Goal: Answer question/provide support

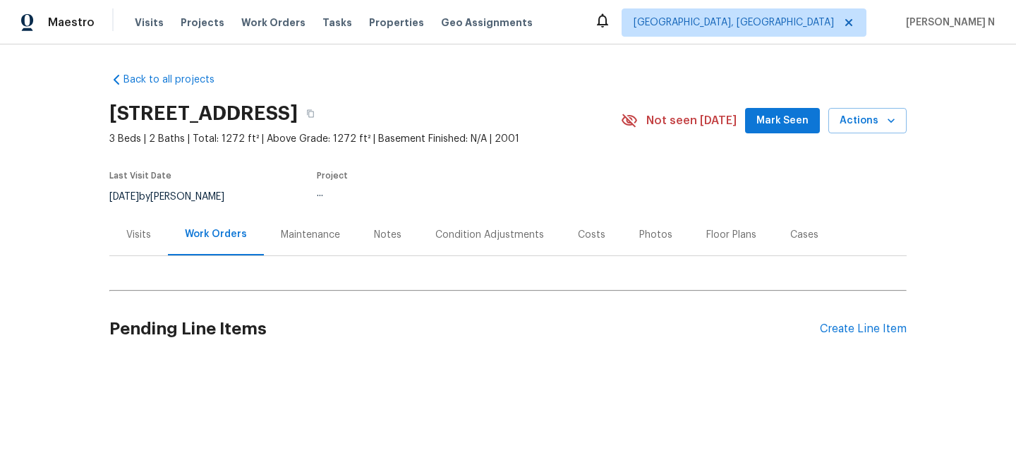
click at [305, 236] on div "Maintenance" at bounding box center [310, 235] width 59 height 14
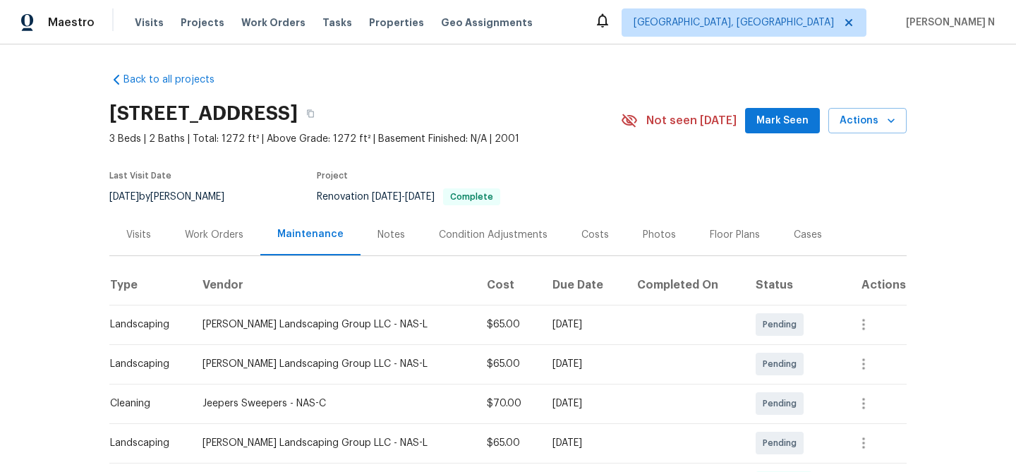
scroll to position [155, 0]
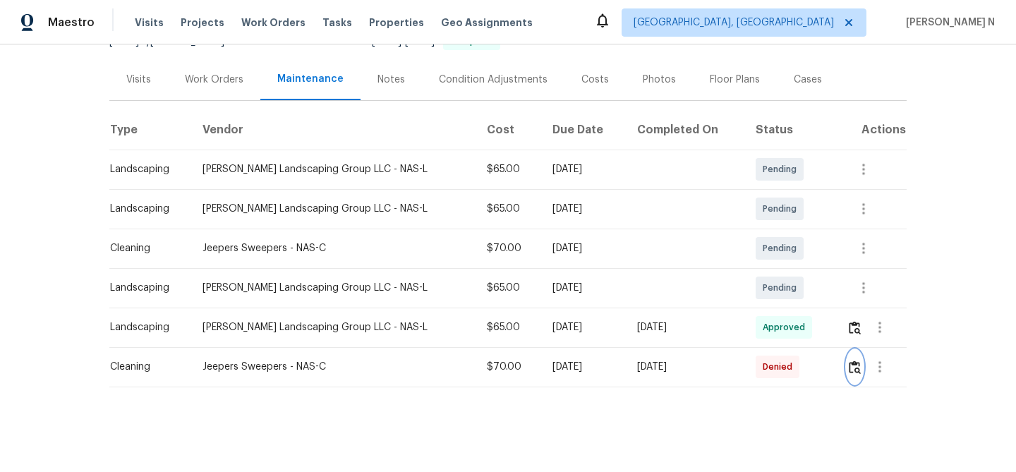
click at [851, 364] on img "button" at bounding box center [855, 367] width 12 height 13
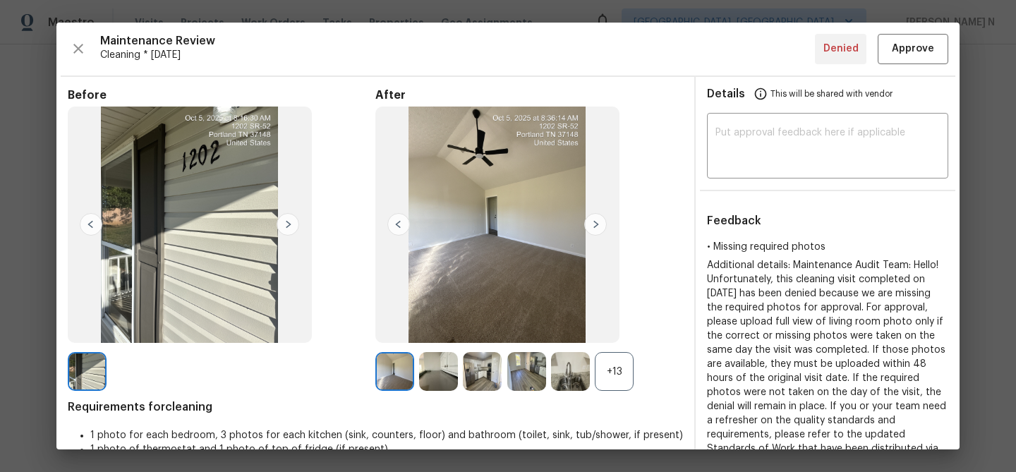
click at [595, 376] on div "+13" at bounding box center [614, 371] width 39 height 39
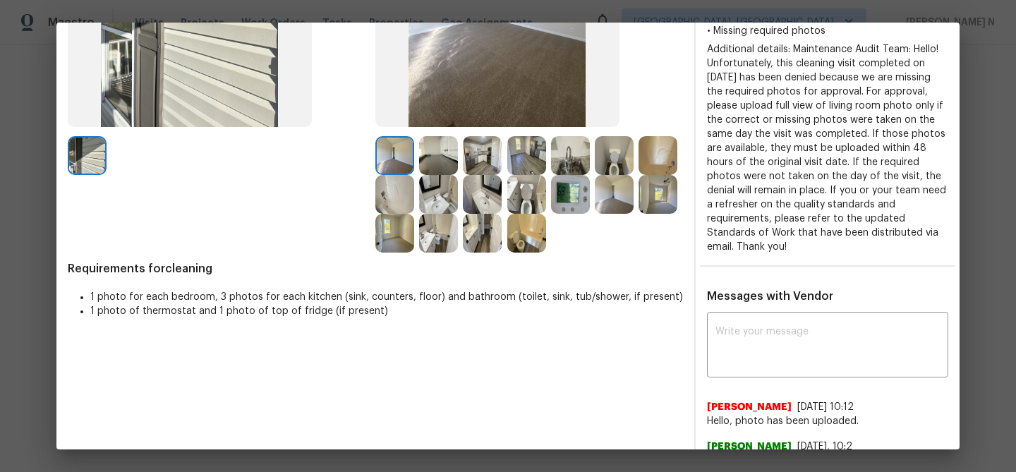
scroll to position [291, 0]
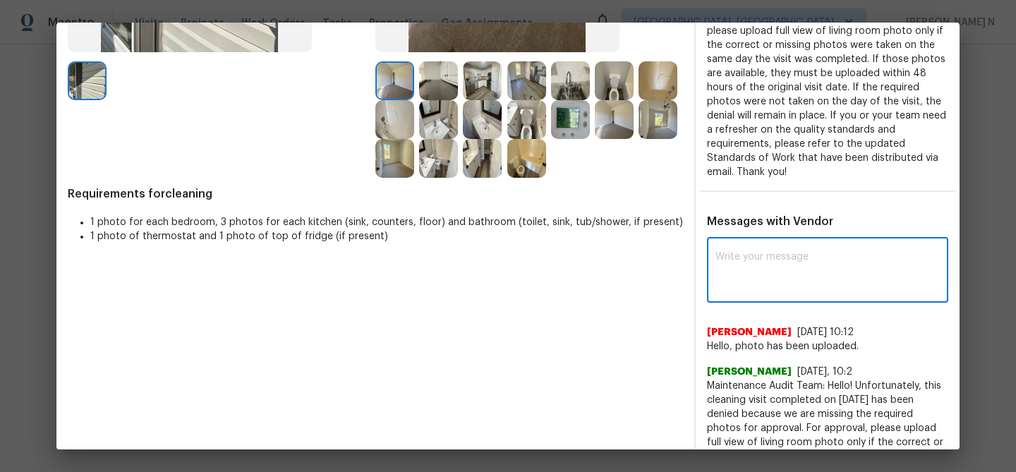
click at [735, 274] on textarea at bounding box center [828, 272] width 224 height 40
paste textarea "Maintenance Audit Team: Hello! Thank you for uploading the photo, after further…"
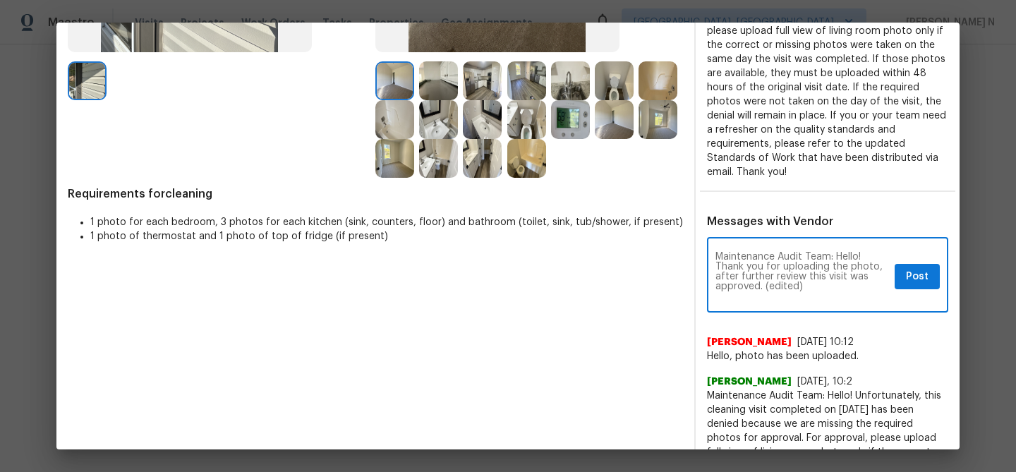
scroll to position [0, 0]
drag, startPoint x: 765, startPoint y: 285, endPoint x: 838, endPoint y: 263, distance: 76.1
click at [830, 277] on textarea "Maintenance Audit Team: Hello! Thank you for uploading the photo, after further…" at bounding box center [803, 276] width 174 height 49
click at [788, 290] on textarea "Maintenance Audit Team: Hello! Thank you for uploading the photo, after further…" at bounding box center [803, 276] width 174 height 49
drag, startPoint x: 767, startPoint y: 287, endPoint x: 823, endPoint y: 286, distance: 55.8
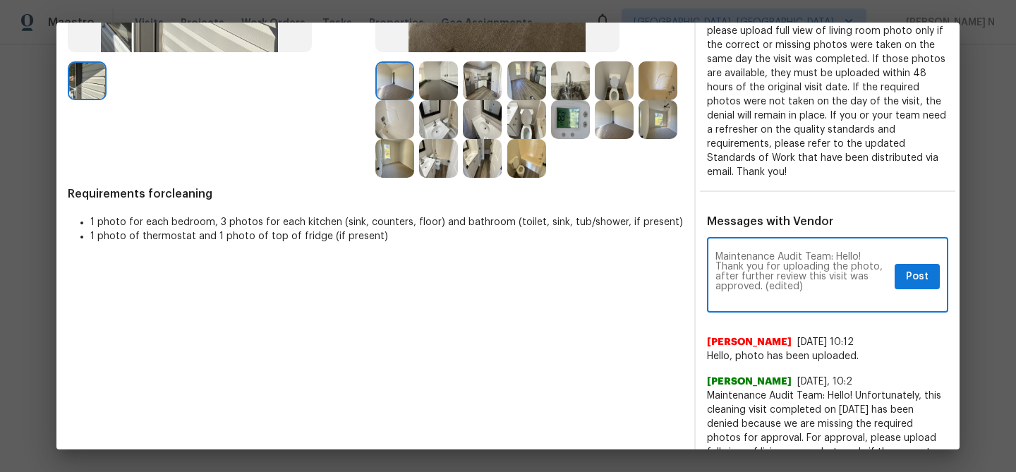
click at [823, 287] on textarea "Maintenance Audit Team: Hello! Thank you for uploading the photo, after further…" at bounding box center [803, 276] width 174 height 49
type textarea "Maintenance Audit Team: Hello! Thank you for uploading the photo, after further…"
click at [923, 280] on span "Post" at bounding box center [917, 277] width 23 height 18
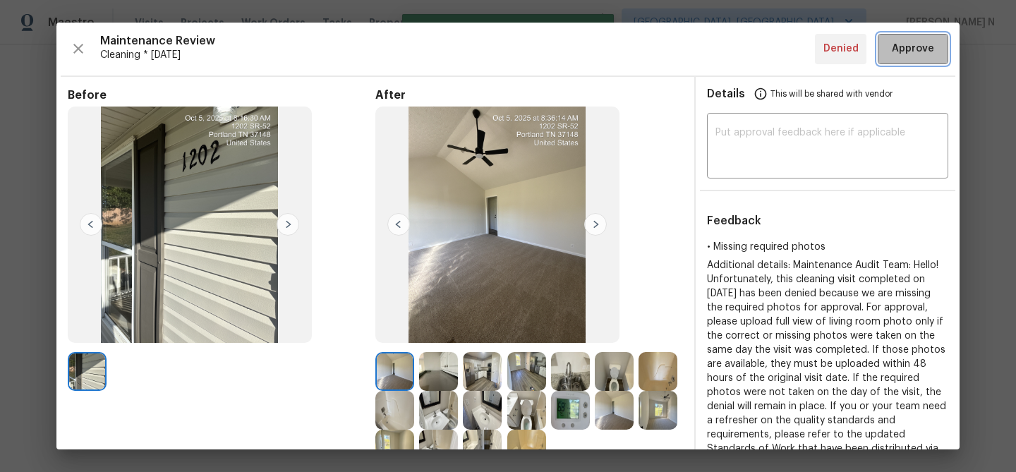
click at [906, 56] on span "Approve" at bounding box center [913, 49] width 42 height 18
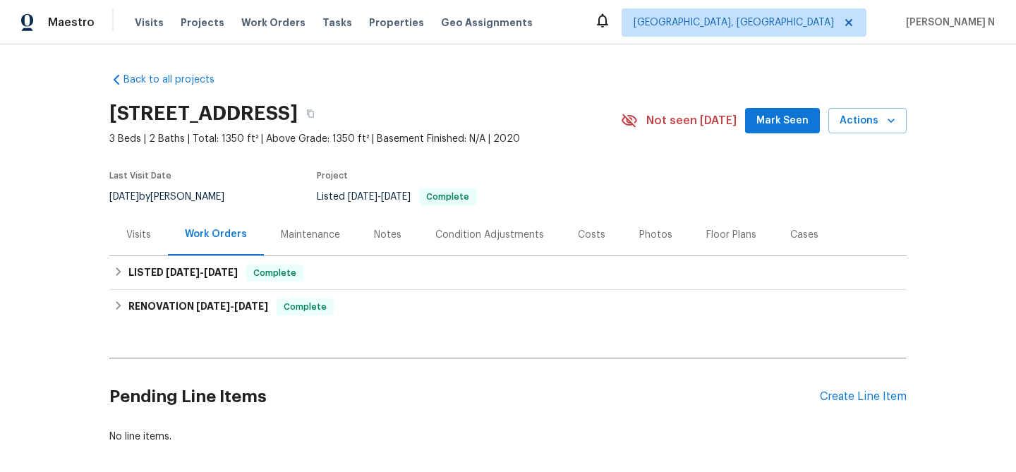
click at [297, 232] on div "Maintenance" at bounding box center [310, 235] width 59 height 14
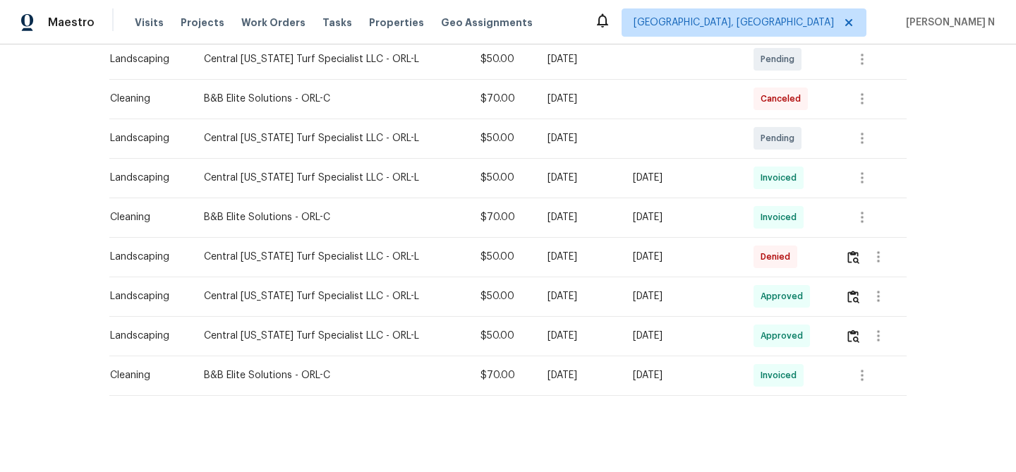
scroll to position [313, 0]
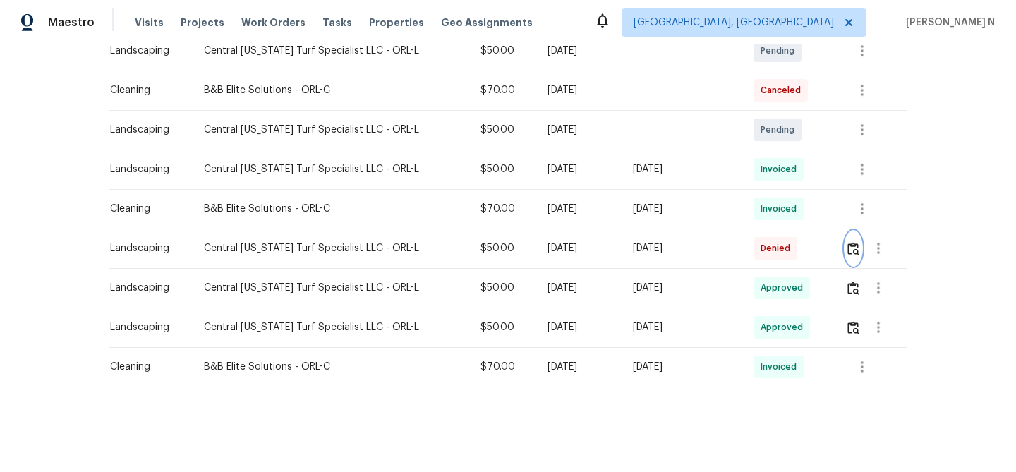
click at [857, 257] on button "button" at bounding box center [854, 249] width 16 height 34
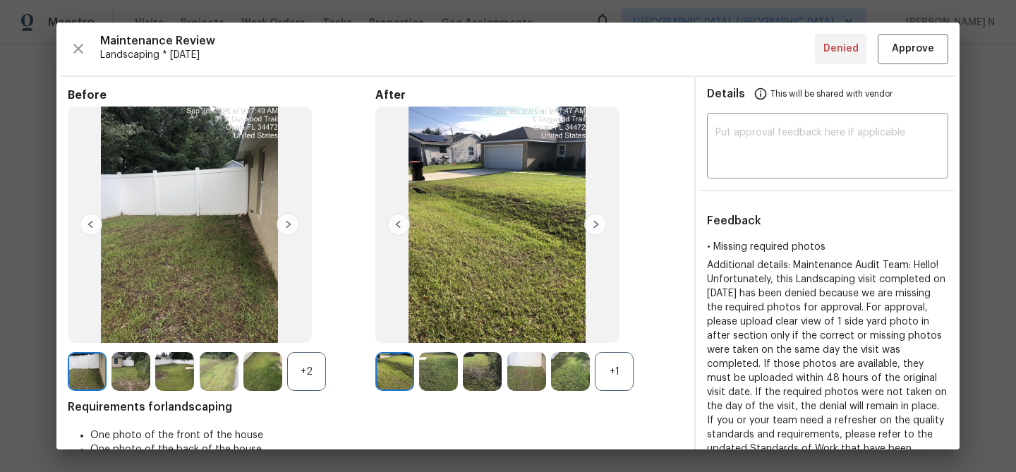
click at [623, 361] on div "+1" at bounding box center [614, 371] width 39 height 39
click at [313, 373] on div "+2" at bounding box center [306, 371] width 39 height 39
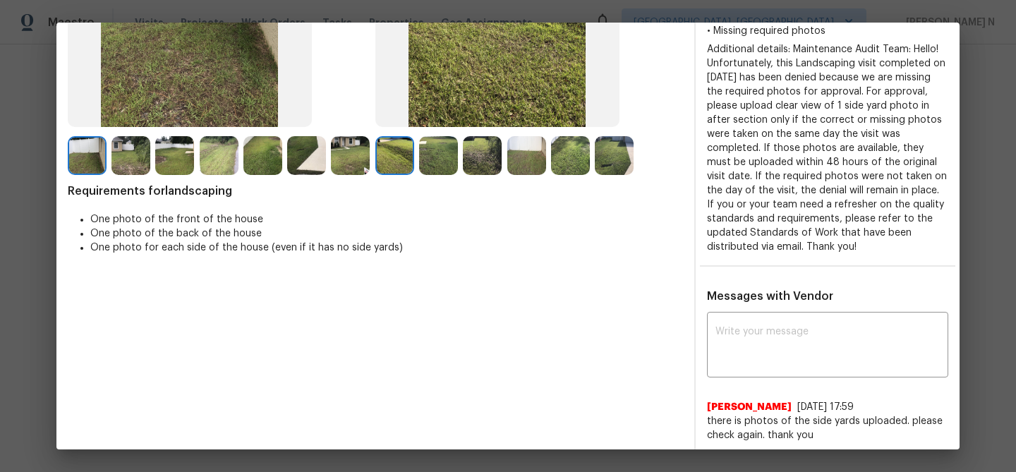
scroll to position [236, 0]
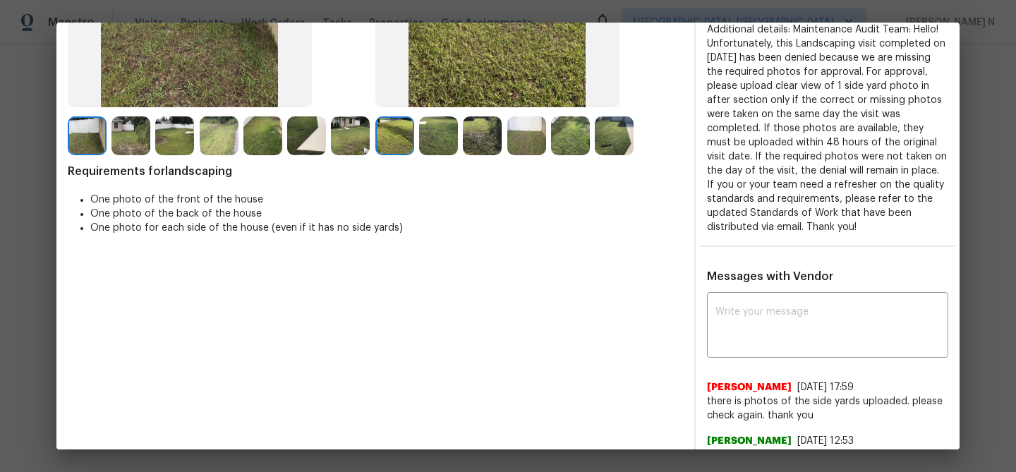
click at [751, 292] on div "Messages with Vendor x ​ Rene Lopez 10/5/25, 17:59 there is photos of the side …" at bounding box center [828, 471] width 264 height 402
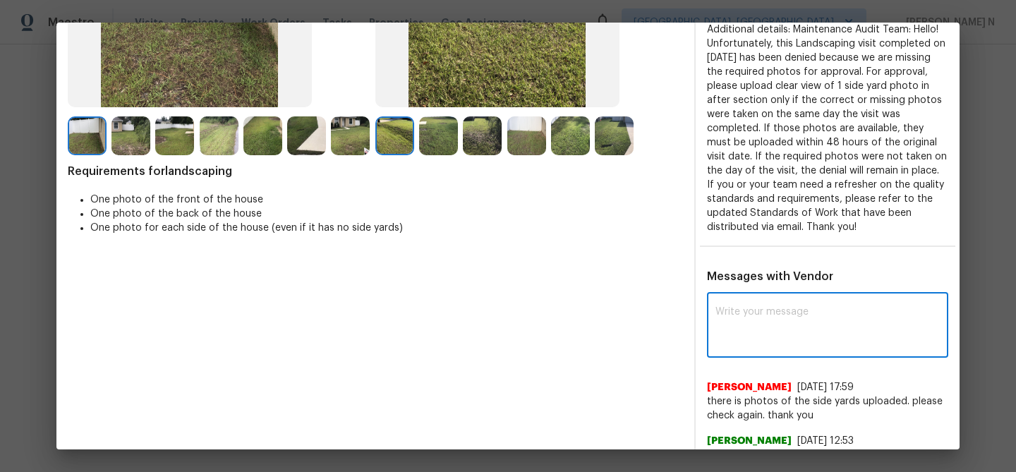
click at [753, 316] on textarea at bounding box center [828, 327] width 224 height 40
paste textarea "Maintenance Audit Team: Hello! Thank you for uploading the photo, after further…"
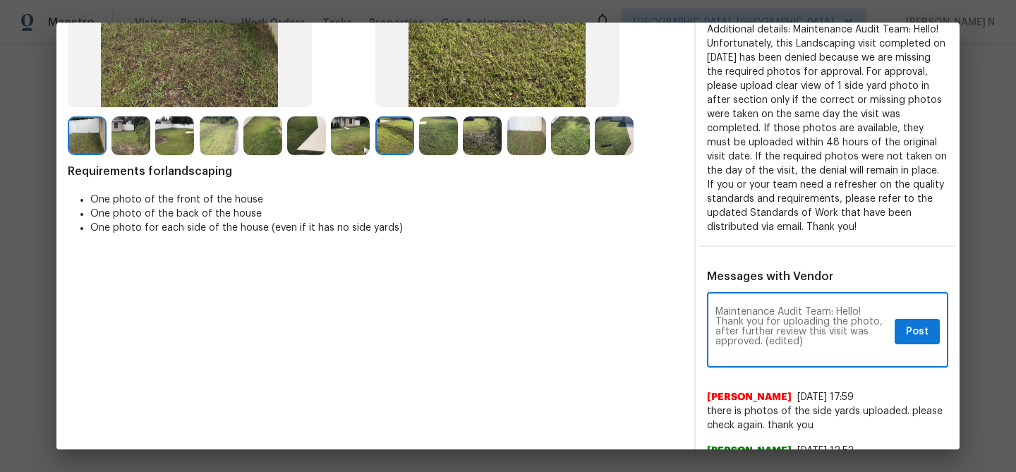
scroll to position [0, 0]
drag, startPoint x: 764, startPoint y: 343, endPoint x: 829, endPoint y: 335, distance: 64.7
click at [826, 341] on textarea "Maintenance Audit Team: Hello! Thank you for uploading the photo, after further…" at bounding box center [803, 331] width 174 height 49
type textarea "Maintenance Audit Team: Hello! Thank you for uploading the photo, after further…"
click at [901, 324] on button "Post" at bounding box center [917, 332] width 45 height 26
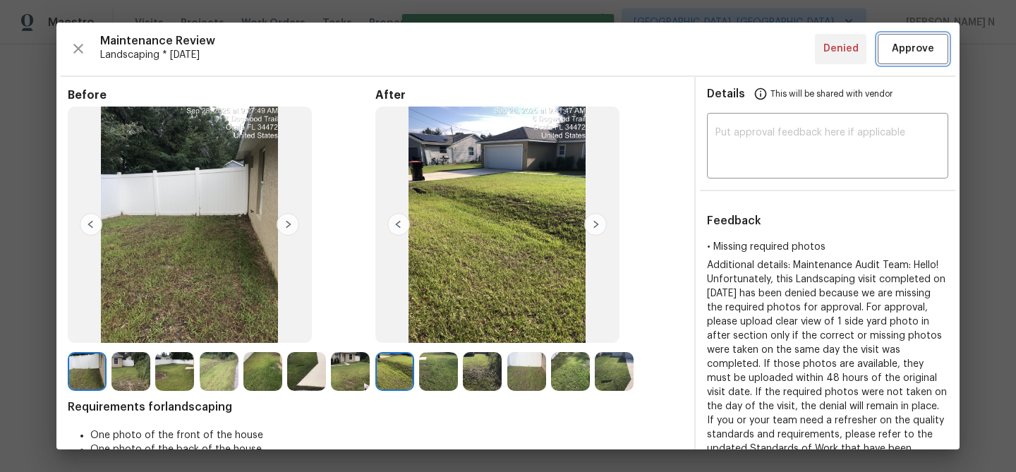
click at [913, 57] on button "Approve" at bounding box center [913, 49] width 71 height 30
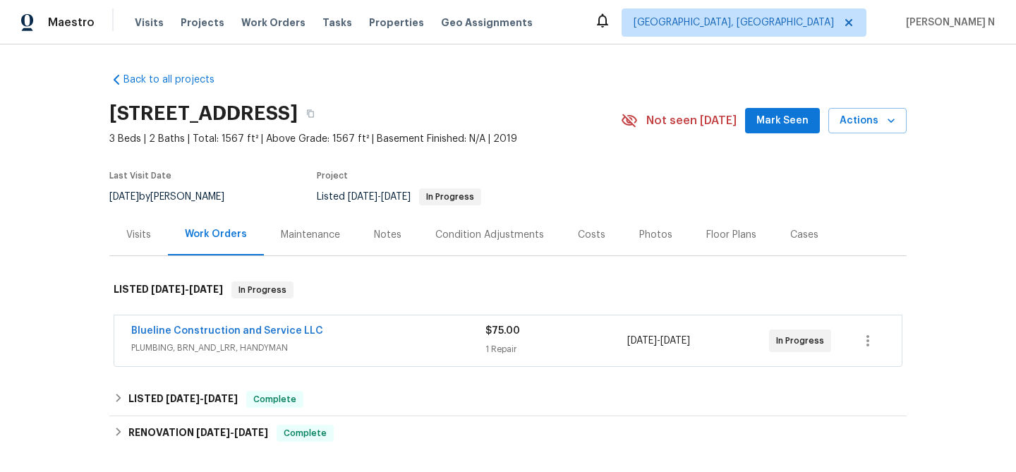
click at [328, 224] on div "Maintenance" at bounding box center [310, 235] width 93 height 42
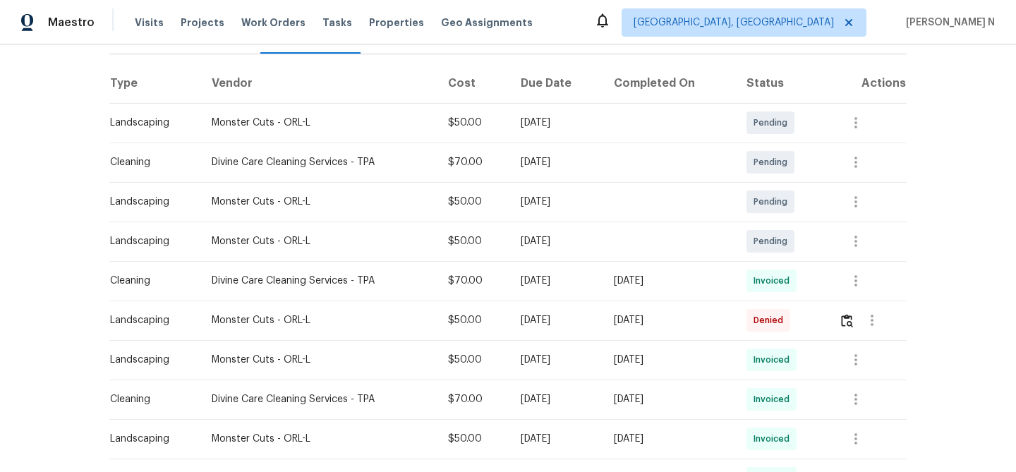
scroll to position [217, 0]
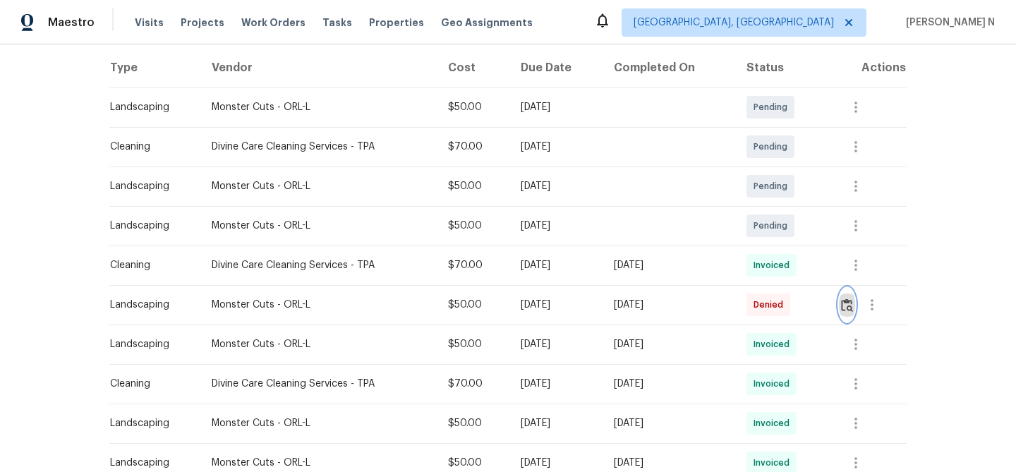
click at [846, 306] on img "button" at bounding box center [847, 305] width 12 height 13
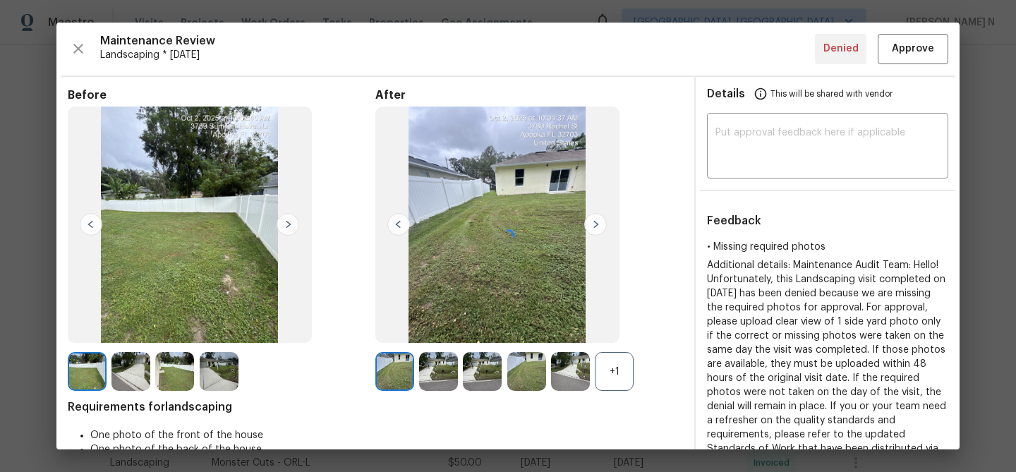
click at [618, 369] on div at bounding box center [507, 236] width 903 height 427
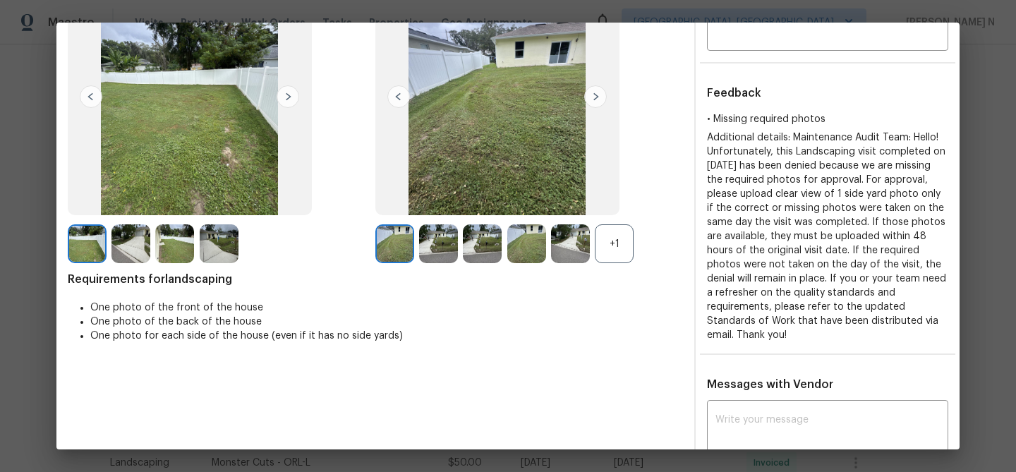
scroll to position [68, 0]
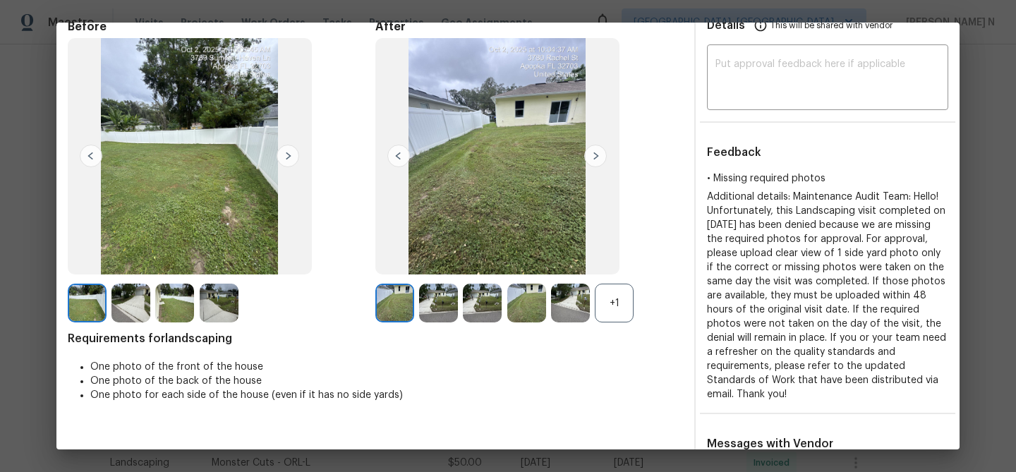
click at [618, 309] on div "+1" at bounding box center [614, 303] width 39 height 39
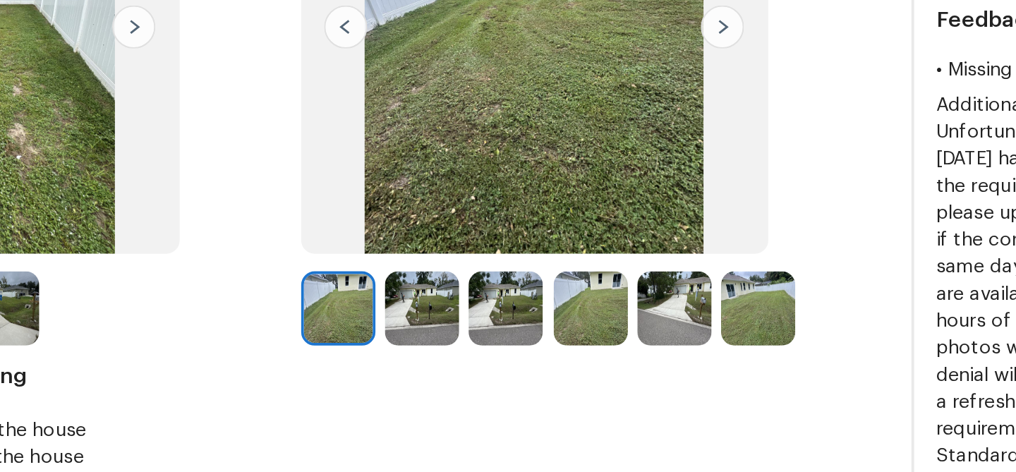
click at [457, 297] on img at bounding box center [438, 303] width 39 height 39
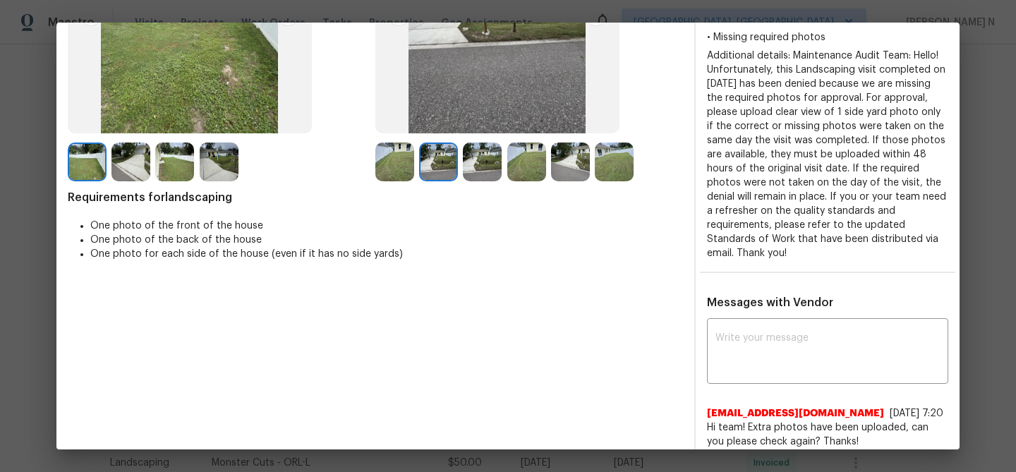
scroll to position [294, 0]
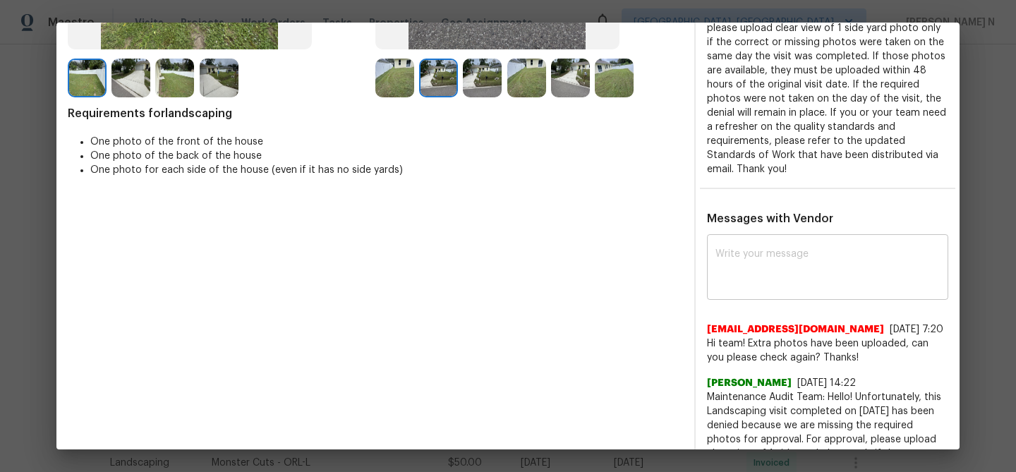
click at [759, 296] on div "x ​" at bounding box center [827, 269] width 241 height 62
paste textarea "Maintenance Audit Team: Hello! Thank you for the feedback after further review …"
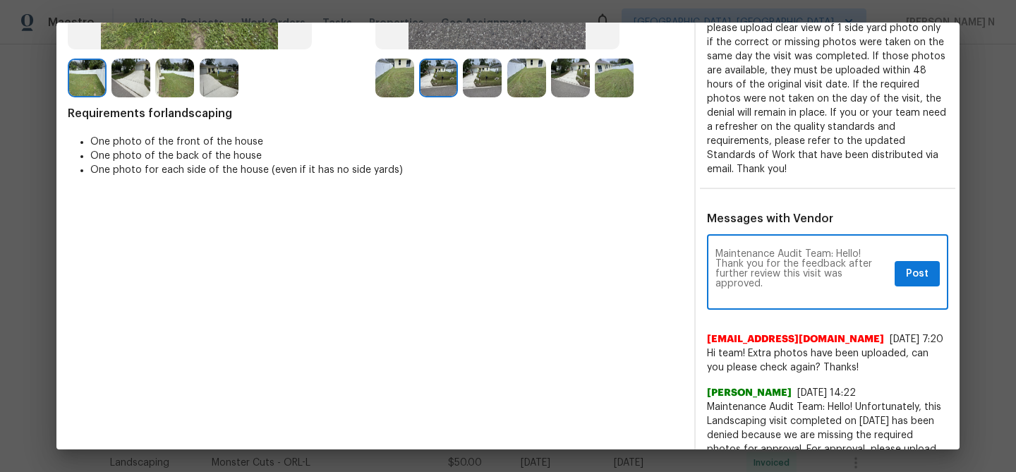
scroll to position [0, 0]
type textarea "Maintenance Audit Team: Hello! Thank you for the feedback after further review …"
click at [909, 272] on span "Post" at bounding box center [917, 274] width 23 height 18
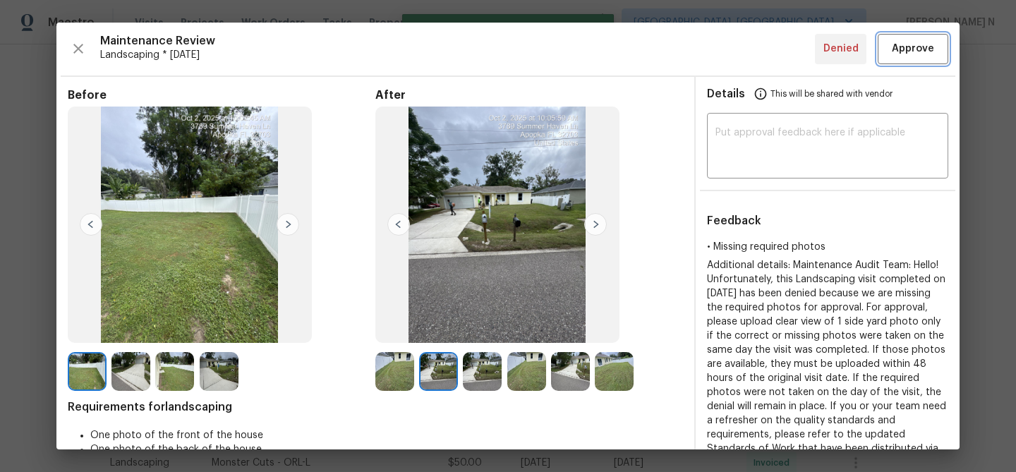
click at [901, 49] on span "Approve" at bounding box center [913, 49] width 42 height 18
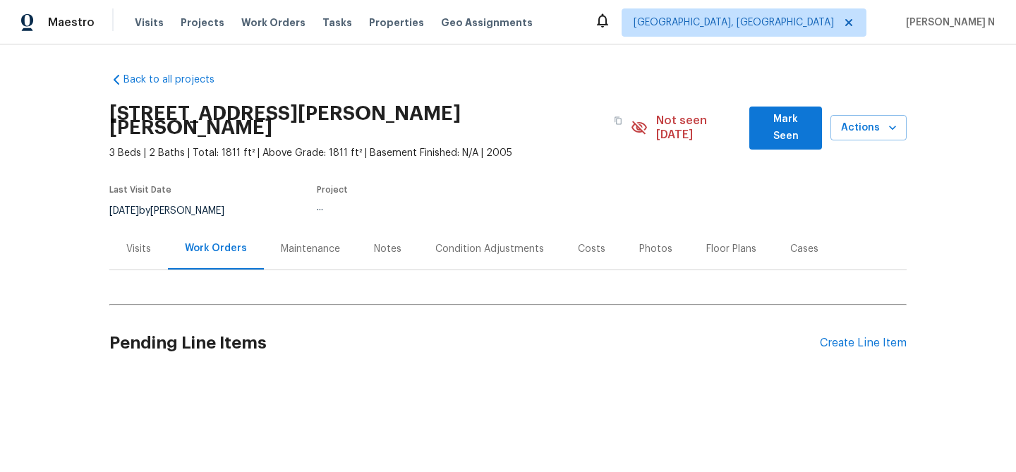
click at [308, 242] on div "Maintenance" at bounding box center [310, 249] width 59 height 14
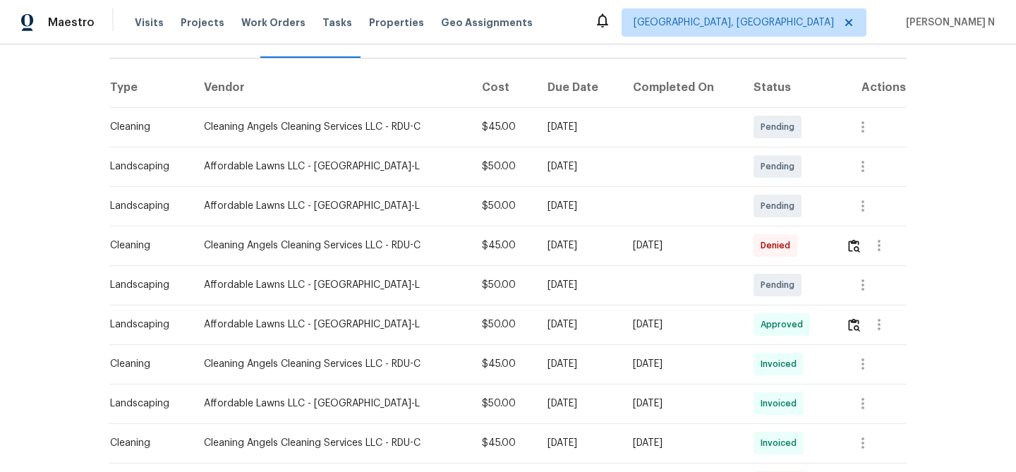
scroll to position [269, 0]
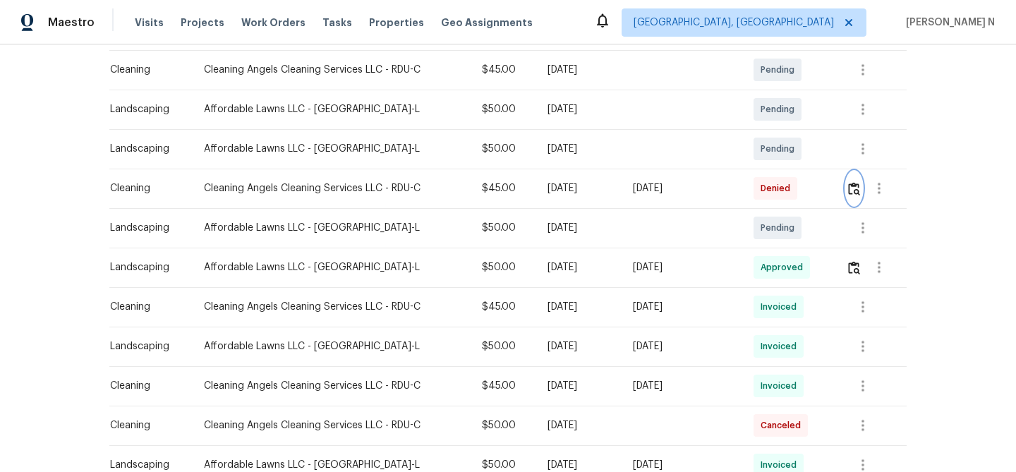
click at [852, 182] on img "button" at bounding box center [854, 188] width 12 height 13
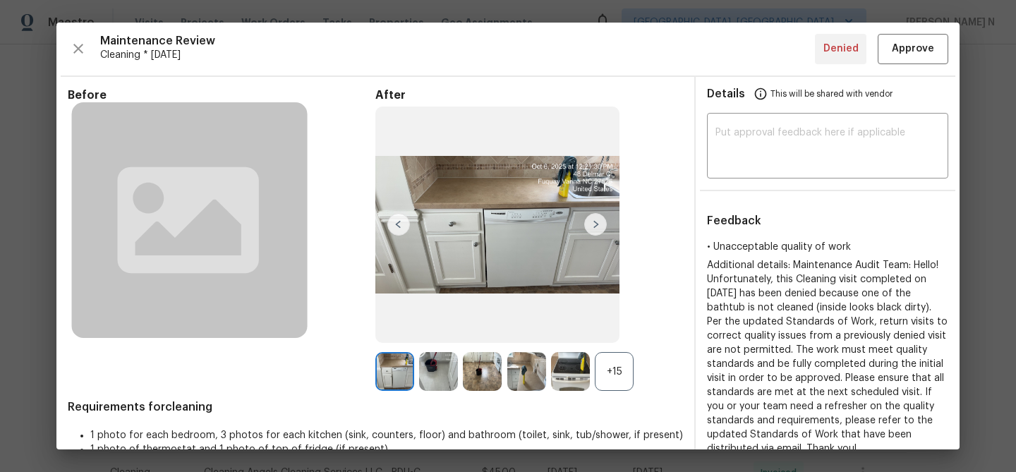
scroll to position [341, 0]
click at [624, 354] on div "+15" at bounding box center [614, 371] width 39 height 39
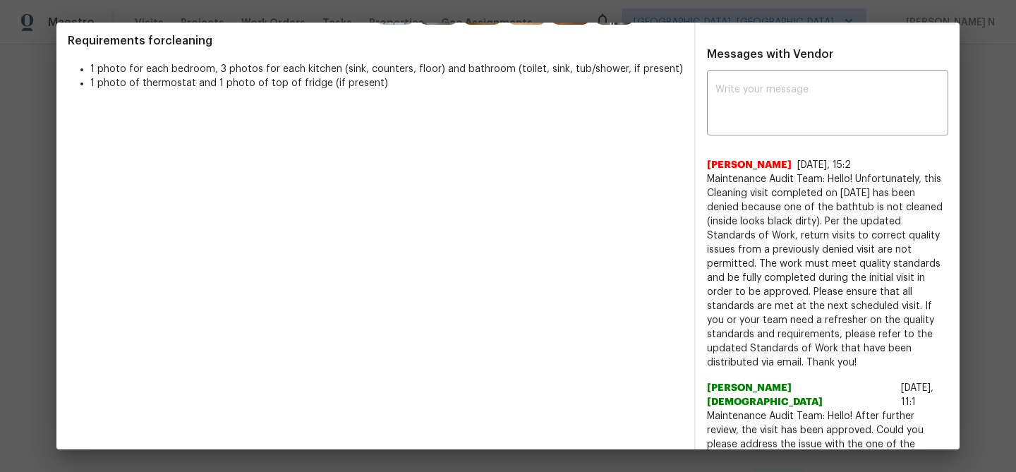
scroll to position [553, 0]
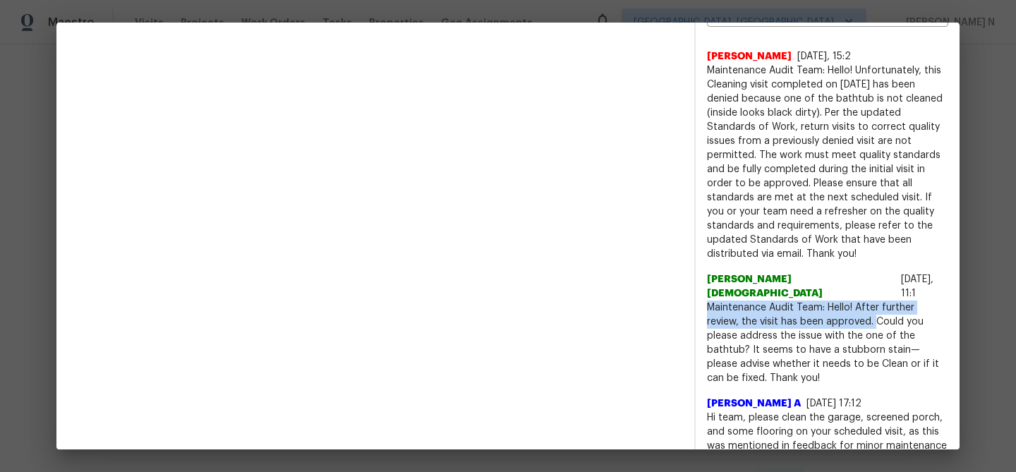
drag, startPoint x: 708, startPoint y: 280, endPoint x: 875, endPoint y: 294, distance: 167.2
click at [875, 301] on span "Maintenance Audit Team: Hello! After further review, the visit has been approve…" at bounding box center [827, 343] width 241 height 85
copy span "Maintenance Audit Team: Hello! After further review, the visit has been approve…"
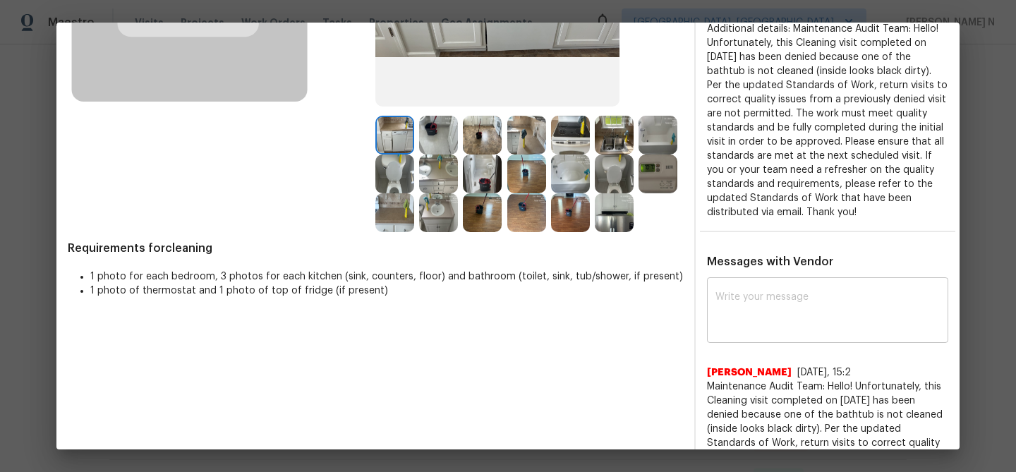
click at [787, 325] on textarea at bounding box center [828, 312] width 224 height 40
paste textarea "Maintenance Audit Team: Hello! After further review, the visit has been approve…"
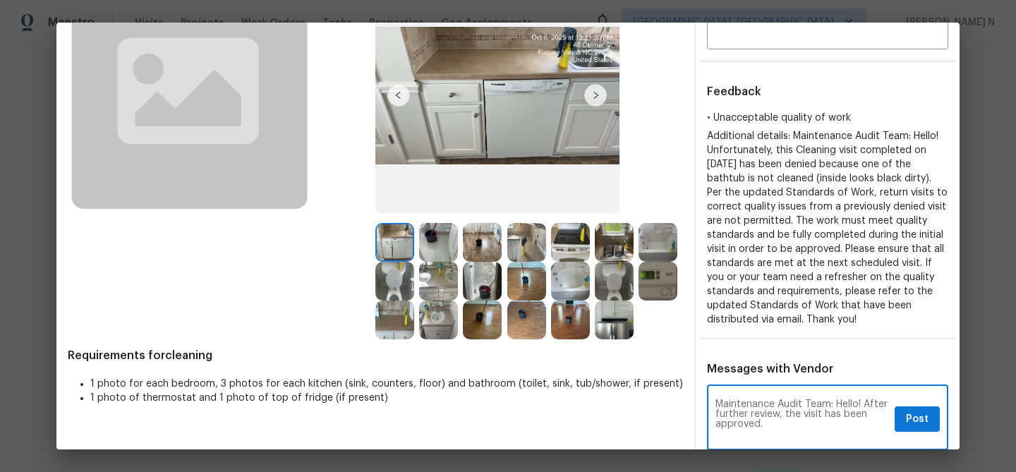
scroll to position [117, 0]
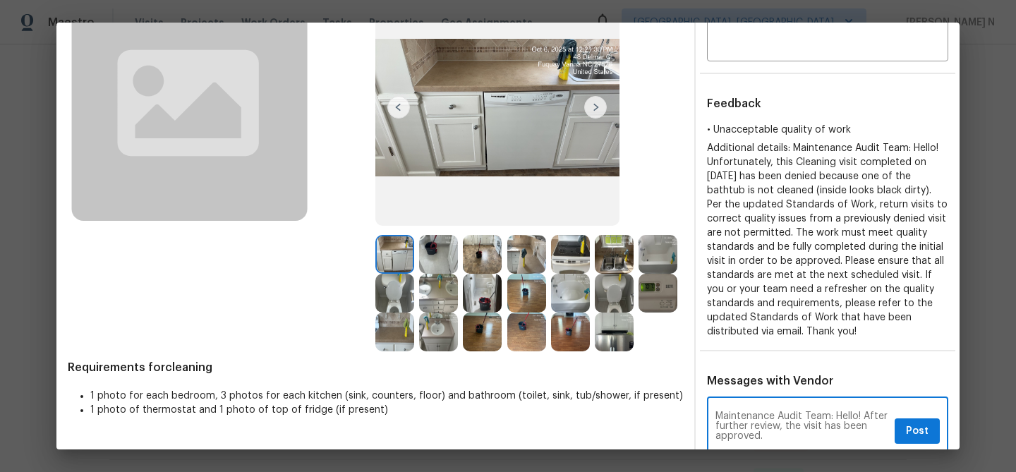
type textarea "Maintenance Audit Team: Hello! After further review, the visit has been approve…"
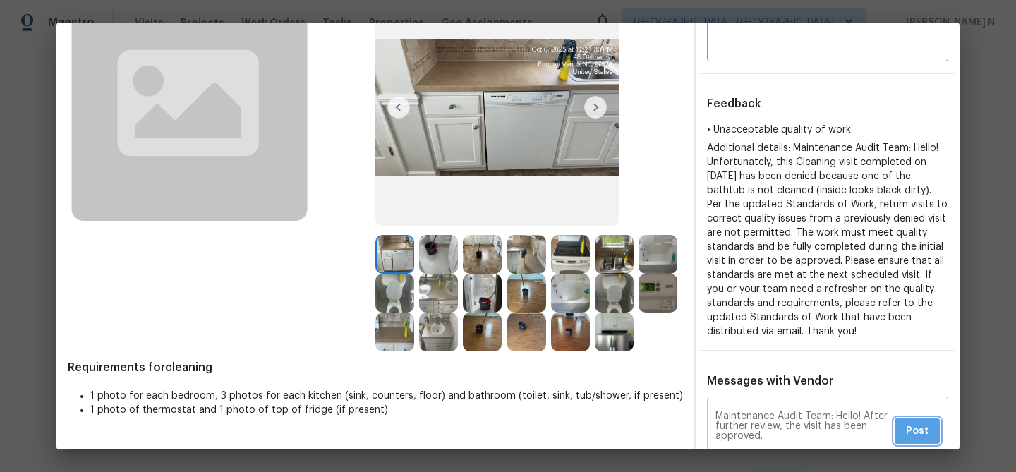
click at [927, 423] on span "Post" at bounding box center [917, 432] width 23 height 18
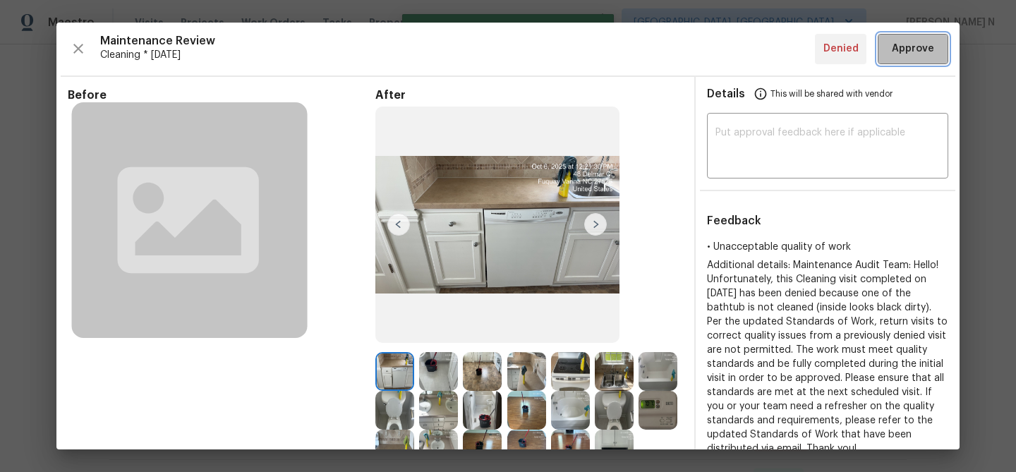
click at [905, 47] on span "Approve" at bounding box center [913, 49] width 42 height 18
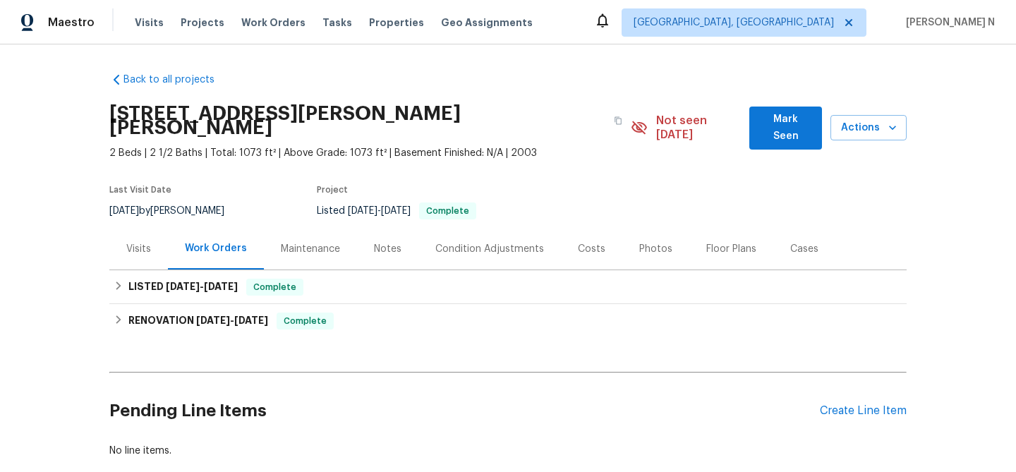
click at [292, 228] on div "Maintenance" at bounding box center [310, 249] width 93 height 42
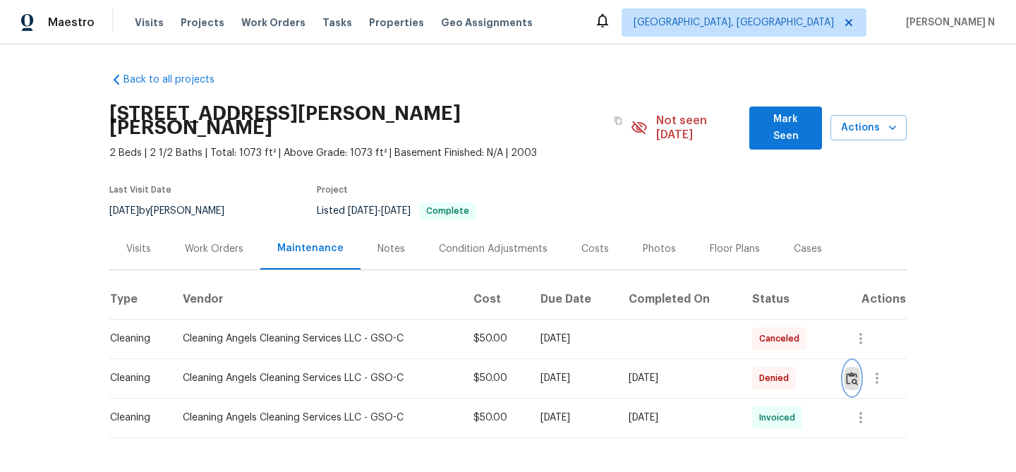
click at [854, 373] on button "button" at bounding box center [852, 378] width 16 height 34
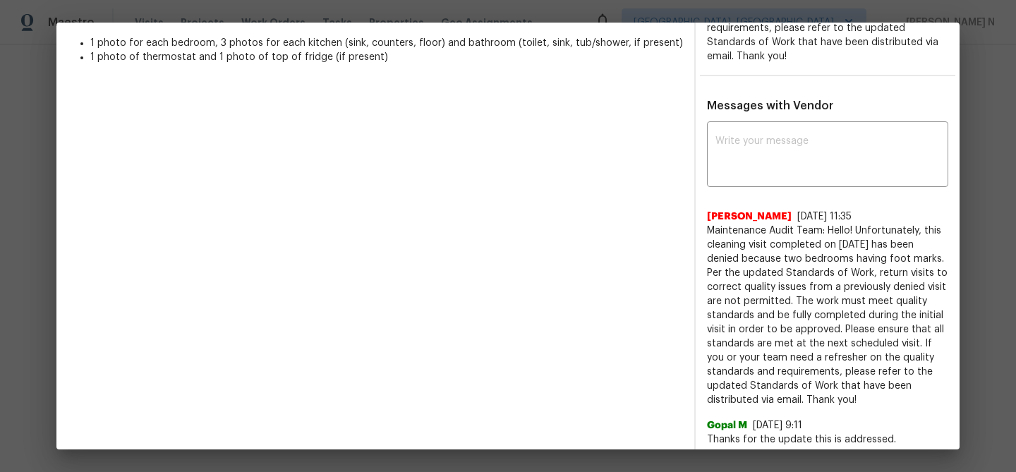
scroll to position [440, 0]
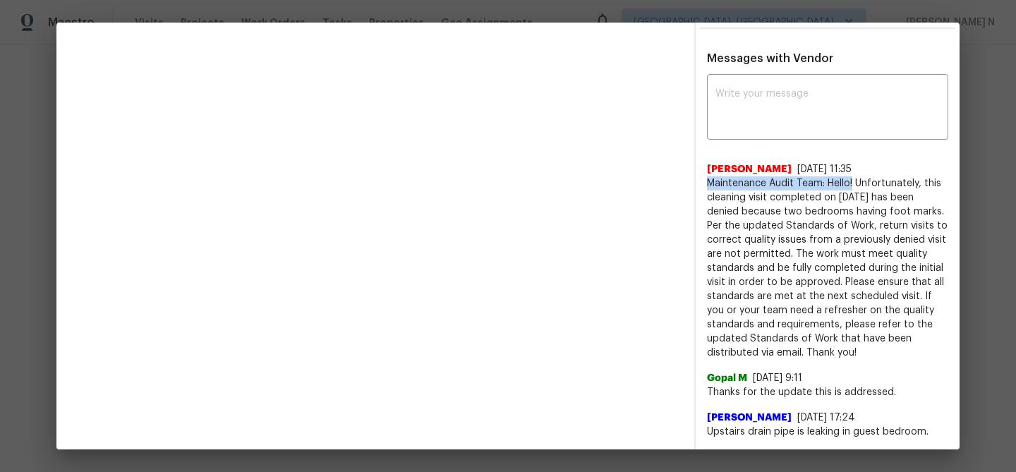
drag, startPoint x: 707, startPoint y: 181, endPoint x: 853, endPoint y: 185, distance: 146.2
click at [853, 185] on span "Maintenance Audit Team: Hello! Unfortunately, this cleaning visit completed on …" at bounding box center [827, 268] width 241 height 184
copy span "Maintenance Audit Team: Hello!"
click at [757, 158] on div "Archana Chinnaiya 10/7/25, 11:35 Maintenance Audit Team: Hello! Unfortunately, …" at bounding box center [827, 255] width 241 height 209
click at [754, 113] on textarea at bounding box center [828, 109] width 224 height 40
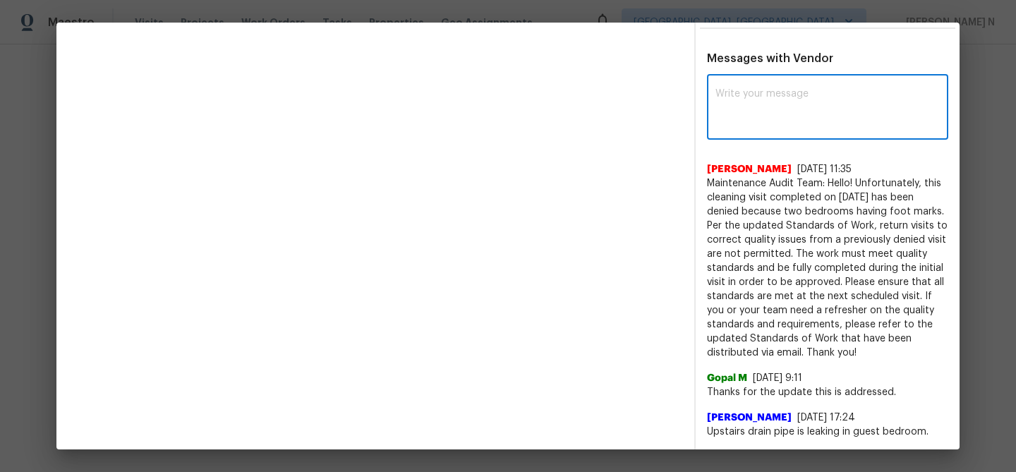
paste textarea "Maintenance Audit Team: Hello!"
paste textarea "Thank you for the feedback after further review this visit was approved."
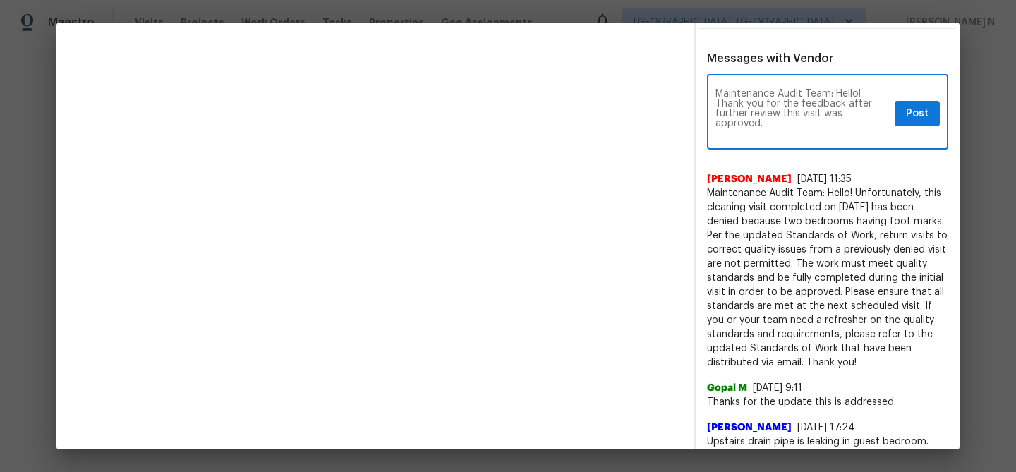
scroll to position [0, 0]
type textarea "Maintenance Audit Team: Hello! Thank you for the feedback after further review …"
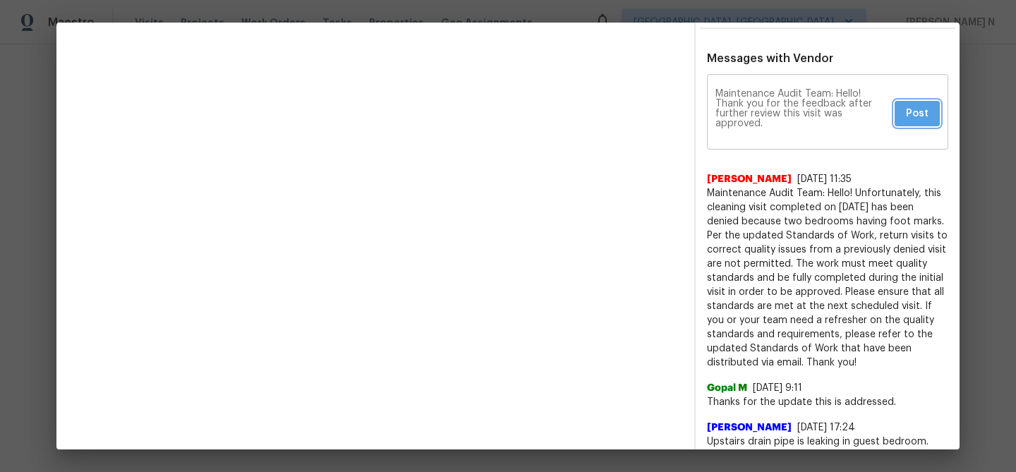
click at [923, 111] on span "Post" at bounding box center [917, 114] width 23 height 18
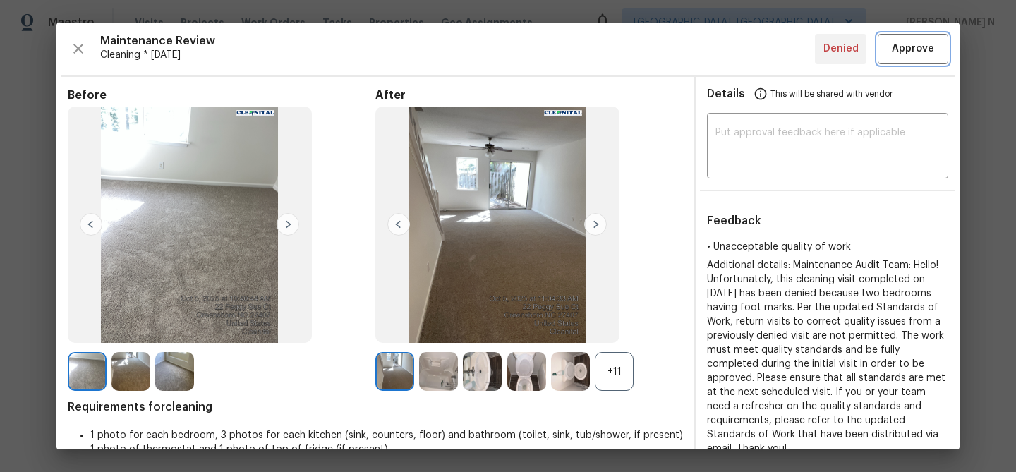
click at [911, 52] on span "Approve" at bounding box center [913, 49] width 42 height 18
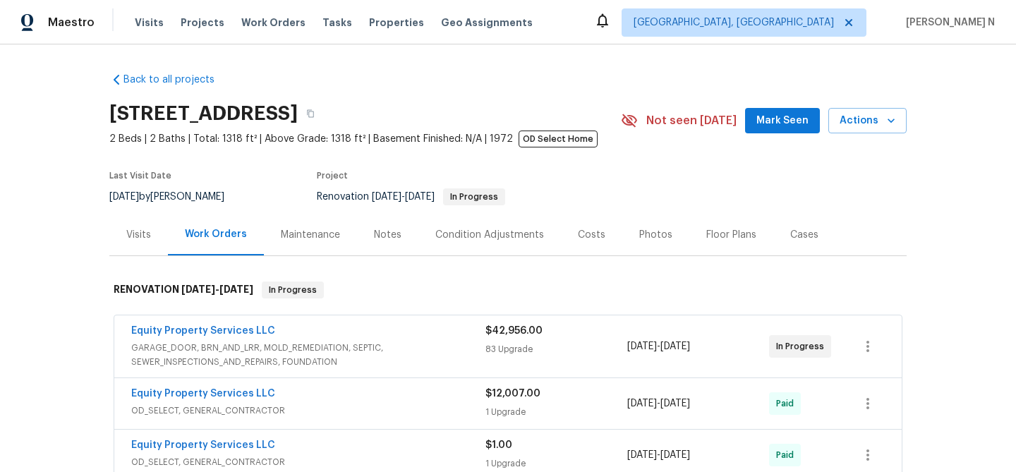
click at [320, 233] on div "Maintenance" at bounding box center [310, 235] width 59 height 14
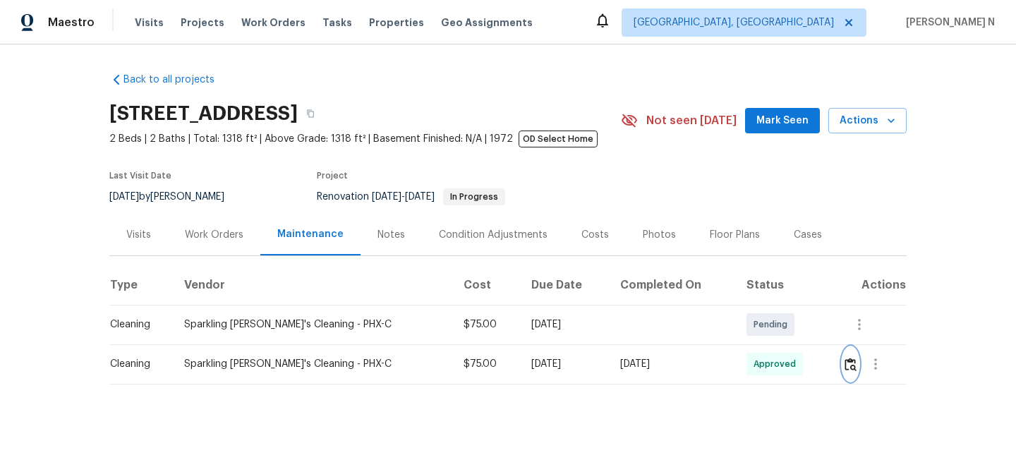
click at [851, 367] on img "button" at bounding box center [851, 364] width 12 height 13
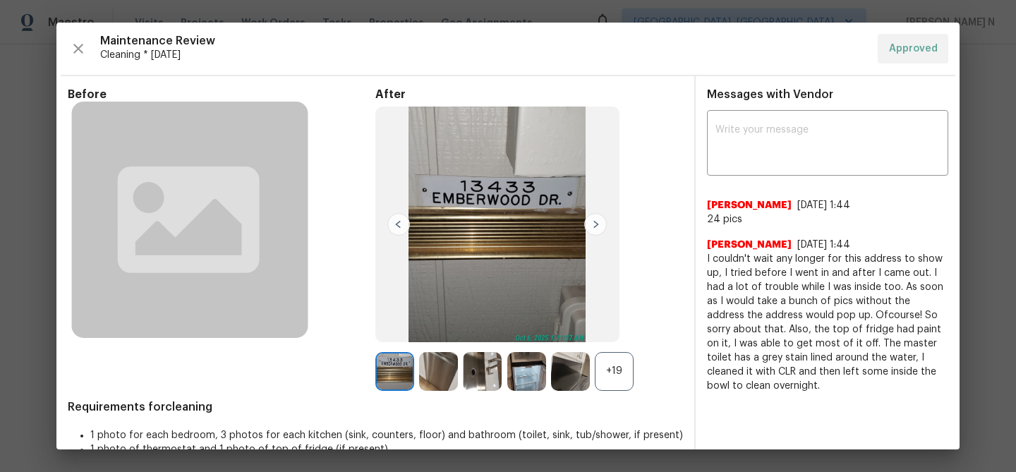
click at [611, 390] on div "+19" at bounding box center [614, 371] width 39 height 39
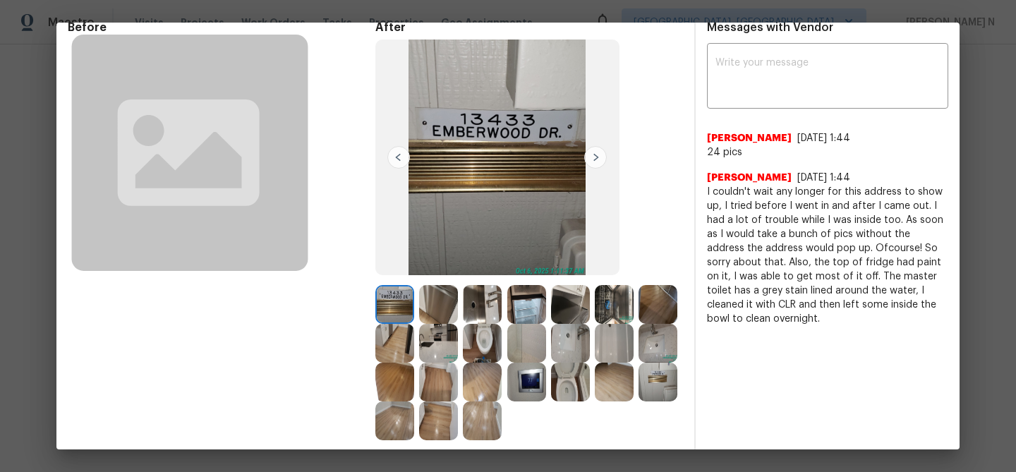
scroll to position [143, 0]
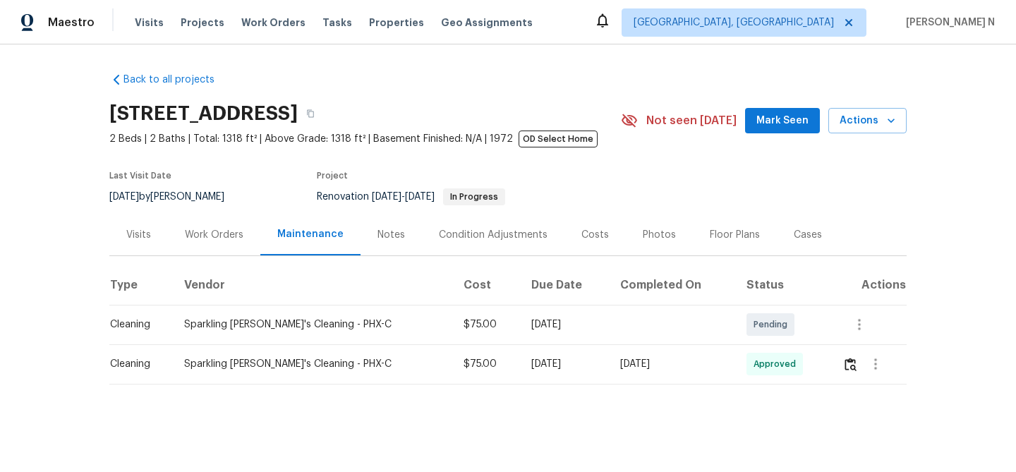
click at [667, 260] on div "Back to all projects [STREET_ADDRESS] 2 Beds | 2 Baths | Total: 1318 ft² | Abov…" at bounding box center [508, 222] width 798 height 323
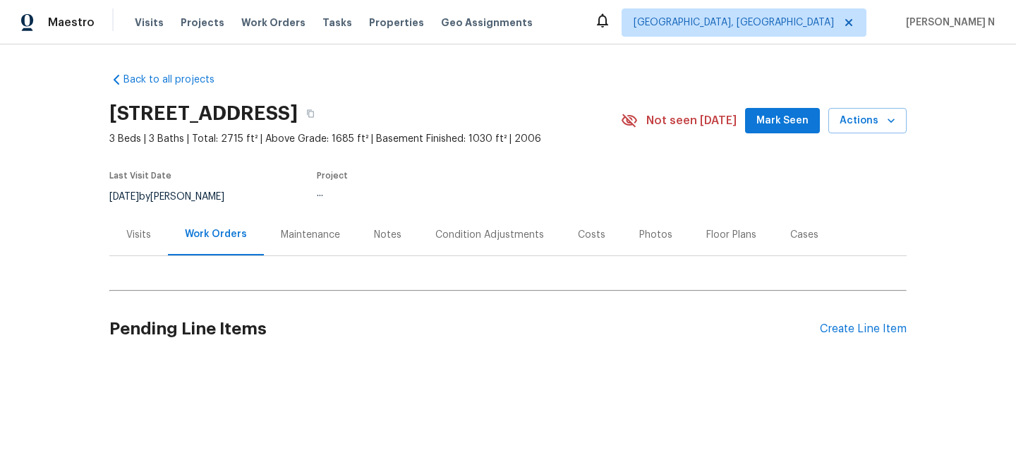
click at [301, 231] on div "Maintenance" at bounding box center [310, 235] width 59 height 14
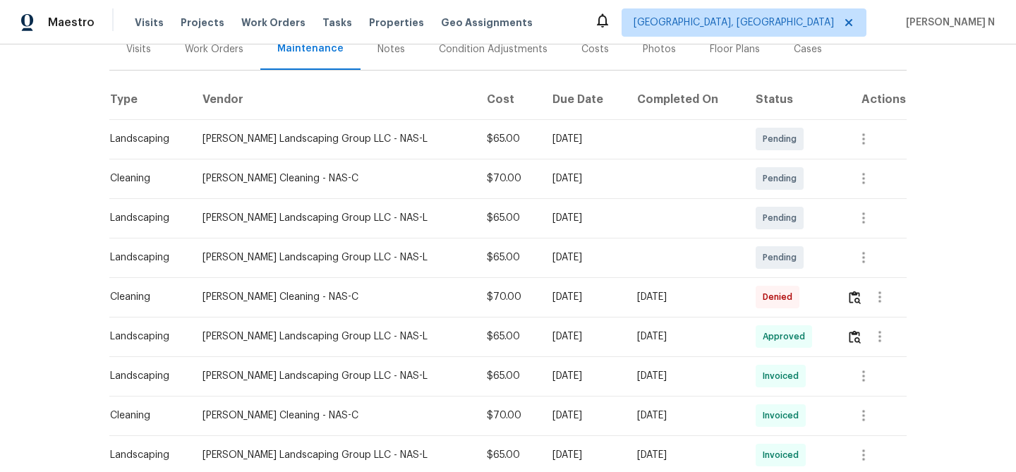
scroll to position [219, 0]
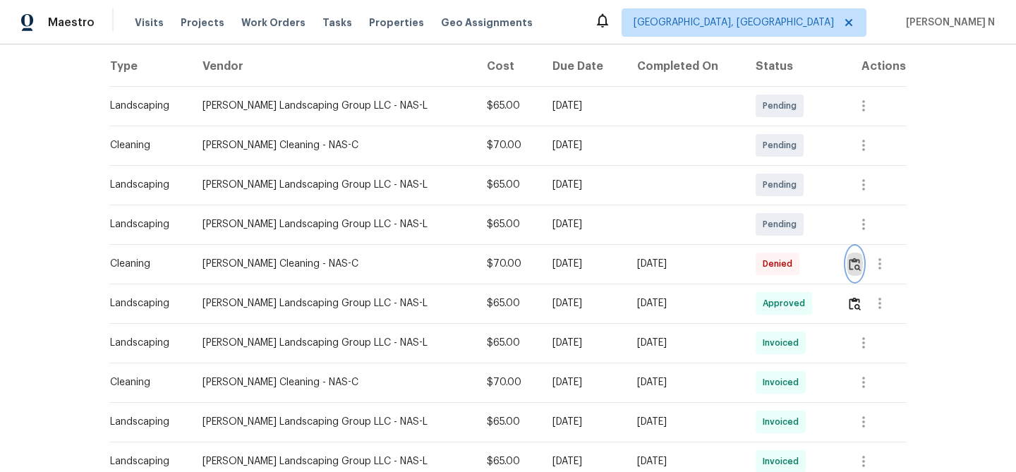
click at [853, 256] on button "button" at bounding box center [855, 264] width 16 height 34
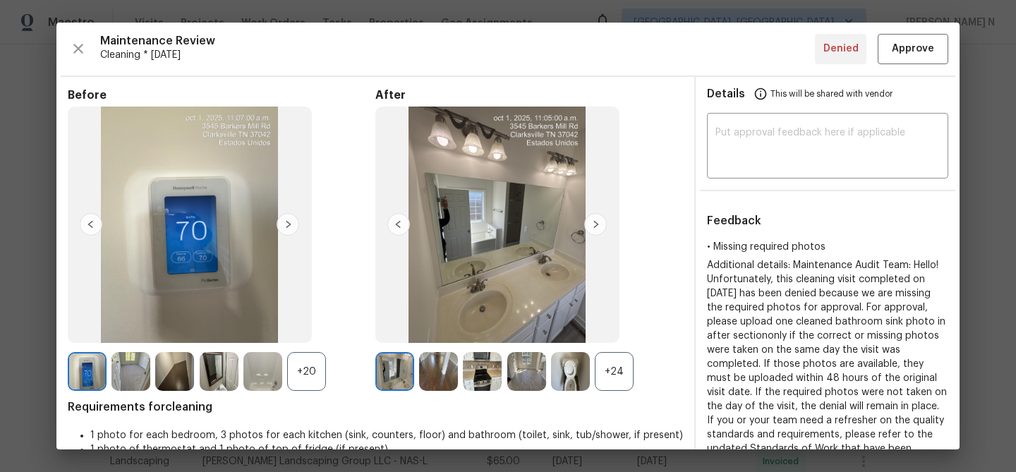
click at [632, 368] on div "+24" at bounding box center [614, 371] width 39 height 39
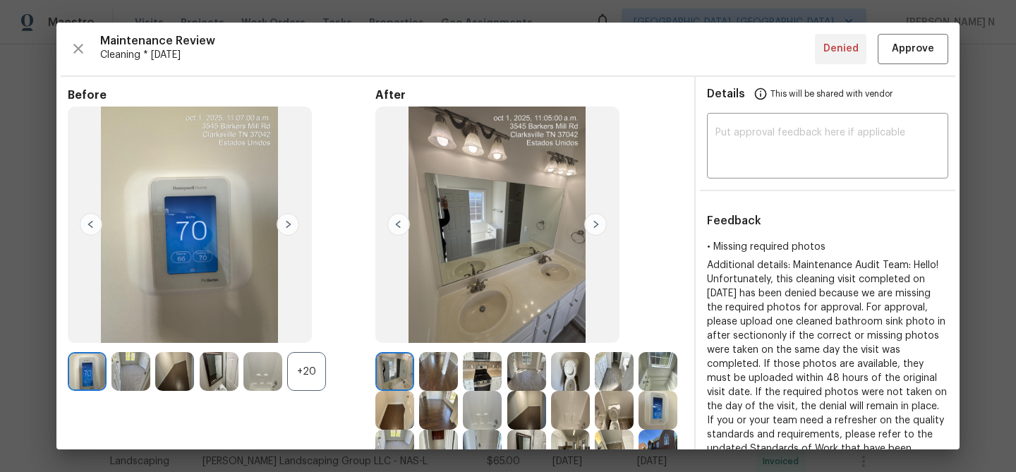
click at [306, 378] on div "+20" at bounding box center [306, 371] width 39 height 39
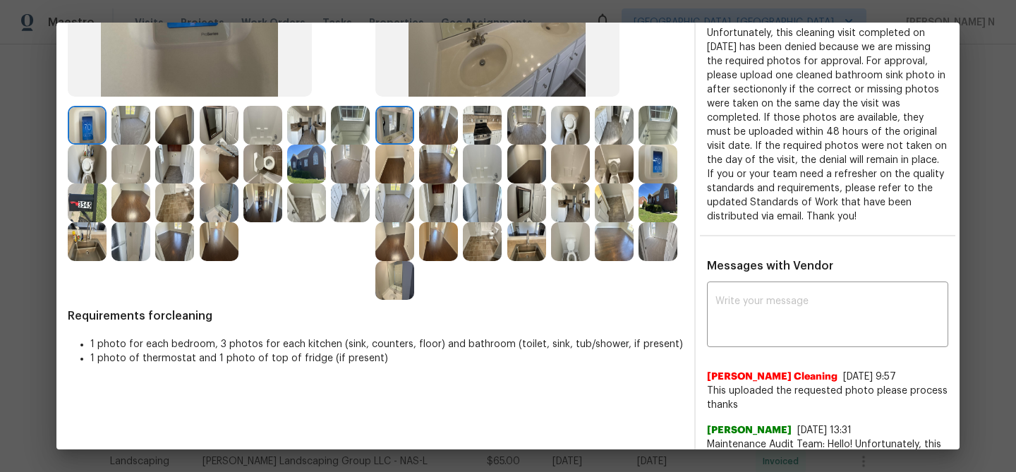
scroll to position [403, 0]
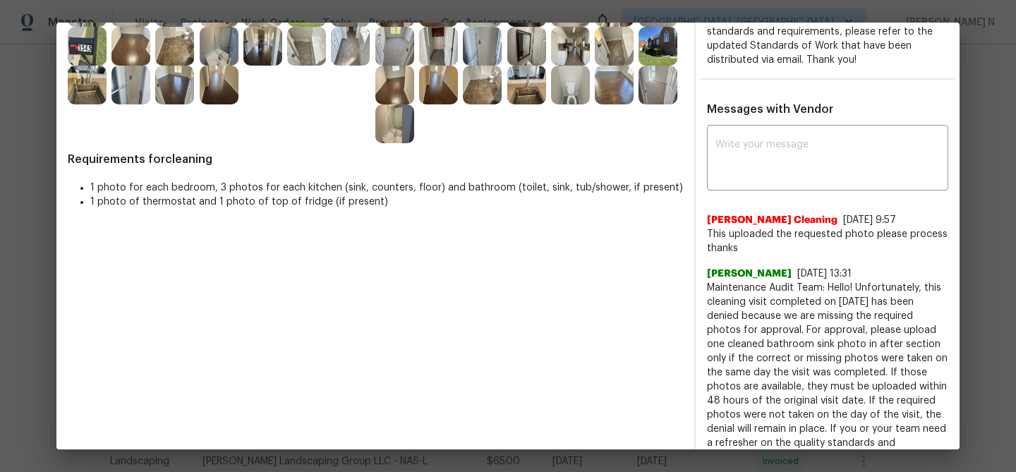
click at [767, 191] on div "x ​ Alex - Soledad Cleaning 10/6/25, 9:57 This uploaded the requested photo ple…" at bounding box center [827, 310] width 241 height 364
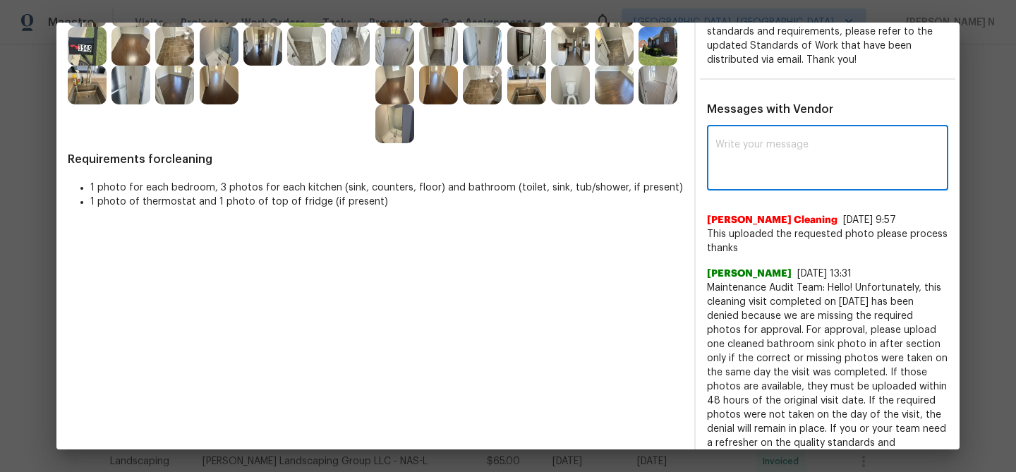
click at [764, 156] on textarea at bounding box center [828, 160] width 224 height 40
paste textarea "Maintenance Audit Team: Hello! Thank you for uploading the photo, after further…"
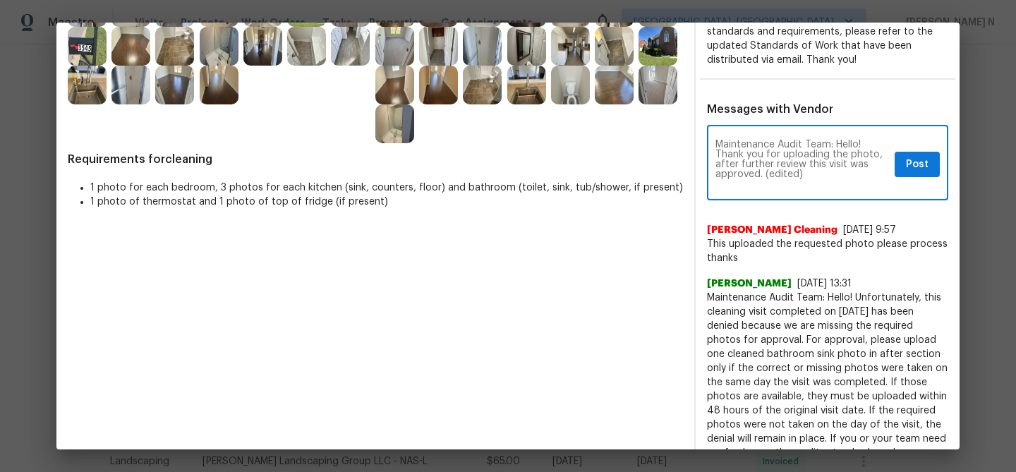
scroll to position [0, 0]
drag, startPoint x: 766, startPoint y: 174, endPoint x: 810, endPoint y: 171, distance: 44.6
click at [810, 171] on textarea "Maintenance Audit Team: Hello! Thank you for uploading the photo, after further…" at bounding box center [803, 164] width 174 height 49
type textarea "Maintenance Audit Team: Hello! Thank you for uploading the photo, after further…"
click at [905, 155] on button "Post" at bounding box center [917, 165] width 45 height 26
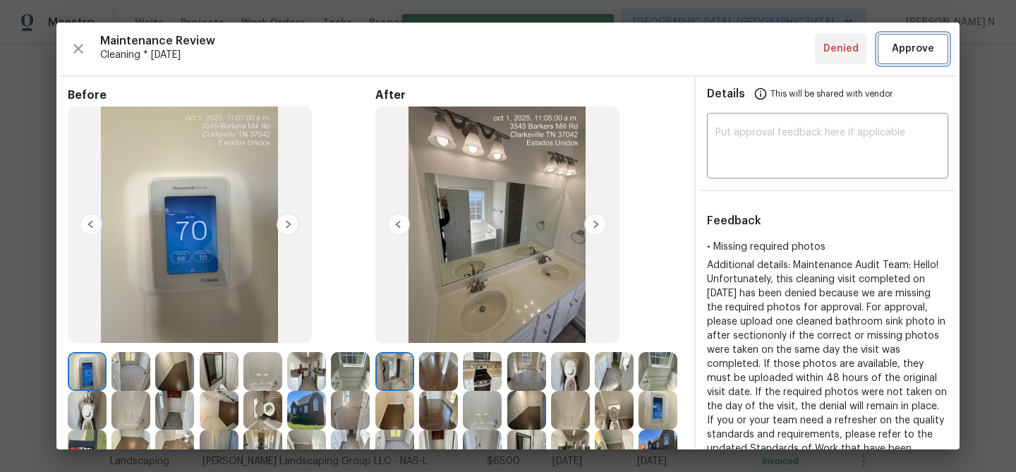
click at [908, 35] on button "Approve" at bounding box center [913, 49] width 71 height 30
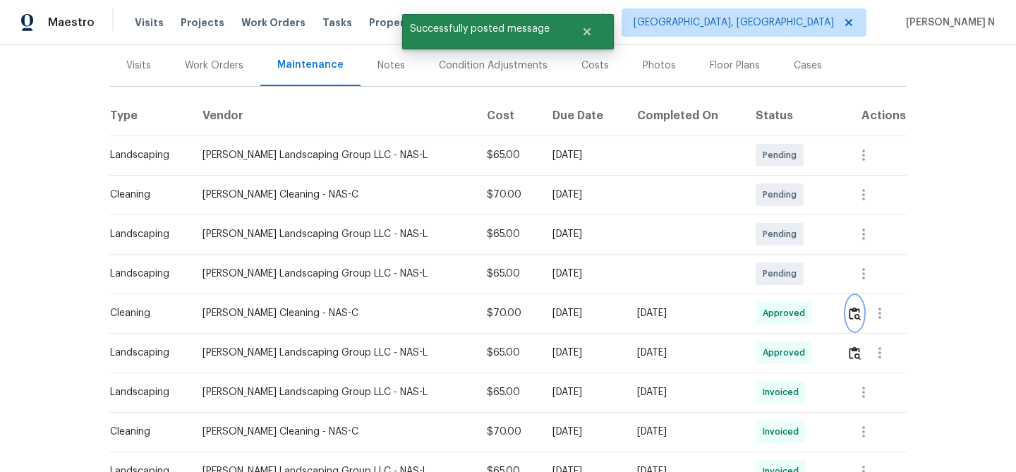
scroll to position [67, 0]
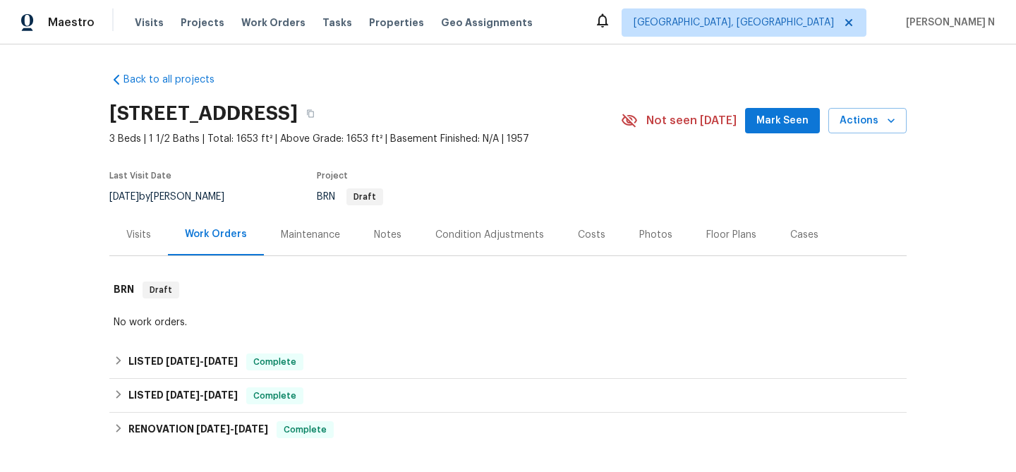
click at [330, 243] on div "Maintenance" at bounding box center [310, 235] width 93 height 42
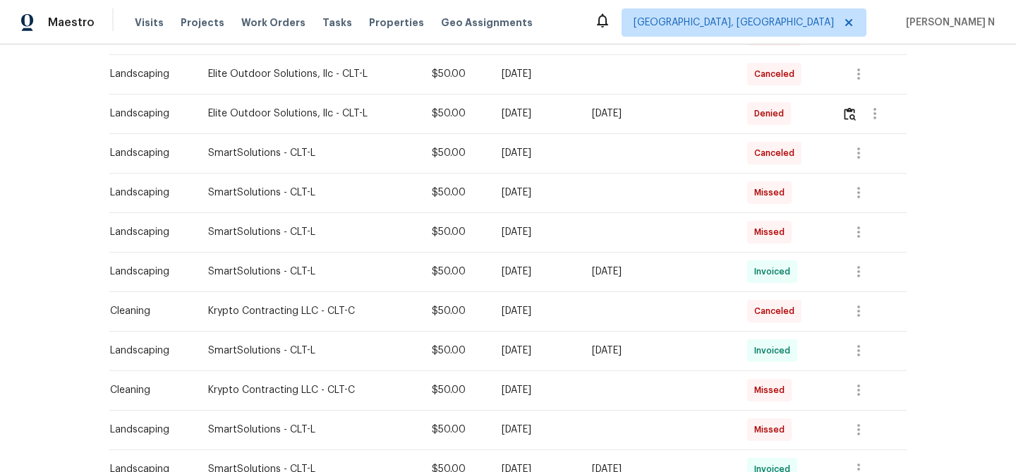
scroll to position [241, 0]
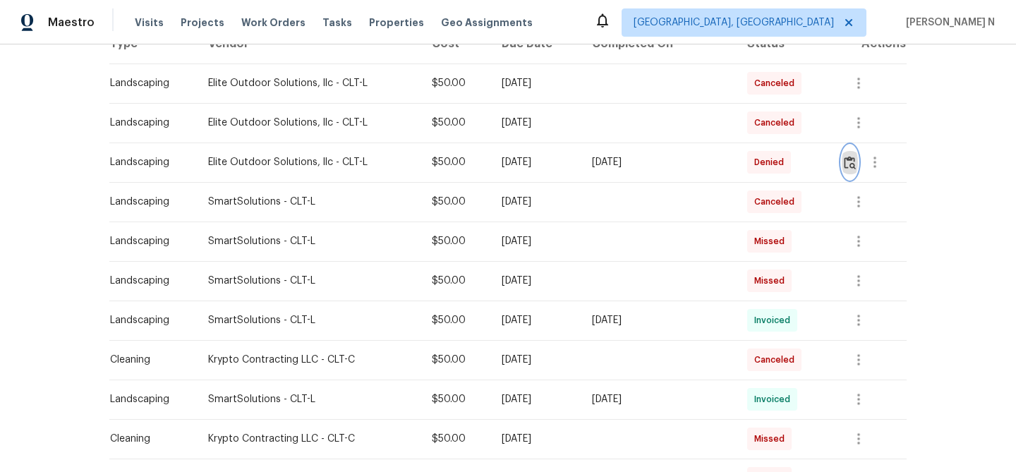
click at [851, 169] on img "button" at bounding box center [850, 162] width 12 height 13
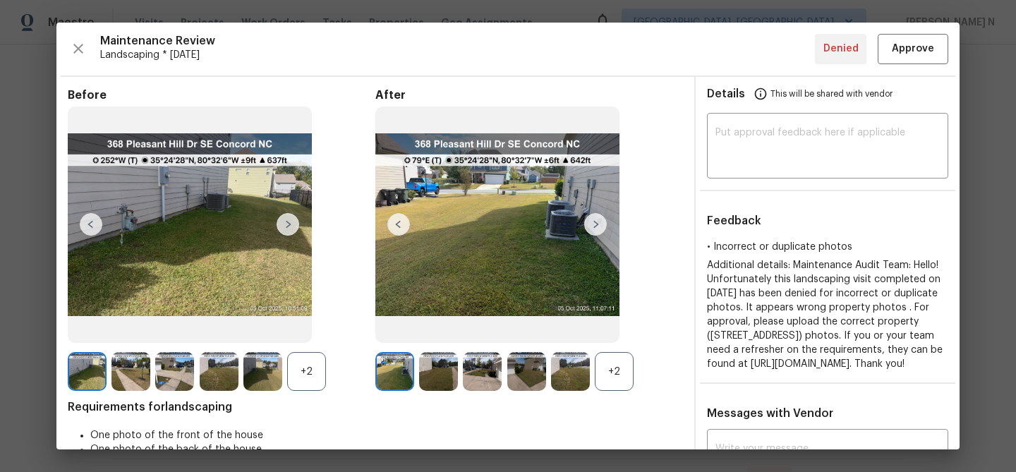
click at [613, 388] on div "+2" at bounding box center [614, 371] width 39 height 39
click at [314, 383] on div "+2" at bounding box center [306, 371] width 39 height 39
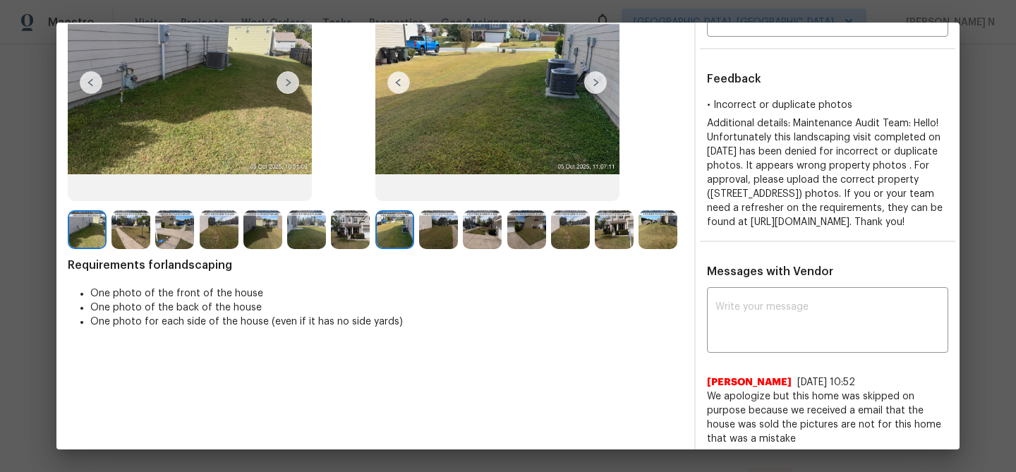
scroll to position [138, 0]
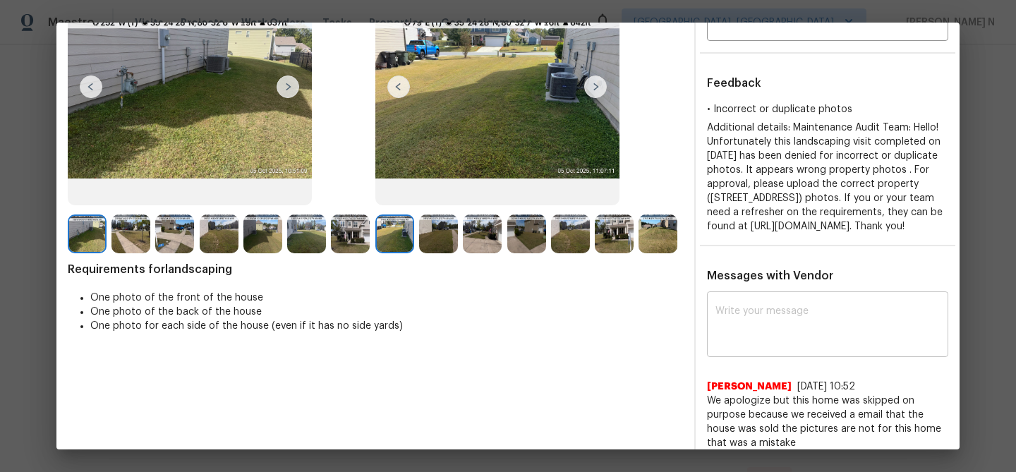
click at [822, 346] on textarea at bounding box center [828, 326] width 224 height 40
paste textarea "Maintenance Audit Team: Hello! Thank you for the feedback"
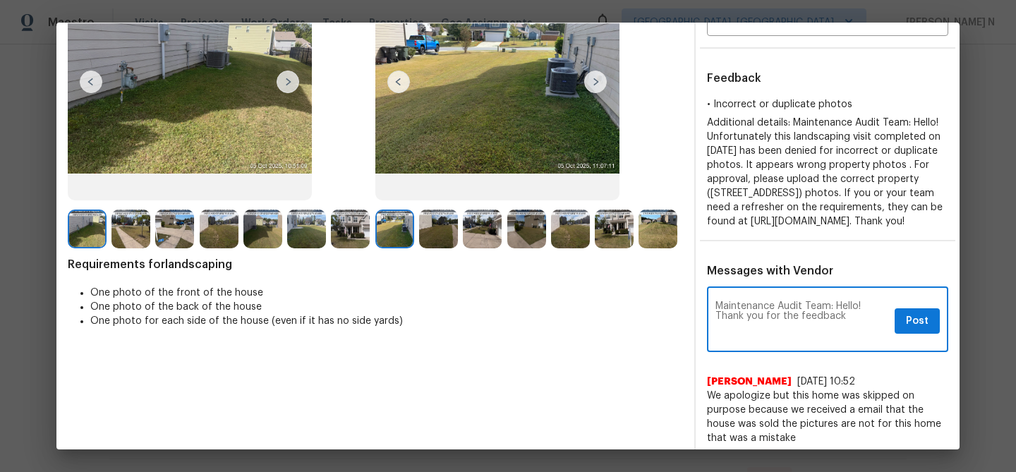
scroll to position [158, 0]
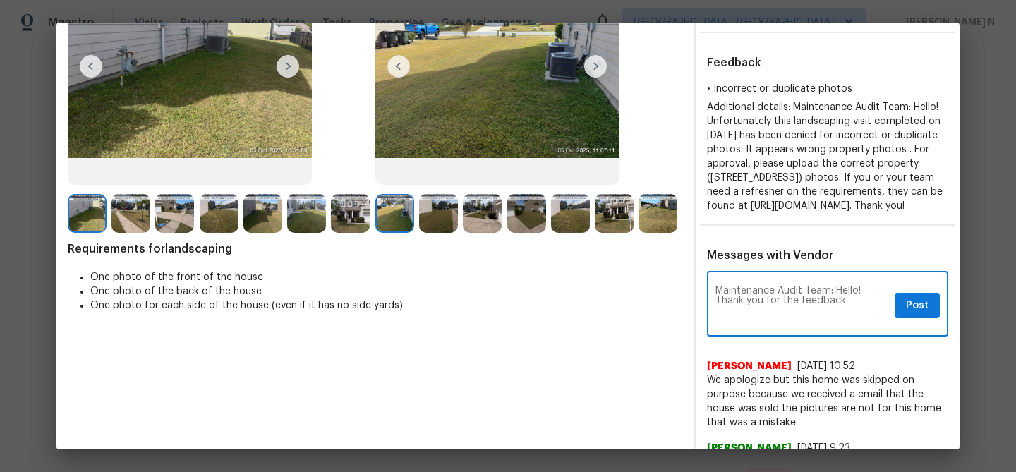
click at [819, 325] on textarea "Maintenance Audit Team: Hello! Thank you for the feedback" at bounding box center [803, 306] width 174 height 40
type textarea "Maintenance Audit Team: Hello! Thank you for the letting us know."
click at [937, 319] on button "Post" at bounding box center [917, 306] width 45 height 26
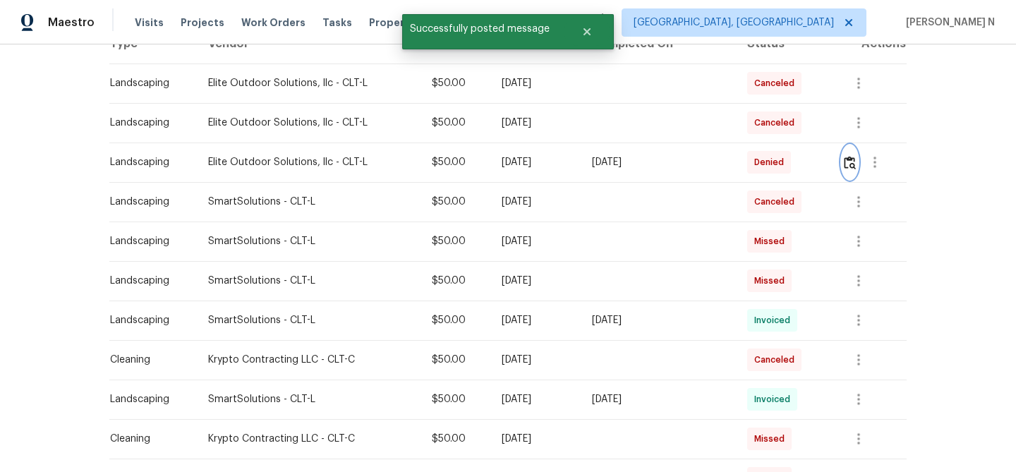
scroll to position [0, 0]
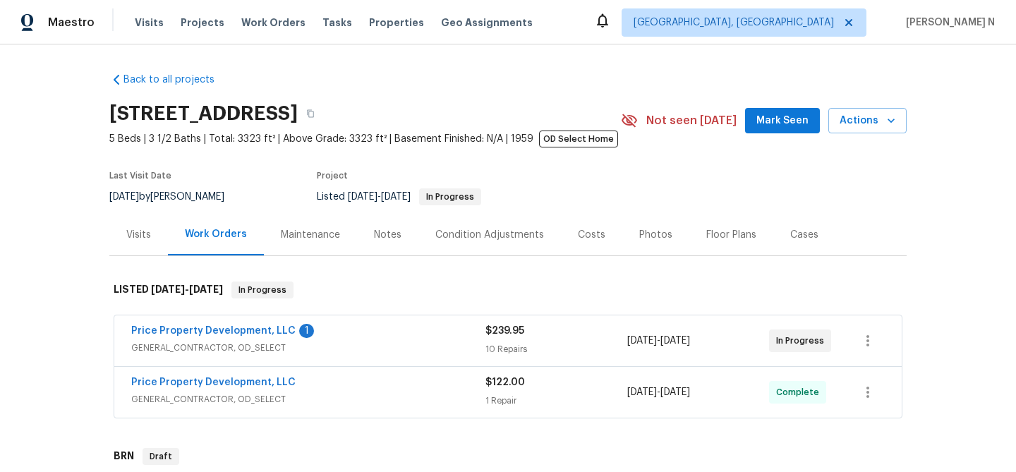
click at [335, 243] on div "Maintenance" at bounding box center [310, 235] width 93 height 42
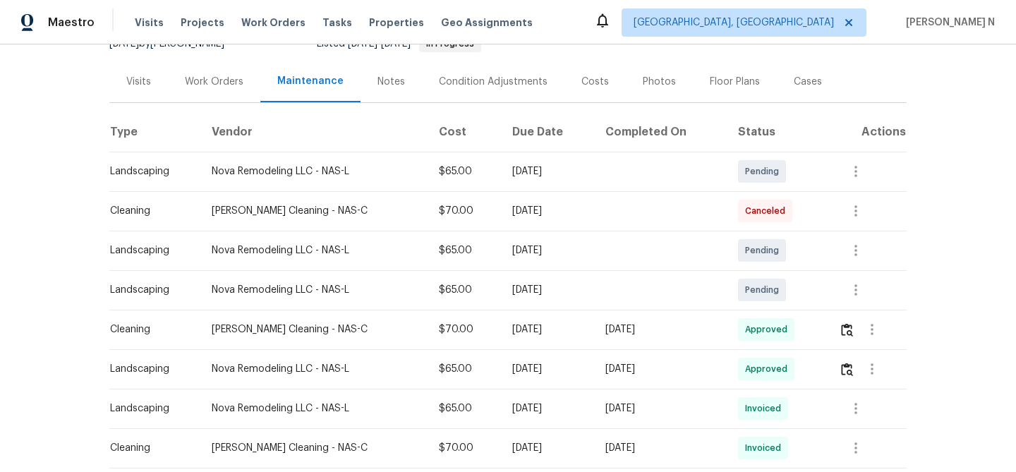
scroll to position [140, 0]
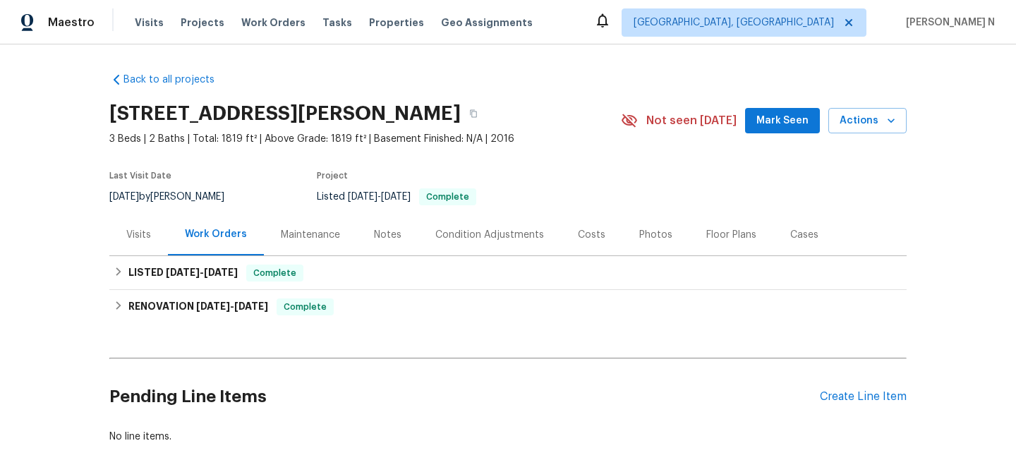
click at [329, 241] on div "Maintenance" at bounding box center [310, 235] width 59 height 14
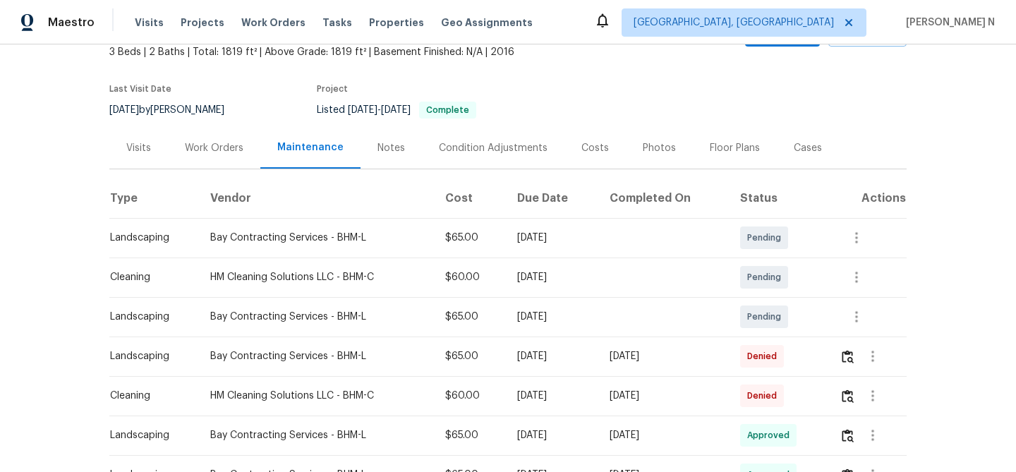
scroll to position [226, 0]
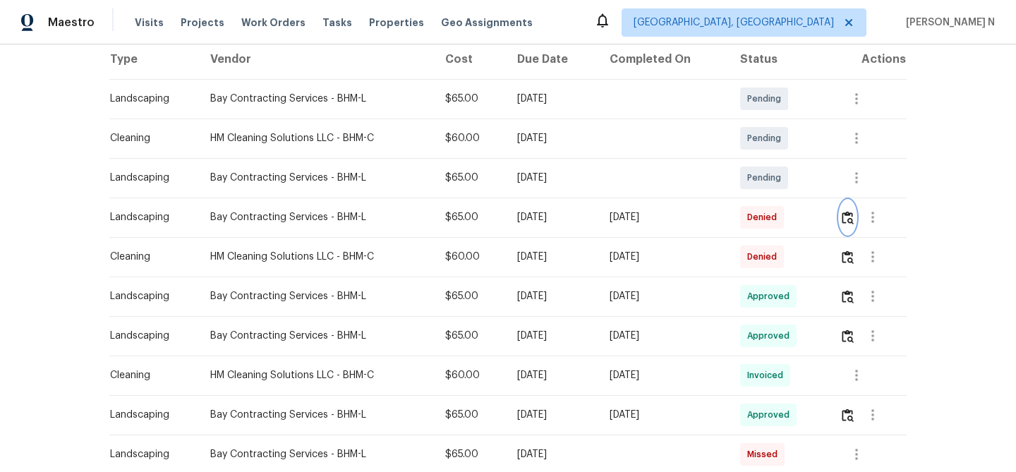
click at [856, 217] on button "button" at bounding box center [848, 217] width 16 height 34
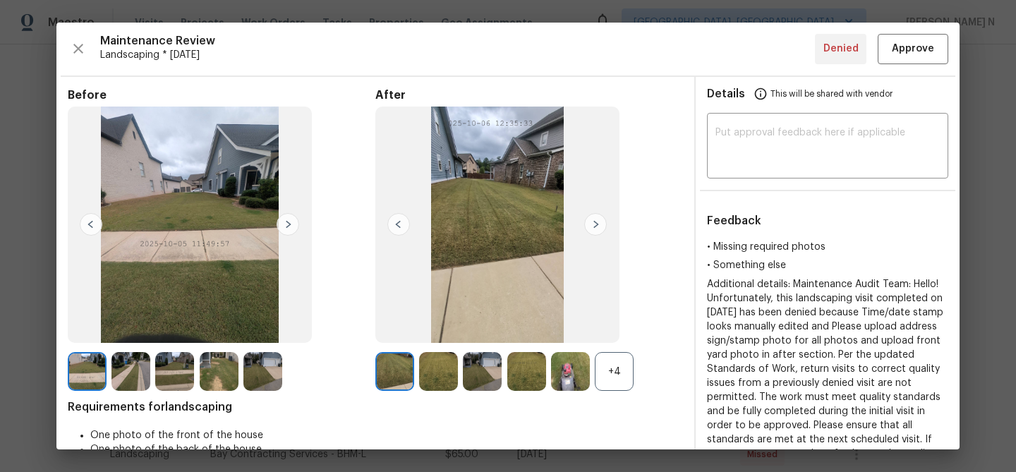
click at [611, 374] on div "+4" at bounding box center [614, 371] width 39 height 39
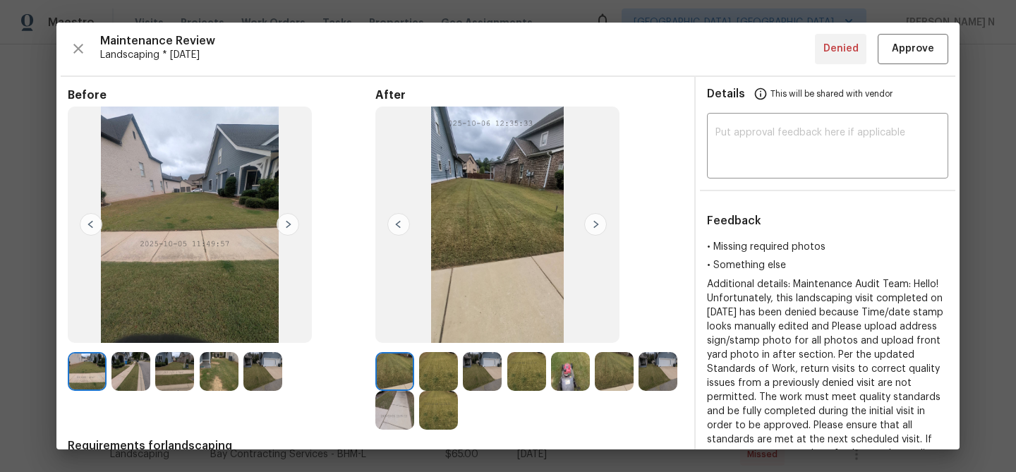
click at [258, 385] on img at bounding box center [263, 371] width 39 height 39
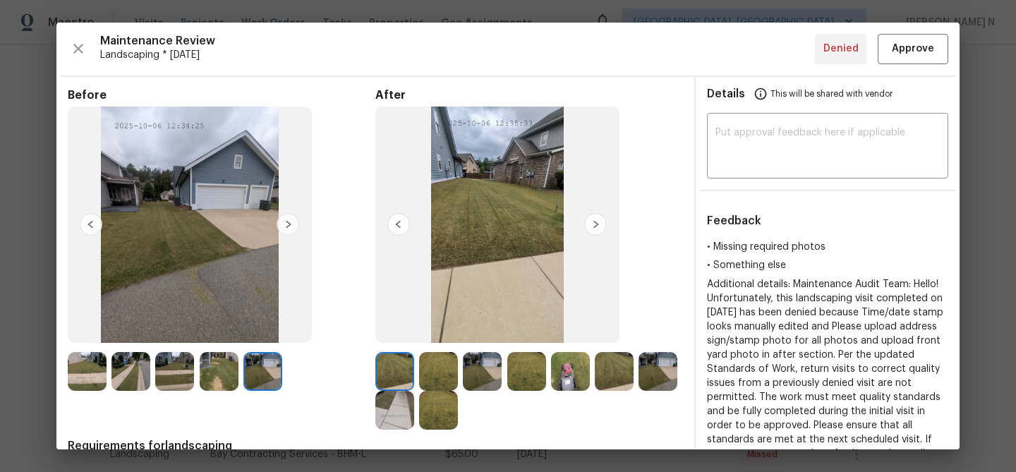
click at [532, 277] on img at bounding box center [498, 225] width 244 height 236
click at [572, 375] on img at bounding box center [570, 371] width 39 height 39
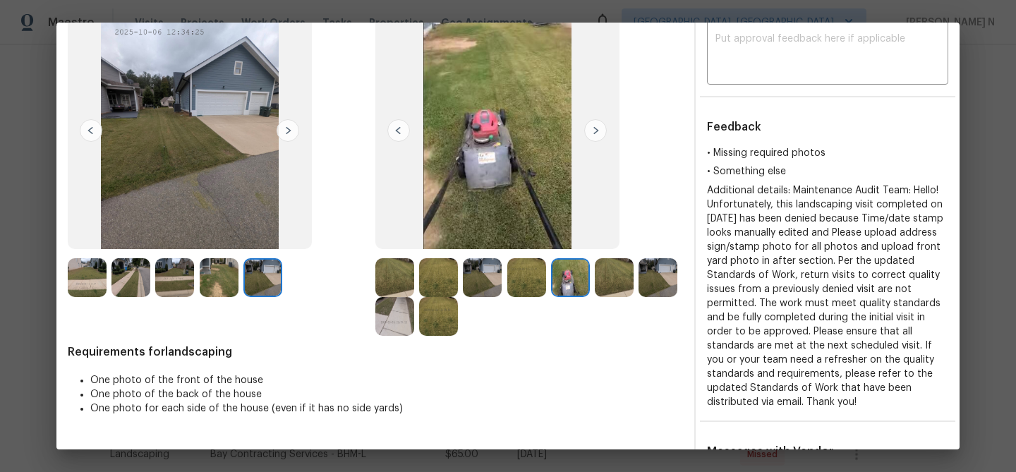
scroll to position [112, 0]
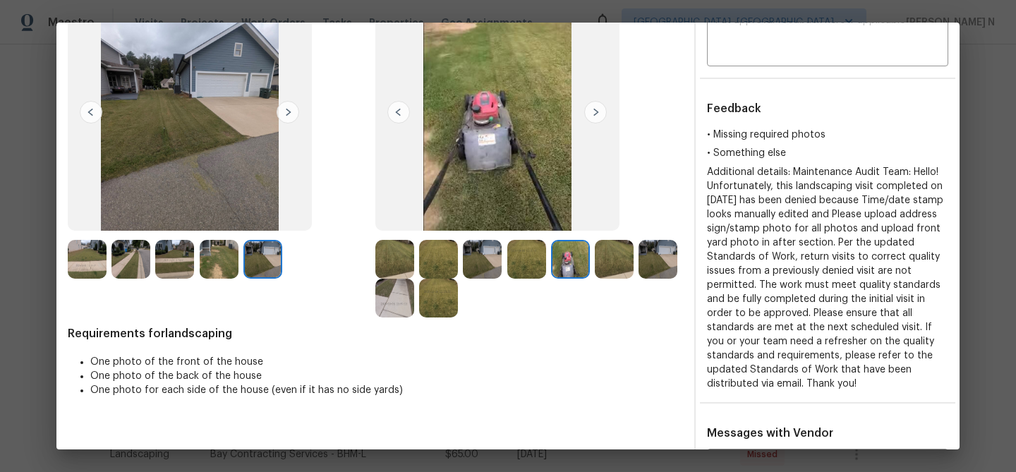
click at [492, 268] on img at bounding box center [482, 259] width 39 height 39
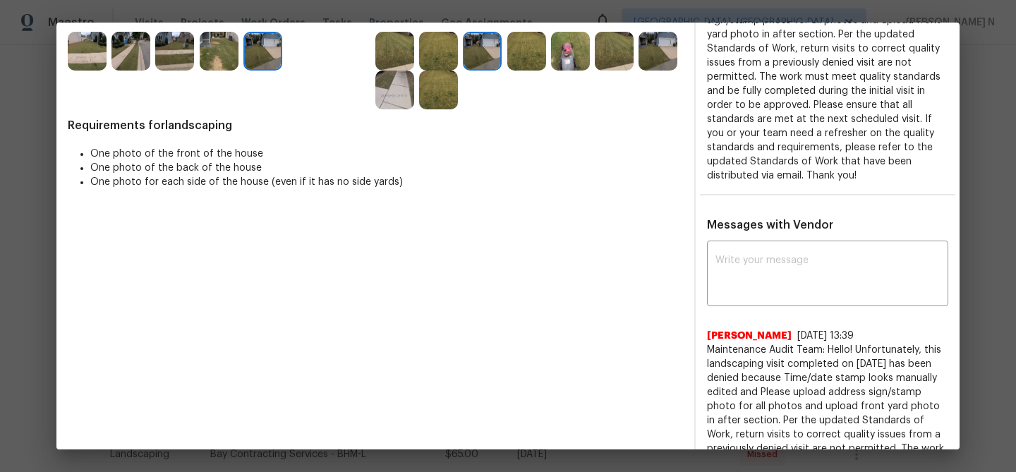
scroll to position [153, 0]
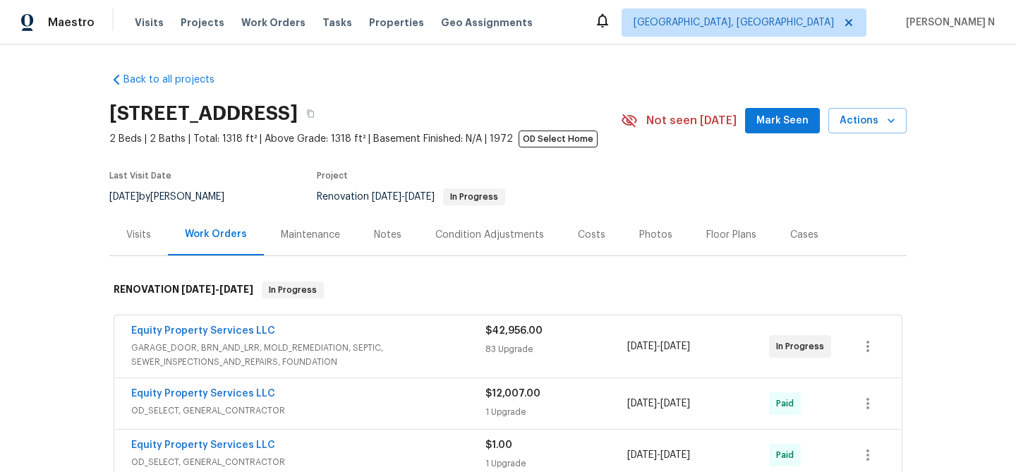
click at [298, 229] on div "Maintenance" at bounding box center [310, 235] width 59 height 14
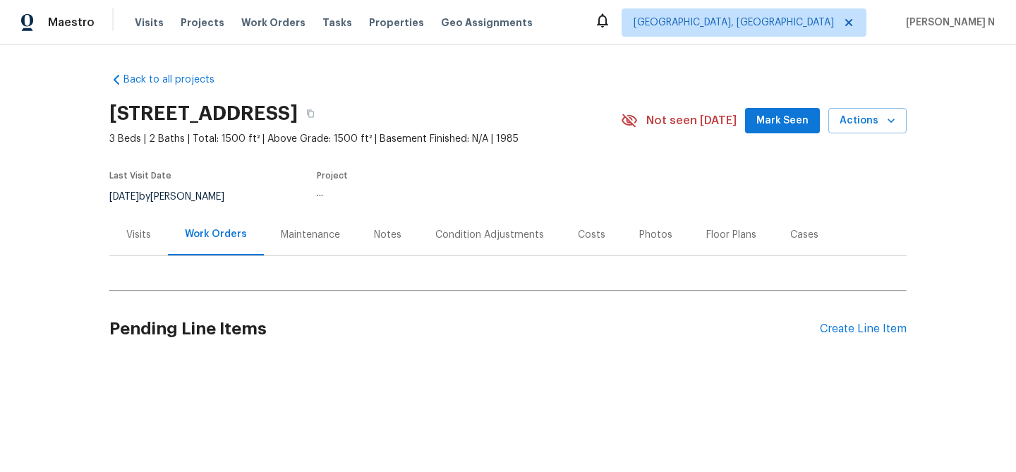
click at [313, 240] on div "Maintenance" at bounding box center [310, 235] width 59 height 14
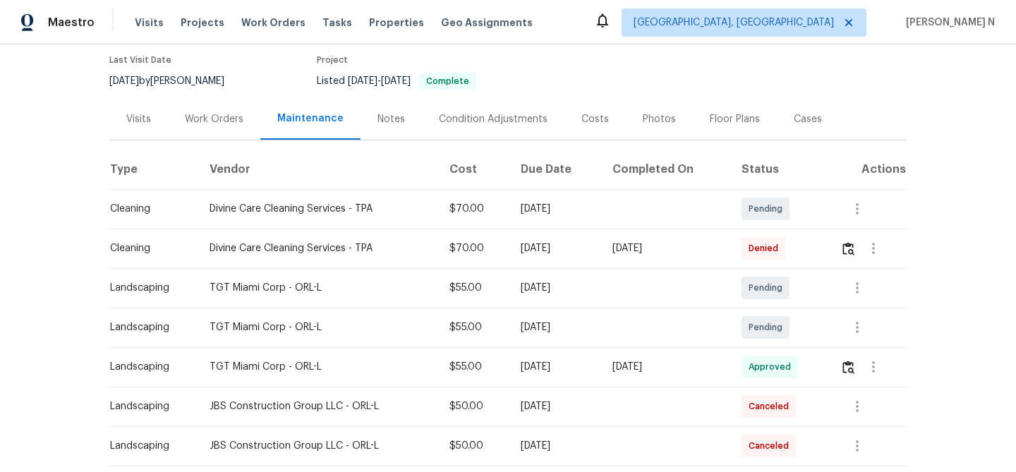
scroll to position [176, 0]
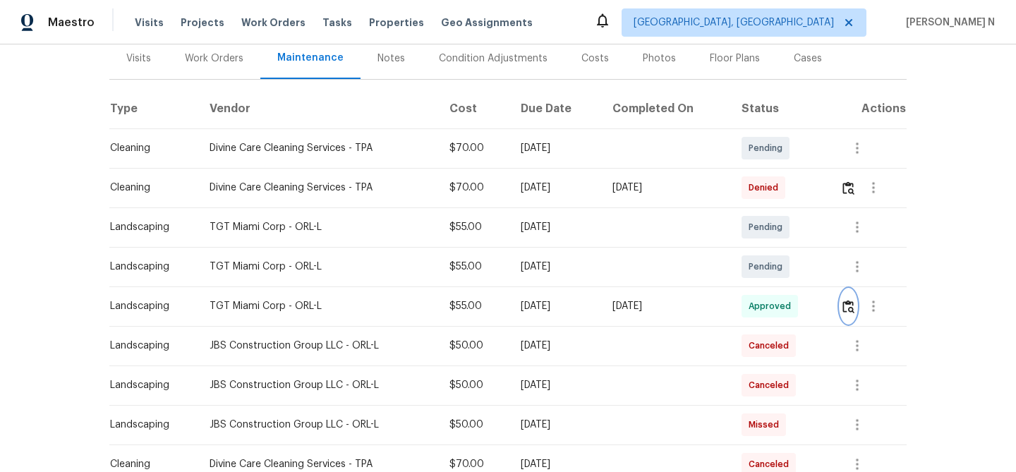
click at [855, 314] on button "button" at bounding box center [849, 306] width 16 height 34
click at [597, 282] on td "[DATE]" at bounding box center [556, 267] width 92 height 40
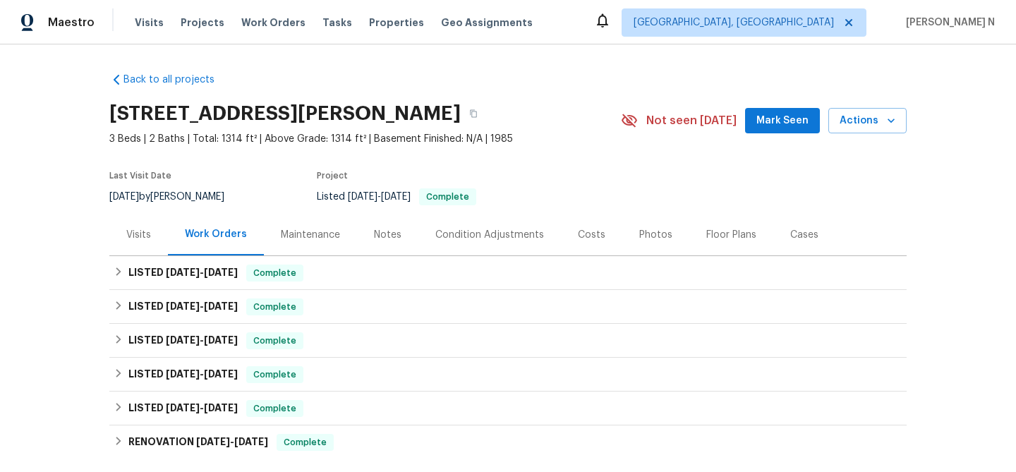
click at [311, 234] on div "Maintenance" at bounding box center [310, 235] width 59 height 14
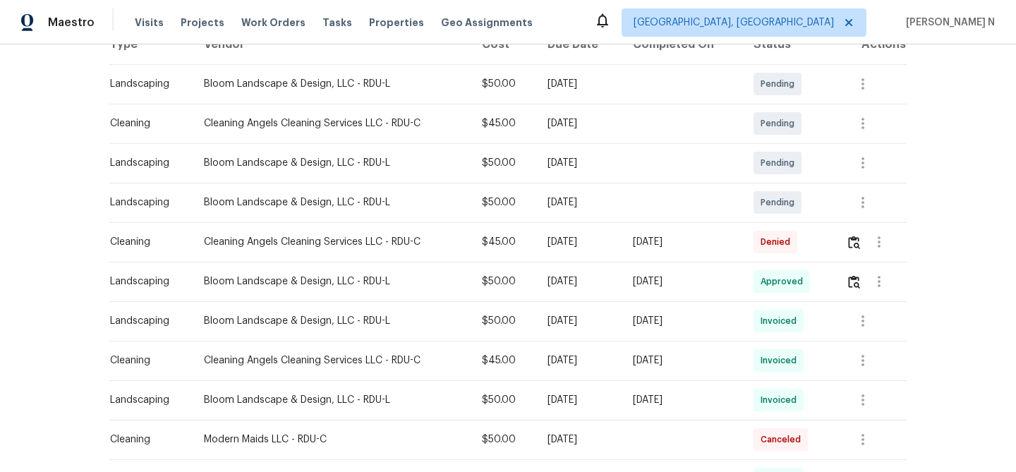
scroll to position [242, 0]
click at [867, 245] on button "button" at bounding box center [880, 241] width 34 height 34
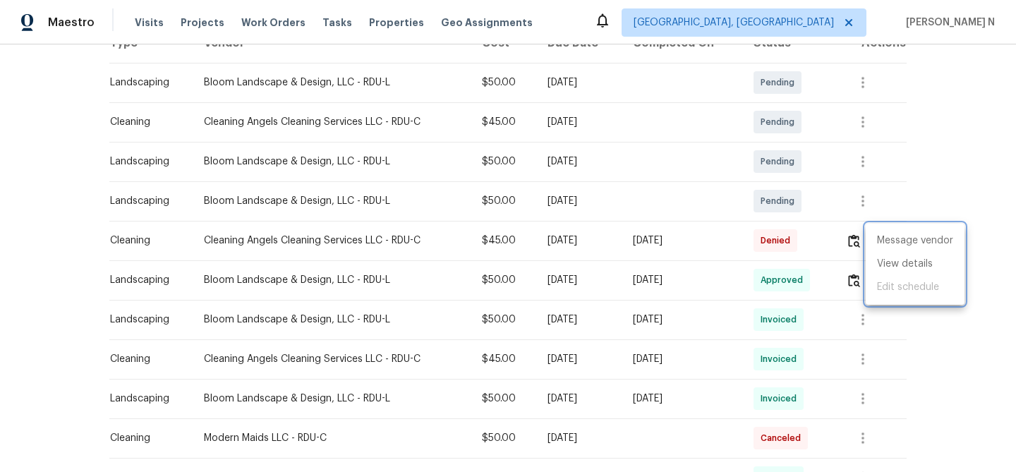
click at [847, 243] on div at bounding box center [508, 236] width 1016 height 472
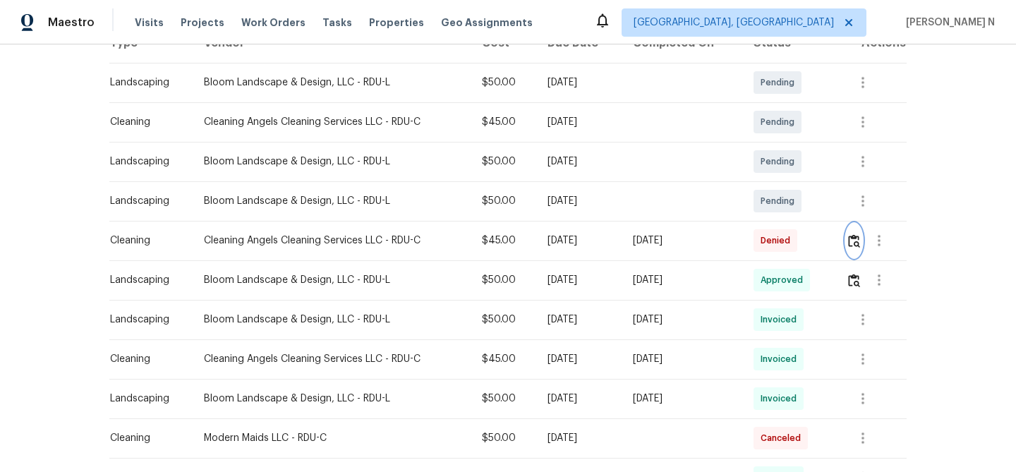
click at [853, 244] on img "button" at bounding box center [854, 240] width 12 height 13
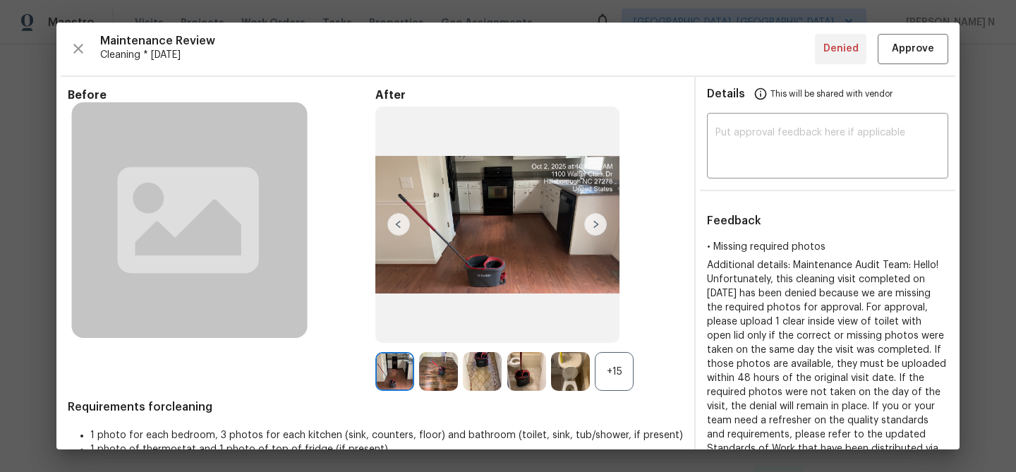
scroll to position [181, 0]
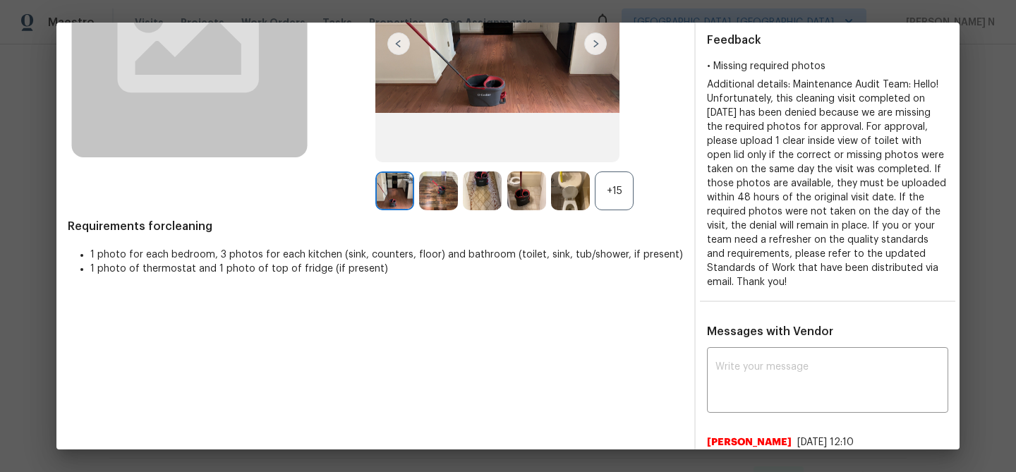
click at [625, 193] on div "+15" at bounding box center [614, 191] width 39 height 39
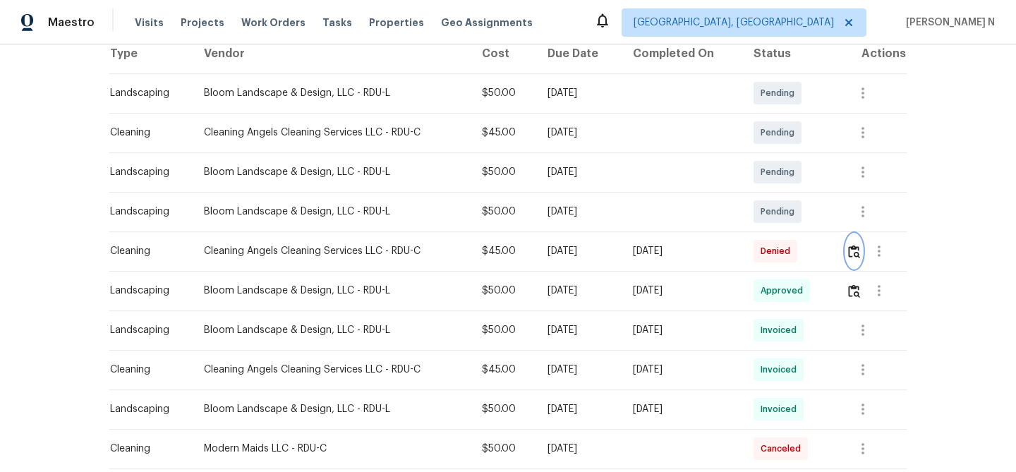
scroll to position [268, 0]
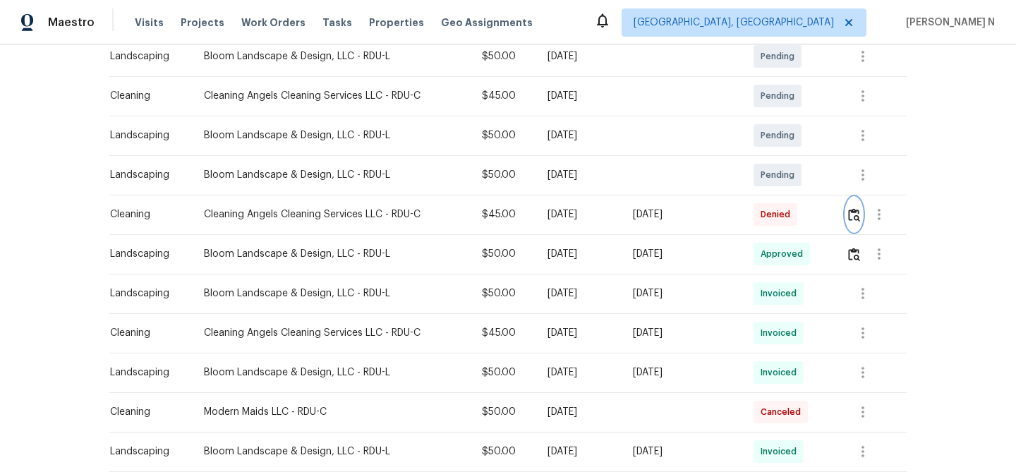
click at [854, 219] on img "button" at bounding box center [854, 214] width 12 height 13
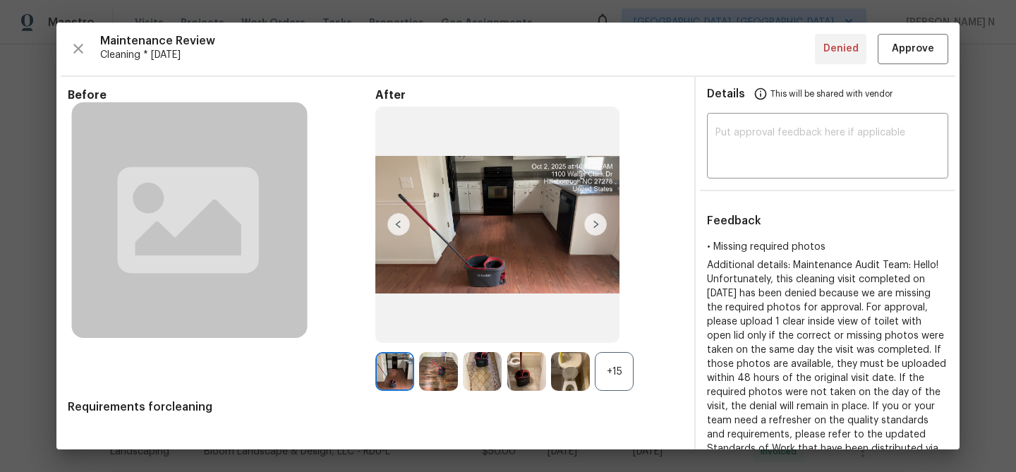
click at [632, 366] on div "+15" at bounding box center [614, 371] width 39 height 39
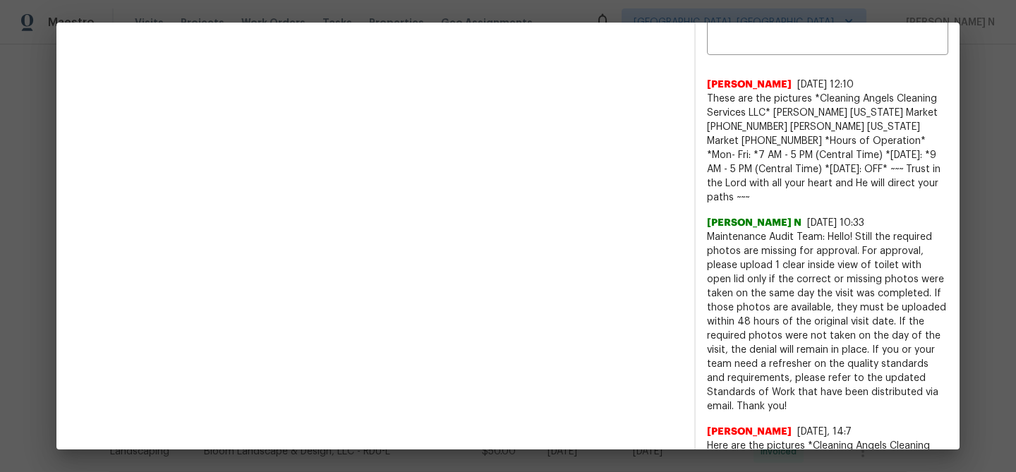
scroll to position [561, 0]
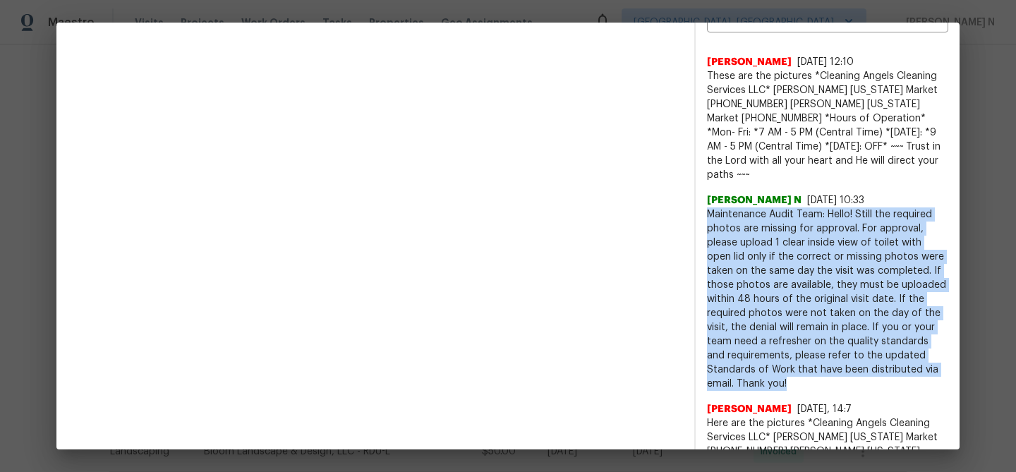
drag, startPoint x: 709, startPoint y: 200, endPoint x: 871, endPoint y: 365, distance: 231.1
click at [871, 365] on span "Maintenance Audit Team: Hello! Still the required photos are missing for approv…" at bounding box center [827, 300] width 241 height 184
copy span "Maintenance Audit Team: Hello! Still the required photos are missing for approv…"
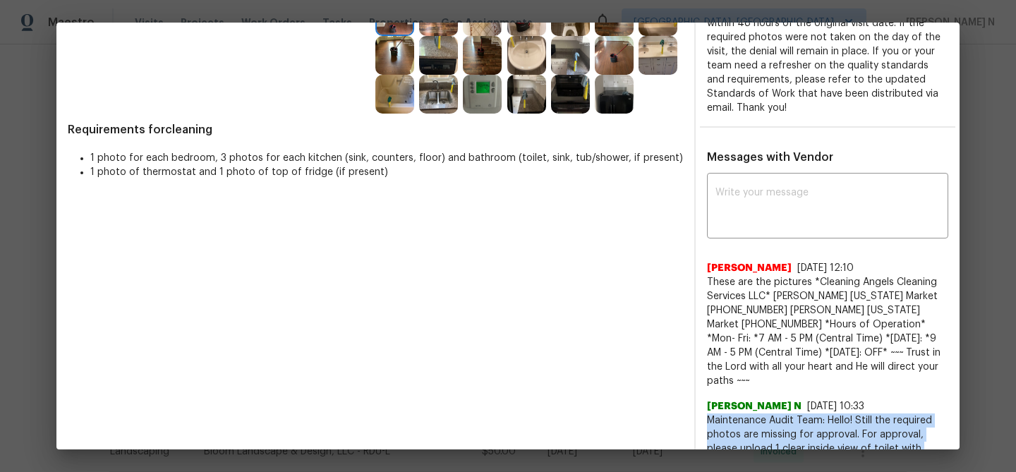
scroll to position [341, 0]
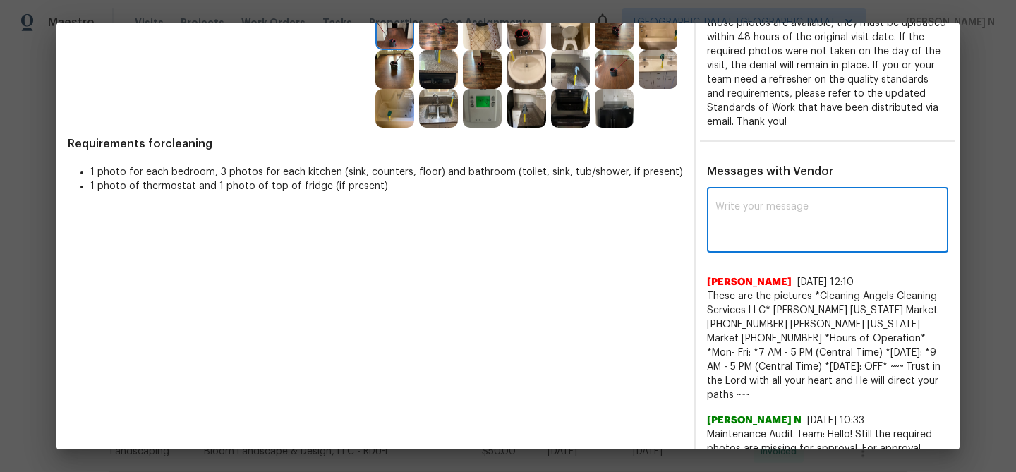
click at [817, 228] on textarea at bounding box center [828, 222] width 224 height 40
paste textarea "Maintenance Audit Team: Hello! Still the required photos are missing for approv…"
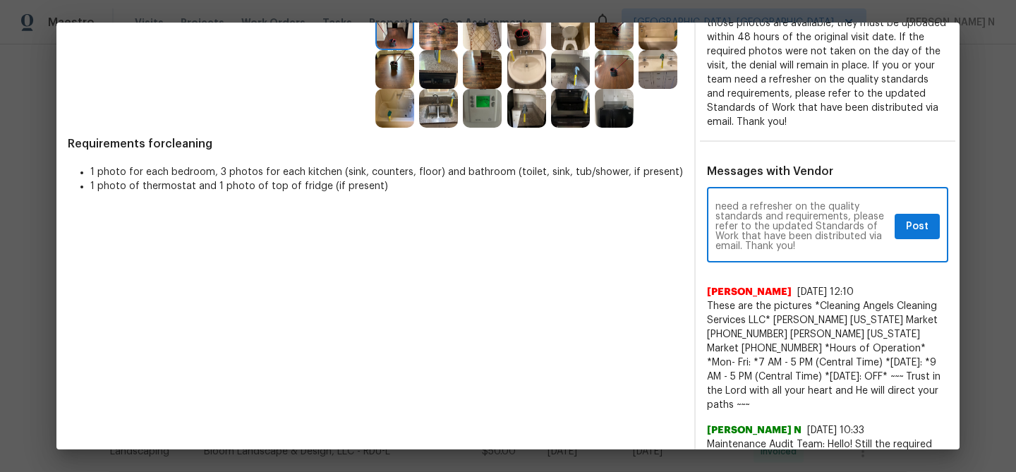
scroll to position [0, 0]
type textarea "Maintenance Audit Team: Hello! Still the required photos are missing for approv…"
click at [925, 232] on span "Post" at bounding box center [917, 227] width 23 height 18
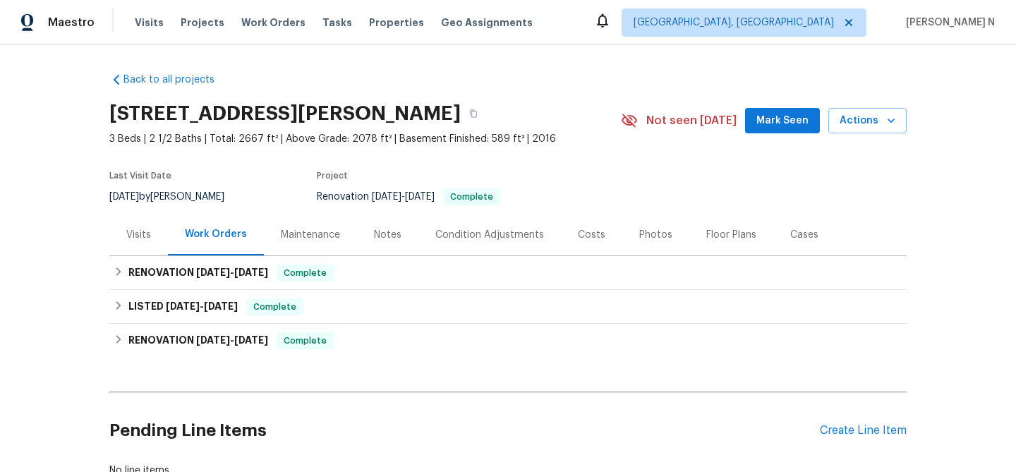
click at [308, 243] on div "Maintenance" at bounding box center [310, 235] width 93 height 42
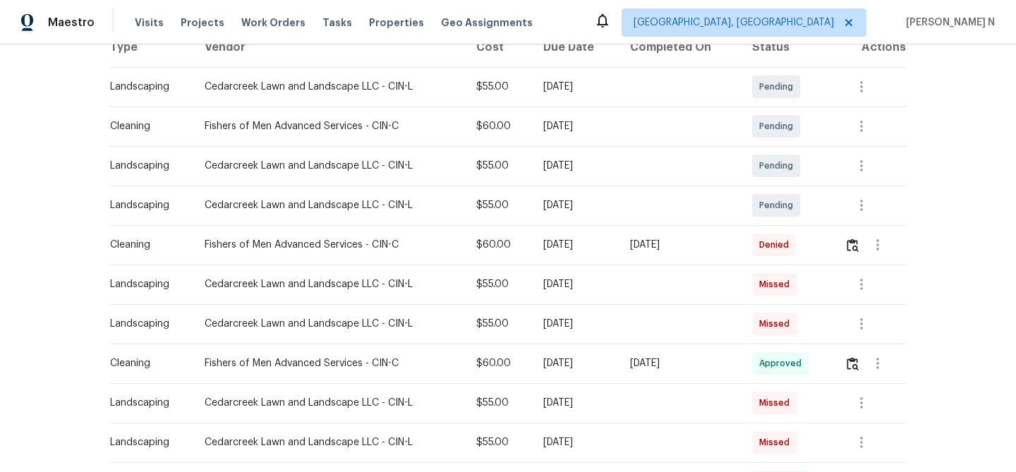
scroll to position [247, 0]
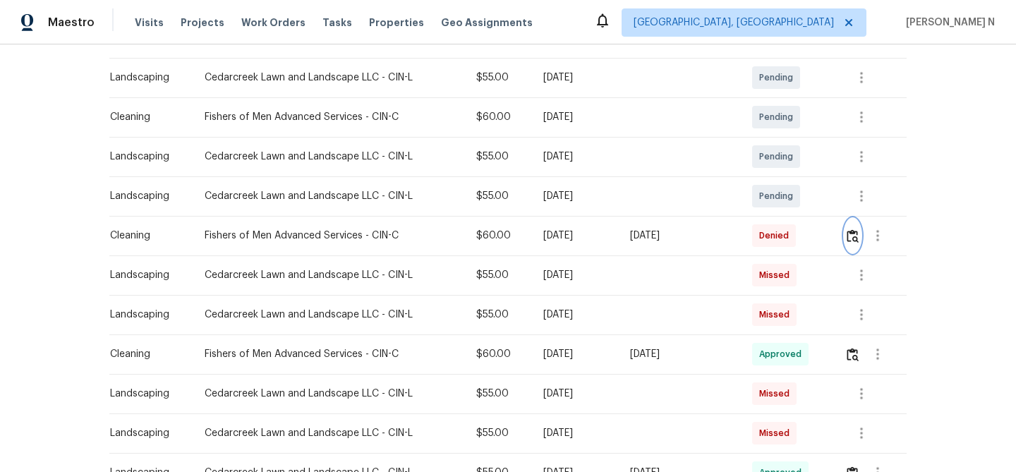
click at [859, 235] on img "button" at bounding box center [853, 235] width 12 height 13
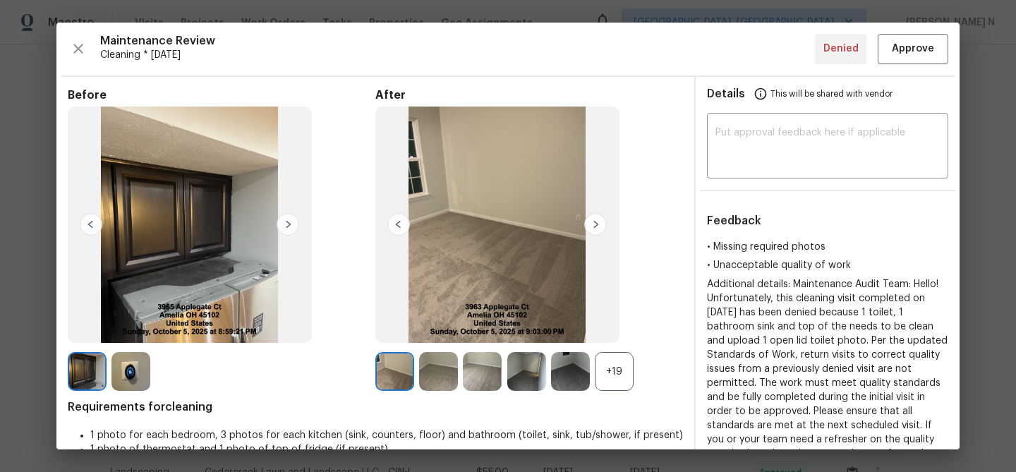
click at [599, 390] on div "+19" at bounding box center [530, 371] width 308 height 39
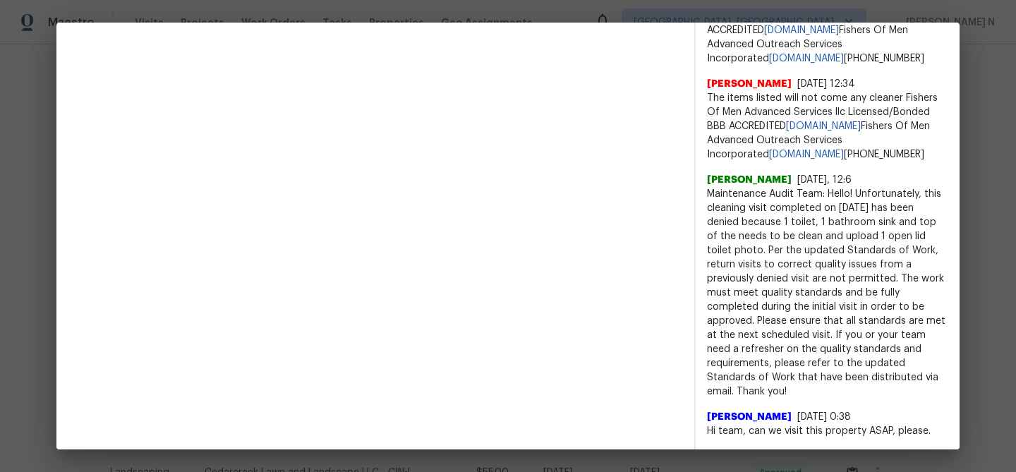
scroll to position [724, 0]
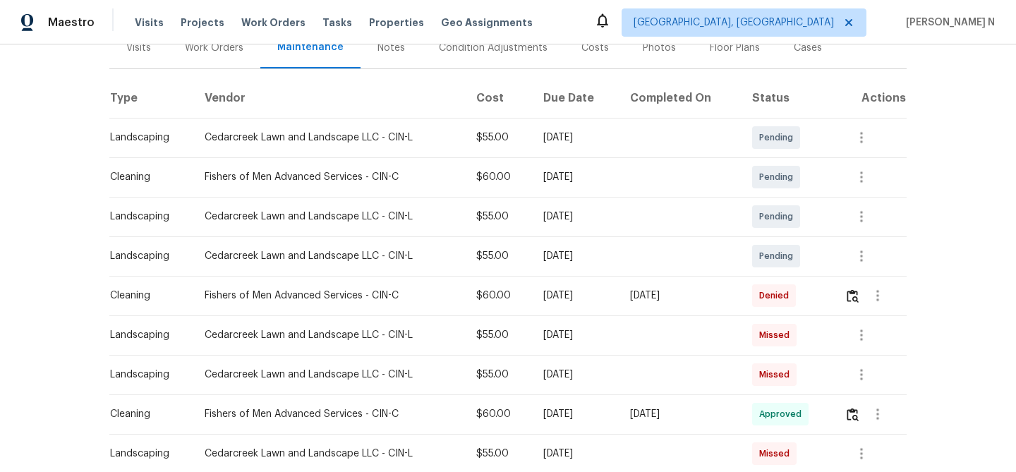
scroll to position [206, 0]
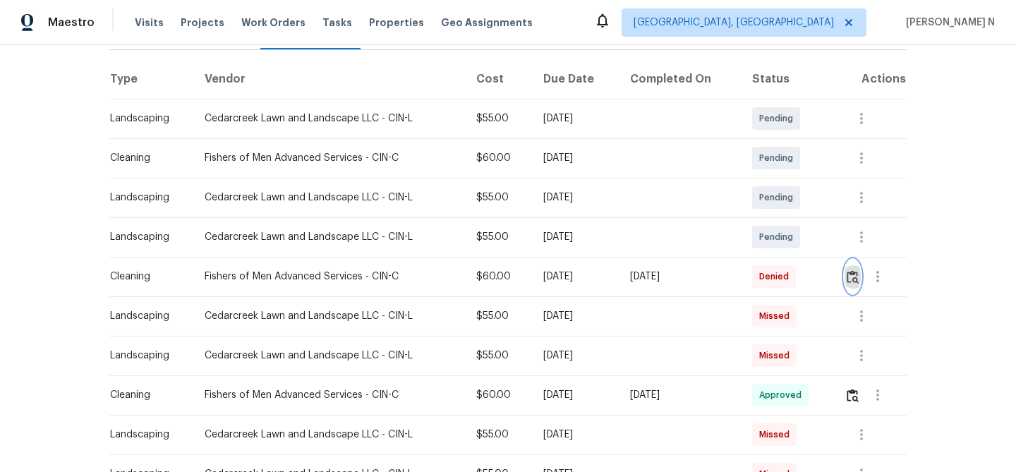
click at [859, 276] on img "button" at bounding box center [853, 276] width 12 height 13
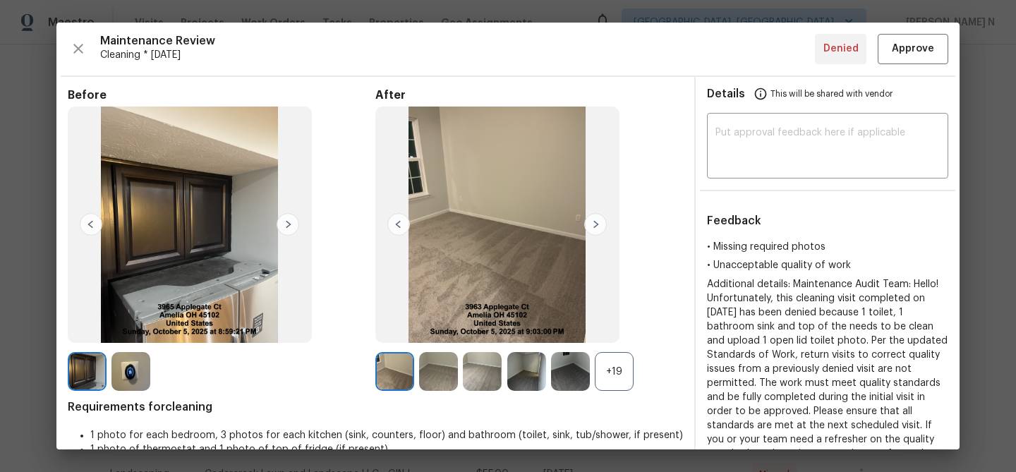
scroll to position [13, 0]
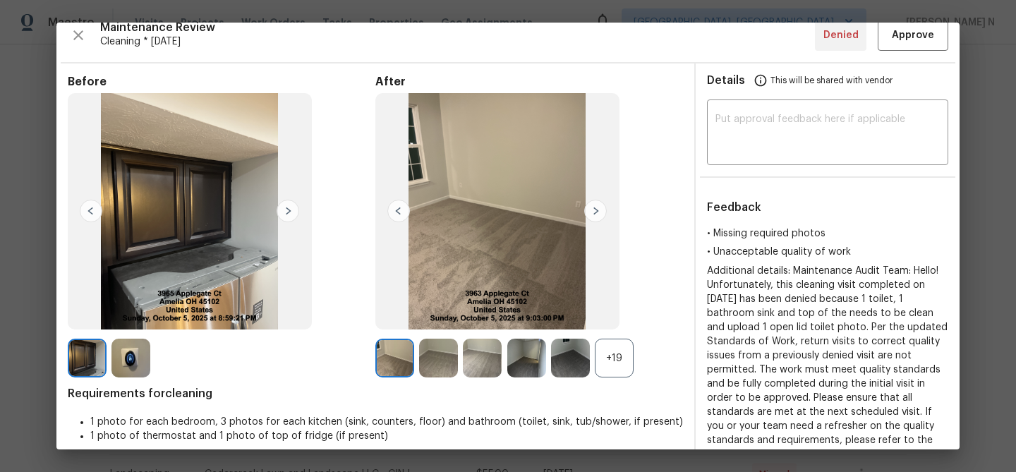
click at [630, 365] on div "+19" at bounding box center [614, 358] width 39 height 39
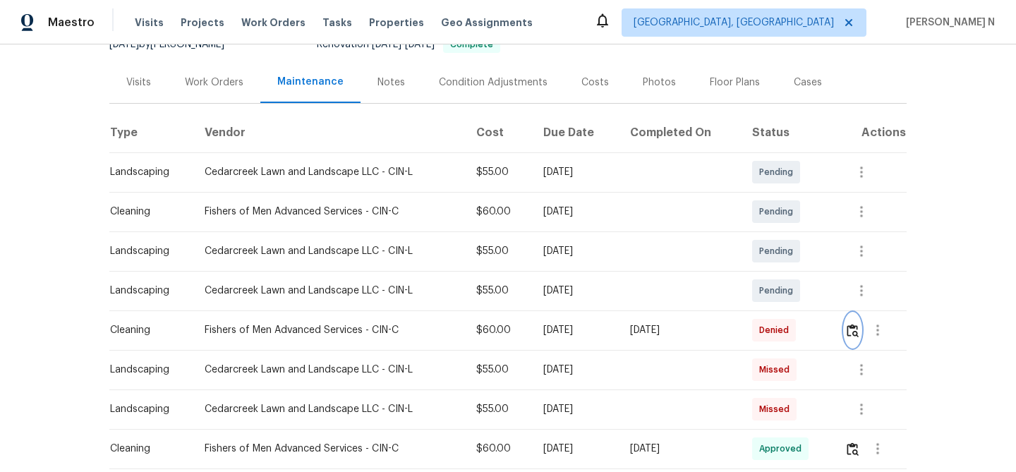
scroll to position [196, 0]
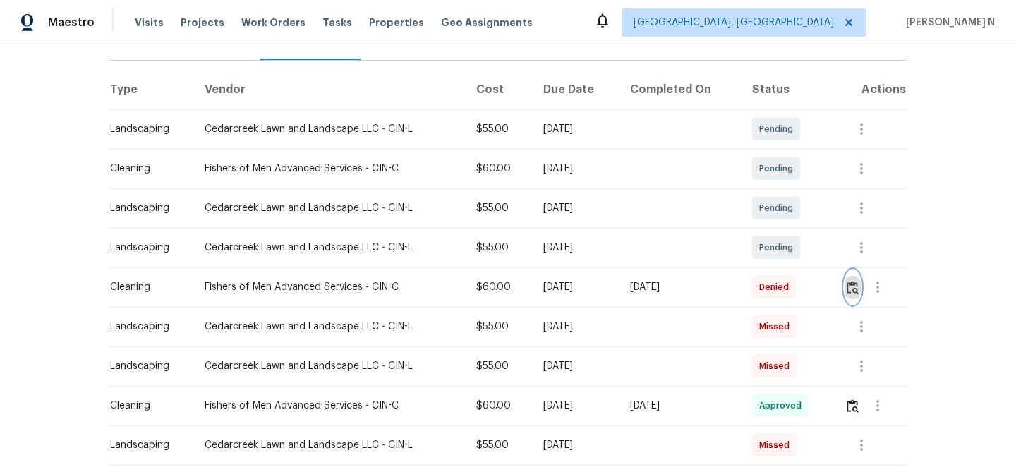
click at [854, 286] on img "button" at bounding box center [853, 287] width 12 height 13
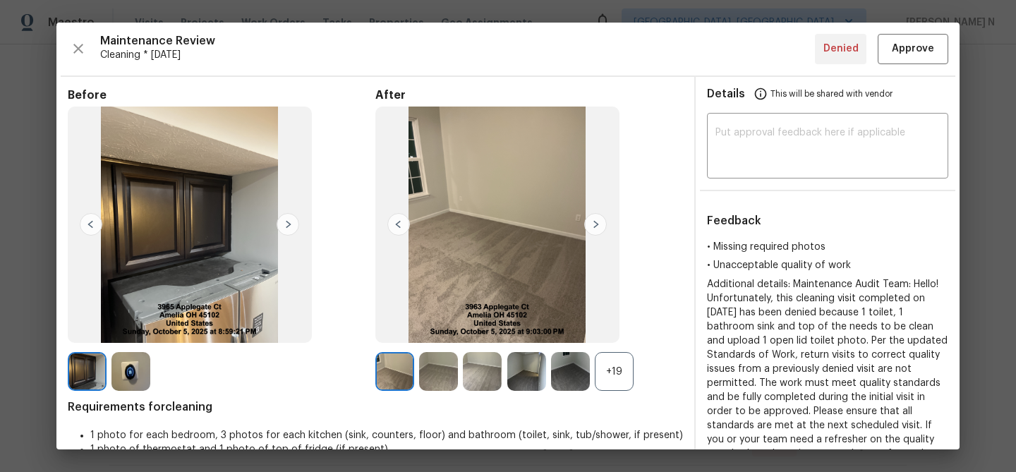
click at [615, 376] on div "+19" at bounding box center [614, 371] width 39 height 39
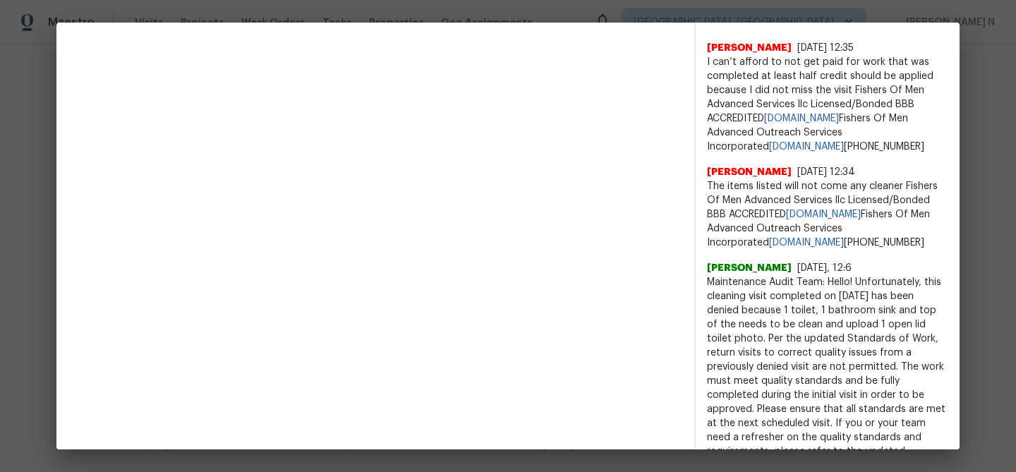
scroll to position [722, 0]
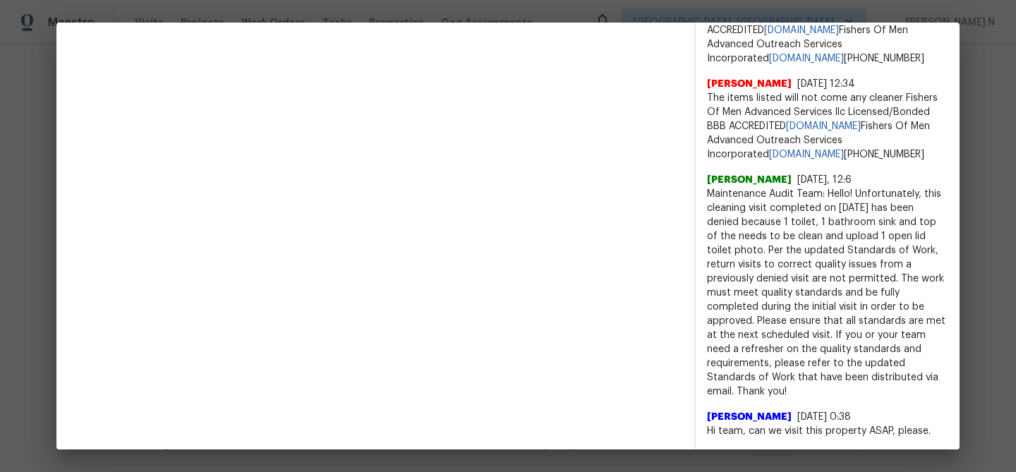
drag, startPoint x: 709, startPoint y: 210, endPoint x: 870, endPoint y: 390, distance: 241.4
click at [870, 390] on span "Maintenance Audit Team: Hello! Unfortunately, this cleaning visit completed on …" at bounding box center [827, 293] width 241 height 212
copy span "Maintenance Audit Team: Hello! Unfortunately, this cleaning visit completed on …"
click at [885, 349] on span "Maintenance Audit Team: Hello! Unfortunately, this cleaning visit completed on …" at bounding box center [827, 293] width 241 height 212
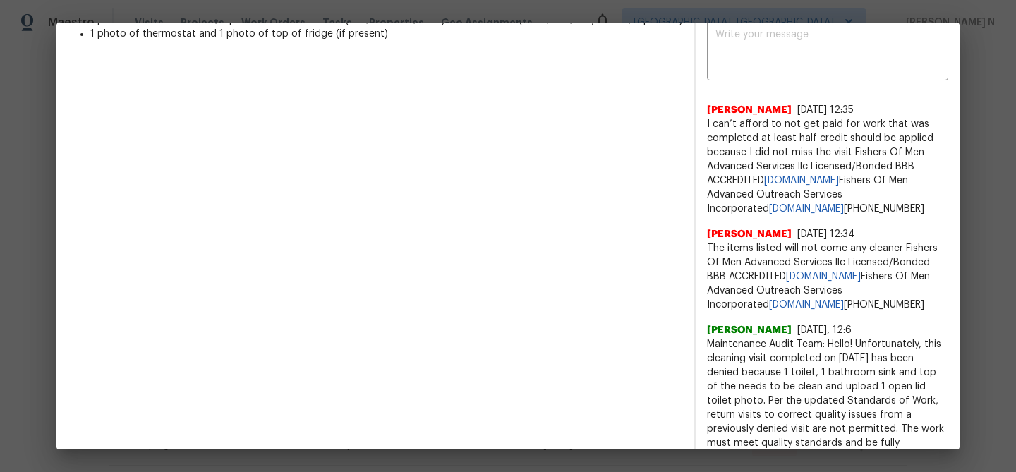
scroll to position [489, 0]
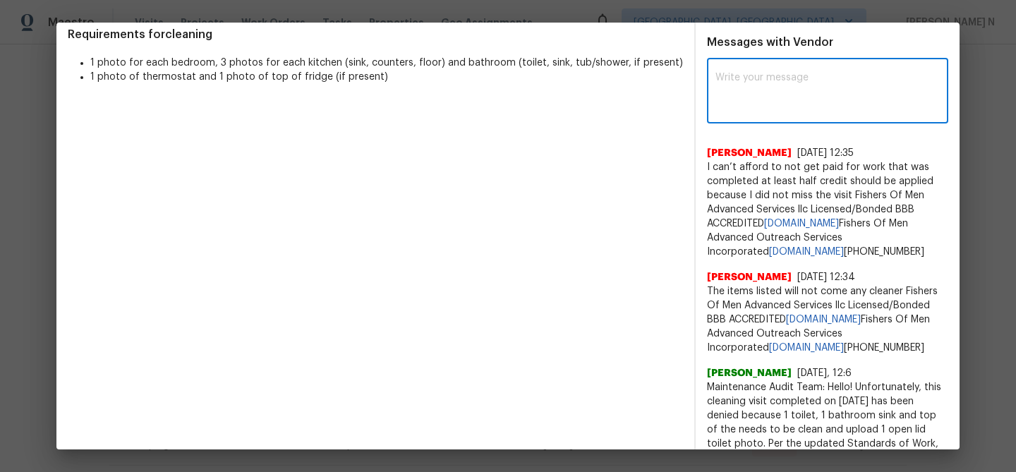
click at [767, 88] on textarea at bounding box center [828, 93] width 224 height 40
paste textarea "Maintenance Audit Team: Hello! Unfortunately, this cleaning visit completed on …"
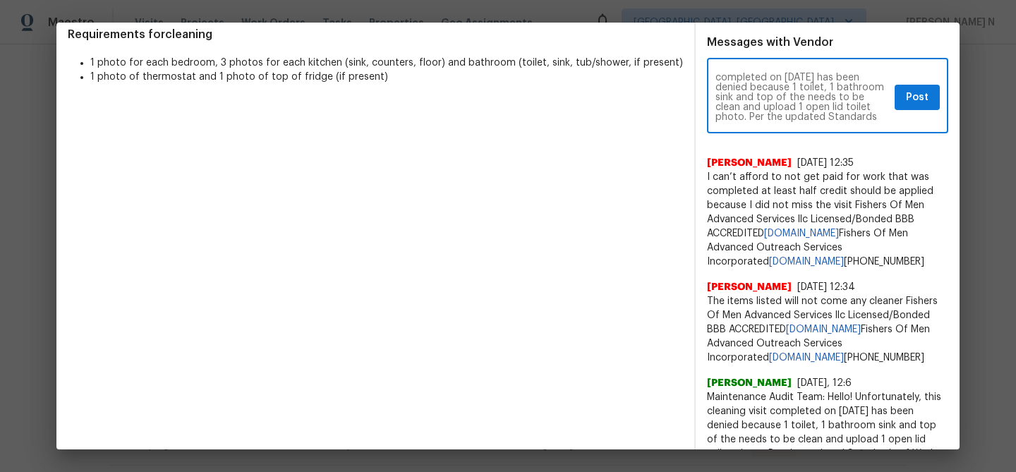
scroll to position [0, 0]
type textarea "Maintenance Audit Team: Hello! Unfortunately, this cleaning visit completed on …"
click at [912, 97] on span "Post" at bounding box center [917, 98] width 23 height 18
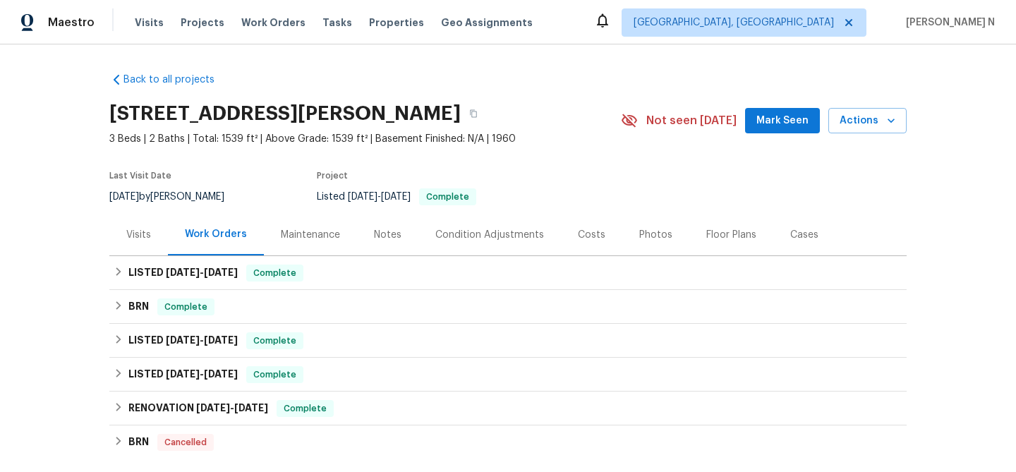
click at [314, 224] on div "Maintenance" at bounding box center [310, 235] width 93 height 42
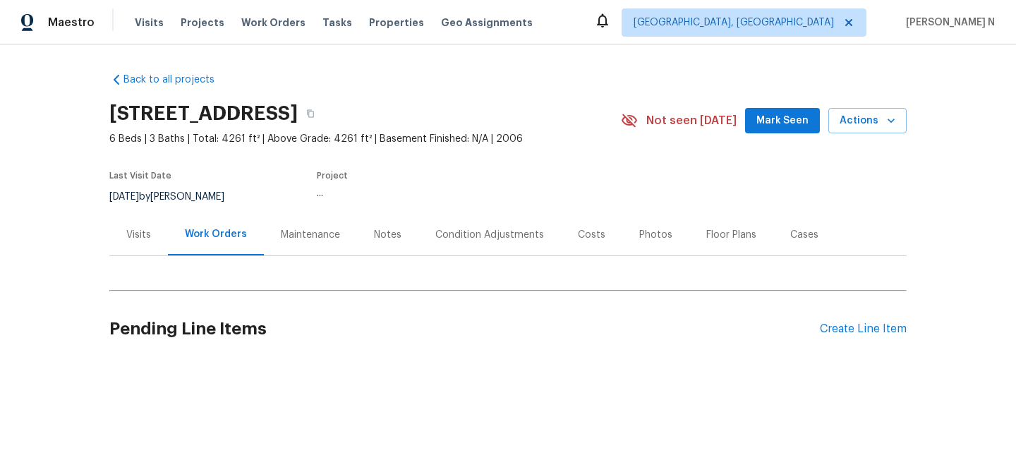
click at [294, 235] on div "Maintenance" at bounding box center [310, 235] width 59 height 14
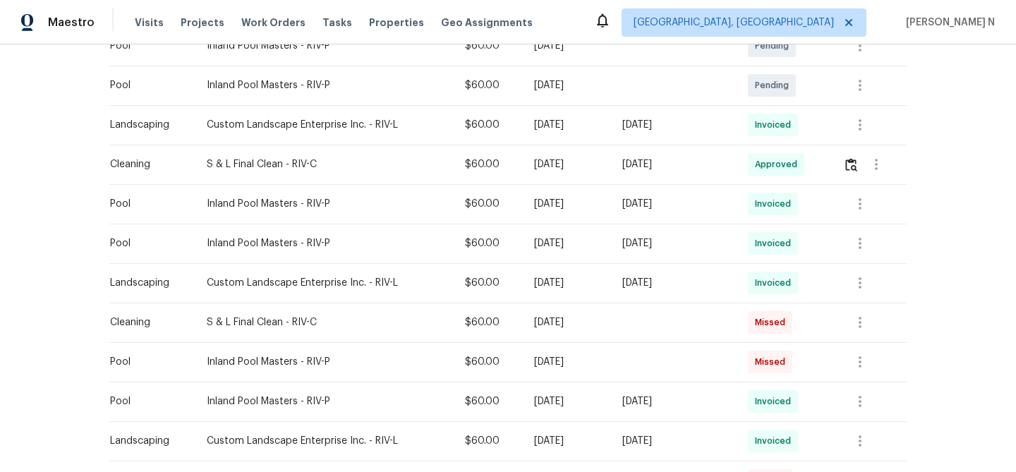
scroll to position [360, 0]
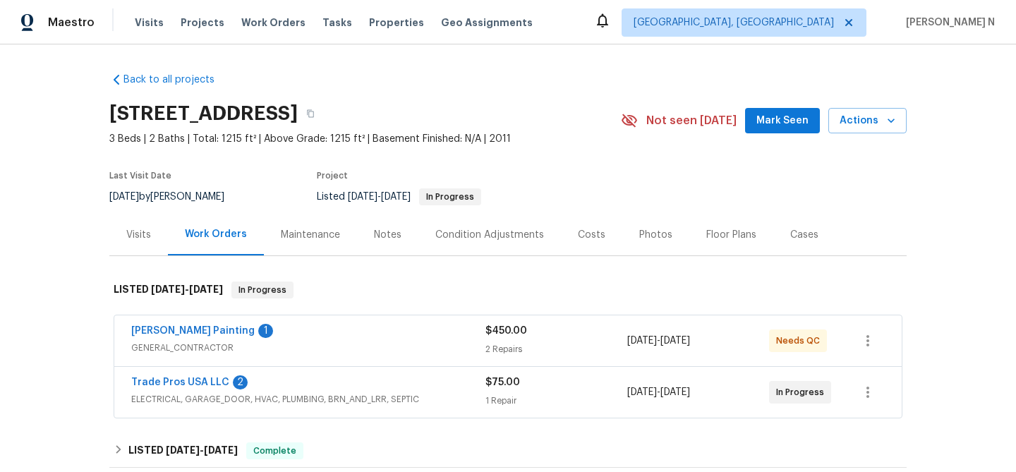
click at [301, 235] on div "Maintenance" at bounding box center [310, 235] width 59 height 14
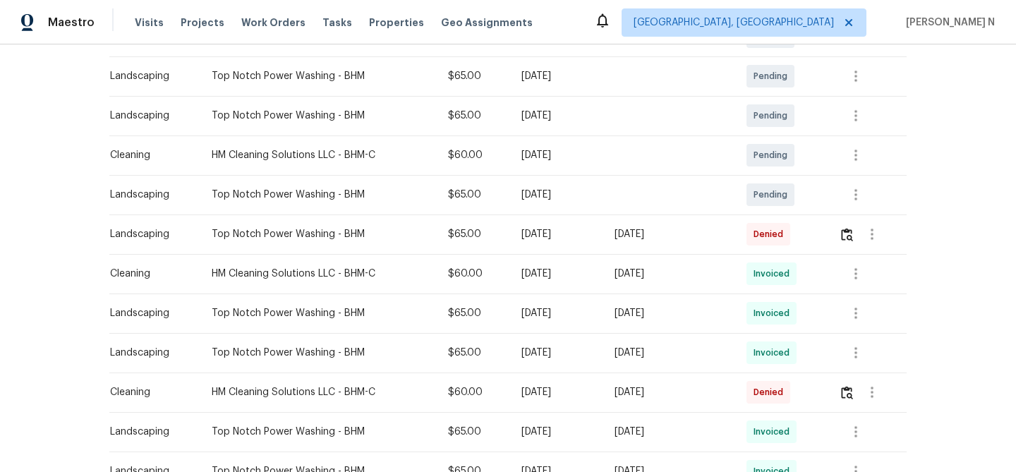
scroll to position [308, 0]
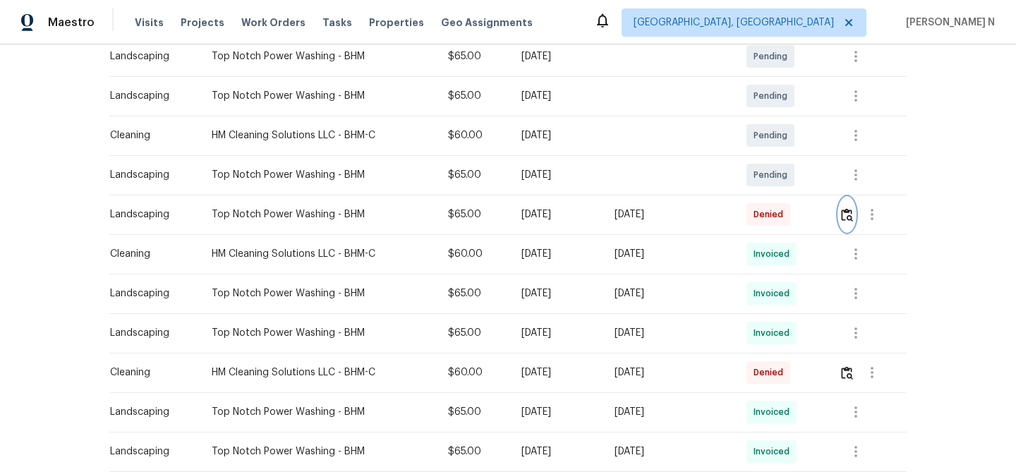
click at [852, 217] on img "button" at bounding box center [847, 214] width 12 height 13
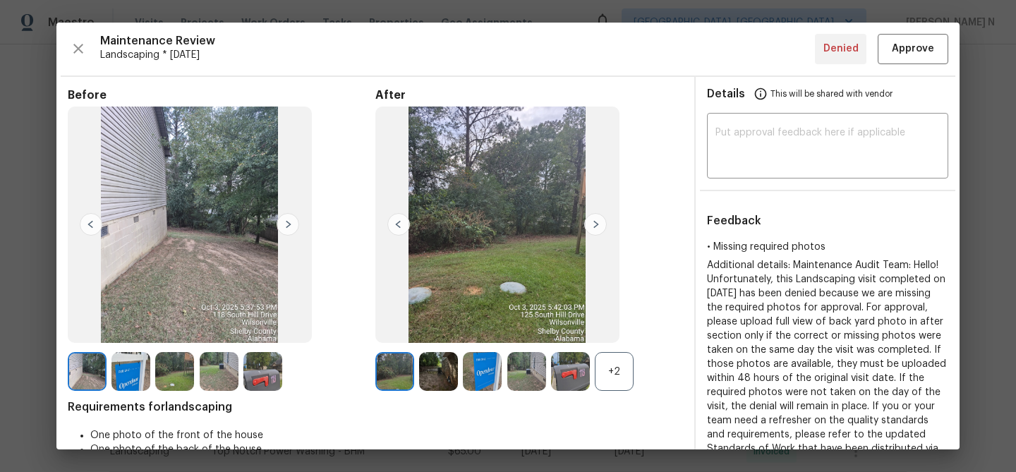
click at [622, 380] on div "+2" at bounding box center [614, 371] width 39 height 39
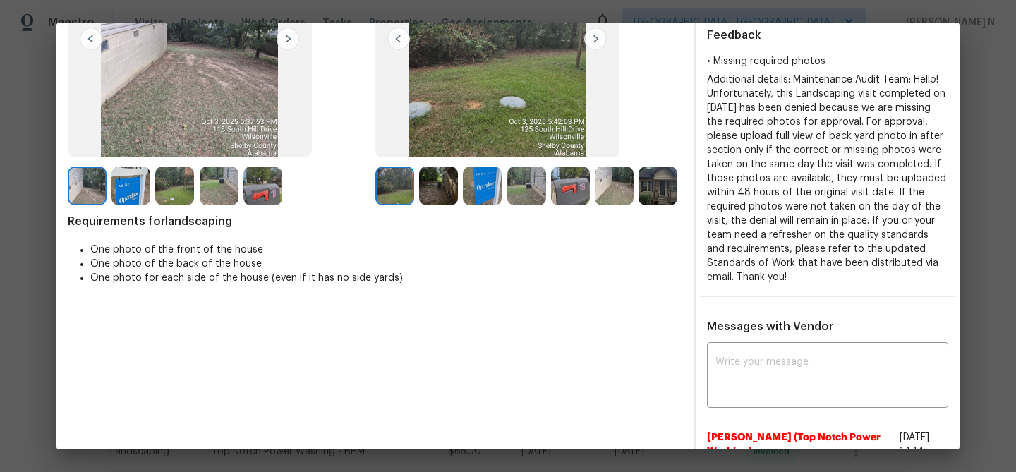
scroll to position [196, 0]
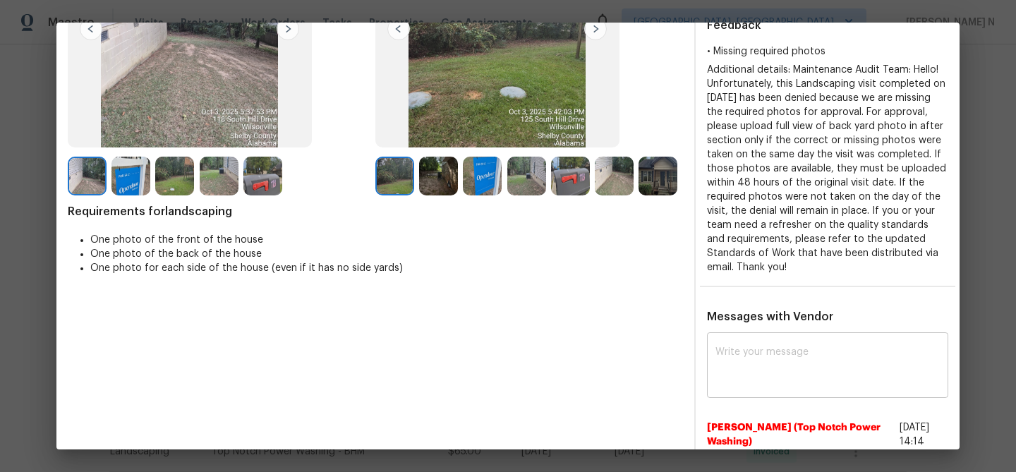
click at [752, 341] on div "x ​" at bounding box center [827, 367] width 241 height 62
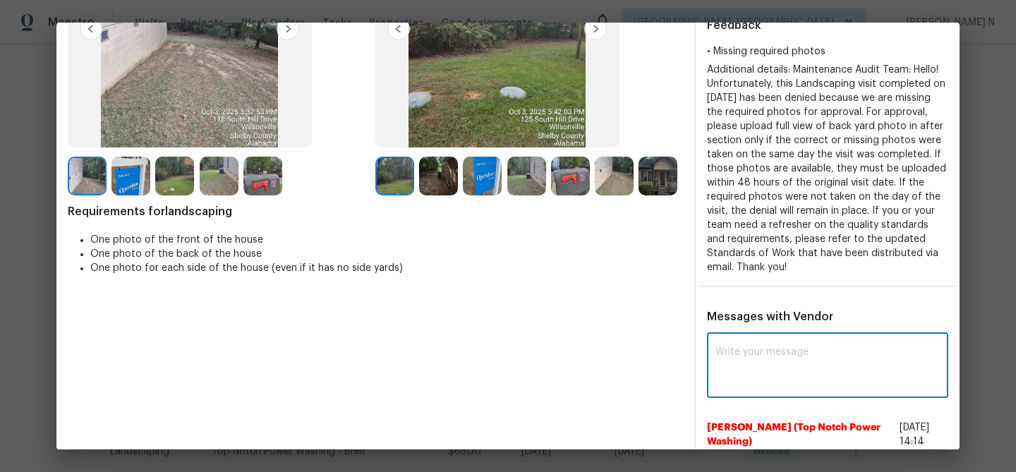
paste textarea "Maintenance Audit Team: Hello! Thank you for uploading the photo, after further…"
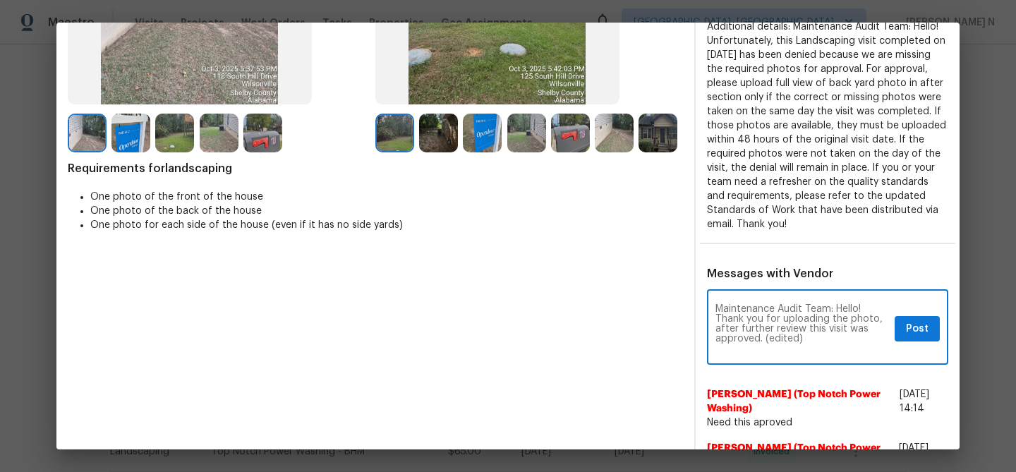
scroll to position [0, 0]
drag, startPoint x: 767, startPoint y: 340, endPoint x: 808, endPoint y: 340, distance: 41.6
click at [808, 340] on textarea "Maintenance Audit Team: Hello! Thank you for uploading the photo, after further…" at bounding box center [803, 328] width 174 height 49
type textarea "Maintenance Audit Team: Hello! Thank you for uploading the photo, after further…"
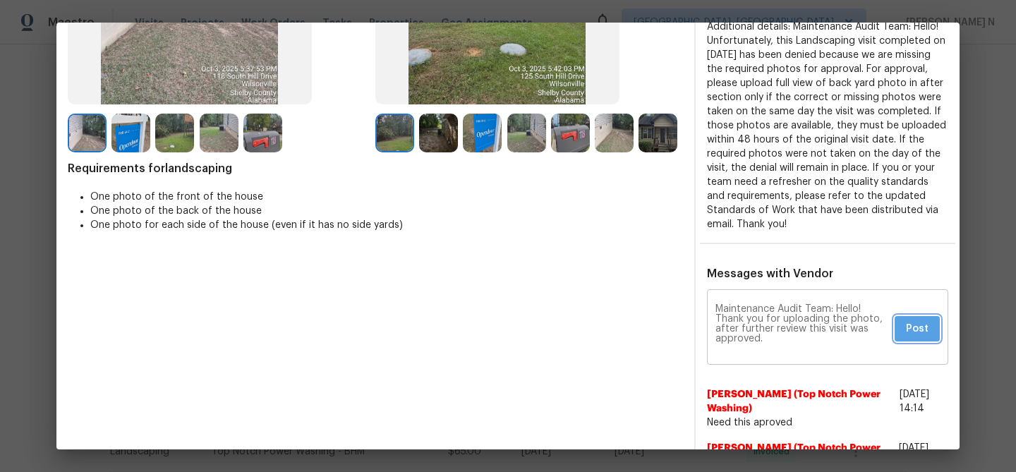
click at [906, 323] on button "Post" at bounding box center [917, 329] width 45 height 26
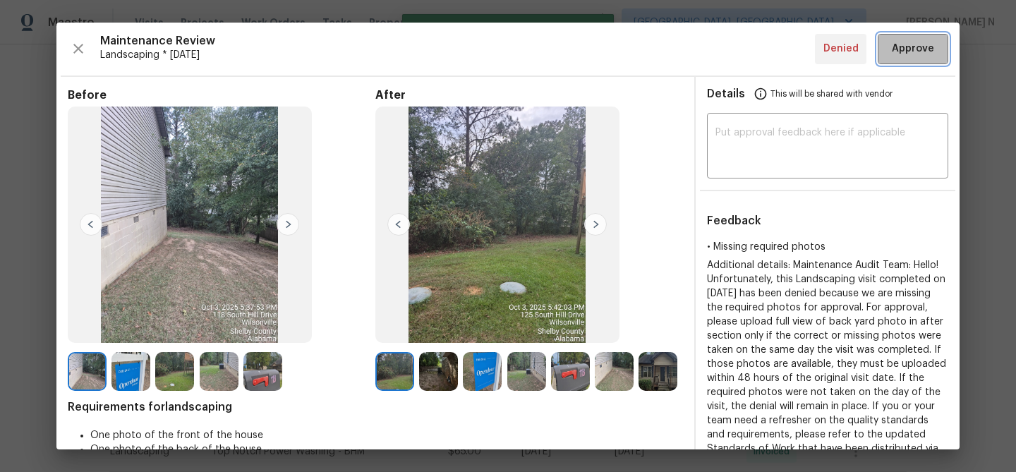
click at [908, 48] on span "Approve" at bounding box center [913, 49] width 42 height 18
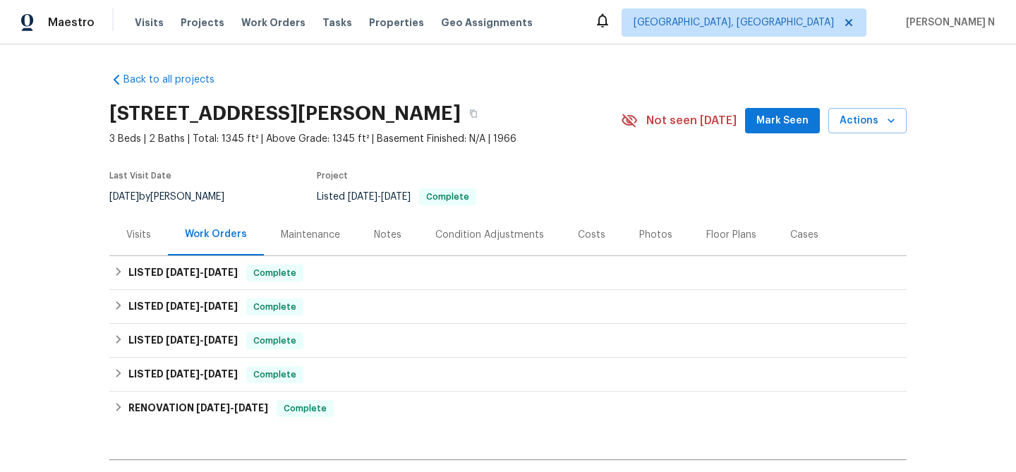
click at [304, 225] on div "Maintenance" at bounding box center [310, 235] width 93 height 42
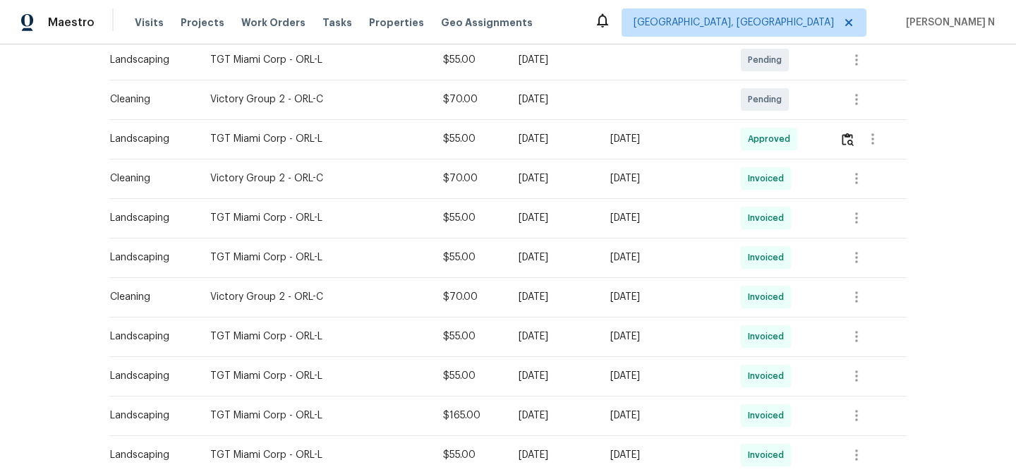
scroll to position [415, 0]
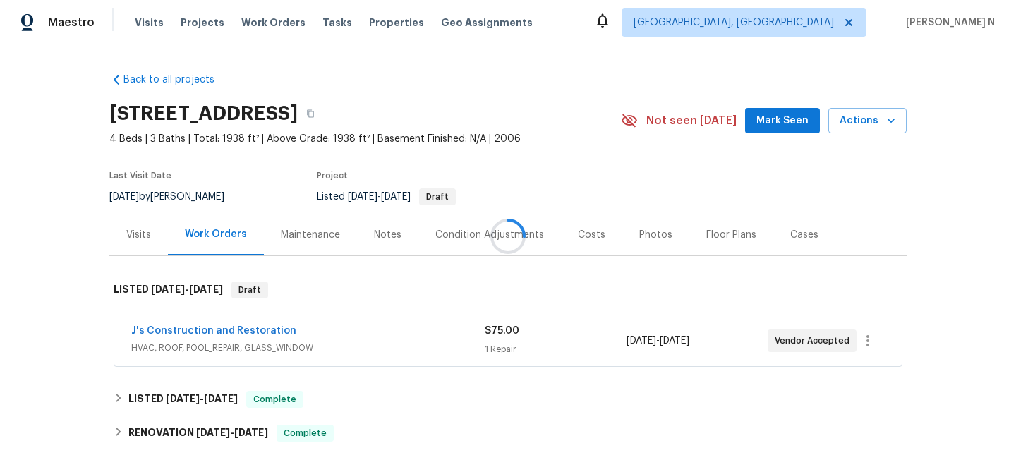
click at [316, 246] on div at bounding box center [508, 236] width 1016 height 472
click at [316, 246] on div "Maintenance" at bounding box center [310, 235] width 93 height 42
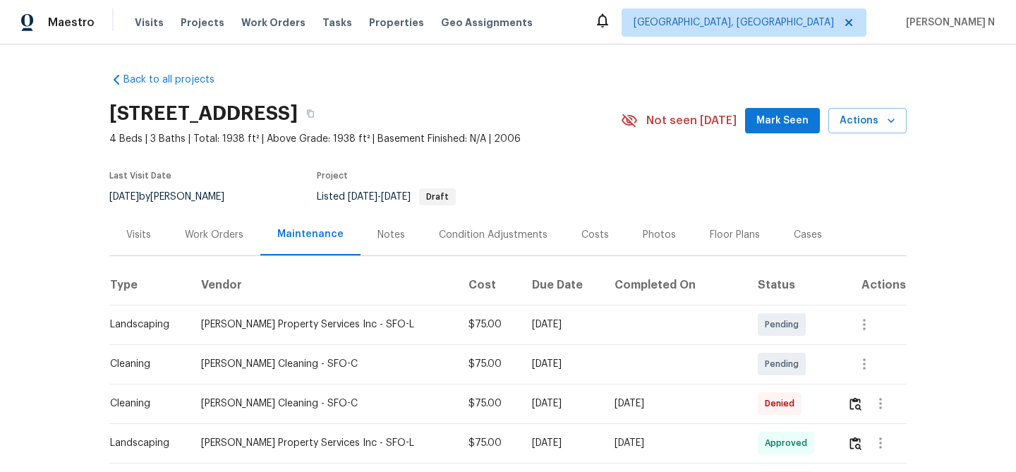
scroll to position [131, 0]
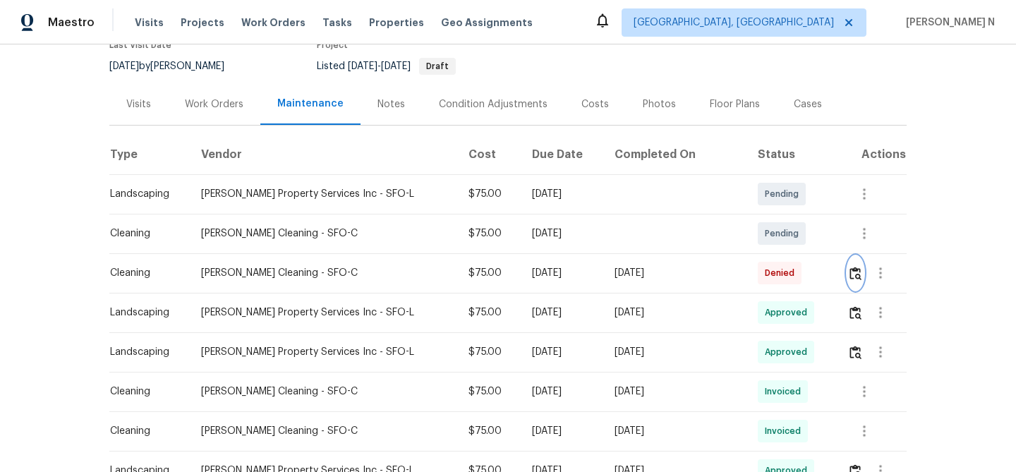
click at [850, 284] on button "button" at bounding box center [856, 273] width 16 height 34
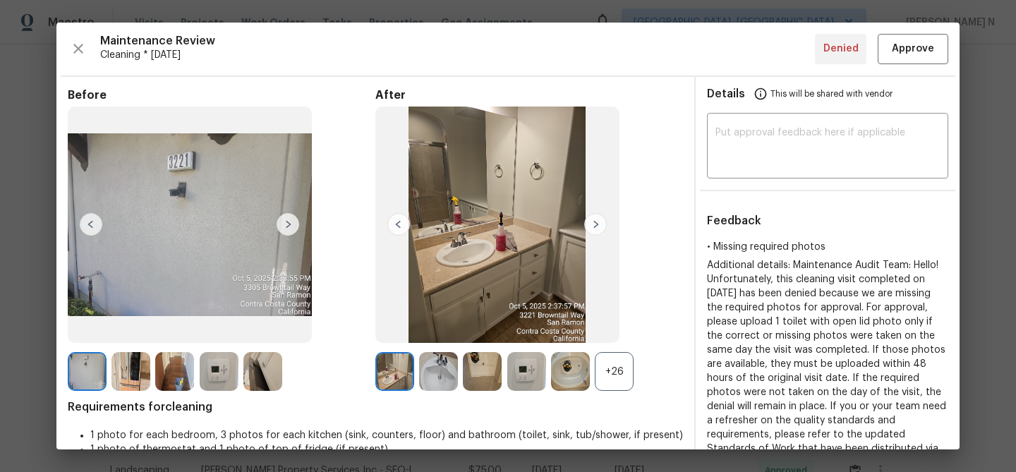
click at [605, 367] on div "+26" at bounding box center [614, 371] width 39 height 39
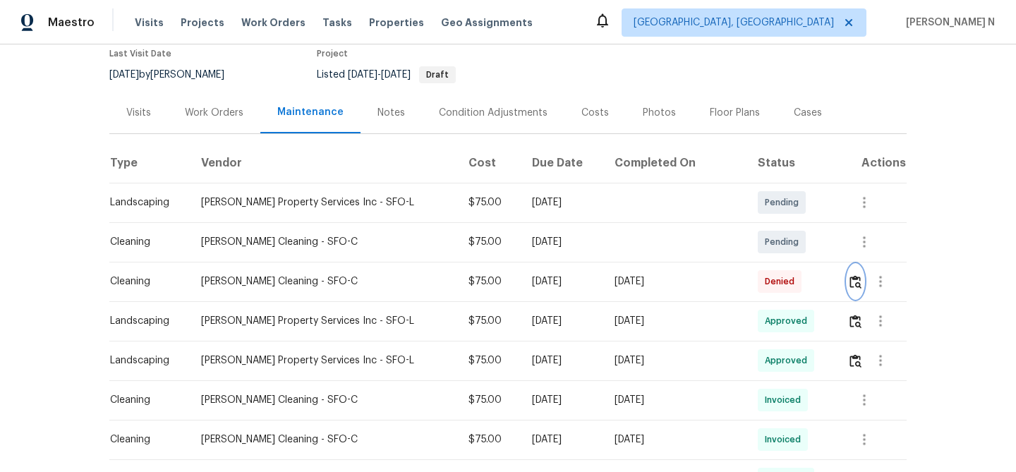
scroll to position [164, 0]
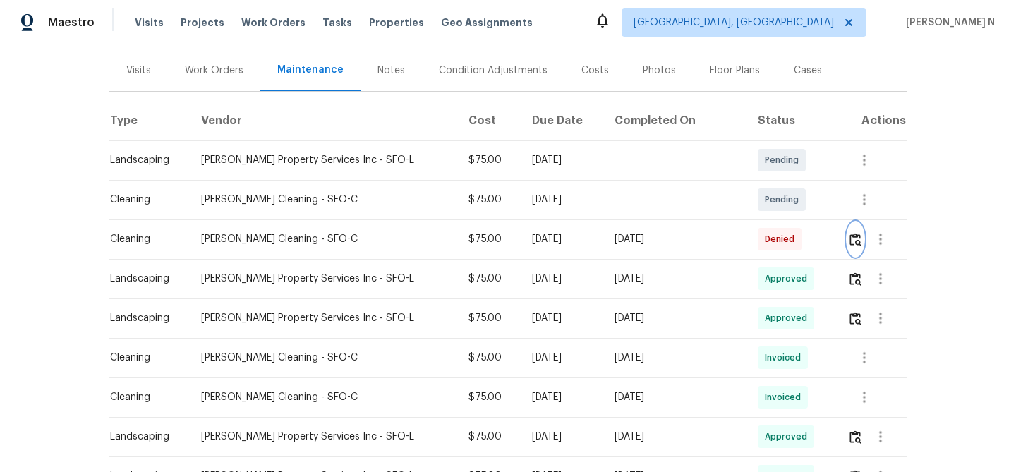
click at [851, 242] on img "button" at bounding box center [856, 239] width 12 height 13
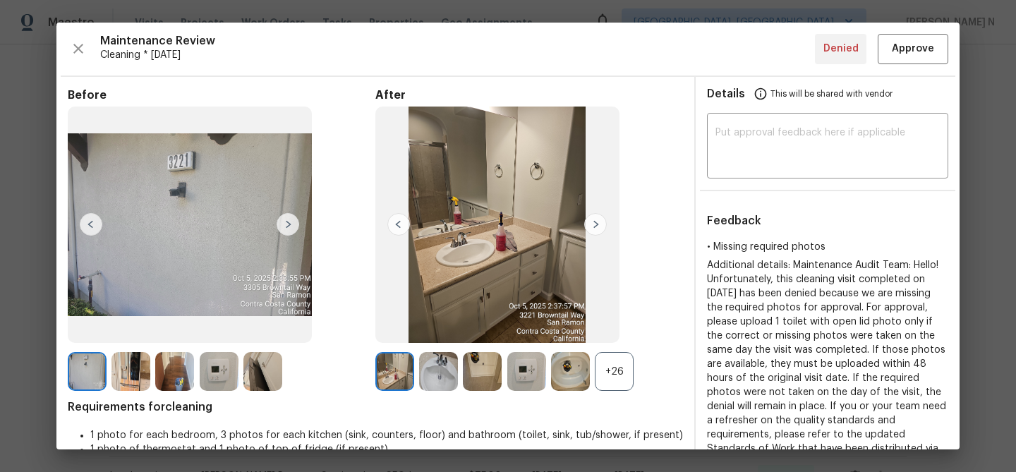
click at [613, 378] on div "+26" at bounding box center [614, 371] width 39 height 39
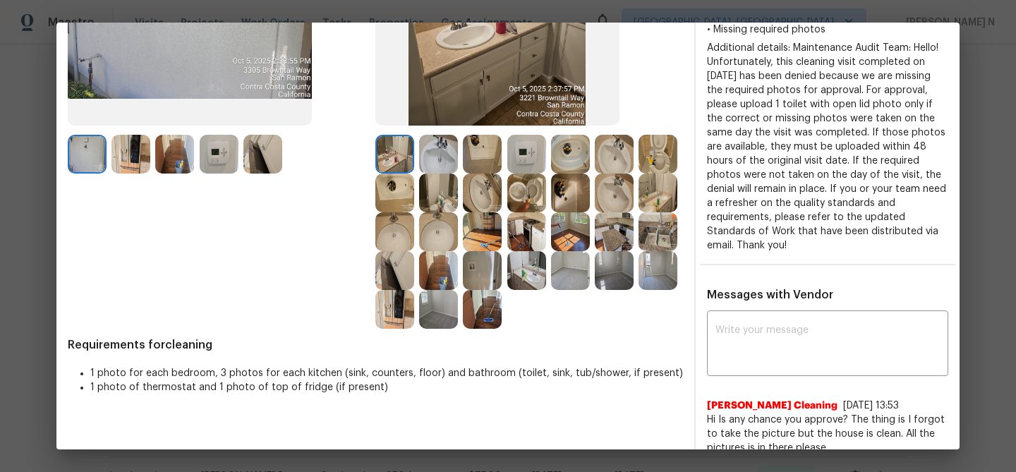
scroll to position [0, 0]
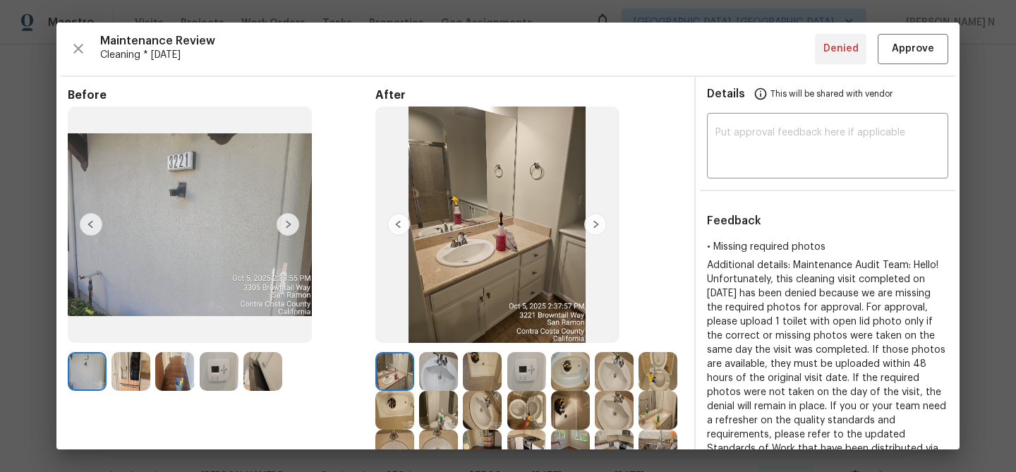
click at [917, 71] on div "Maintenance Review Cleaning * Mon, Sep 29 Denied Approve Before After Requireme…" at bounding box center [507, 236] width 903 height 427
click at [917, 66] on div "Maintenance Review Cleaning * Mon, Sep 29 Denied Approve Before After Requireme…" at bounding box center [507, 236] width 903 height 427
click at [917, 52] on span "Approve" at bounding box center [913, 49] width 42 height 18
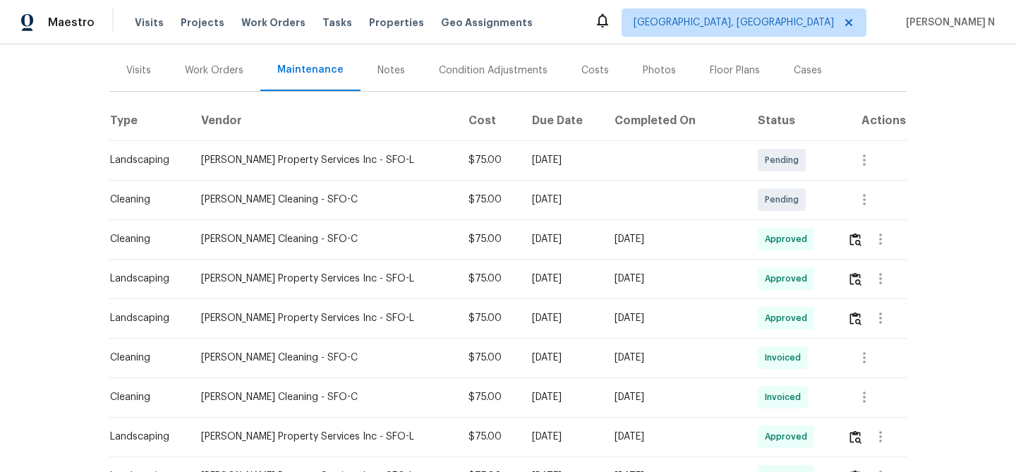
click at [961, 297] on div "Back to all projects 3221 Browntail Way, San Ramon, CA 94582 4 Beds | 3 Baths |…" at bounding box center [508, 258] width 1016 height 428
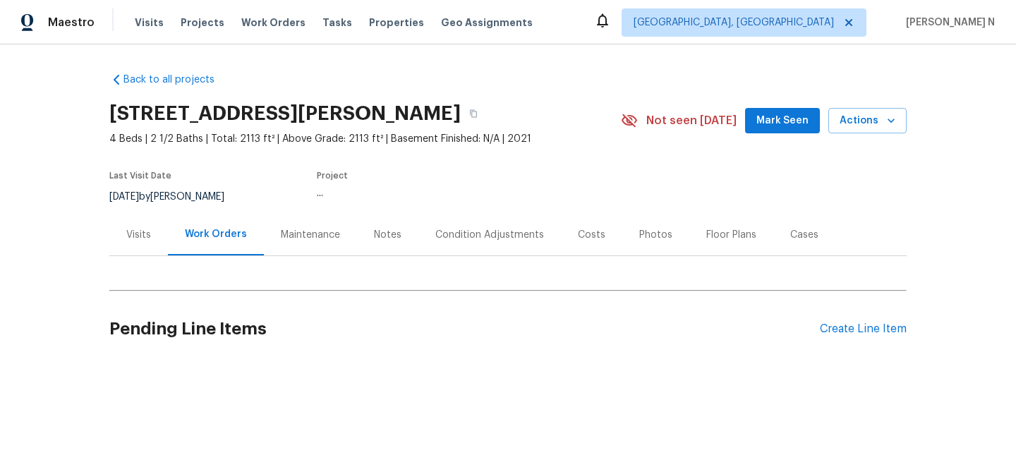
click at [307, 232] on div "Maintenance" at bounding box center [310, 235] width 59 height 14
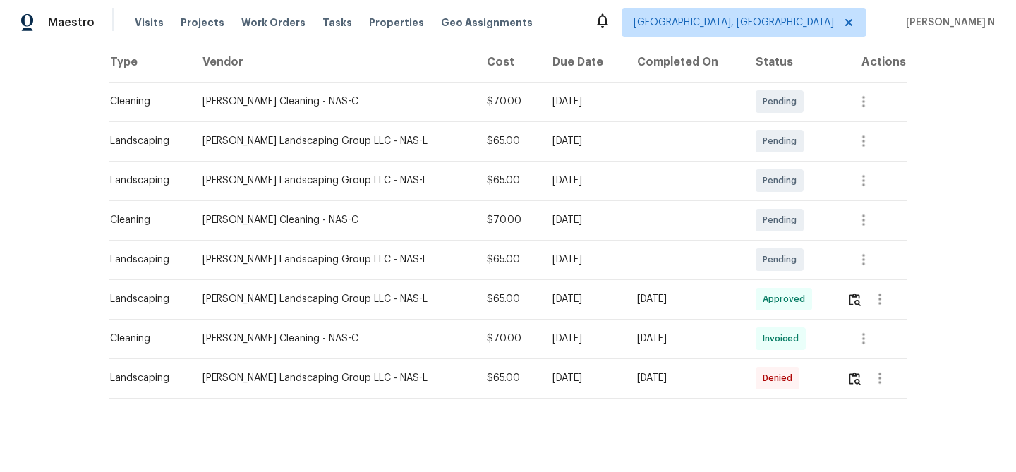
scroll to position [234, 0]
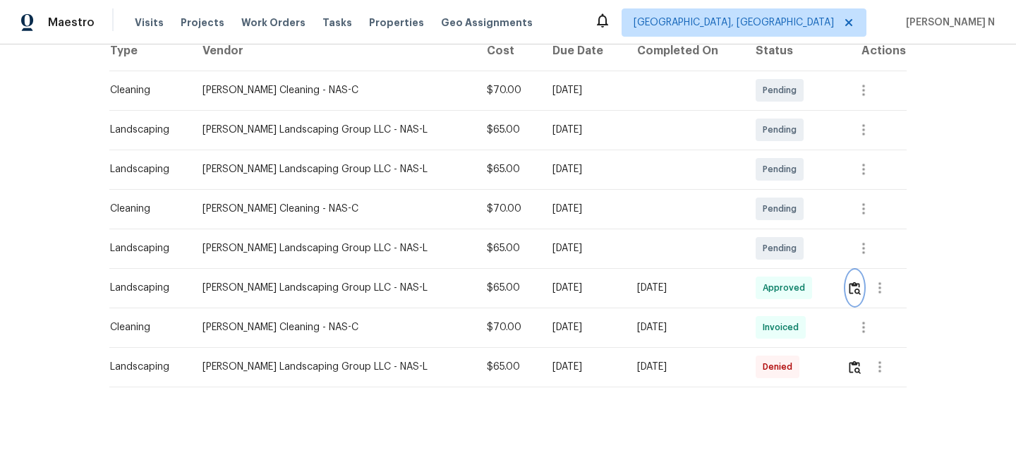
click at [859, 294] on img "button" at bounding box center [855, 288] width 12 height 13
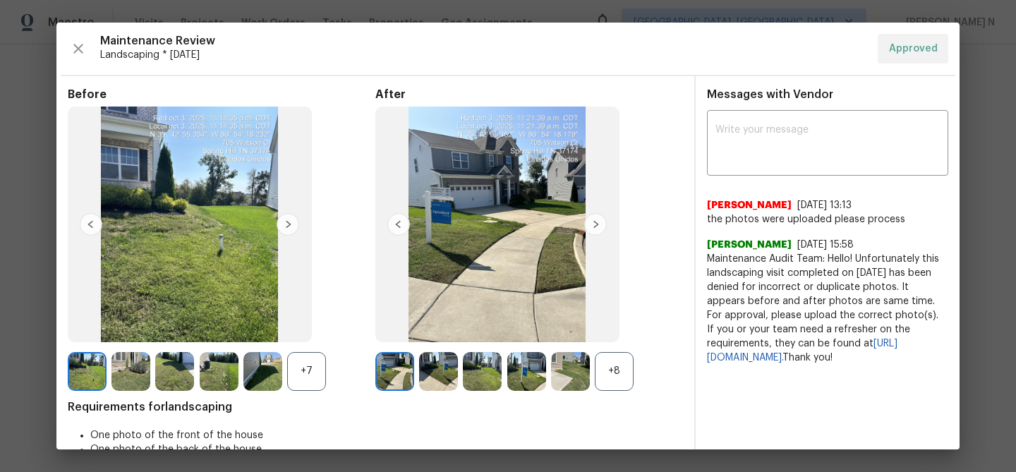
click at [620, 364] on div "+8" at bounding box center [614, 371] width 39 height 39
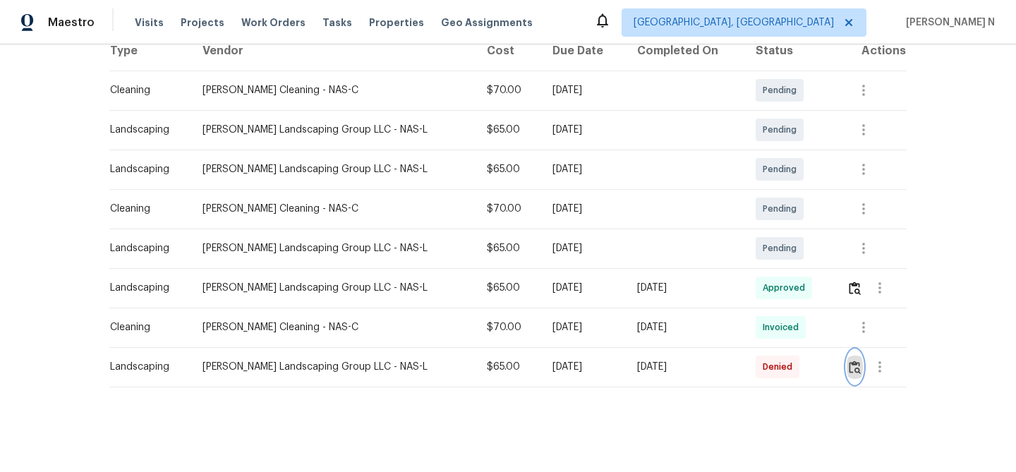
click at [861, 372] on button "button" at bounding box center [855, 367] width 16 height 34
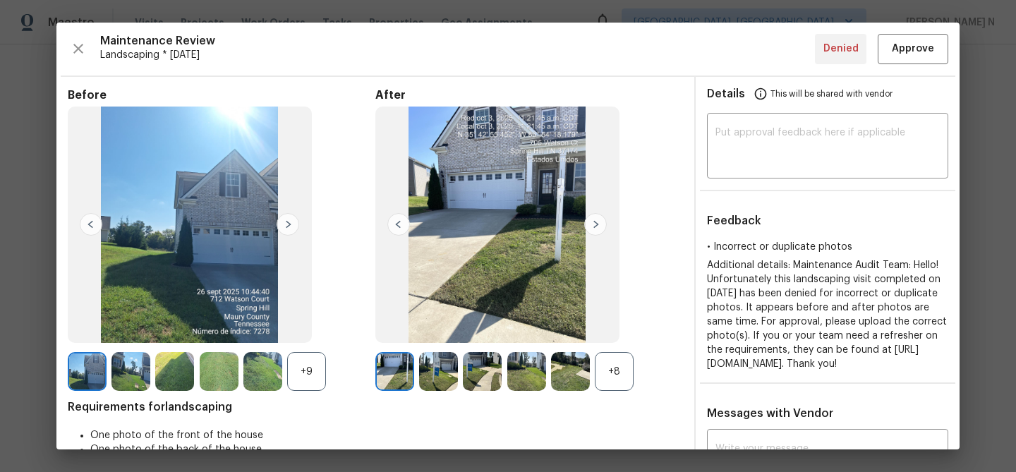
click at [619, 388] on div "+8" at bounding box center [614, 371] width 39 height 39
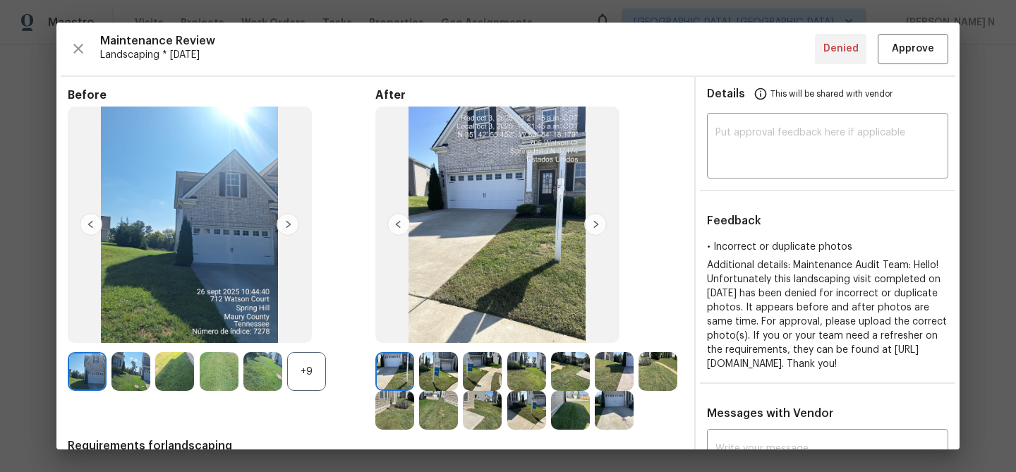
click at [302, 368] on div "+9" at bounding box center [306, 371] width 39 height 39
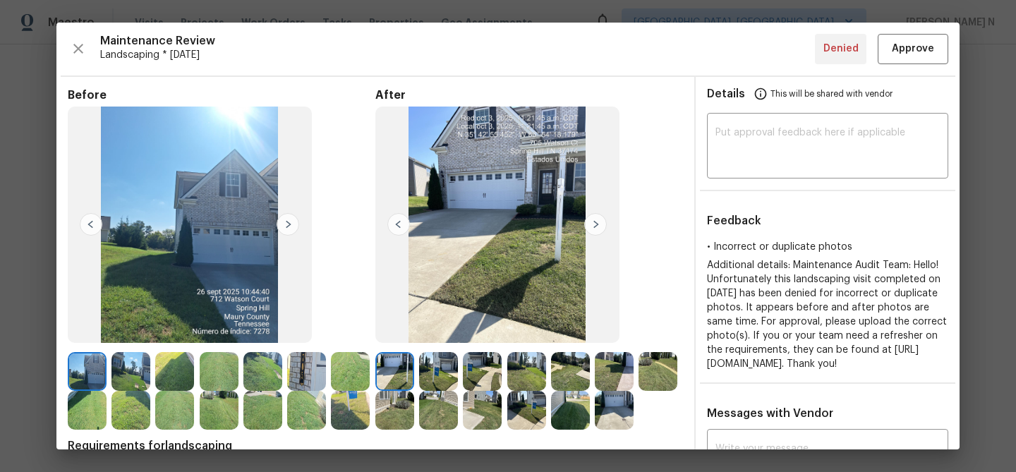
click at [311, 365] on img at bounding box center [306, 371] width 39 height 39
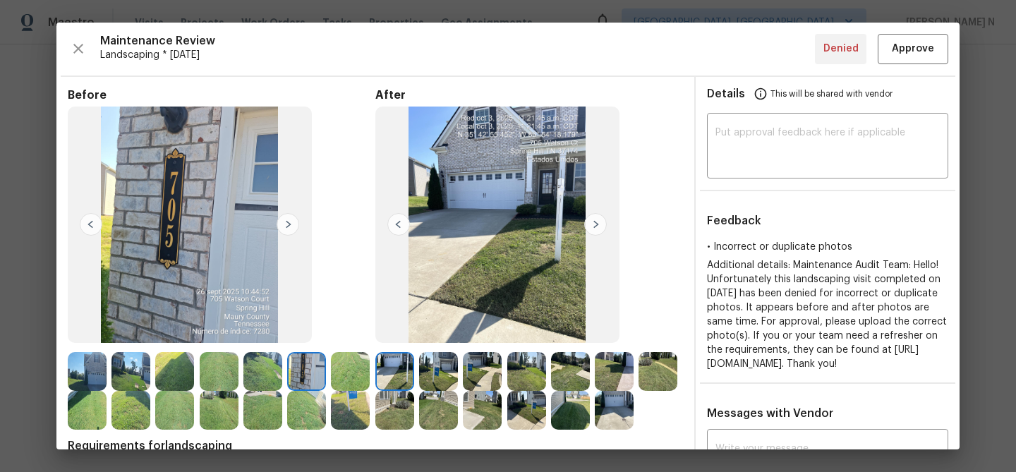
click at [609, 423] on img at bounding box center [614, 410] width 39 height 39
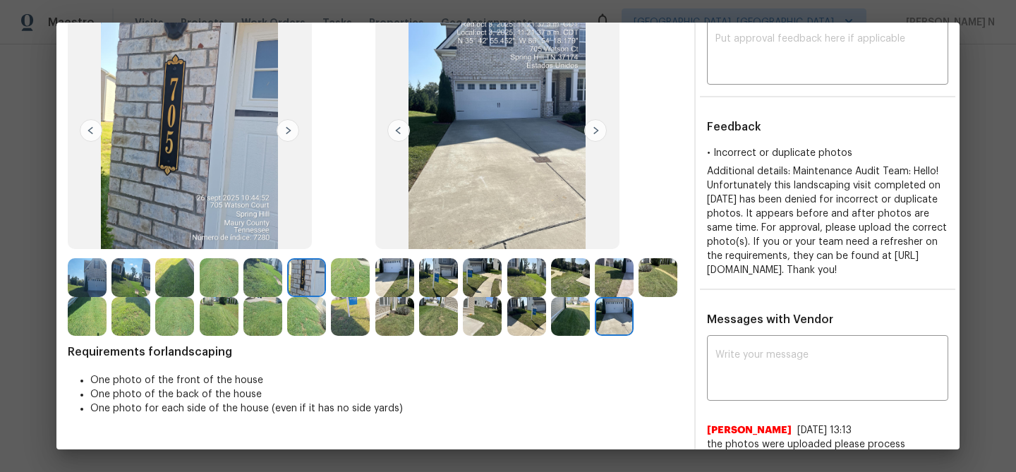
scroll to position [45, 0]
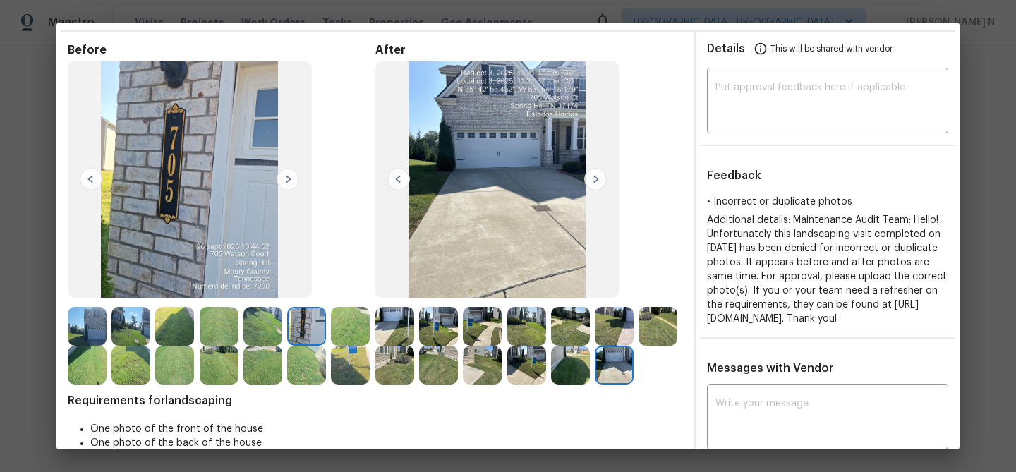
click at [399, 327] on img at bounding box center [395, 326] width 39 height 39
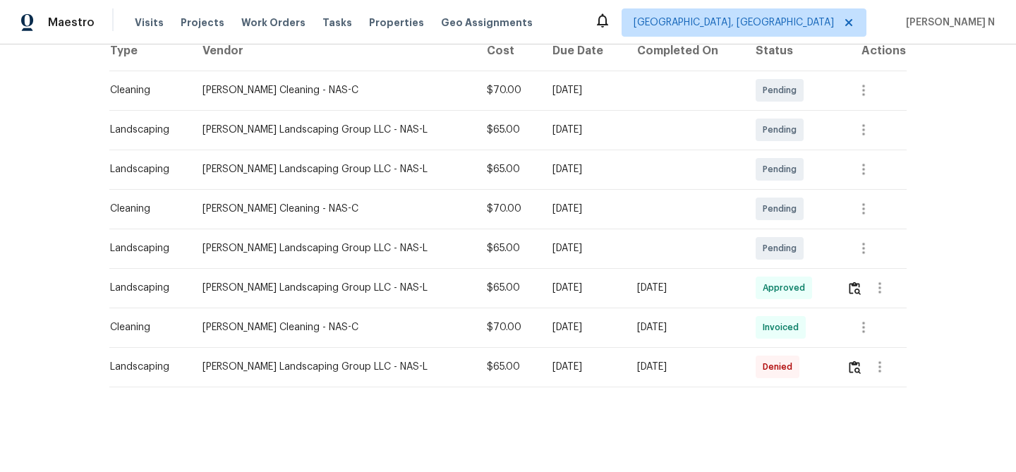
click at [646, 248] on td at bounding box center [685, 249] width 119 height 40
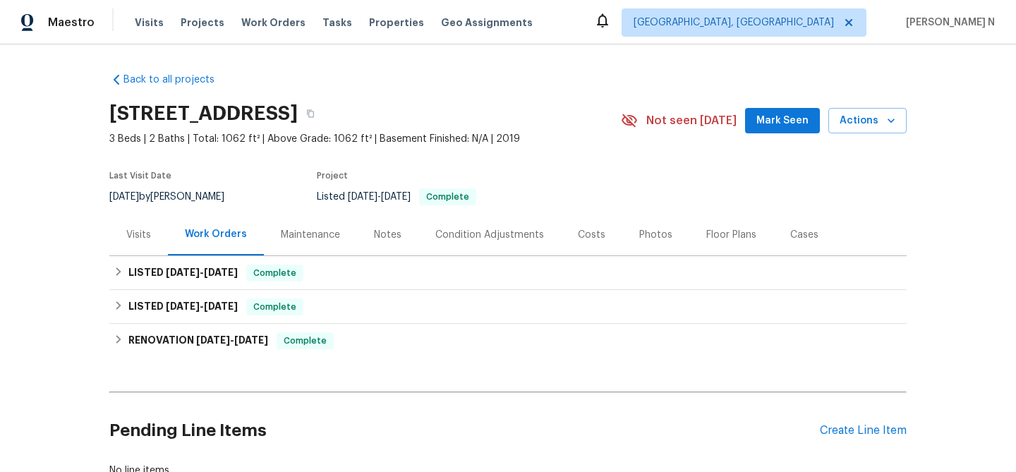
click at [316, 232] on div "Maintenance" at bounding box center [310, 235] width 59 height 14
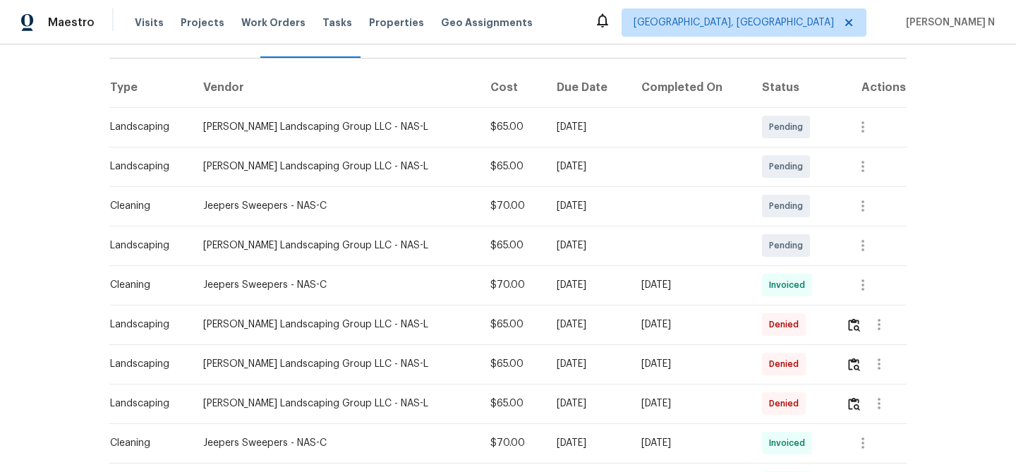
scroll to position [199, 0]
click at [858, 321] on img "button" at bounding box center [854, 323] width 12 height 13
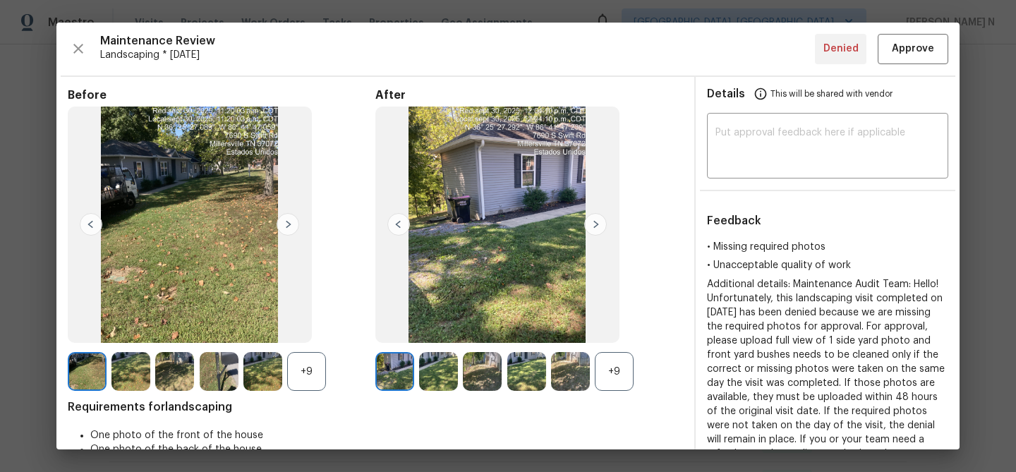
click at [625, 372] on div "+9" at bounding box center [614, 371] width 39 height 39
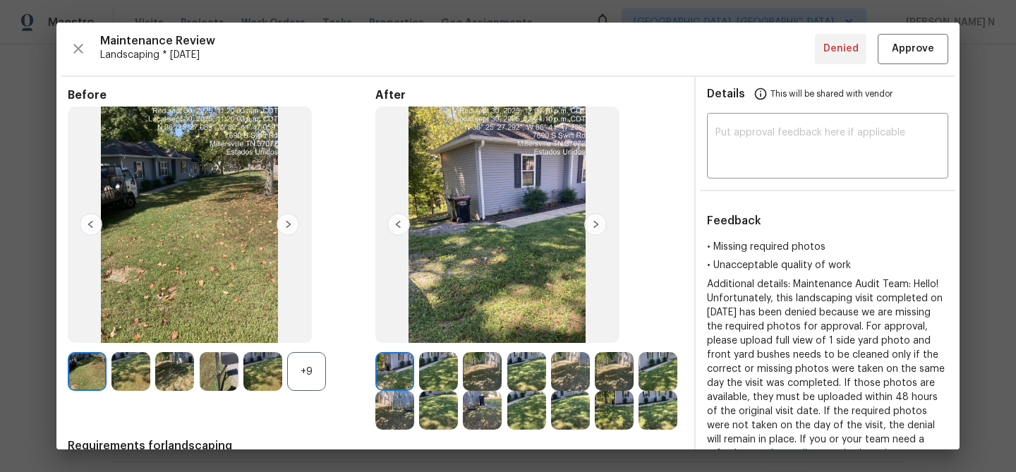
click at [307, 374] on div "+9" at bounding box center [306, 371] width 39 height 39
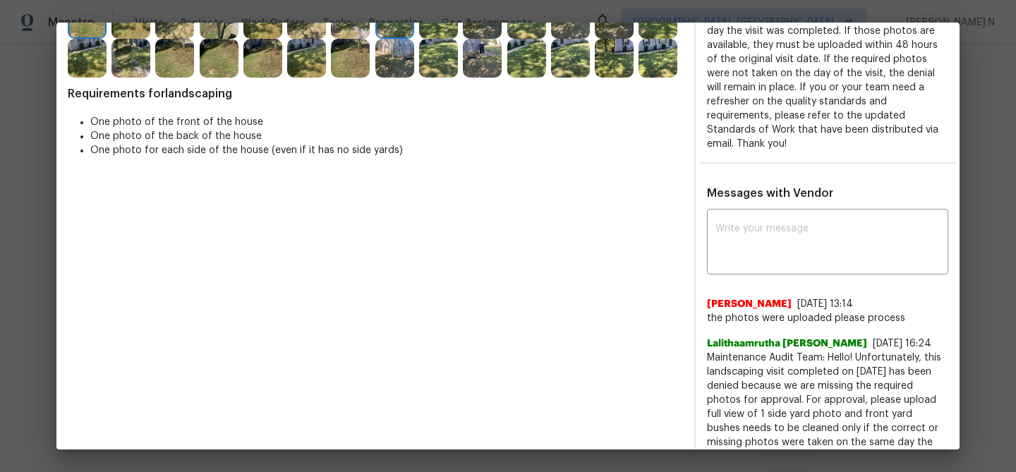
scroll to position [424, 0]
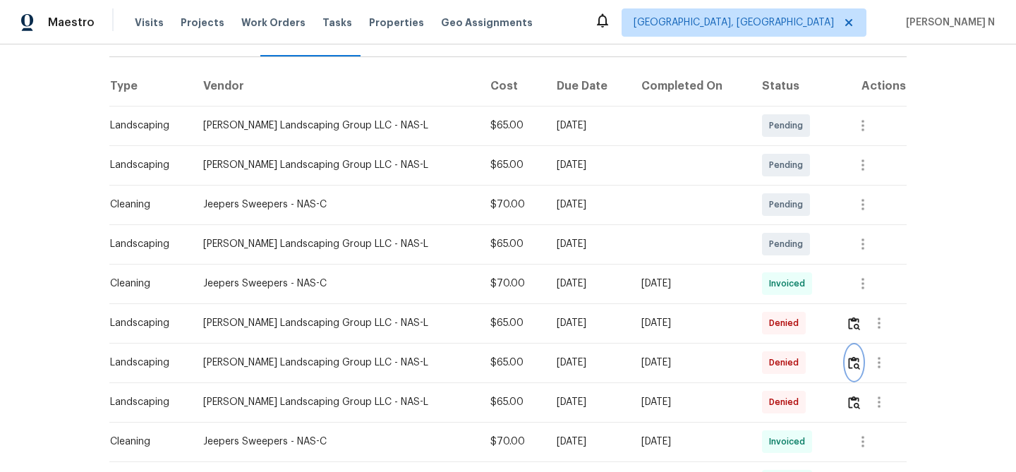
click at [857, 366] on img "button" at bounding box center [854, 362] width 12 height 13
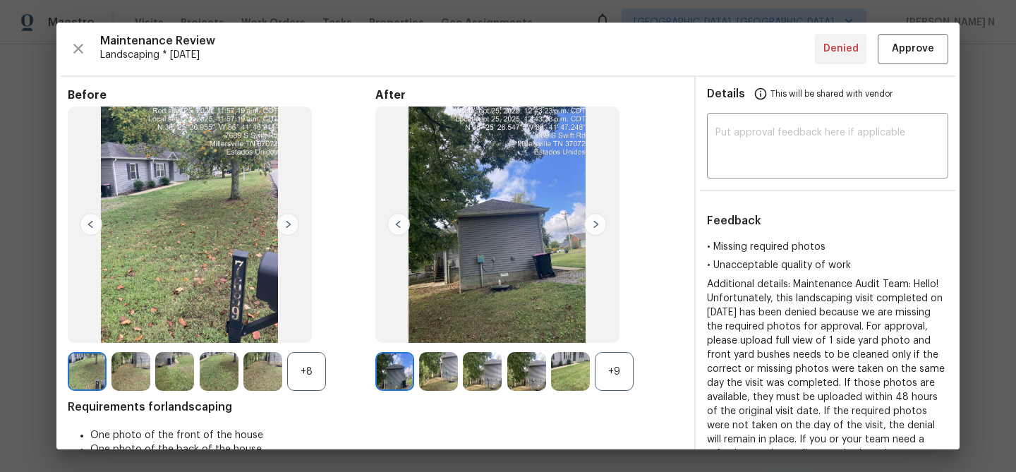
click at [605, 368] on div "+9" at bounding box center [614, 371] width 39 height 39
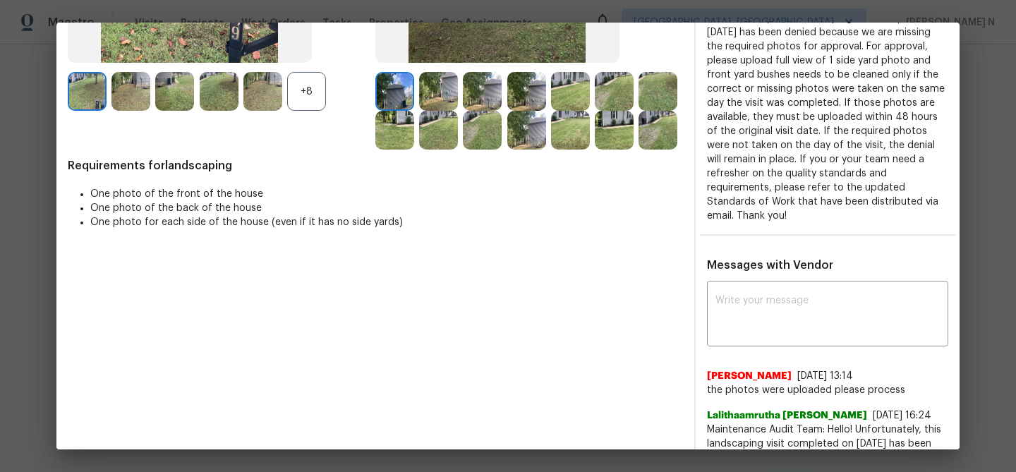
scroll to position [208, 0]
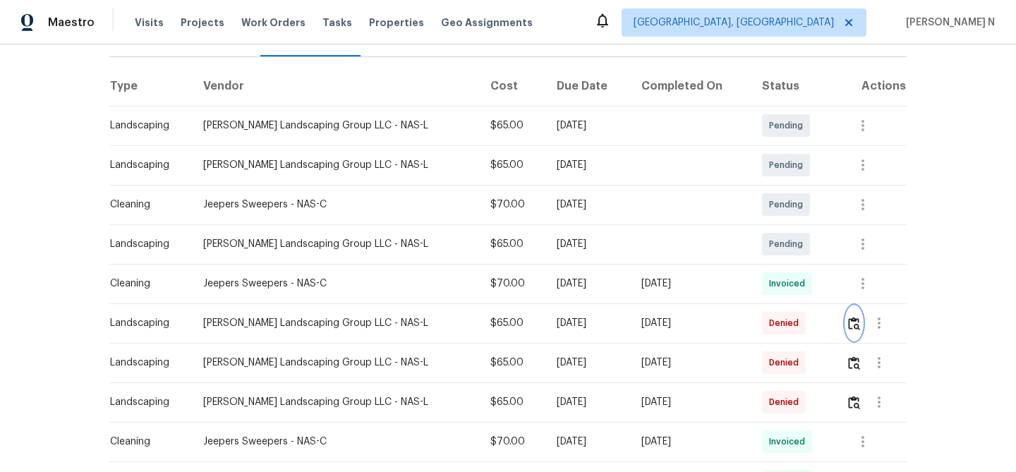
click at [858, 328] on img "button" at bounding box center [854, 323] width 12 height 13
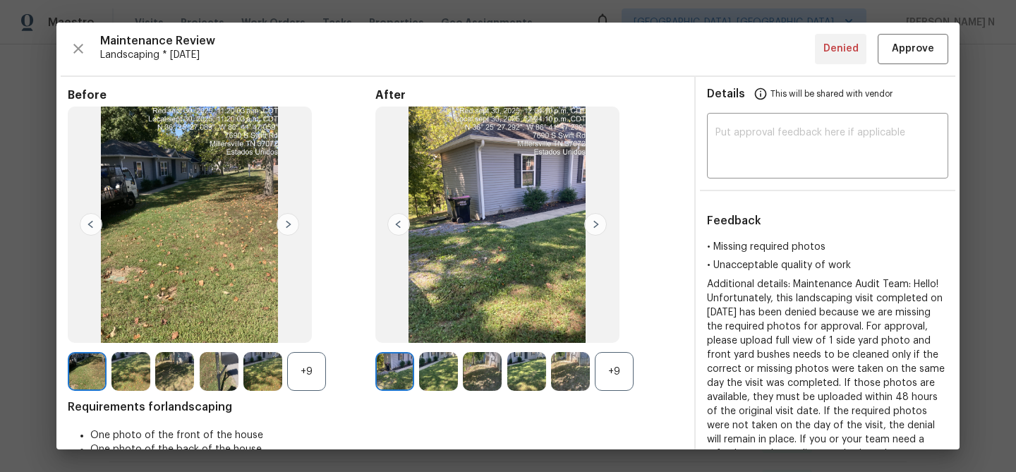
click at [615, 368] on div "+9" at bounding box center [614, 371] width 39 height 39
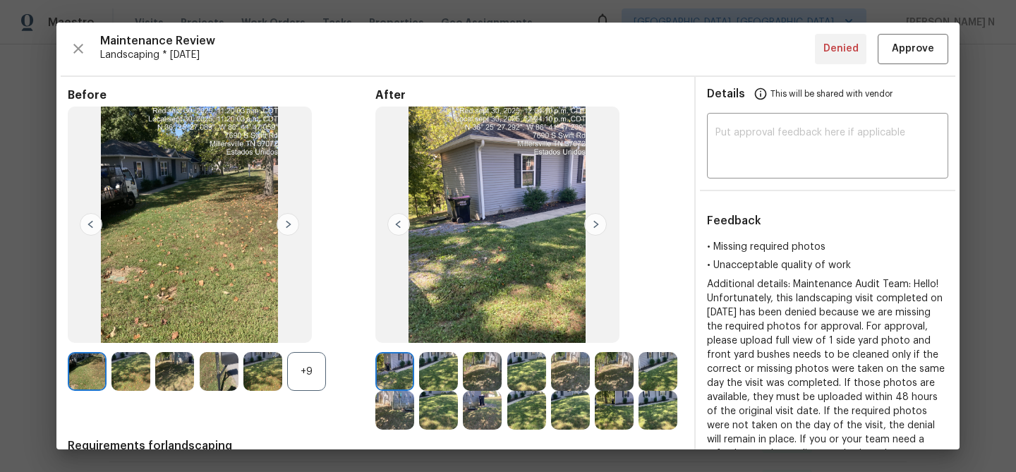
click at [307, 364] on div "+9" at bounding box center [306, 371] width 39 height 39
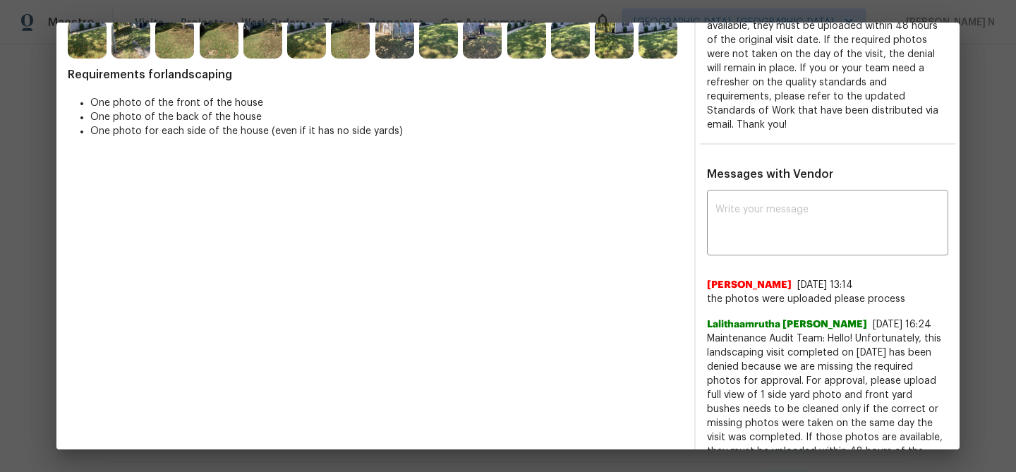
scroll to position [404, 0]
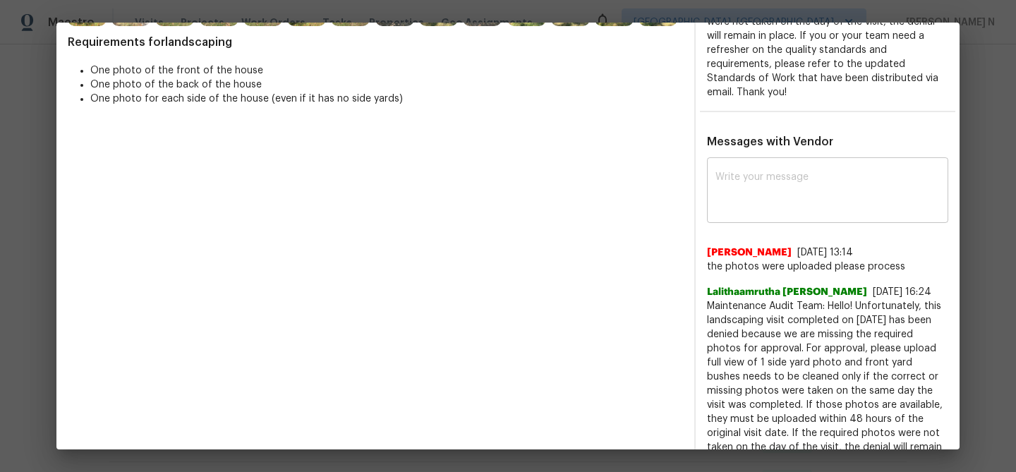
click at [779, 208] on textarea at bounding box center [828, 192] width 224 height 40
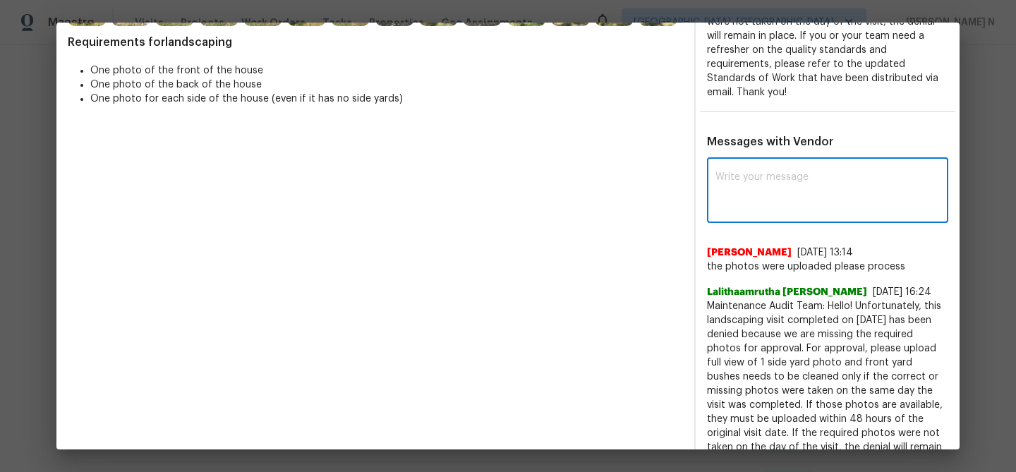
paste textarea "Maintenance Audit Team: Hello! Thank you for uploading the photo, after further…"
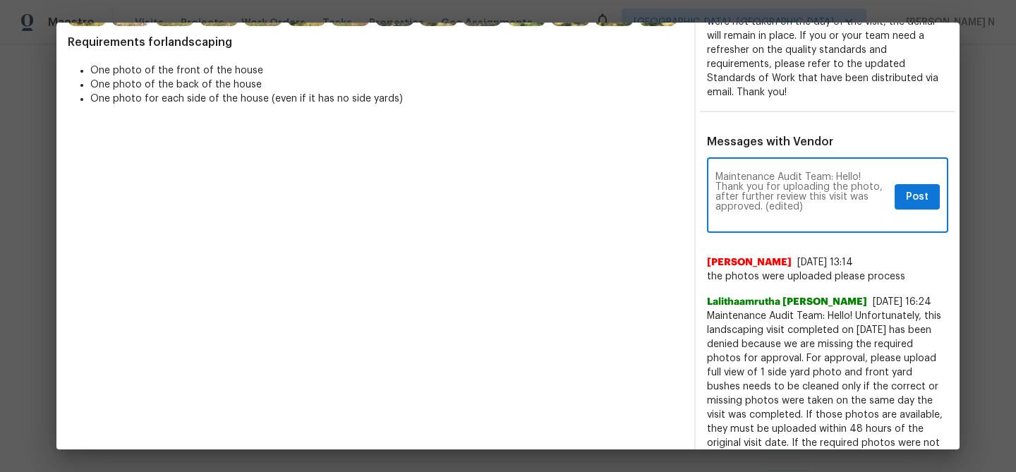
scroll to position [0, 0]
drag, startPoint x: 765, startPoint y: 206, endPoint x: 827, endPoint y: 207, distance: 61.4
click at [827, 207] on textarea "Maintenance Audit Team: Hello! Thank you for uploading the photo, after further…" at bounding box center [803, 196] width 174 height 49
type textarea "Maintenance Audit Team: Hello! Thank you for uploading the photo, after further…"
click at [924, 196] on span "Post" at bounding box center [917, 197] width 23 height 18
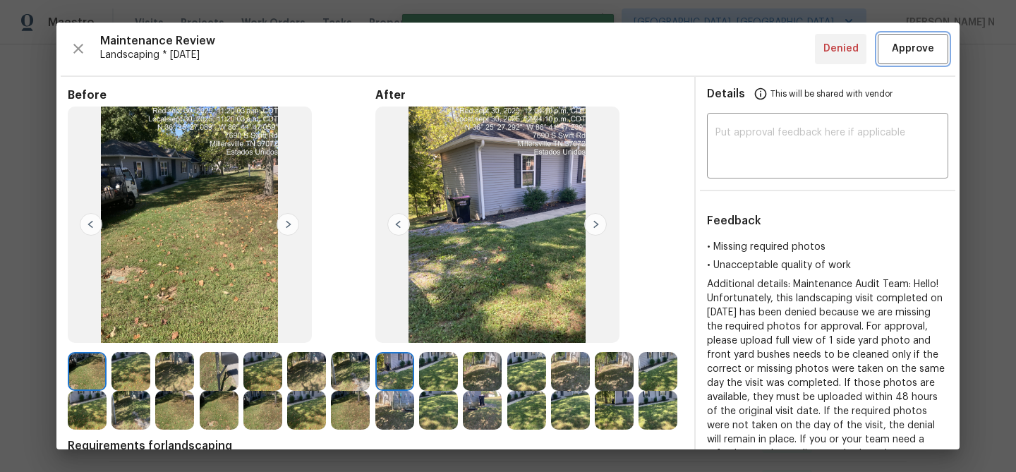
click at [930, 54] on span "Approve" at bounding box center [913, 49] width 42 height 18
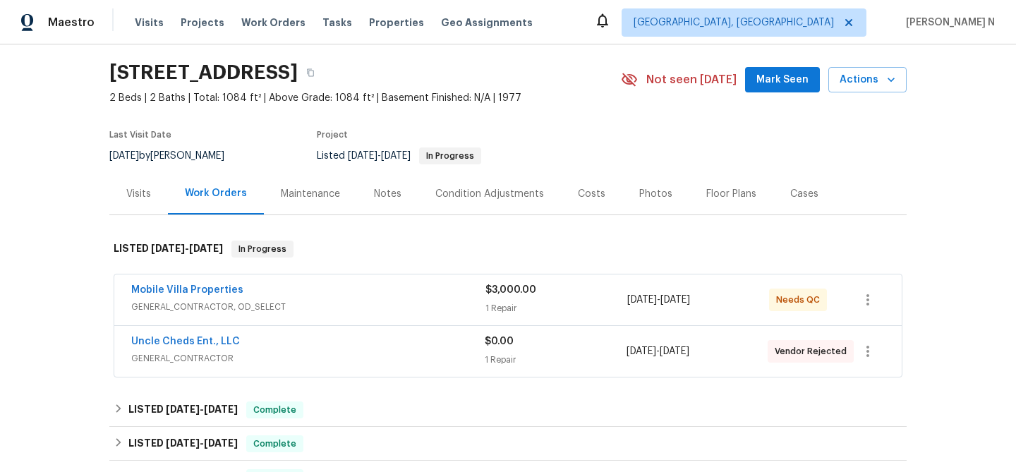
scroll to position [21, 0]
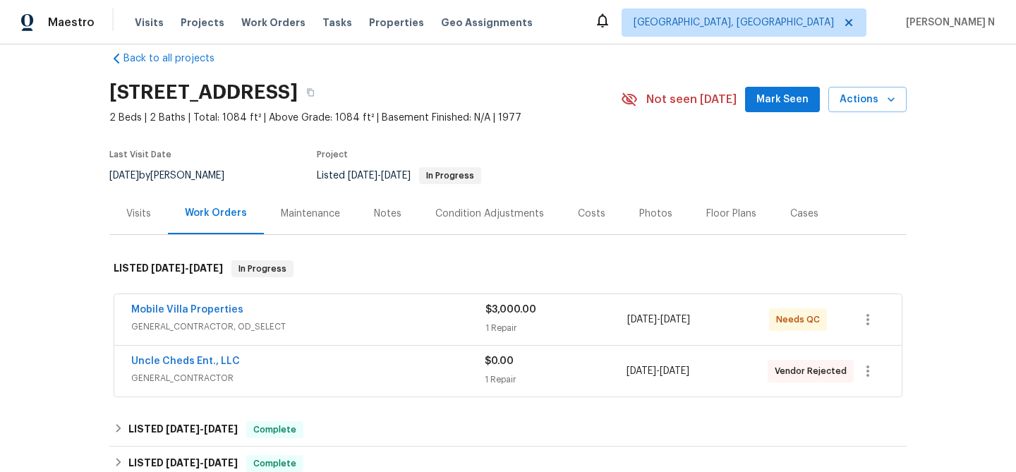
click at [322, 221] on div "Maintenance" at bounding box center [310, 214] width 59 height 14
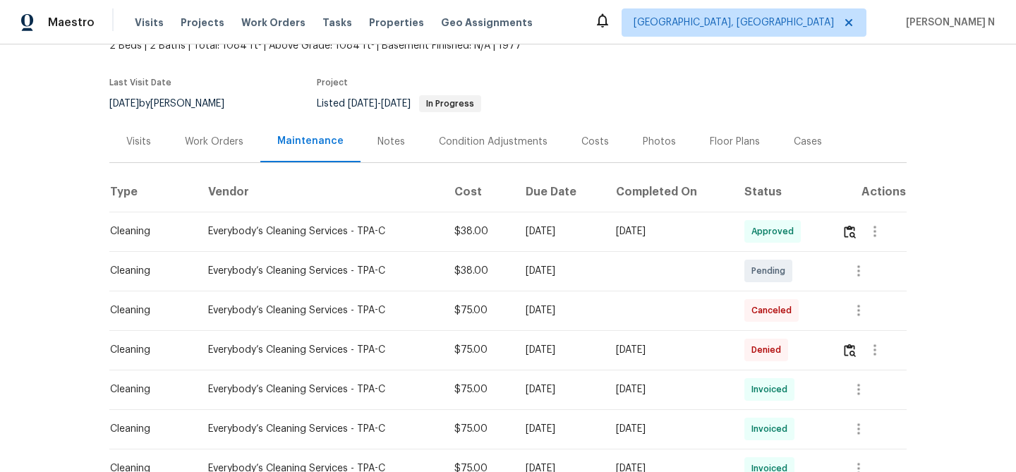
scroll to position [100, 0]
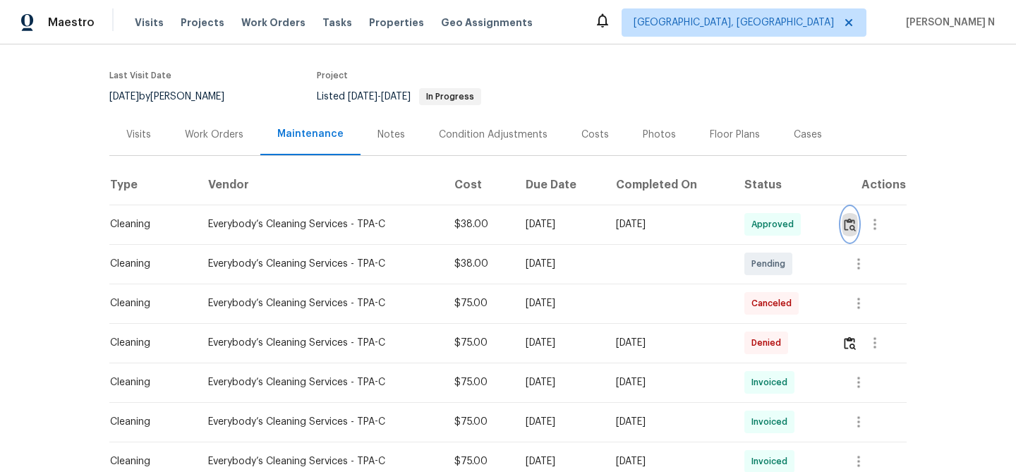
click at [856, 232] on img "button" at bounding box center [850, 224] width 12 height 13
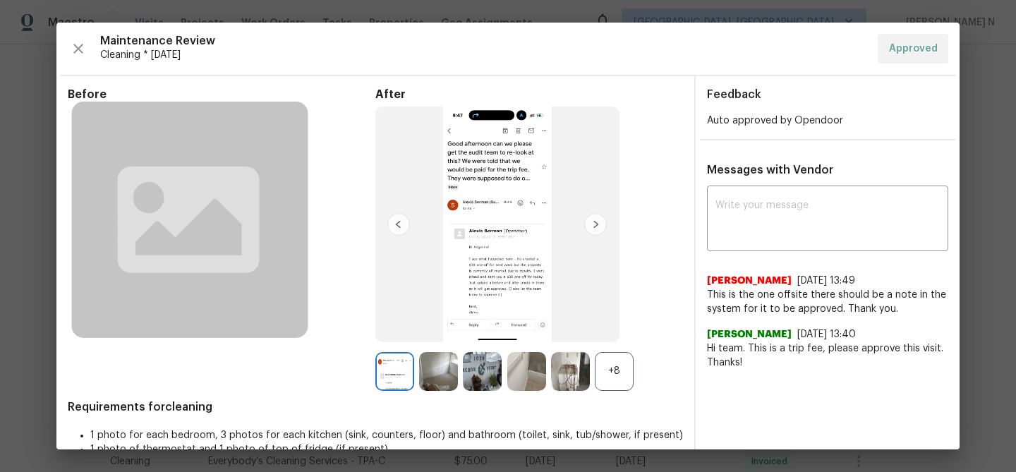
scroll to position [26, 0]
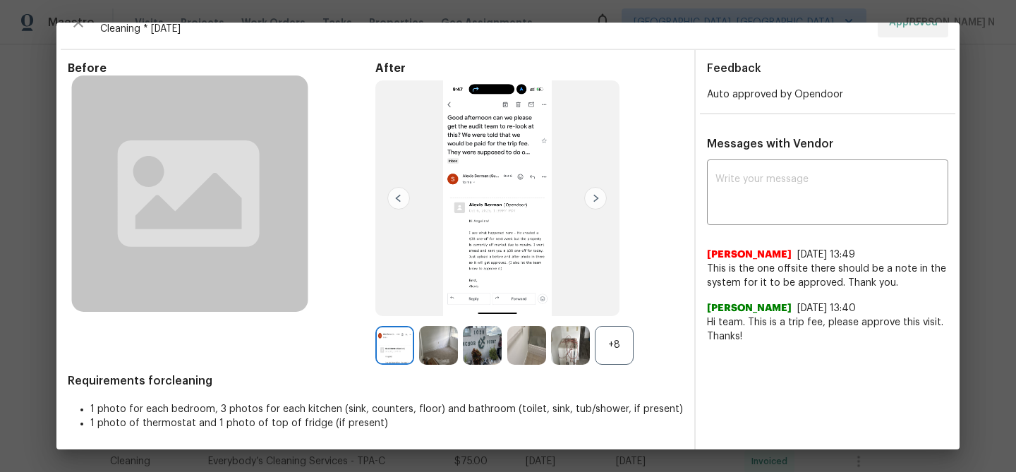
click at [953, 350] on div "Messages with Vendor x ​ [PERSON_NAME] [DATE] 13:49 This is the one offsite the…" at bounding box center [828, 246] width 264 height 218
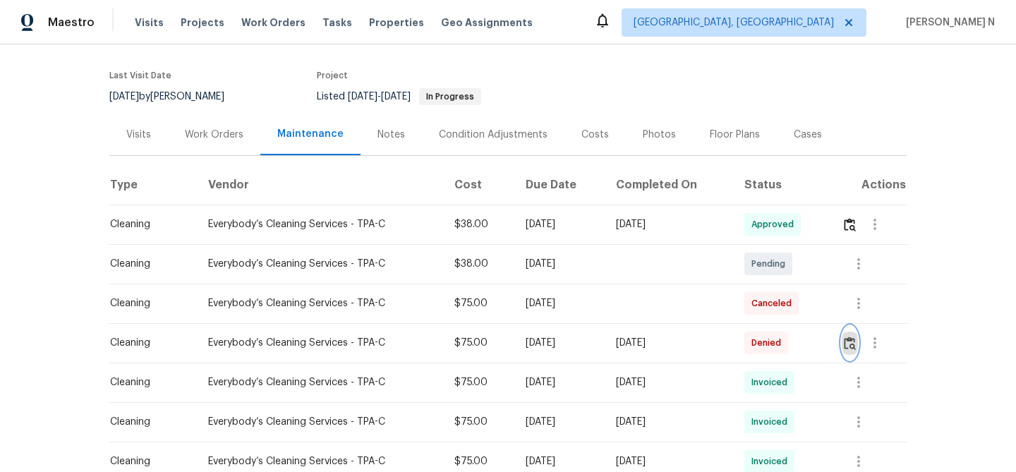
click at [848, 350] on img "button" at bounding box center [850, 343] width 12 height 13
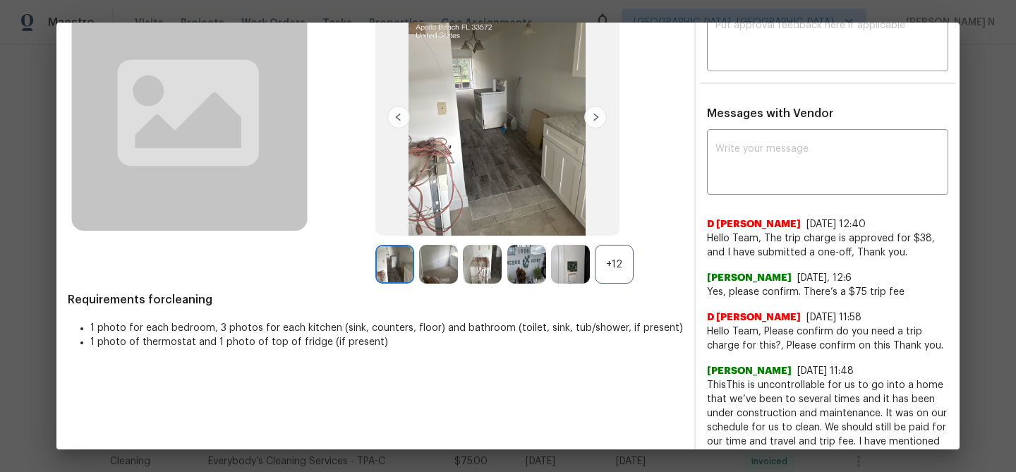
scroll to position [115, 0]
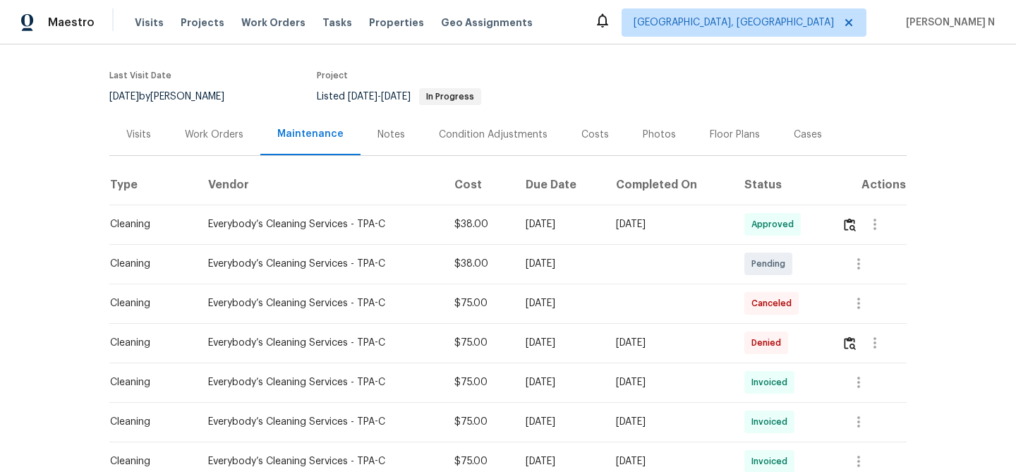
click at [605, 340] on td "[DATE]" at bounding box center [560, 343] width 90 height 40
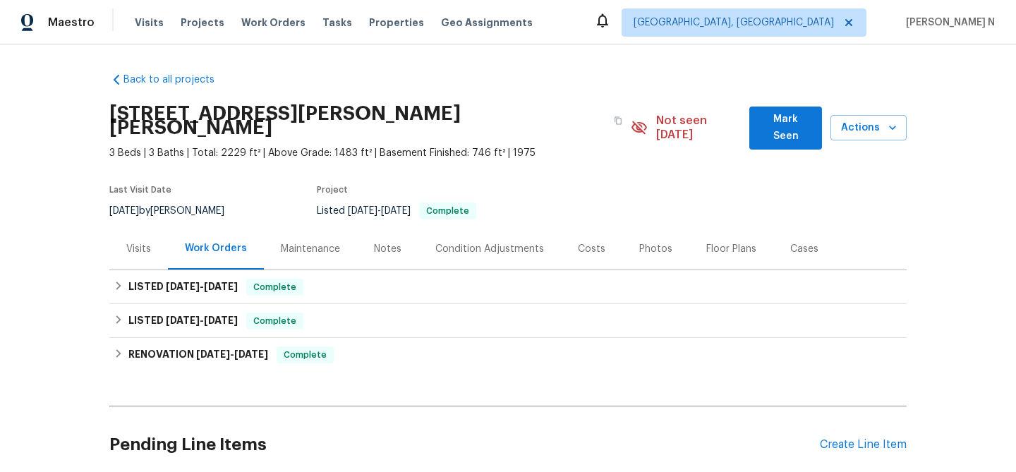
click at [325, 244] on div "Maintenance" at bounding box center [310, 249] width 93 height 42
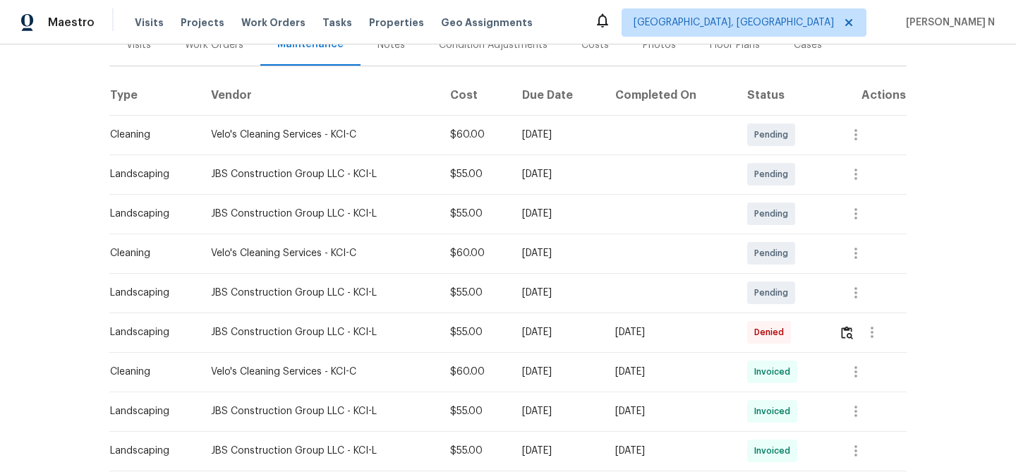
scroll to position [205, 0]
click at [843, 314] on button "button" at bounding box center [847, 331] width 16 height 34
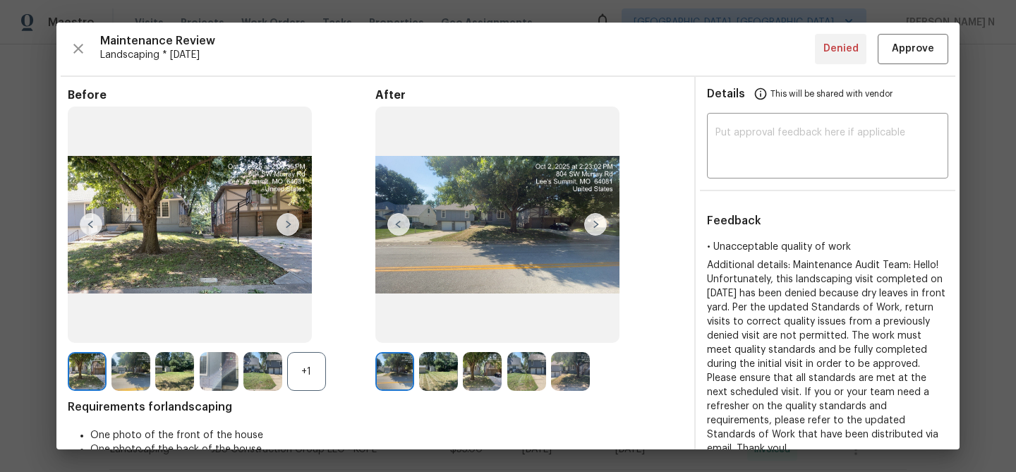
scroll to position [96, 0]
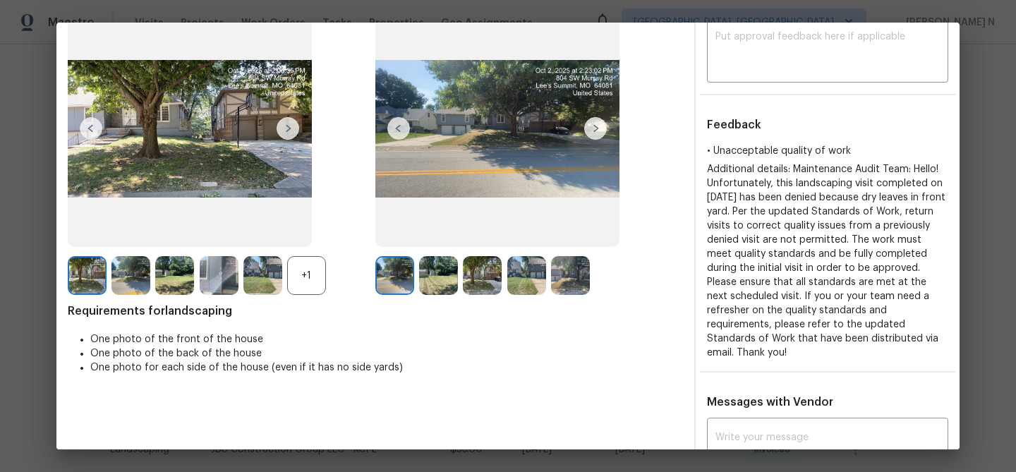
click at [316, 288] on div "+1" at bounding box center [306, 275] width 39 height 39
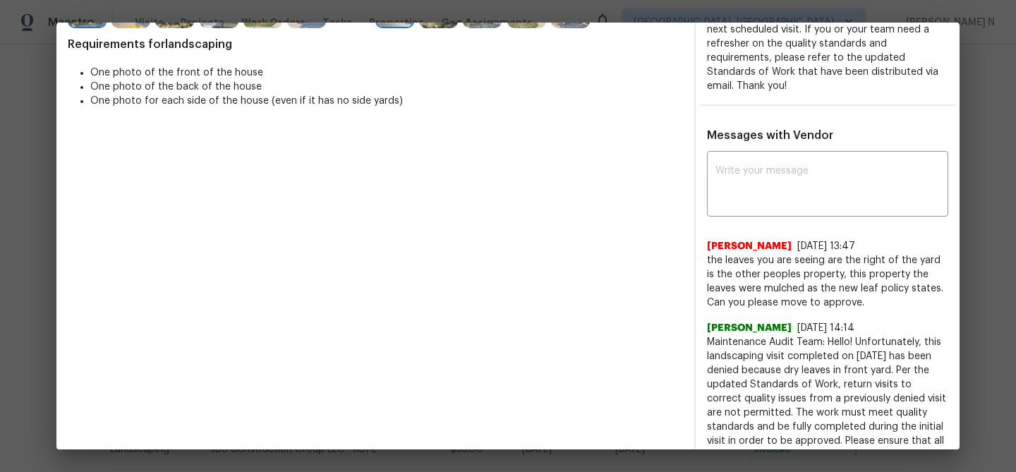
scroll to position [100, 0]
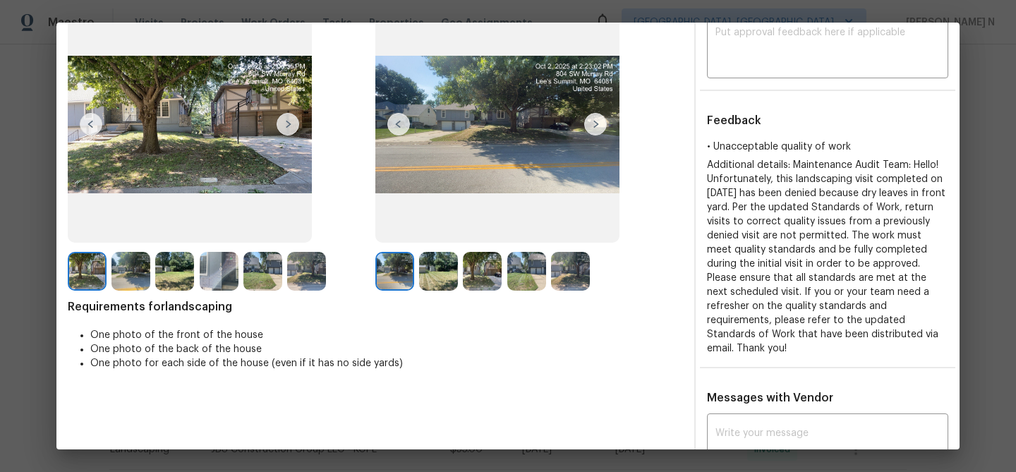
click at [513, 277] on img at bounding box center [526, 271] width 39 height 39
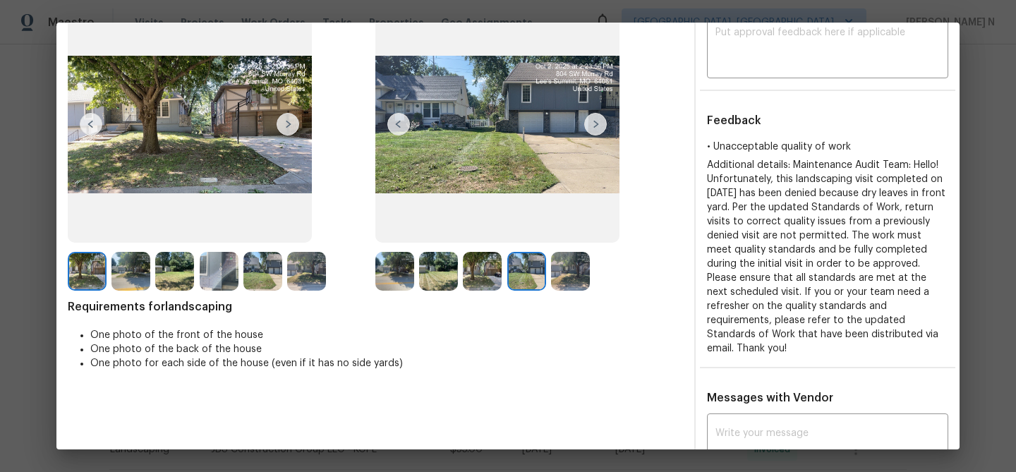
click at [485, 272] on img at bounding box center [482, 271] width 39 height 39
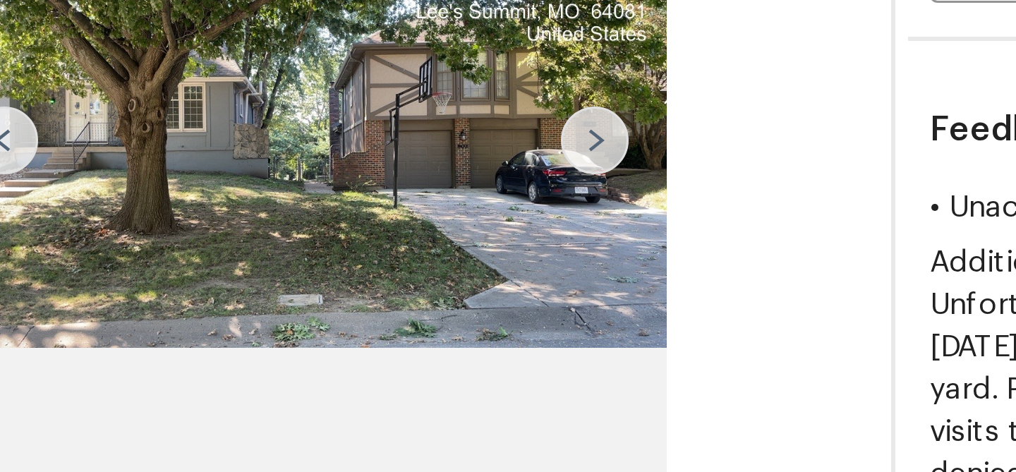
scroll to position [107, 0]
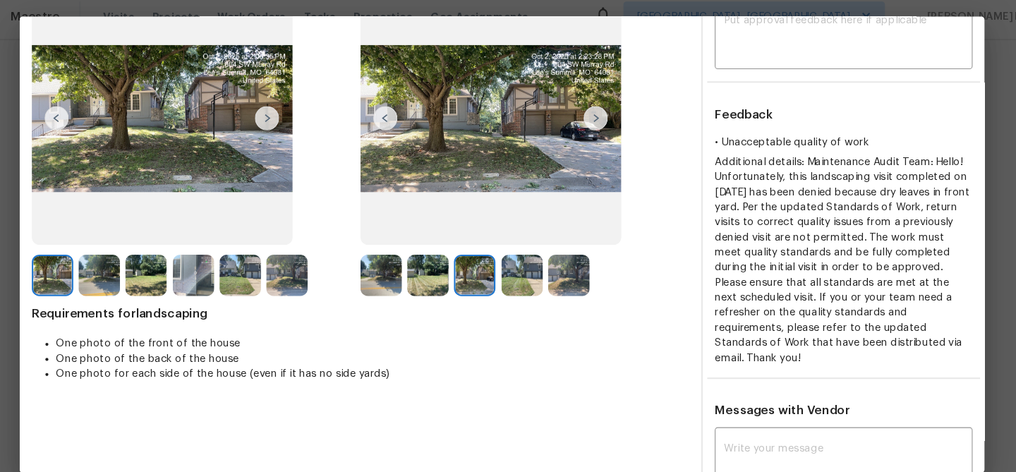
click at [534, 270] on img at bounding box center [526, 265] width 39 height 39
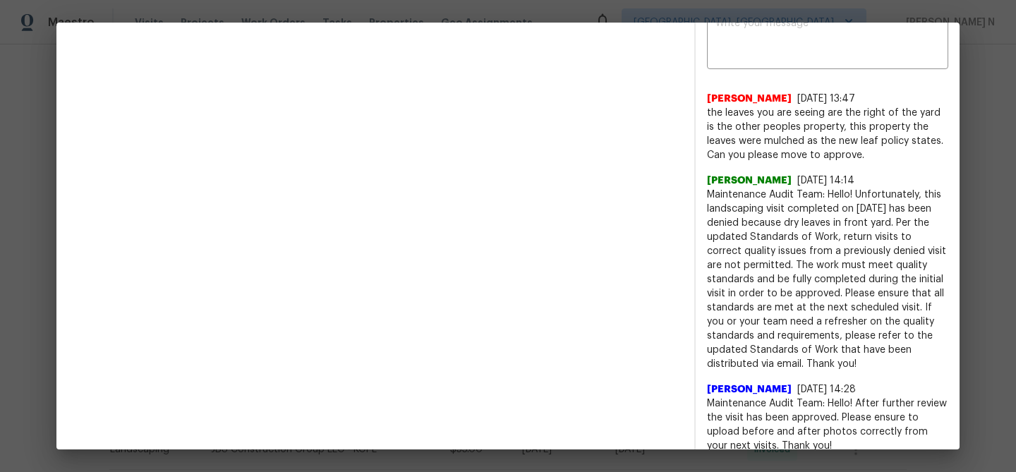
scroll to position [350, 0]
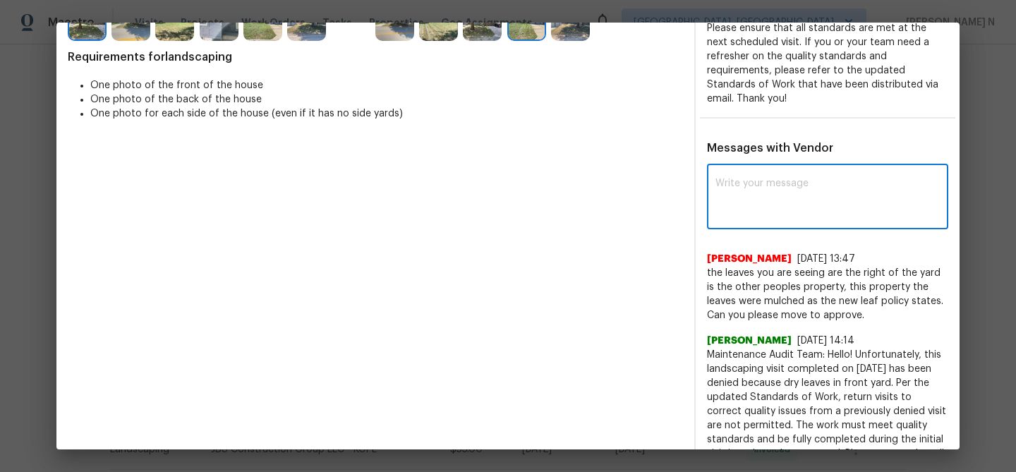
click at [772, 184] on textarea at bounding box center [828, 199] width 224 height 40
paste textarea "Maintenance Audit Team: Hello! Thank you for the feedback after further review …"
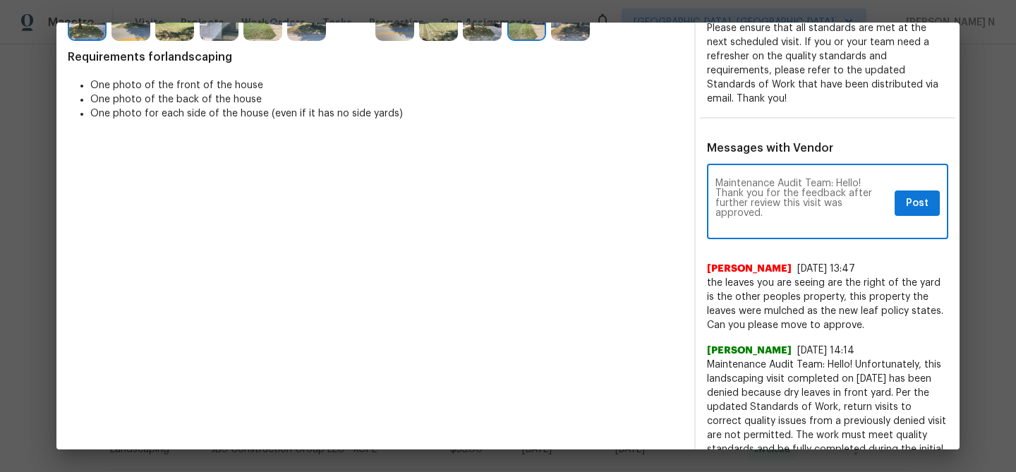
scroll to position [0, 0]
type textarea "Maintenance Audit Team: Hello! Thank you for the feedback after further review …"
click at [919, 195] on span "Post" at bounding box center [917, 204] width 23 height 18
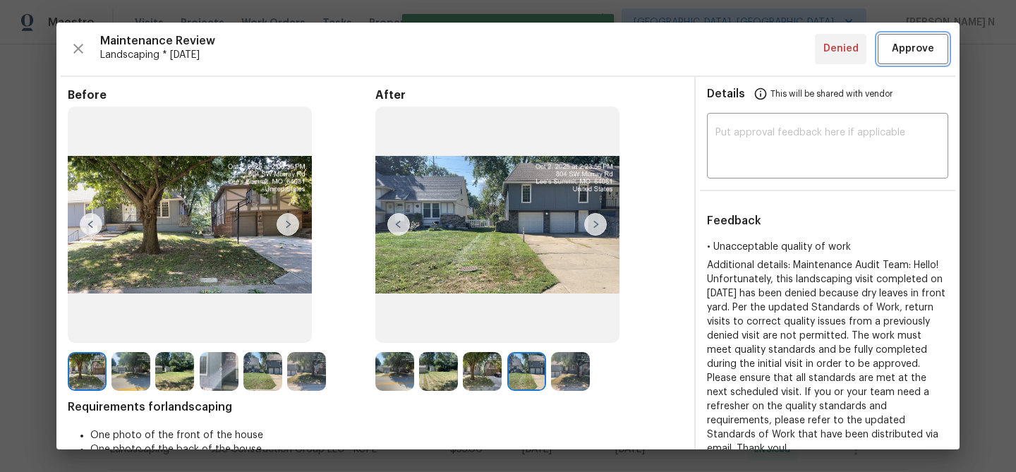
click at [906, 52] on span "Approve" at bounding box center [913, 49] width 42 height 18
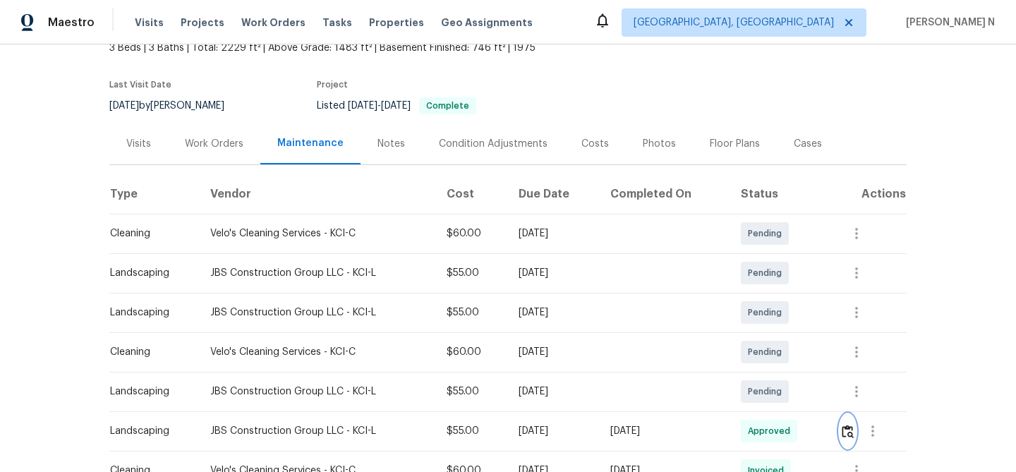
scroll to position [64, 0]
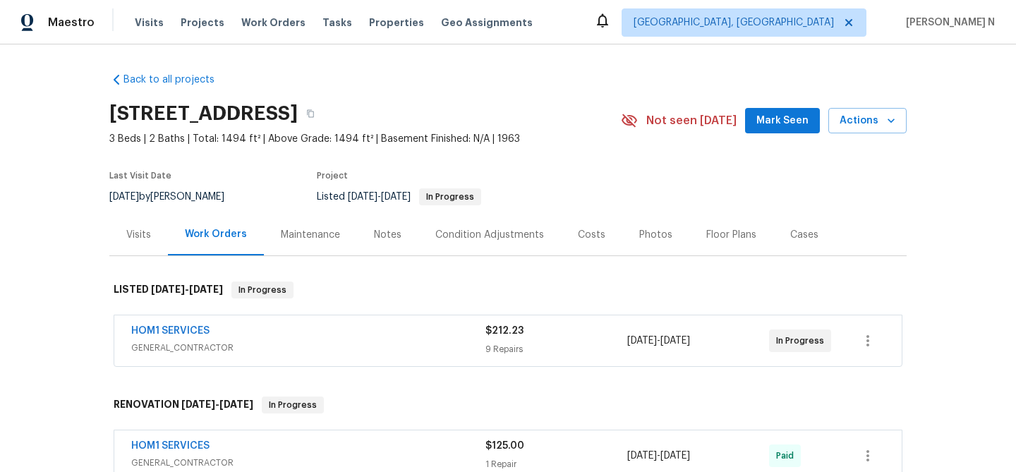
click at [311, 244] on div "Maintenance" at bounding box center [310, 235] width 93 height 42
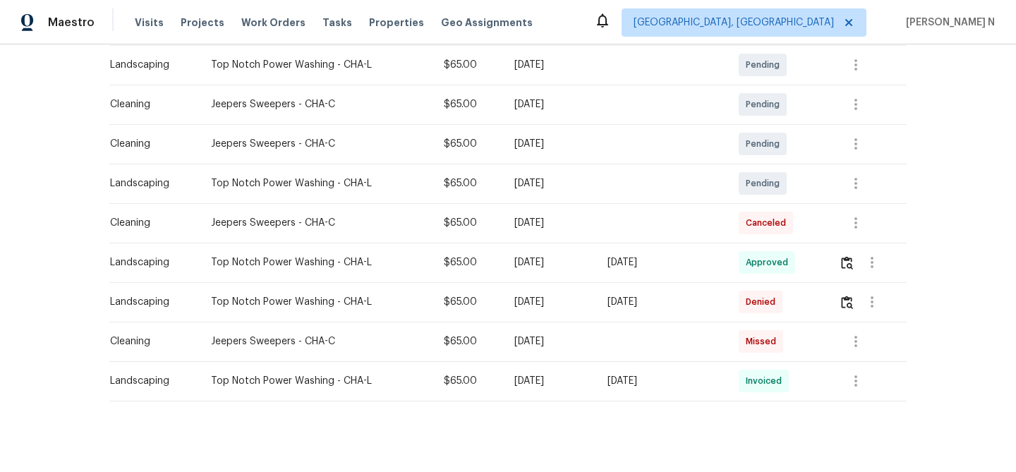
scroll to position [274, 0]
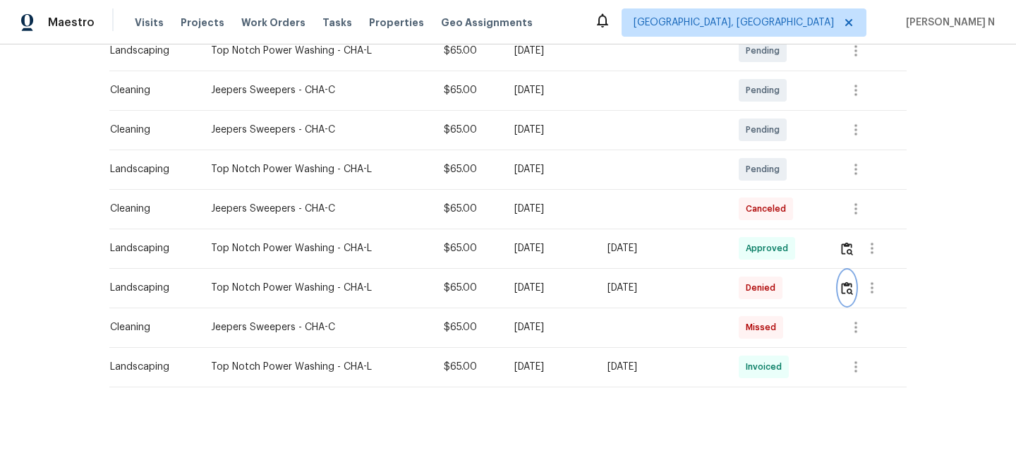
click at [852, 300] on button "button" at bounding box center [847, 288] width 16 height 34
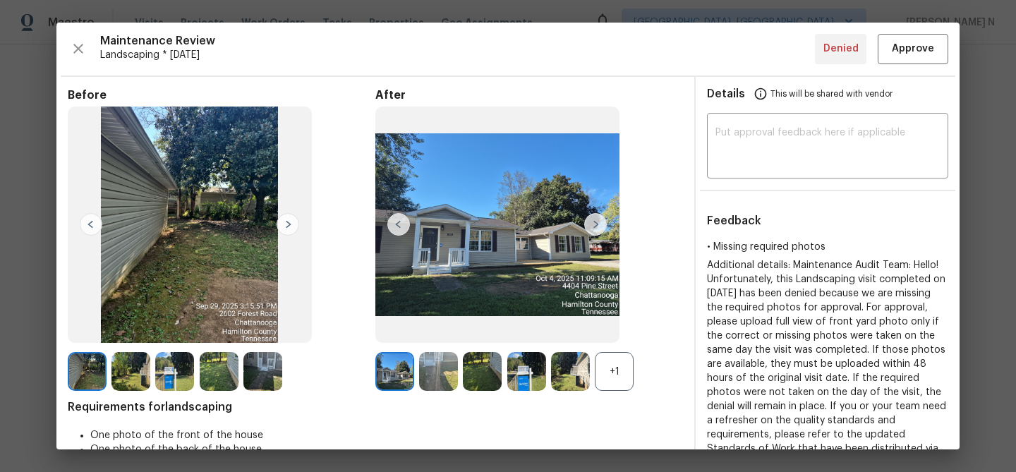
click at [624, 366] on div "+1" at bounding box center [614, 371] width 39 height 39
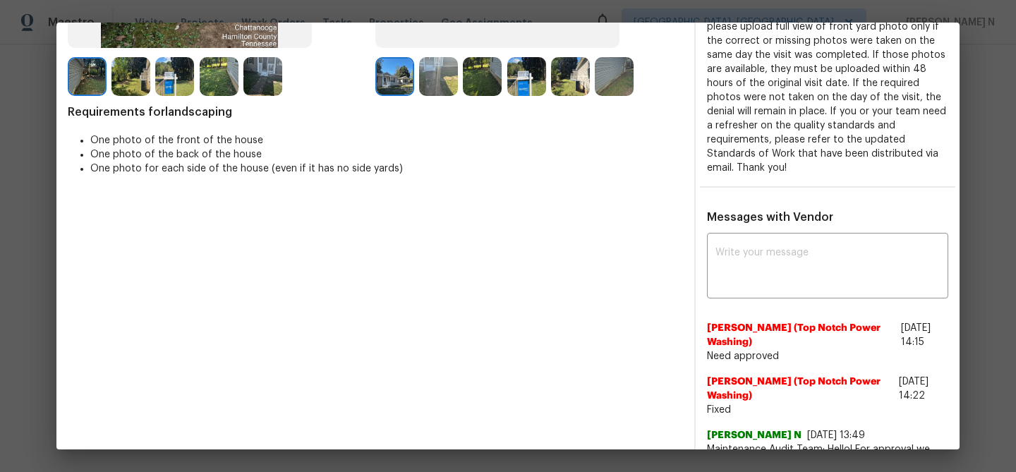
scroll to position [347, 0]
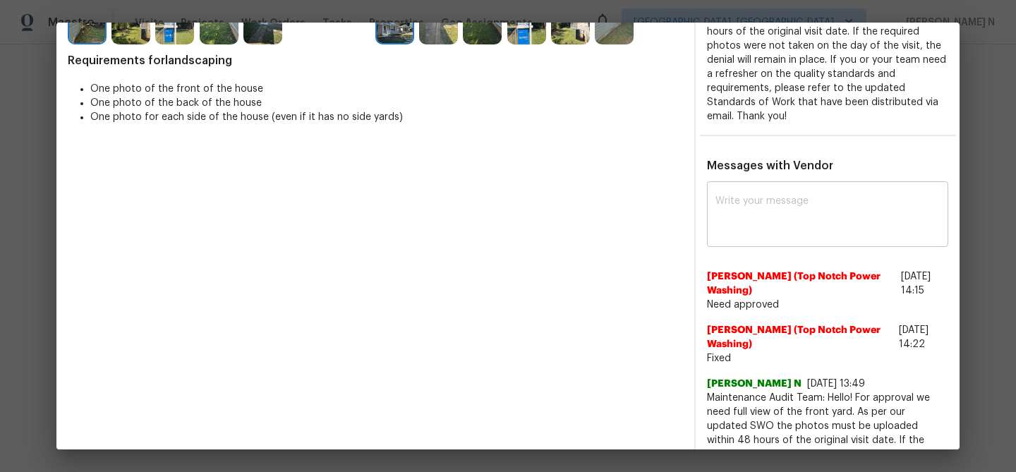
click at [827, 230] on textarea at bounding box center [828, 216] width 224 height 40
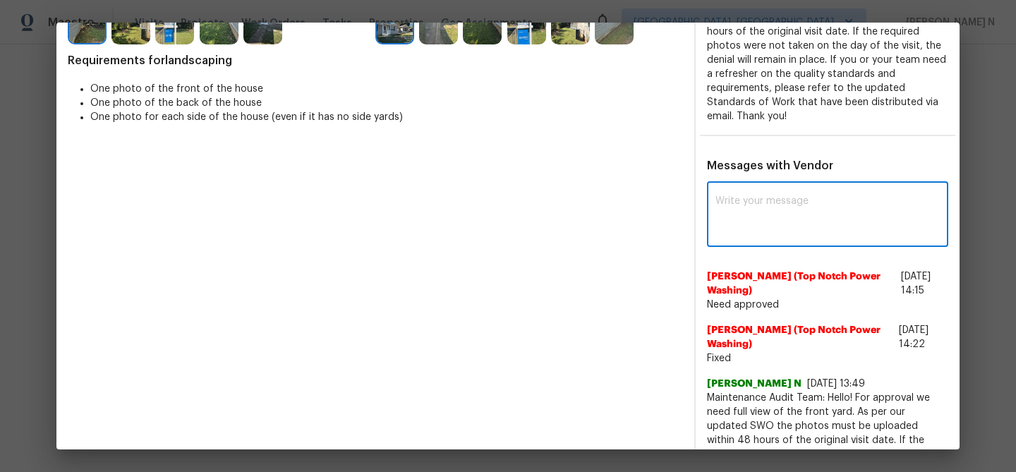
paste textarea "Maintenance Audit Team: Hello! The date stamp in the uploaded photo is Jun 02 w…"
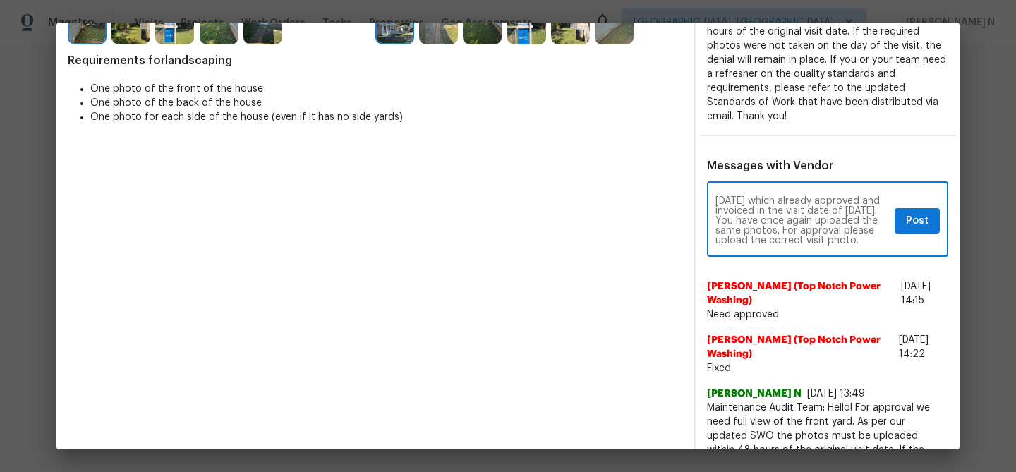
scroll to position [0, 0]
click at [726, 222] on textarea "Maintenance Audit Team: Hello! The date stamp in the uploaded photo is Jun 02 w…" at bounding box center [803, 220] width 174 height 49
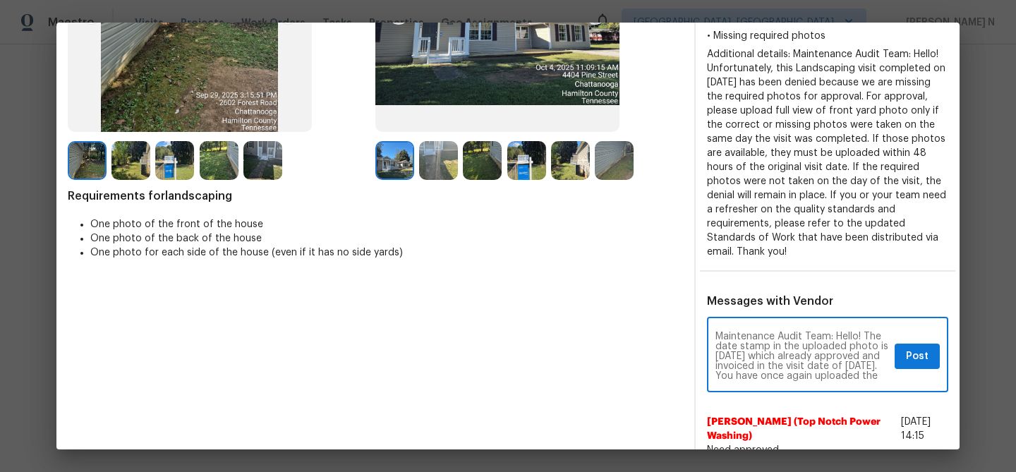
scroll to position [214, 0]
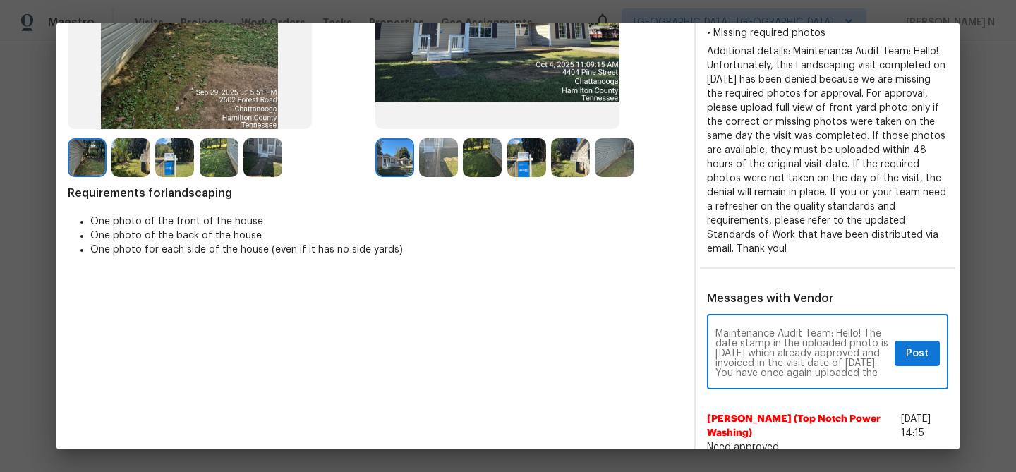
click at [743, 348] on textarea "Maintenance Audit Team: Hello! The date stamp in the uploaded photo is Oct 02 w…" at bounding box center [803, 353] width 174 height 49
type textarea "Maintenance Audit Team: Hello! The date stamp in the uploaded photo is Oct 04 w…"
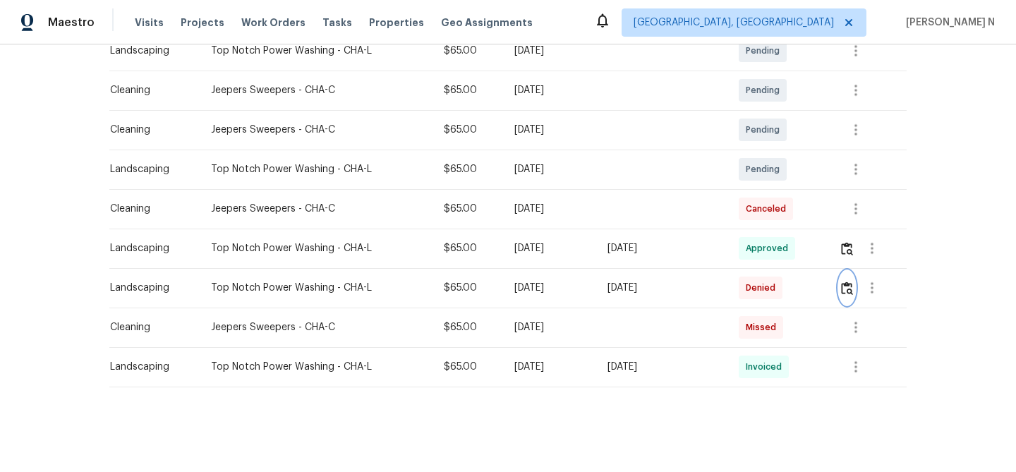
click at [853, 294] on img "button" at bounding box center [847, 288] width 12 height 13
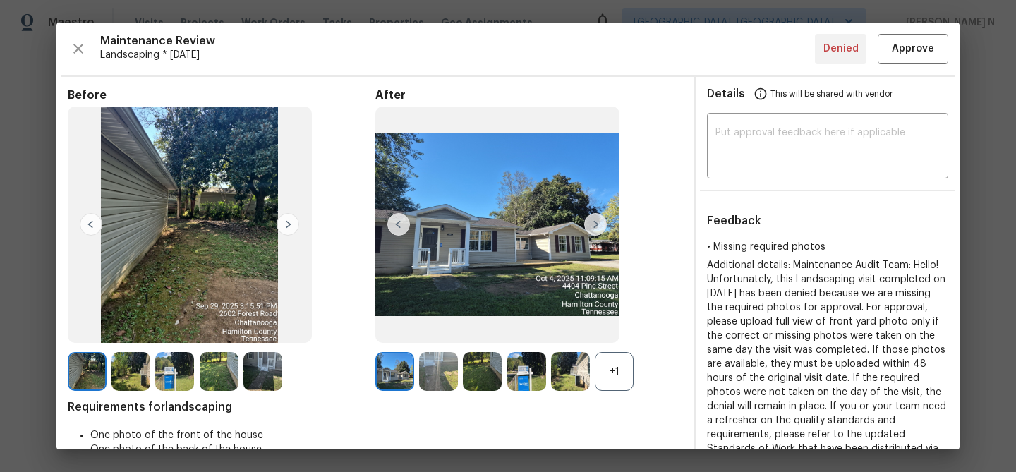
click at [610, 371] on div "+1" at bounding box center [614, 371] width 39 height 39
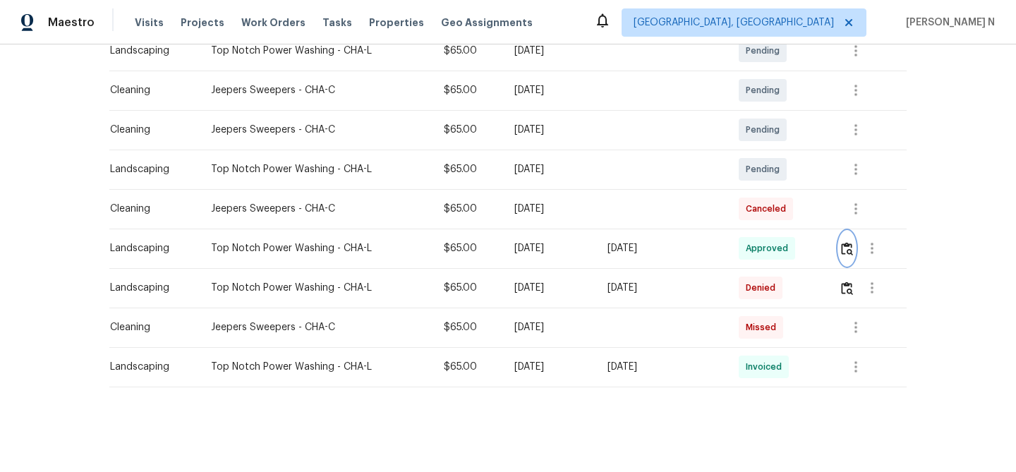
click at [853, 244] on img "button" at bounding box center [847, 248] width 12 height 13
click at [846, 299] on button "button" at bounding box center [847, 288] width 16 height 34
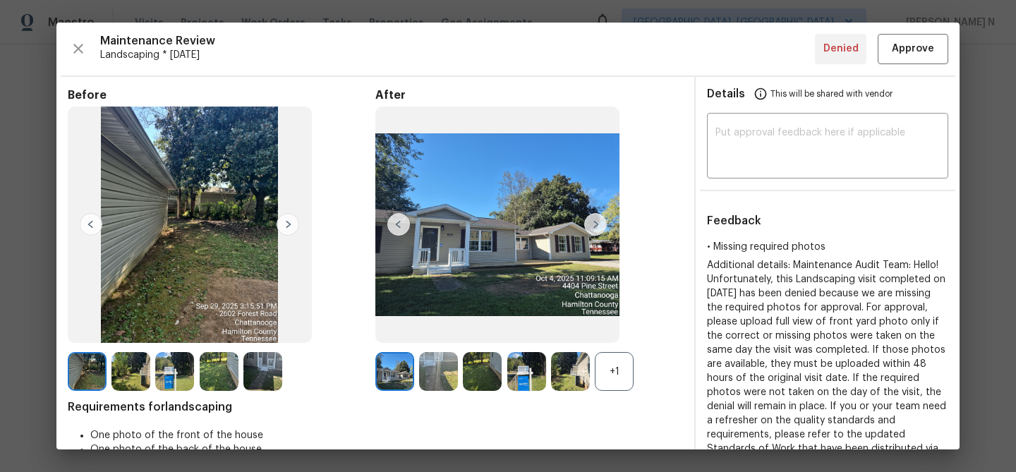
click at [614, 371] on div "+1" at bounding box center [614, 371] width 39 height 39
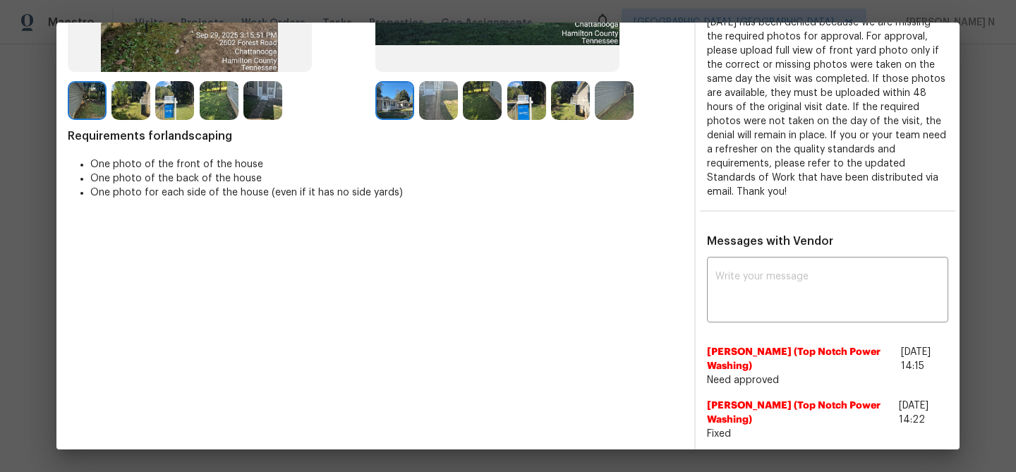
scroll to position [298, 0]
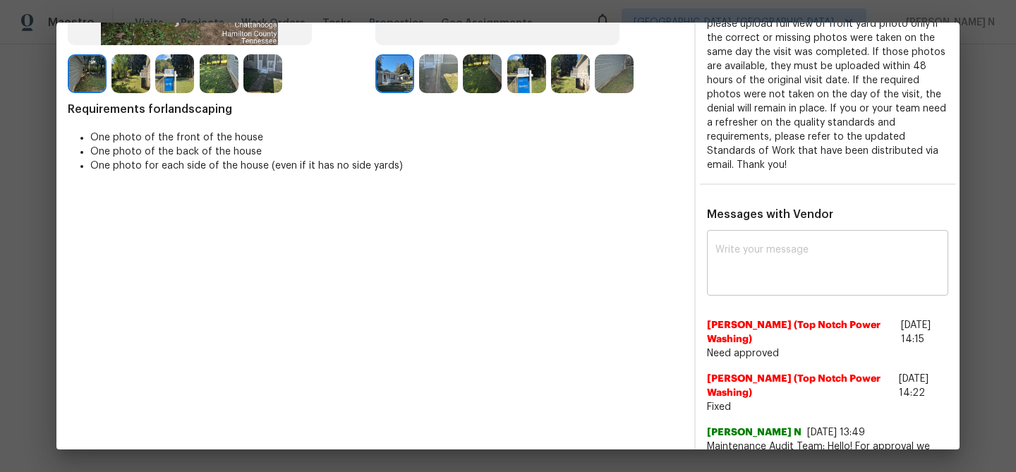
click at [774, 282] on textarea at bounding box center [828, 265] width 224 height 40
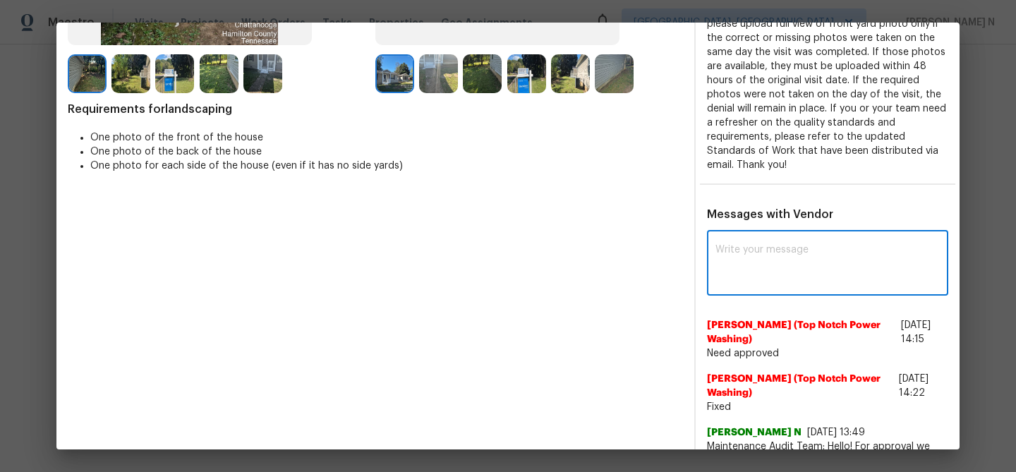
paste textarea "Maintenance Audit Team: Hello! The date stamp in the uploaded photo is Oct 04 w…"
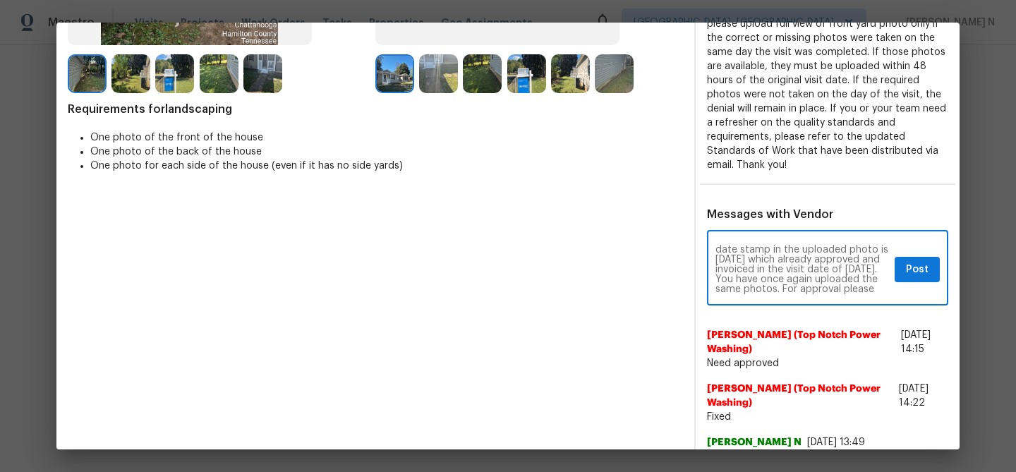
scroll to position [11, 0]
drag, startPoint x: 759, startPoint y: 270, endPoint x: 815, endPoint y: 270, distance: 56.5
click at [815, 270] on textarea "Maintenance Audit Team: Hello! The date stamp in the uploaded photo is Oct 04 w…" at bounding box center [803, 269] width 174 height 49
drag, startPoint x: 757, startPoint y: 267, endPoint x: 876, endPoint y: 267, distance: 119.3
click at [876, 267] on textarea "Maintenance Audit Team: Hello! The date stamp in the uploaded photo is Oct 04 w…" at bounding box center [803, 269] width 174 height 49
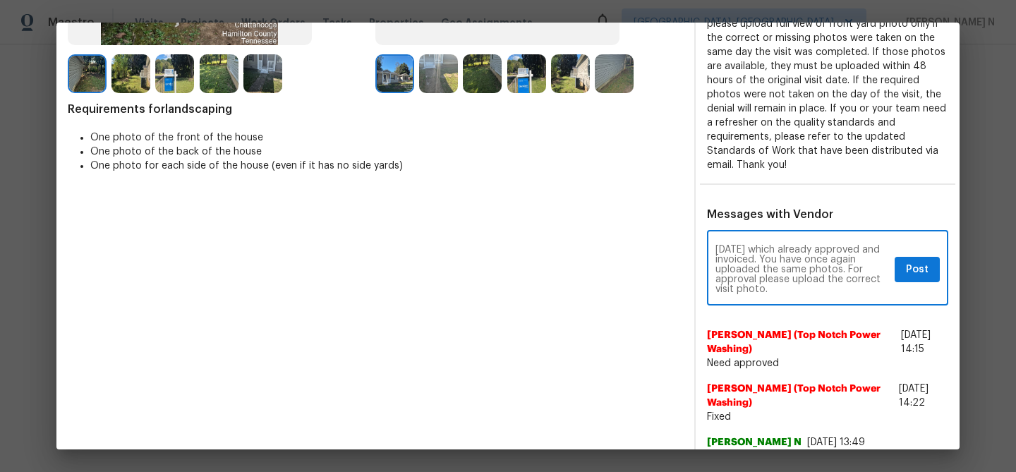
scroll to position [29, 0]
type textarea "Maintenance Audit Team: Hello! The date stamp in the uploaded photo is Oct 04 w…"
click at [910, 271] on span "Post" at bounding box center [917, 270] width 23 height 18
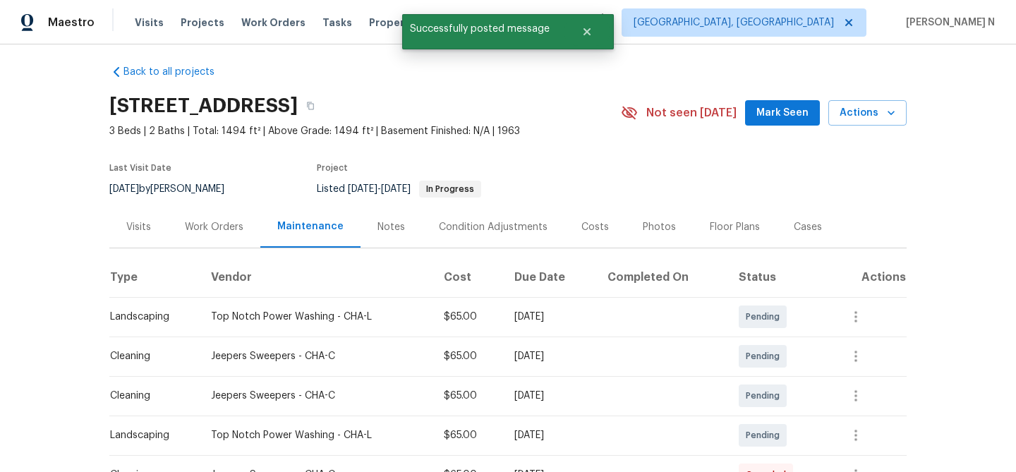
scroll to position [0, 0]
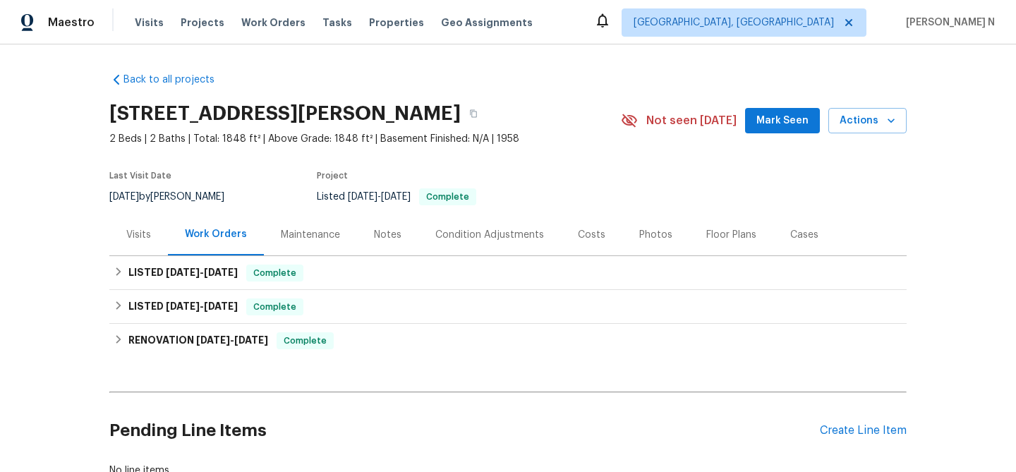
click at [290, 228] on div "Maintenance" at bounding box center [310, 235] width 59 height 14
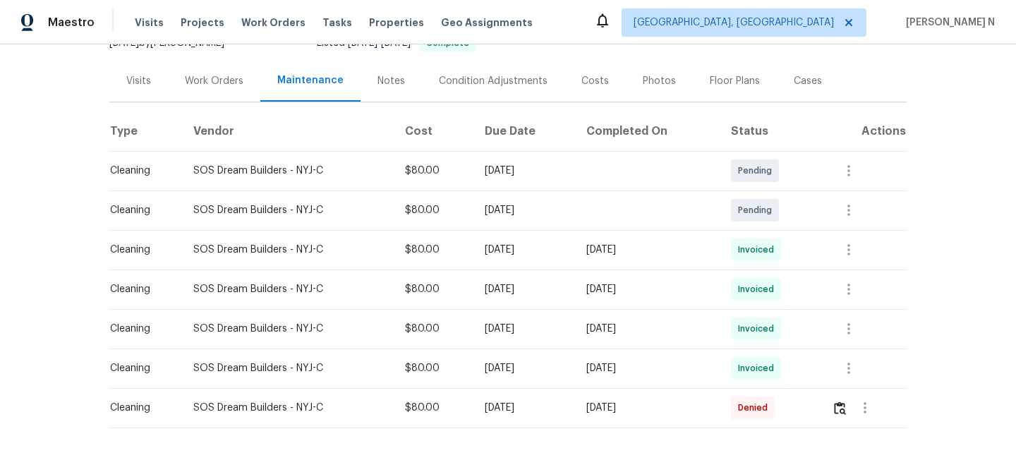
scroll to position [195, 0]
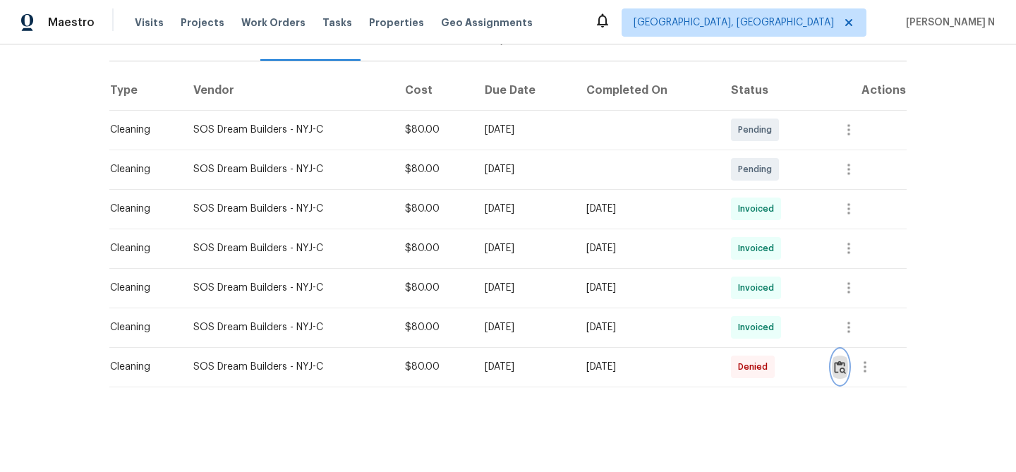
click at [843, 361] on img "button" at bounding box center [840, 367] width 12 height 13
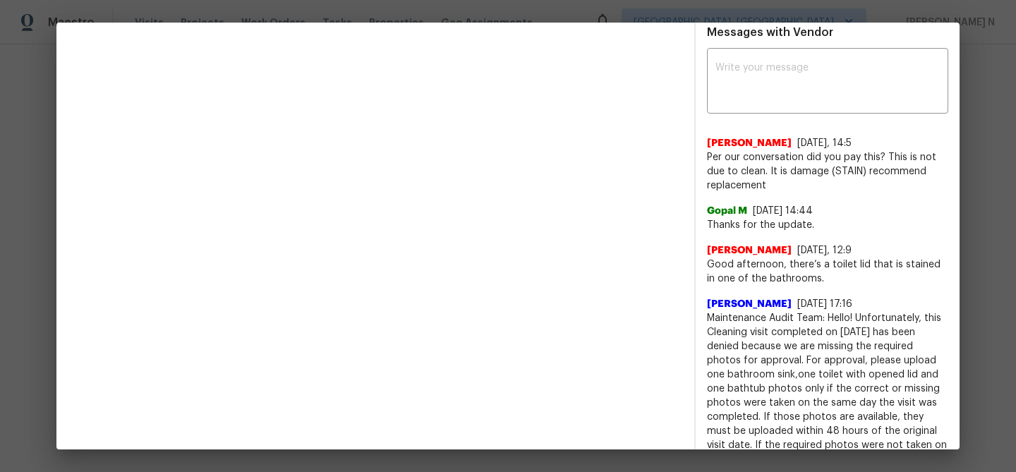
scroll to position [578, 0]
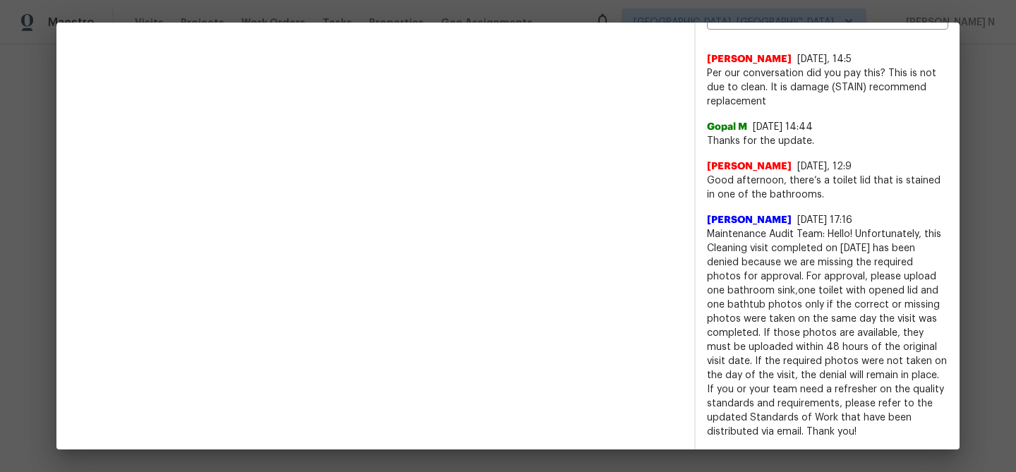
click at [957, 315] on div "x ​ Sandra Guerrero 10/6/25, 14:5 Per our conversation did you pay this? This i…" at bounding box center [828, 203] width 264 height 471
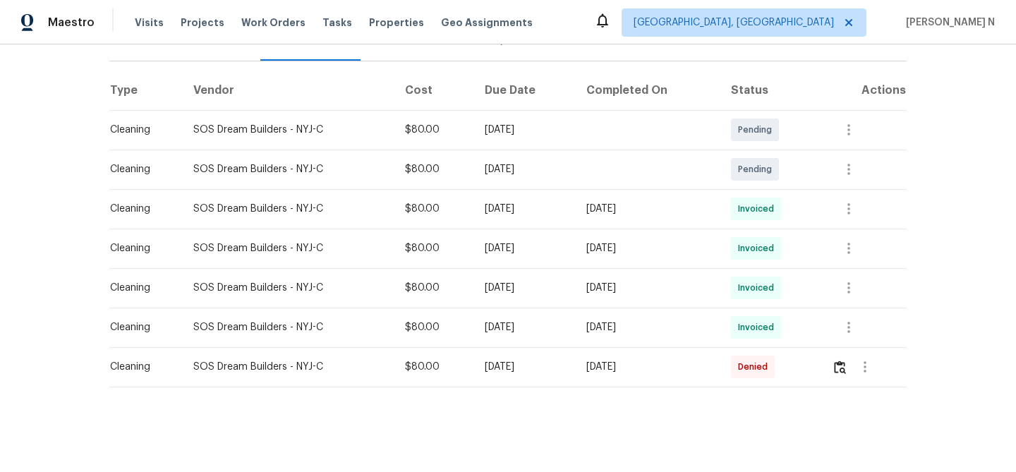
click at [641, 289] on div "Sat, Aug 30 2025" at bounding box center [647, 288] width 121 height 14
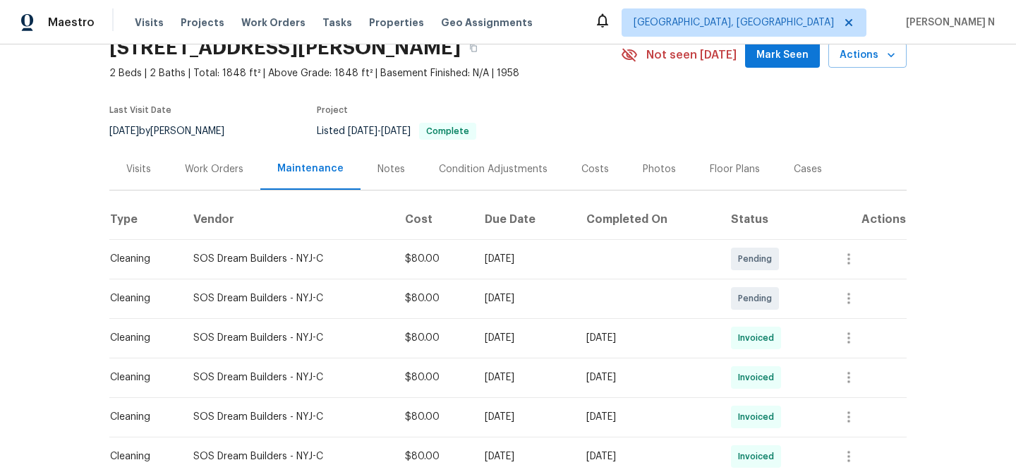
scroll to position [0, 0]
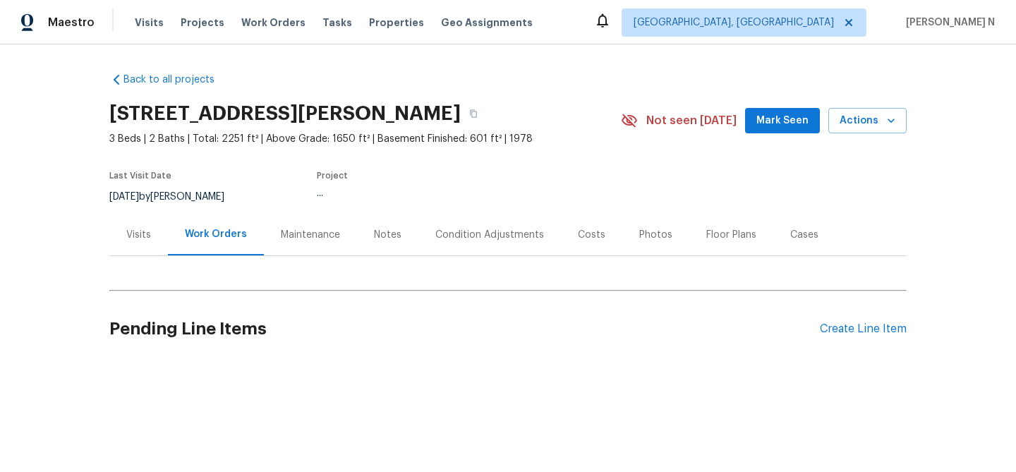
click at [282, 217] on div "Maintenance" at bounding box center [310, 235] width 93 height 42
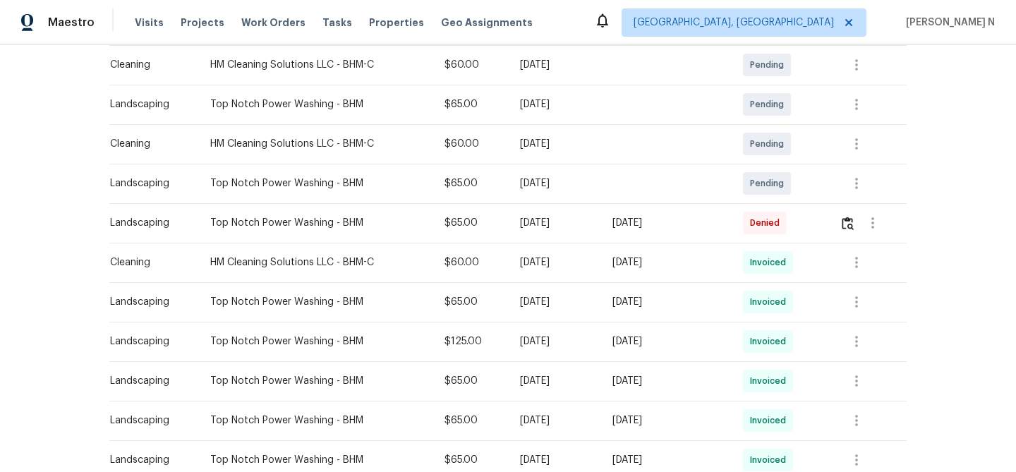
scroll to position [383, 0]
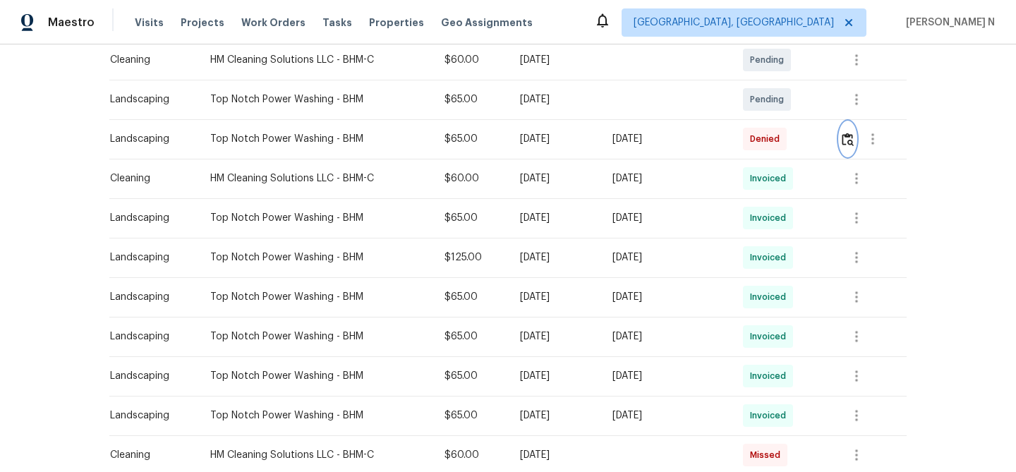
click at [847, 140] on img "button" at bounding box center [848, 139] width 12 height 13
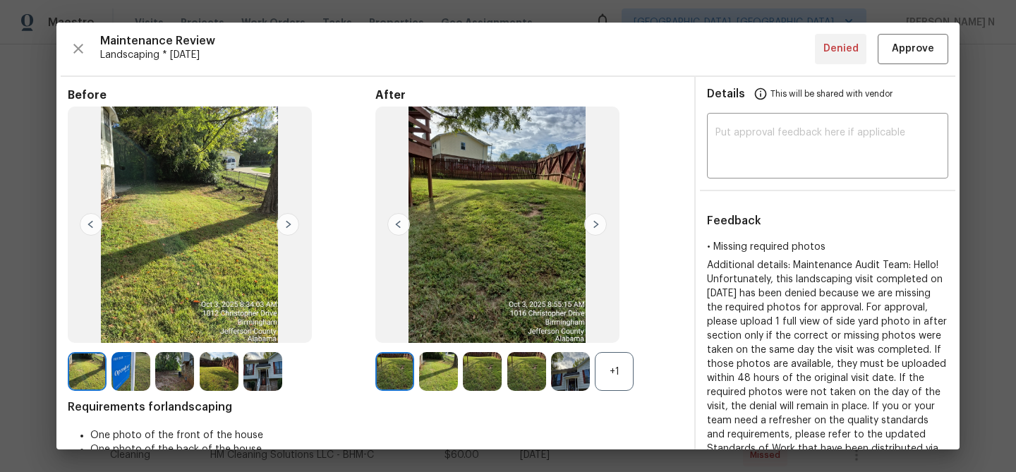
click at [613, 377] on div "+1" at bounding box center [614, 371] width 39 height 39
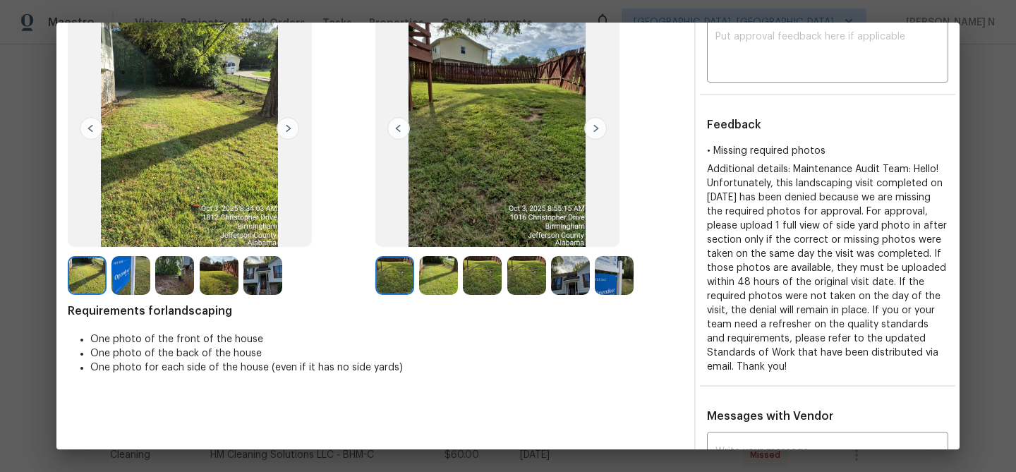
scroll to position [39, 0]
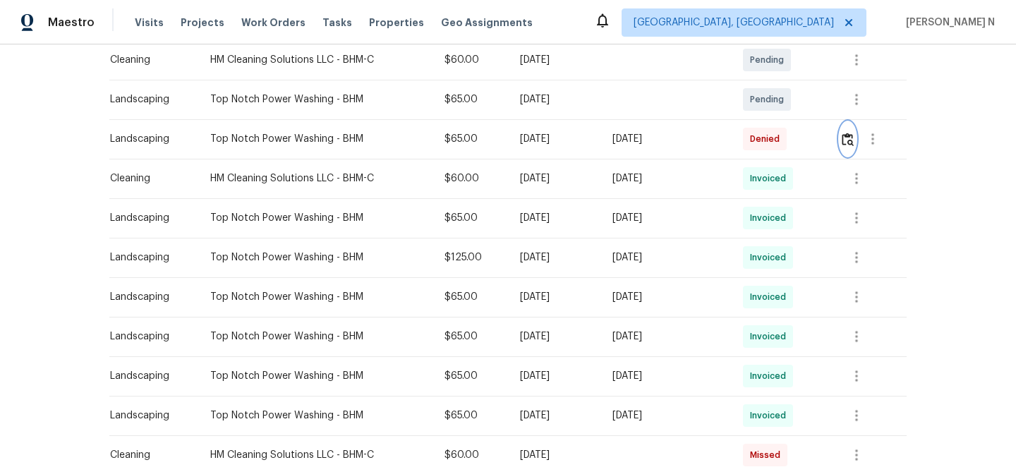
click at [853, 131] on button "button" at bounding box center [848, 139] width 16 height 34
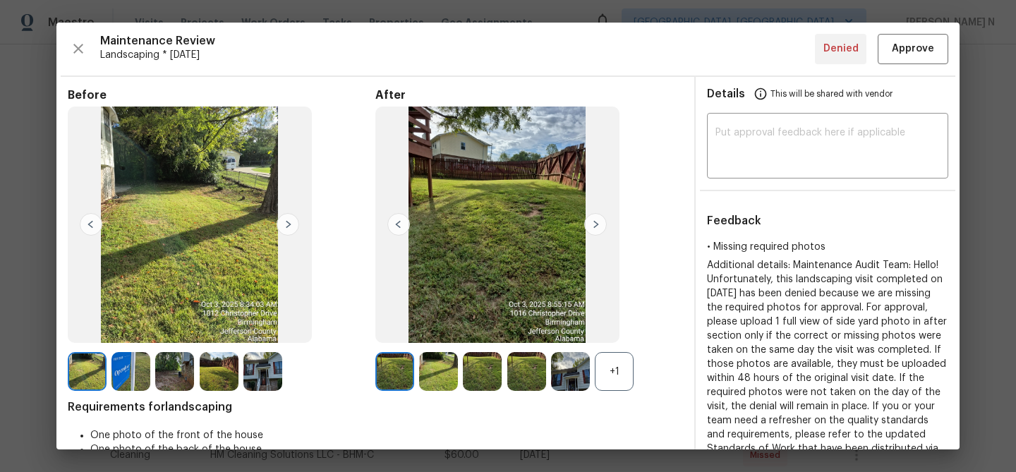
click at [608, 379] on div "+1" at bounding box center [614, 371] width 39 height 39
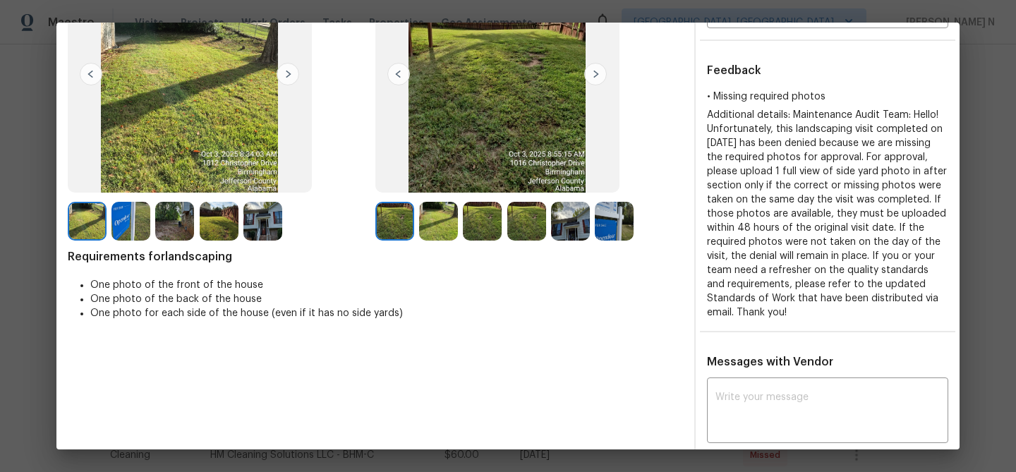
scroll to position [217, 0]
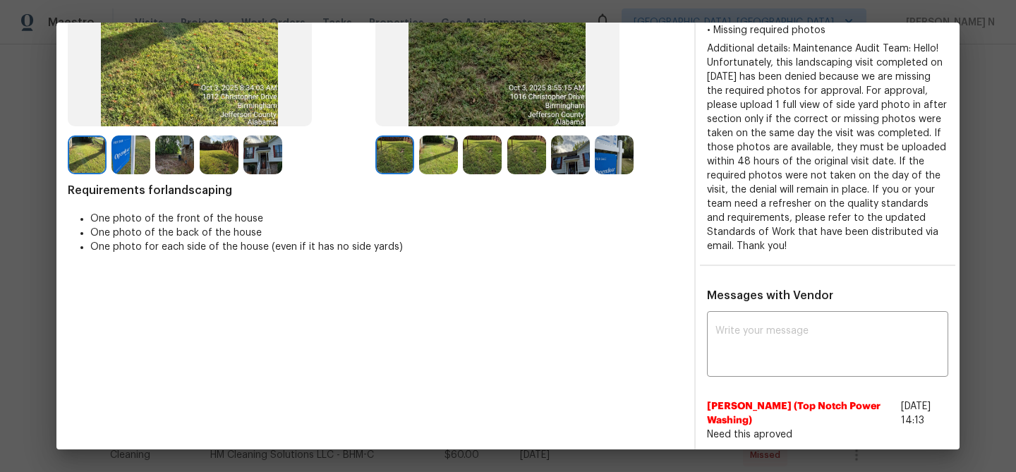
click at [797, 332] on textarea at bounding box center [828, 346] width 224 height 40
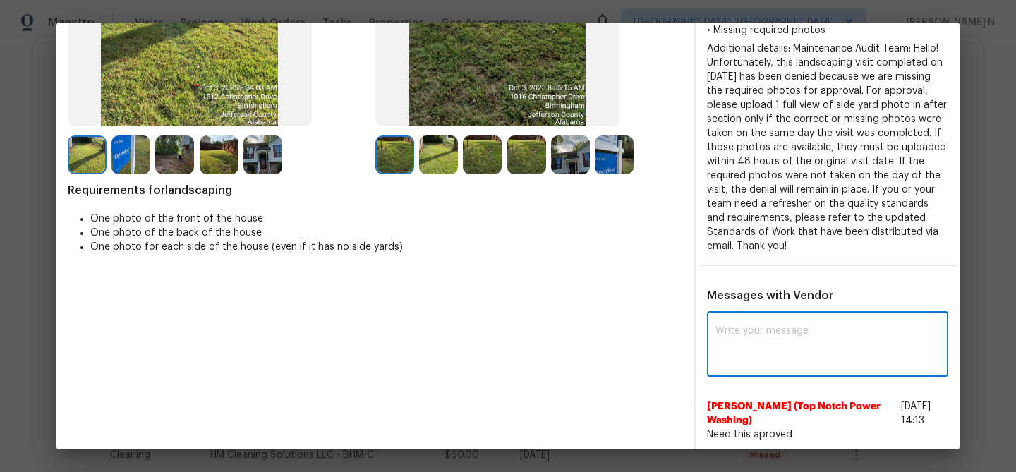
paste textarea "Maintenance Audit Team: Hello! Thank you for uploading the photo, after further…"
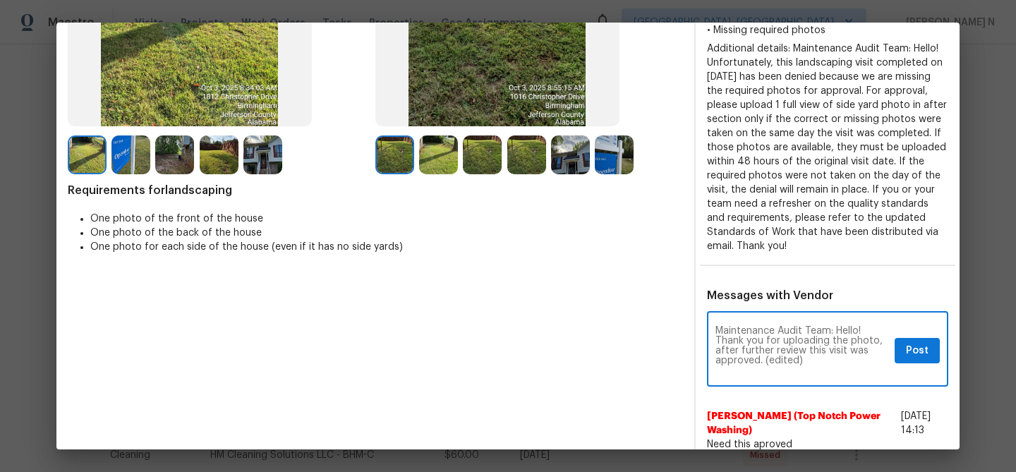
scroll to position [0, 0]
drag, startPoint x: 763, startPoint y: 363, endPoint x: 824, endPoint y: 361, distance: 61.4
click at [824, 363] on textarea "Maintenance Audit Team: Hello! Thank you for uploading the photo, after further…" at bounding box center [803, 350] width 174 height 49
type textarea "Maintenance Audit Team: Hello! Thank you for uploading the photo, after further…"
click at [914, 351] on span "Post" at bounding box center [917, 351] width 23 height 18
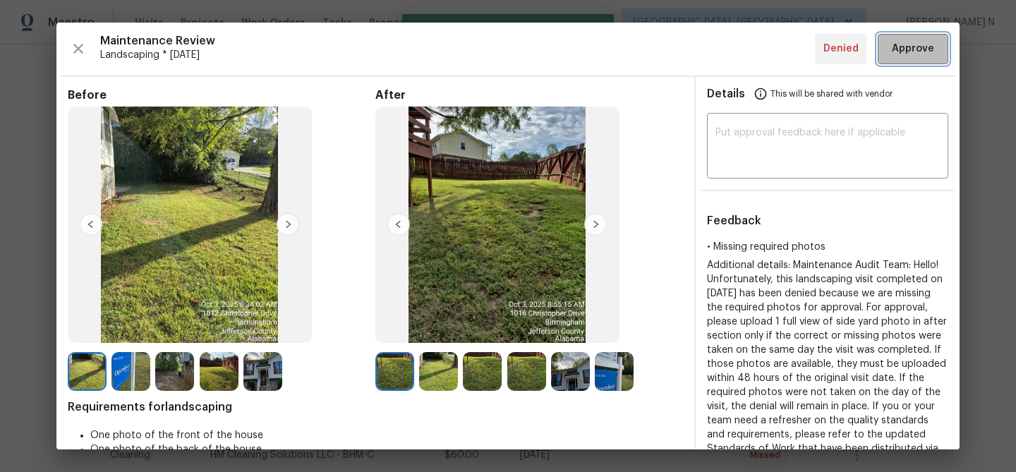
click at [904, 46] on span "Approve" at bounding box center [913, 49] width 42 height 18
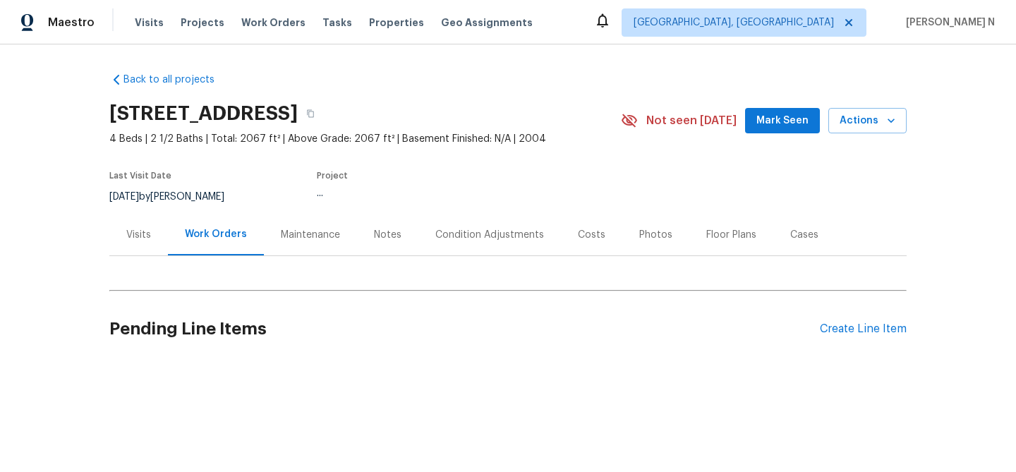
click at [296, 243] on div "Maintenance" at bounding box center [310, 235] width 93 height 42
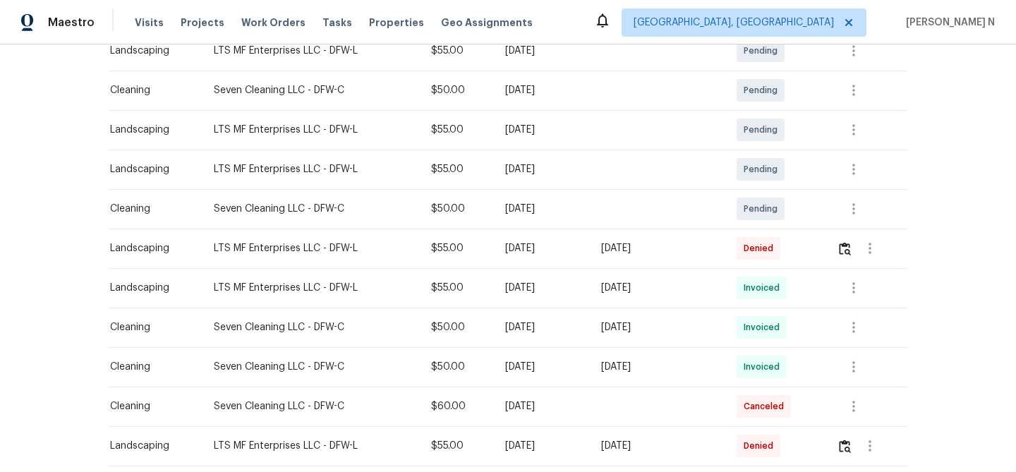
scroll to position [277, 0]
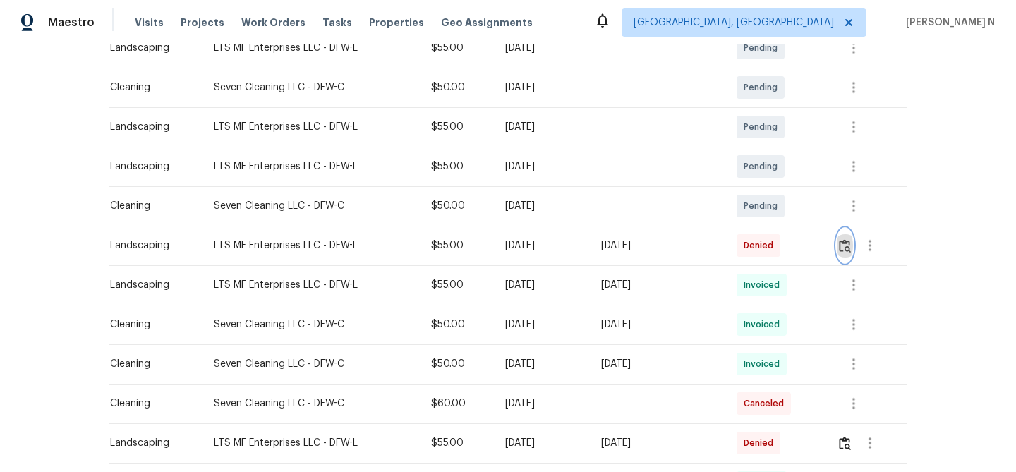
click at [847, 253] on button "button" at bounding box center [845, 246] width 16 height 34
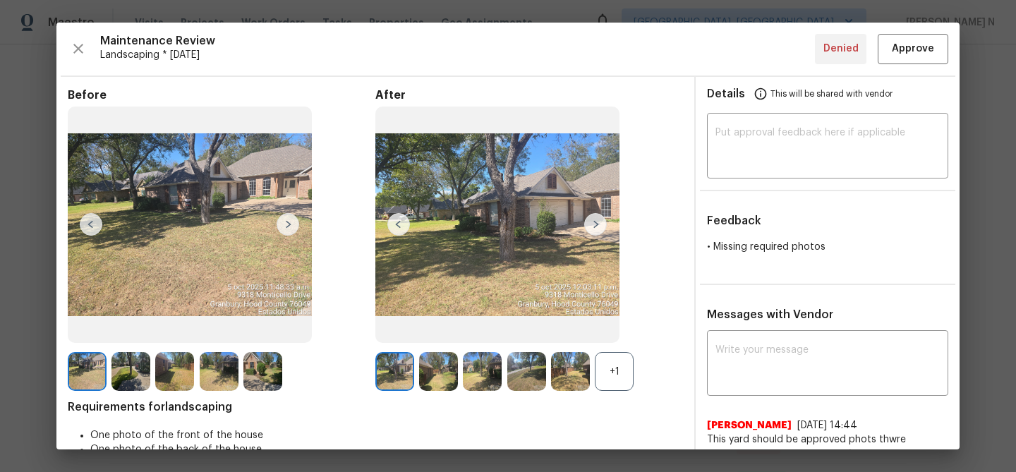
click at [619, 361] on div "+1" at bounding box center [614, 371] width 39 height 39
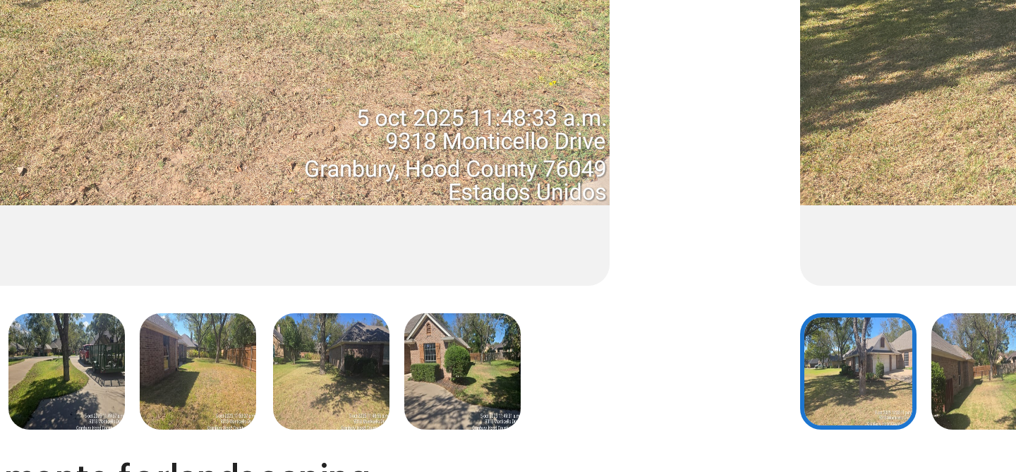
scroll to position [160, 0]
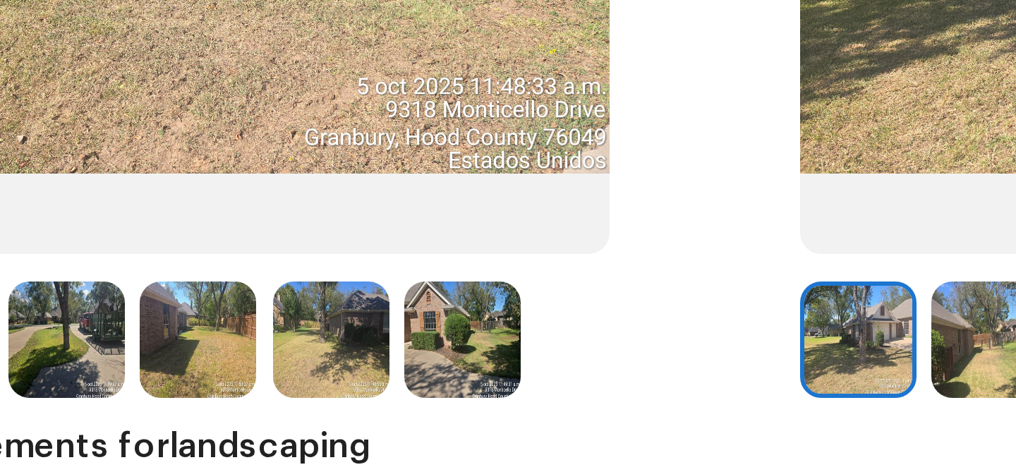
click at [258, 213] on img at bounding box center [263, 212] width 39 height 39
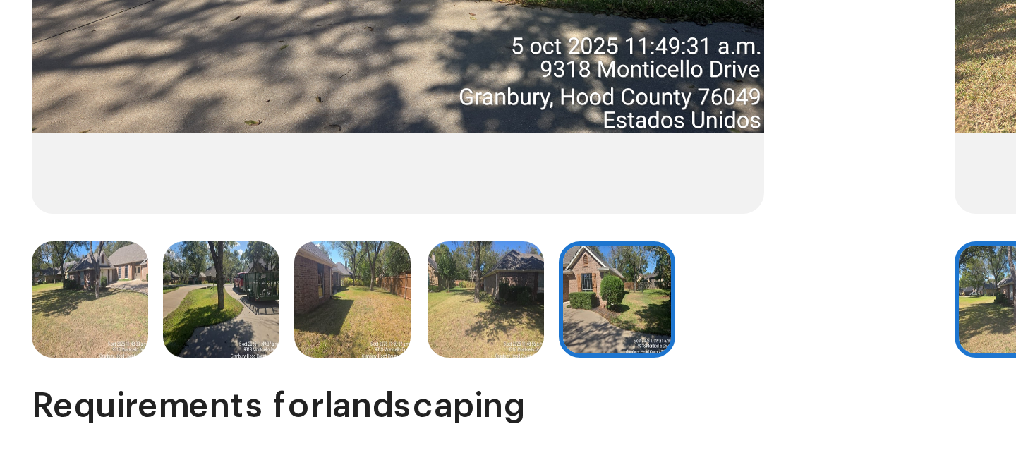
scroll to position [178, 0]
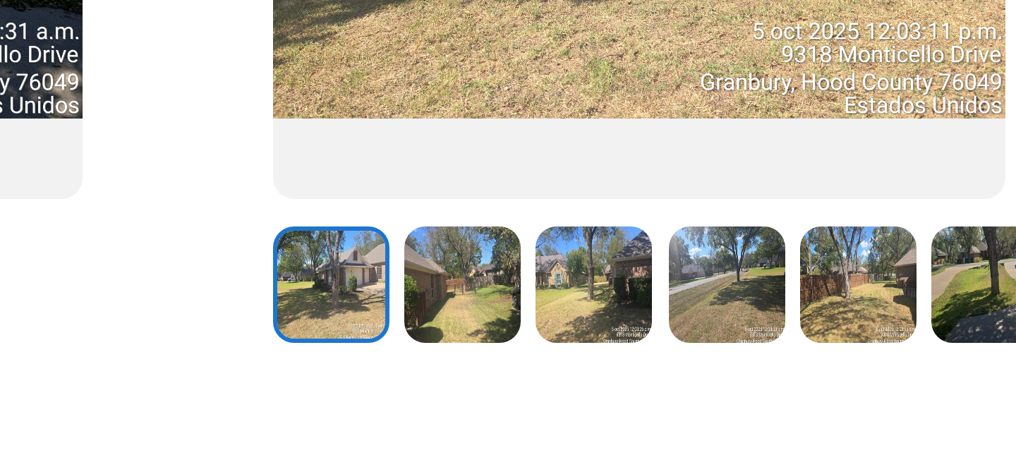
click at [495, 197] on img at bounding box center [482, 193] width 39 height 39
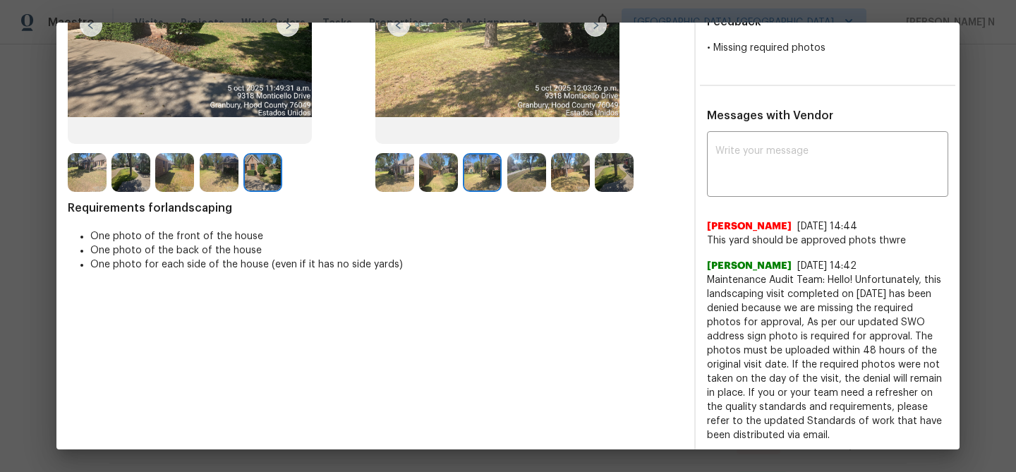
scroll to position [248, 0]
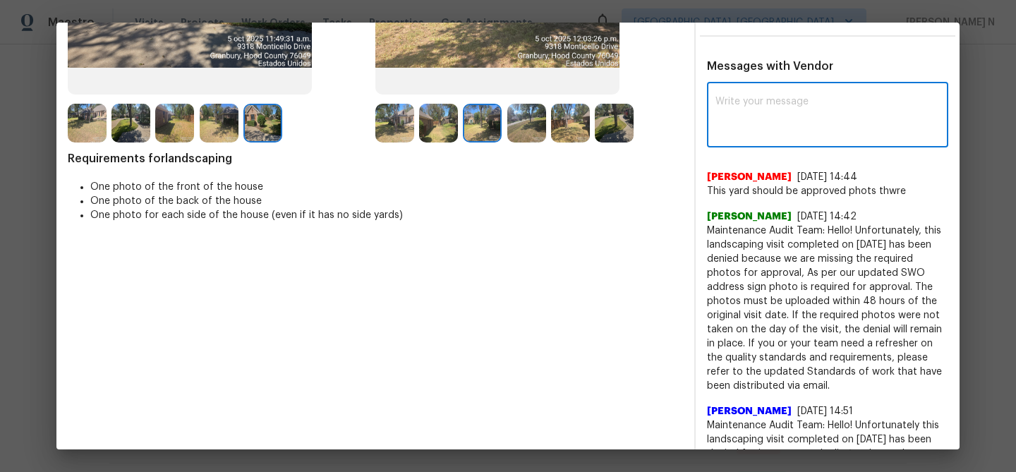
click at [762, 107] on textarea at bounding box center [828, 117] width 224 height 40
paste textarea "Maintenance Audit Team: Hello! As per our updated SWO address sign photo is req…"
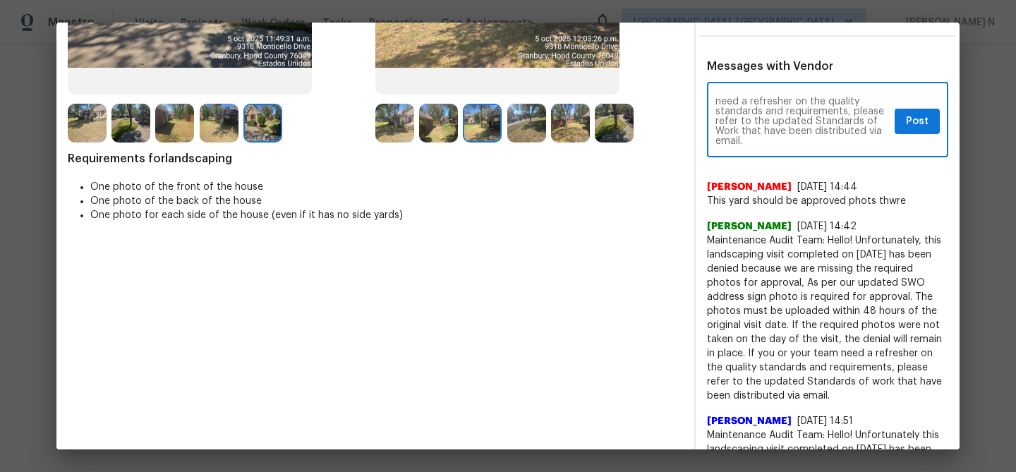
scroll to position [0, 0]
type textarea "Maintenance Audit Team: Hello! As per our updated SWO address sign photo is req…"
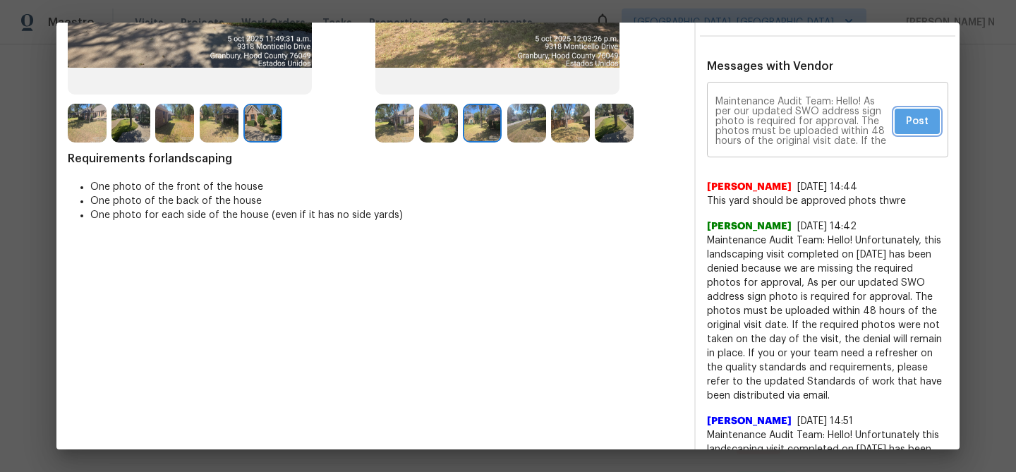
click at [925, 124] on span "Post" at bounding box center [917, 122] width 23 height 18
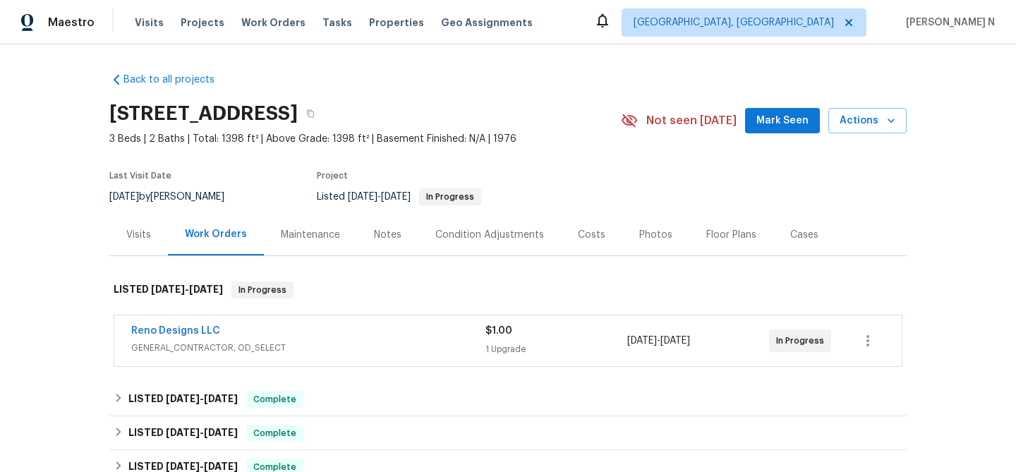
click at [315, 232] on div "Maintenance" at bounding box center [310, 235] width 59 height 14
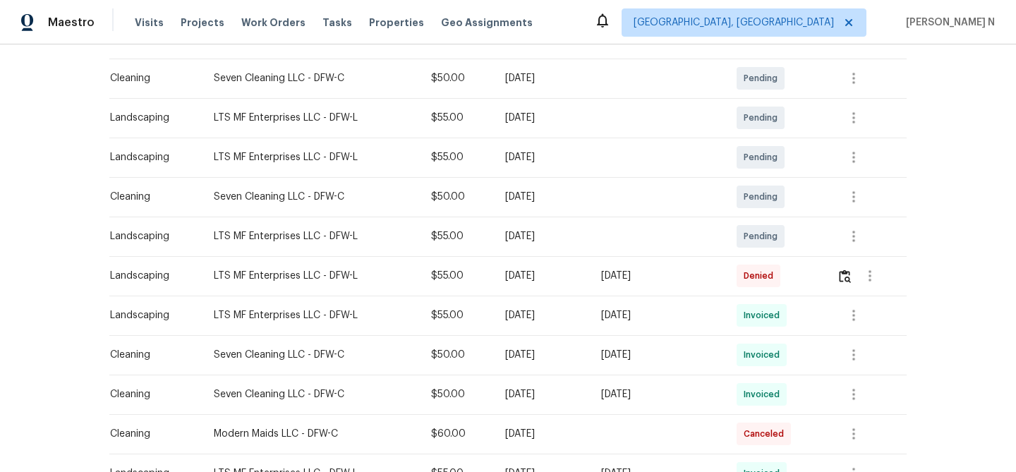
scroll to position [263, 0]
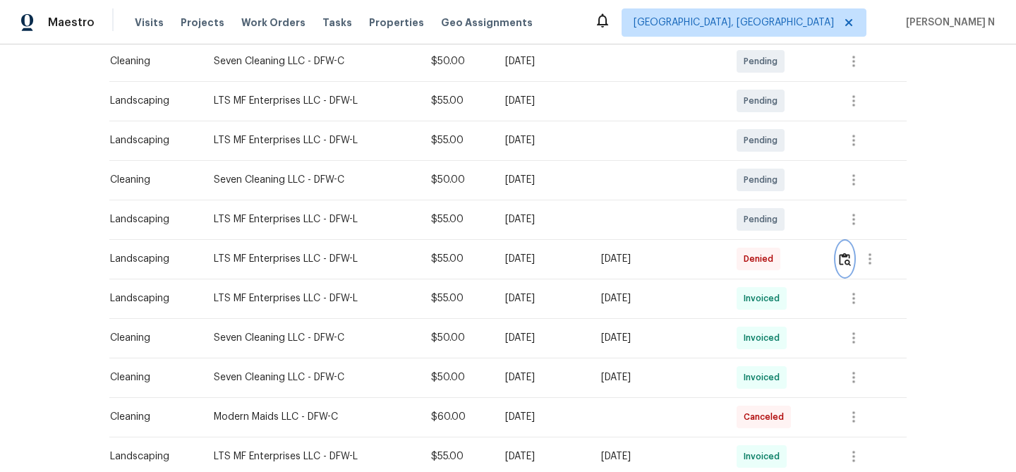
click at [850, 257] on img "button" at bounding box center [845, 259] width 12 height 13
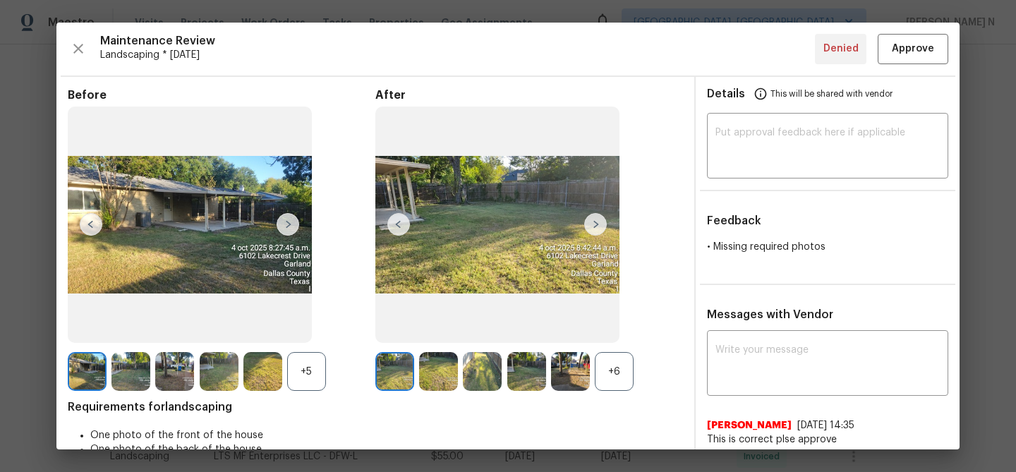
click at [608, 373] on div "+6" at bounding box center [614, 371] width 39 height 39
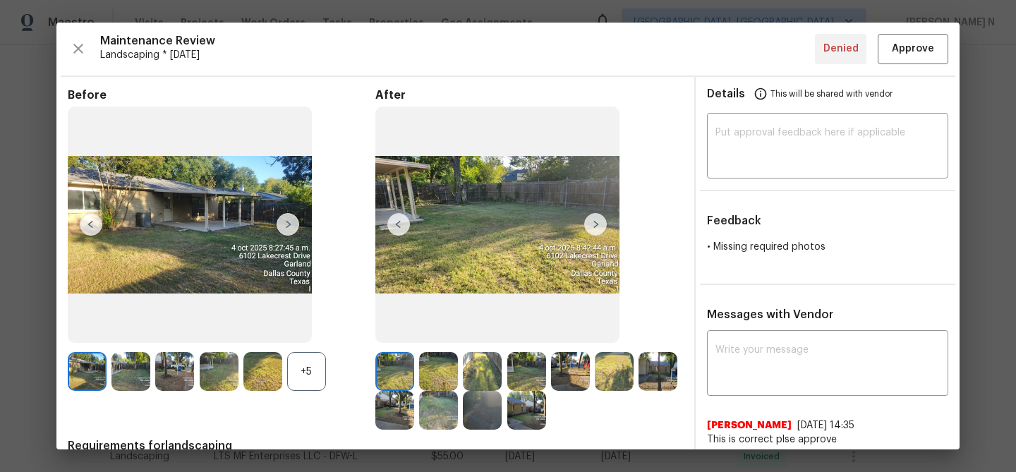
click at [311, 372] on div "+5" at bounding box center [306, 371] width 39 height 39
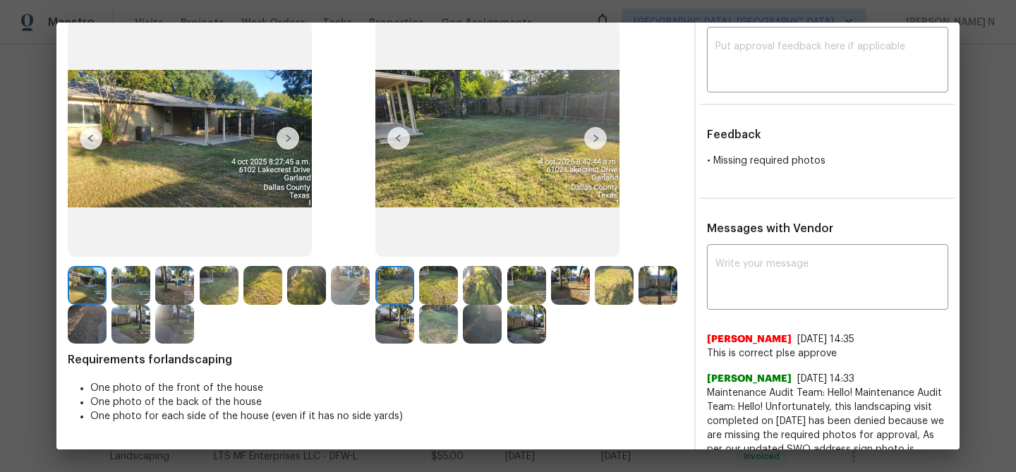
scroll to position [79, 0]
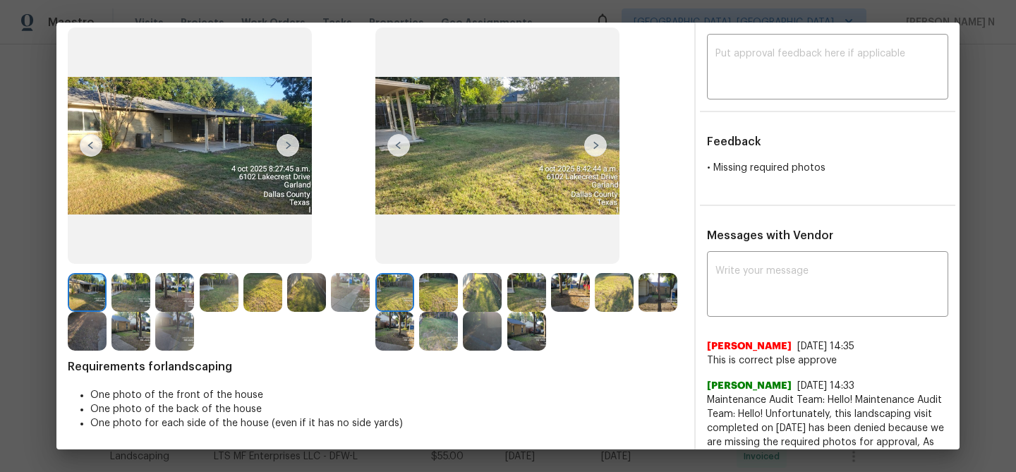
click at [524, 335] on img at bounding box center [526, 331] width 39 height 39
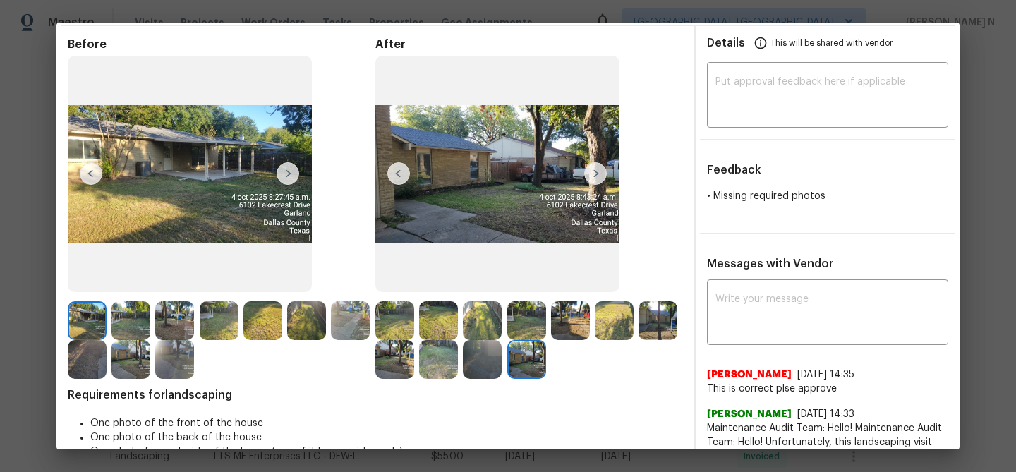
scroll to position [25, 0]
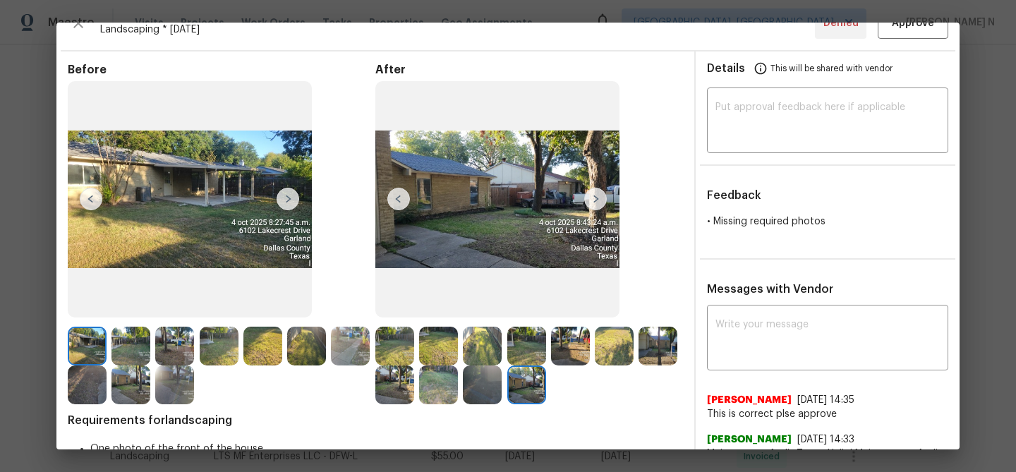
click at [666, 356] on img at bounding box center [658, 346] width 39 height 39
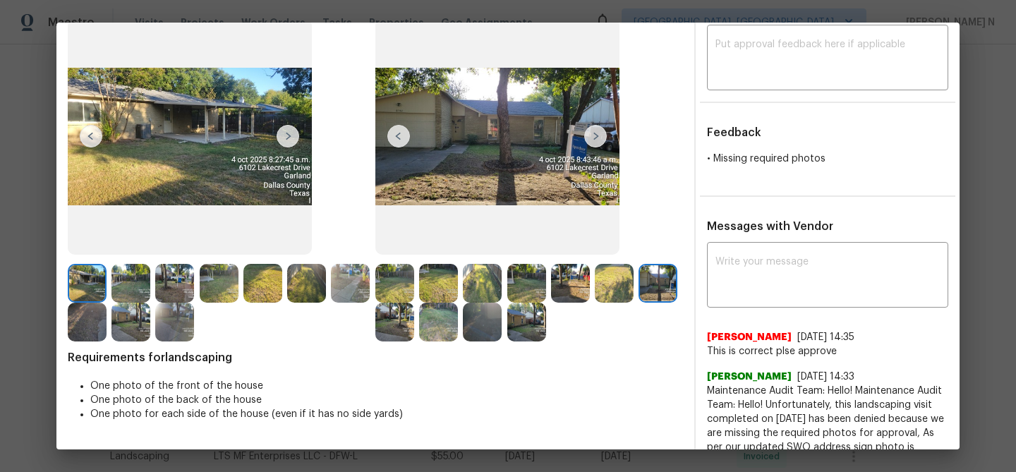
scroll to position [136, 0]
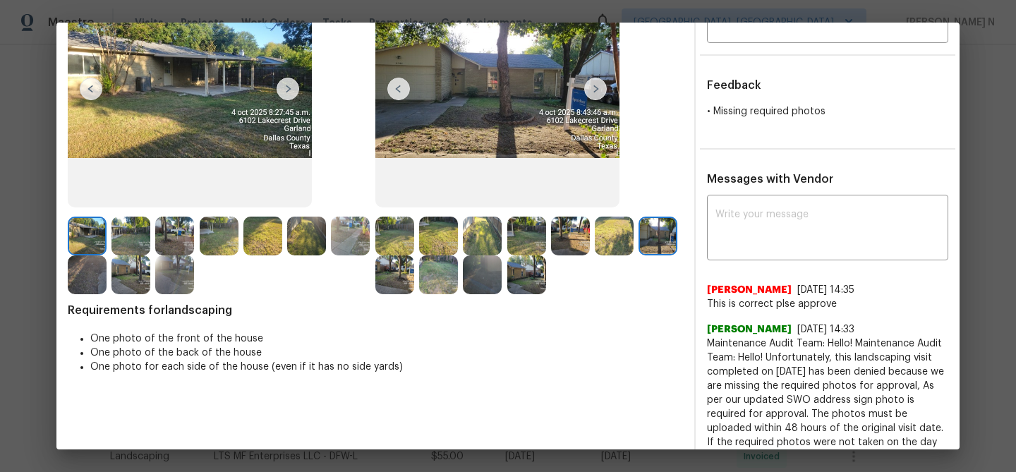
click at [771, 268] on div "x ​ Bill Albany 10/6/25, 14:35 This is correct plse approve Jithin Franklin 10/…" at bounding box center [827, 470] width 241 height 545
click at [769, 239] on textarea at bounding box center [828, 230] width 224 height 40
paste textarea "Maintenance Audit Team: Hello! Thank you for the feedback after further review …"
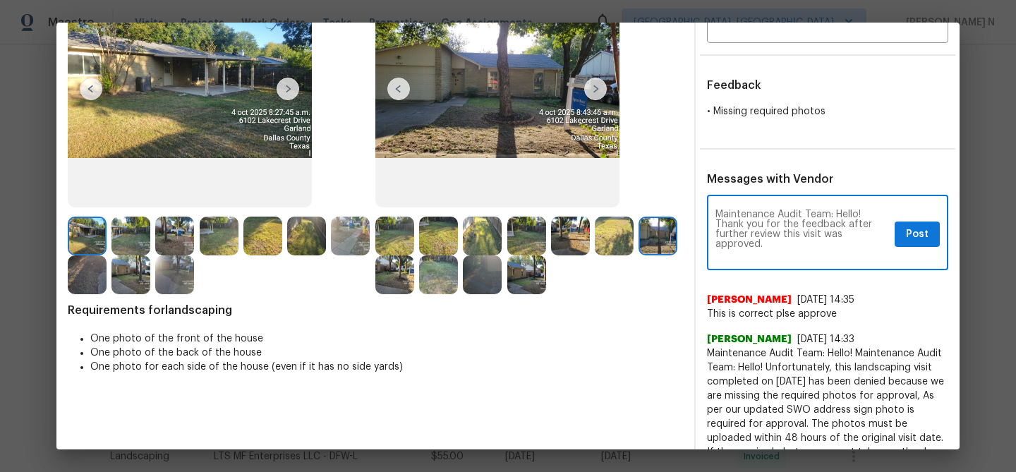
scroll to position [0, 0]
type textarea "Maintenance Audit Team: Hello! Thank you for the feedback after further review …"
click at [923, 234] on span "Post" at bounding box center [917, 235] width 23 height 18
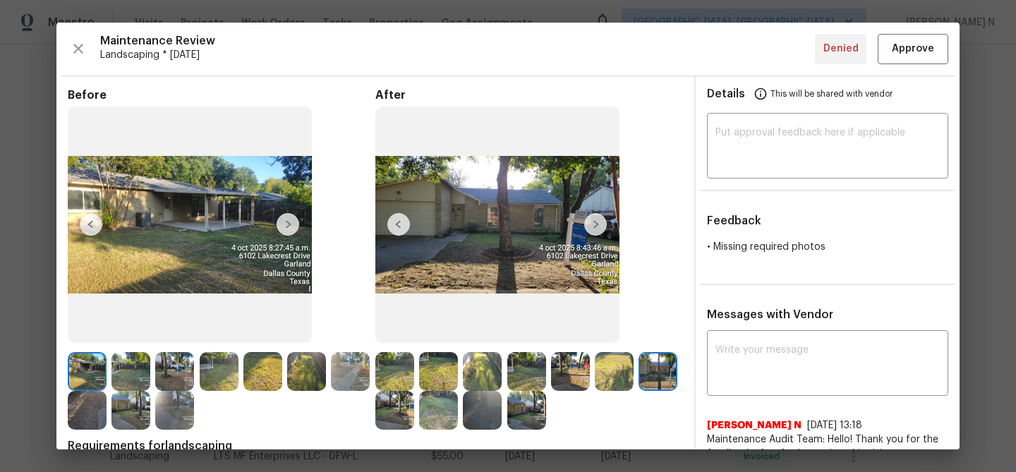
click at [920, 67] on div "Maintenance Review Landscaping * Mon, Sep 29 Denied Approve Before After Requir…" at bounding box center [507, 236] width 903 height 427
click at [917, 59] on button "Approve" at bounding box center [913, 49] width 71 height 30
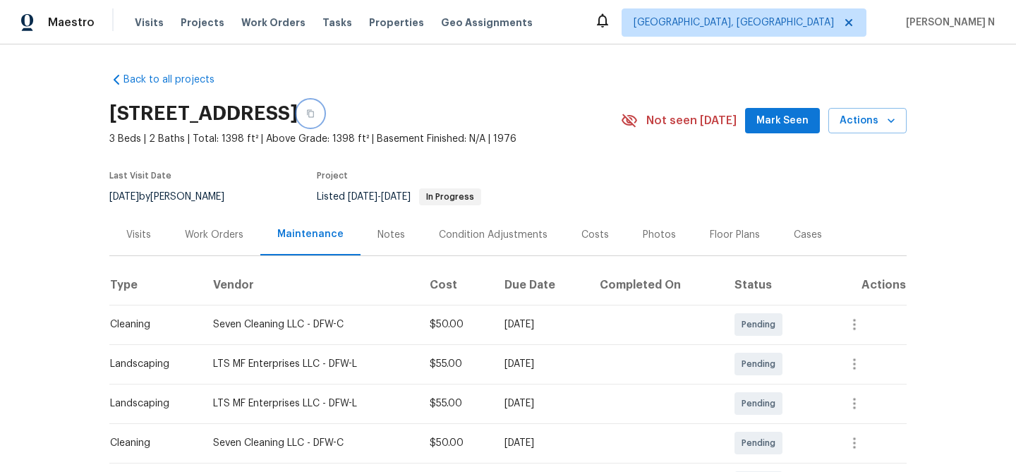
click at [314, 110] on icon "button" at bounding box center [310, 114] width 7 height 8
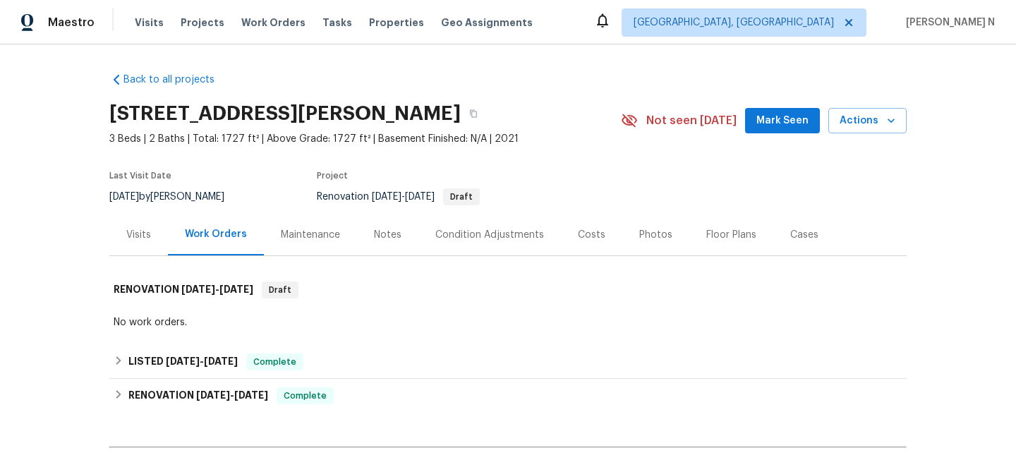
click at [308, 221] on div "Maintenance" at bounding box center [310, 235] width 93 height 42
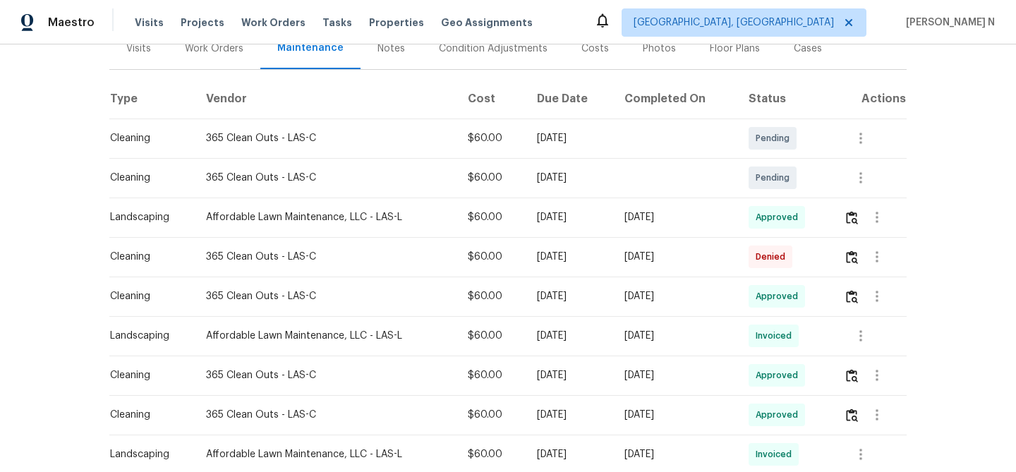
scroll to position [200, 0]
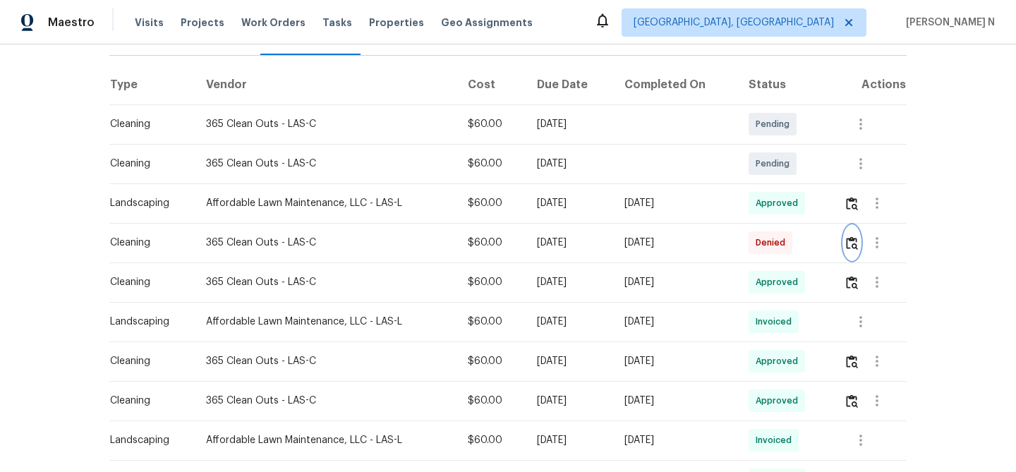
click at [855, 241] on img "button" at bounding box center [852, 242] width 12 height 13
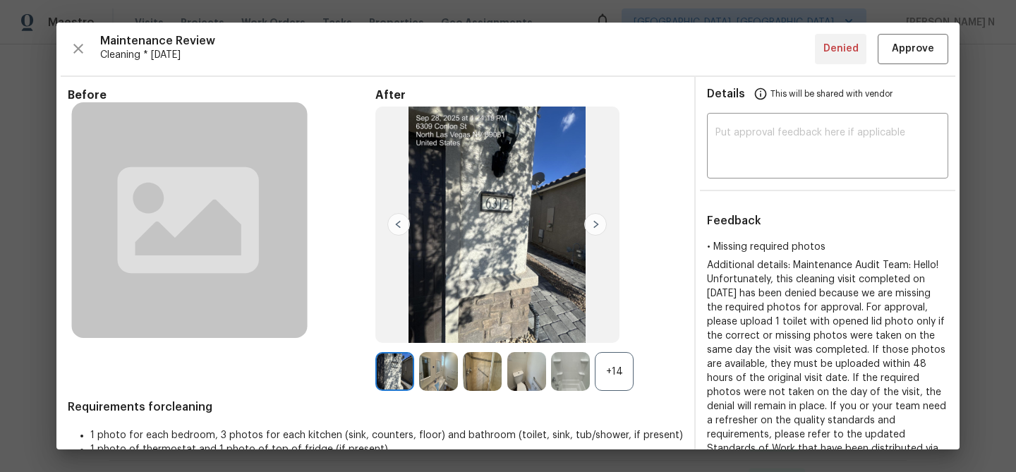
click at [617, 374] on div "+14" at bounding box center [614, 371] width 39 height 39
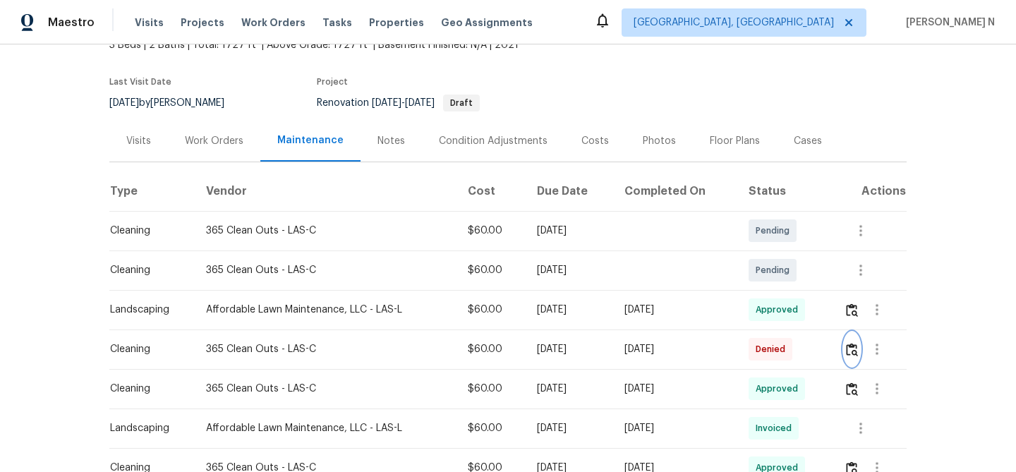
scroll to position [104, 0]
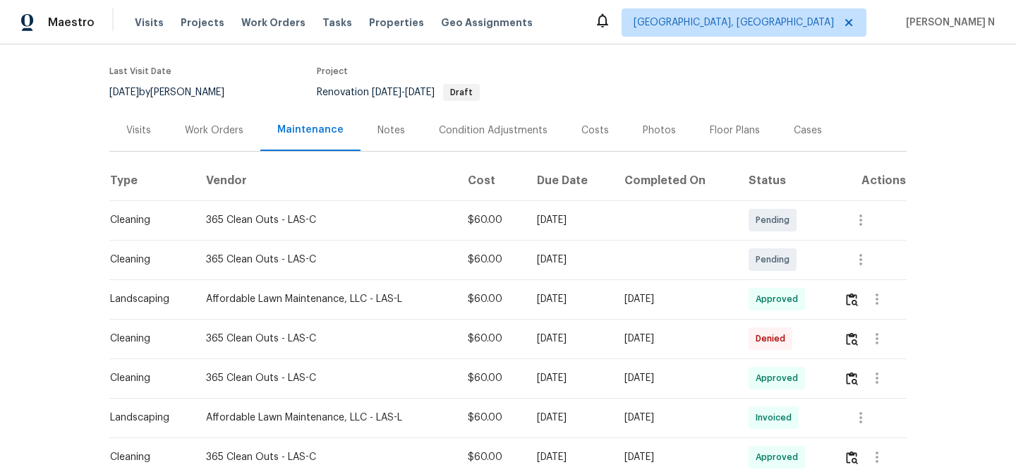
click at [864, 322] on div at bounding box center [877, 339] width 34 height 34
click at [848, 349] on div at bounding box center [875, 339] width 63 height 34
click at [853, 345] on img "button" at bounding box center [852, 338] width 12 height 13
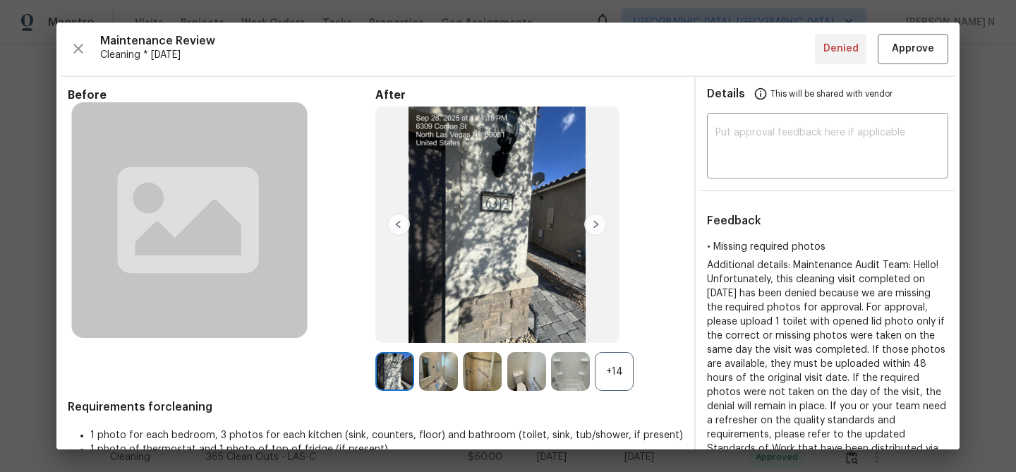
click at [639, 381] on div "+14" at bounding box center [530, 371] width 308 height 39
click at [622, 378] on div "+14" at bounding box center [614, 371] width 39 height 39
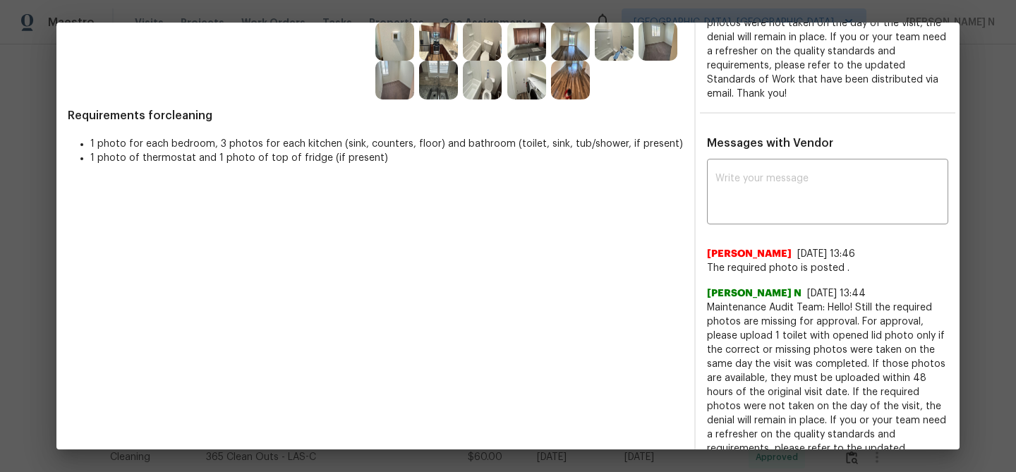
scroll to position [376, 0]
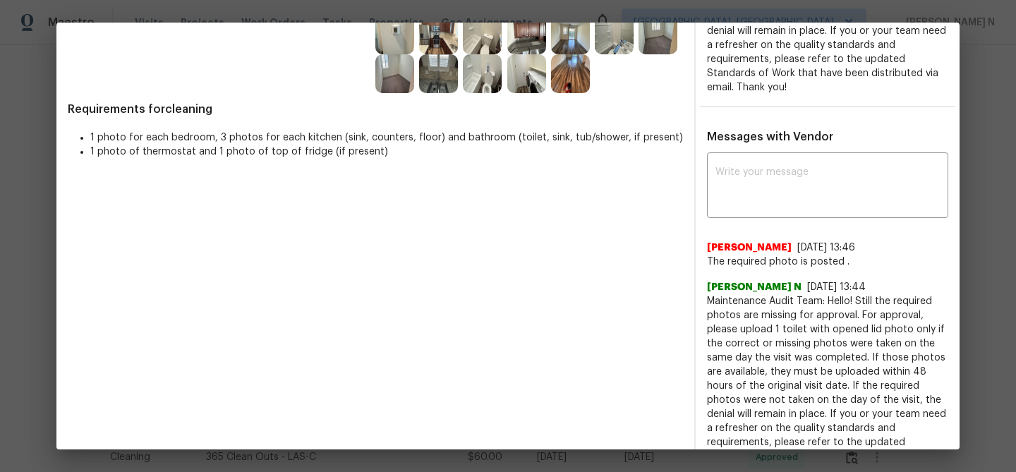
click at [727, 297] on span "Maintenance Audit Team: Hello! Still the required photos are missing for approv…" at bounding box center [827, 386] width 241 height 184
drag, startPoint x: 727, startPoint y: 297, endPoint x: 834, endPoint y: 297, distance: 106.6
click at [834, 297] on span "Maintenance Audit Team: Hello! Still the required photos are missing for approv…" at bounding box center [827, 386] width 241 height 184
copy span "Maintenance Audit Team: Hello!"
click at [786, 201] on textarea at bounding box center [828, 187] width 224 height 40
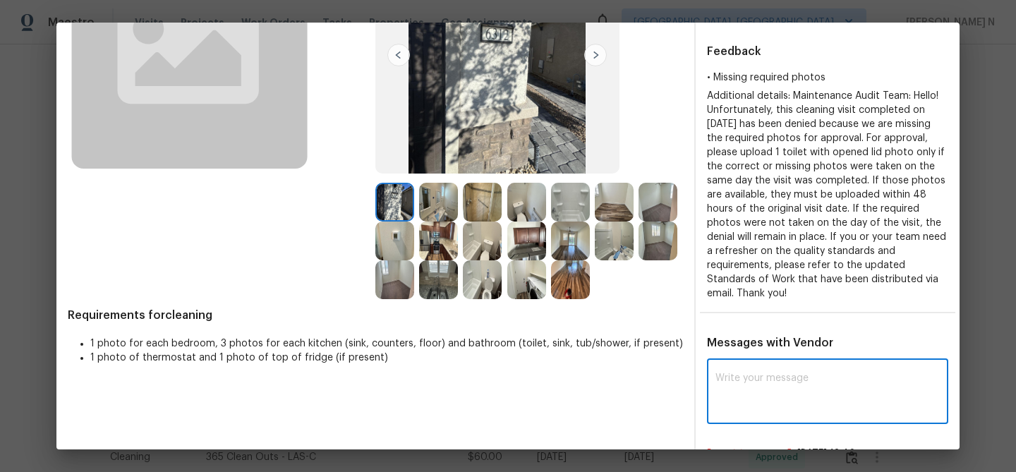
scroll to position [239, 0]
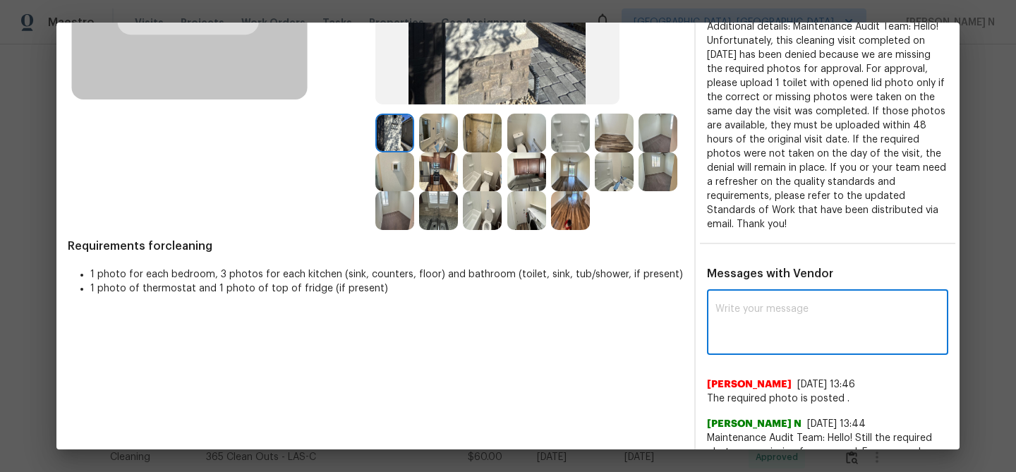
paste textarea "Maintenance Audit Team: Hello!"
click at [872, 319] on textarea "Maintenance Audit Team: Hello! The property has 2 bathroom, But onlyu on" at bounding box center [803, 324] width 174 height 40
click at [886, 314] on textarea "Maintenance Audit Team: Hello! The property has 2 bathroom, But only on" at bounding box center [803, 324] width 174 height 40
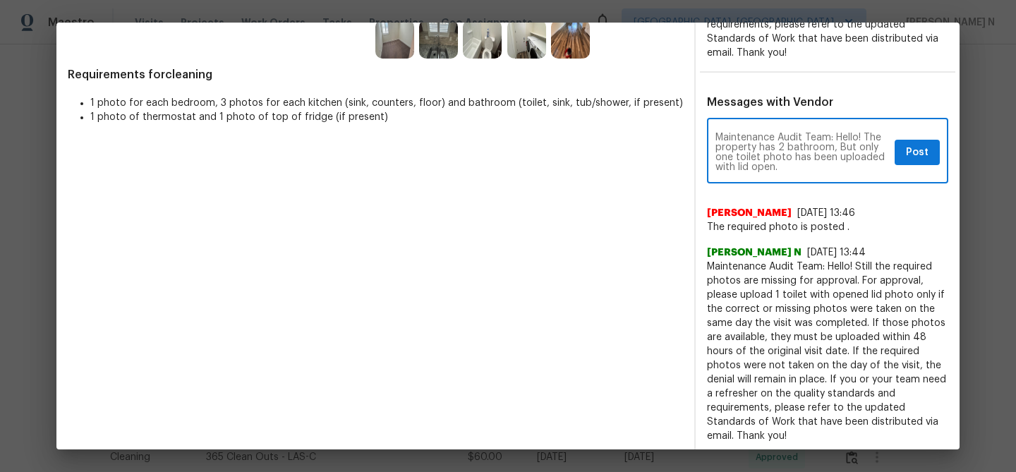
scroll to position [428, 0]
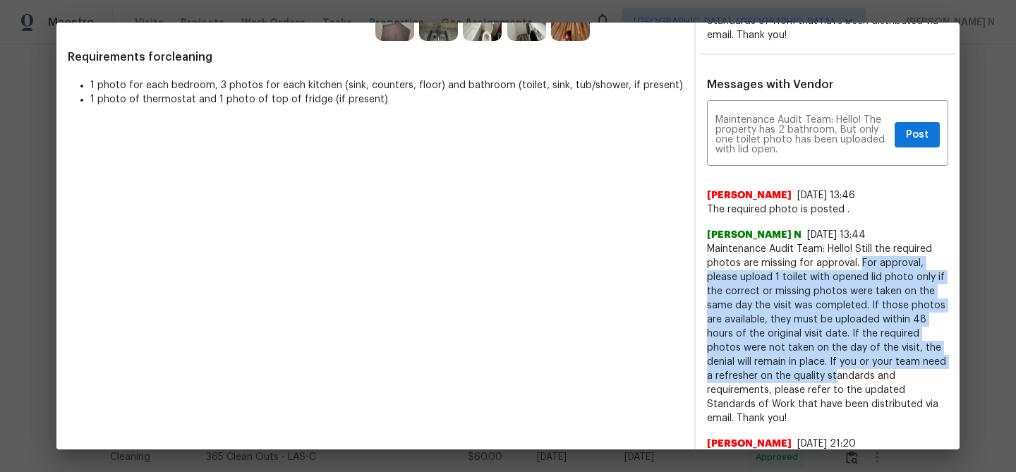
drag, startPoint x: 859, startPoint y: 261, endPoint x: 836, endPoint y: 379, distance: 120.2
click at [836, 379] on span "Maintenance Audit Team: Hello! Still the required photos are missing for approv…" at bounding box center [827, 334] width 241 height 184
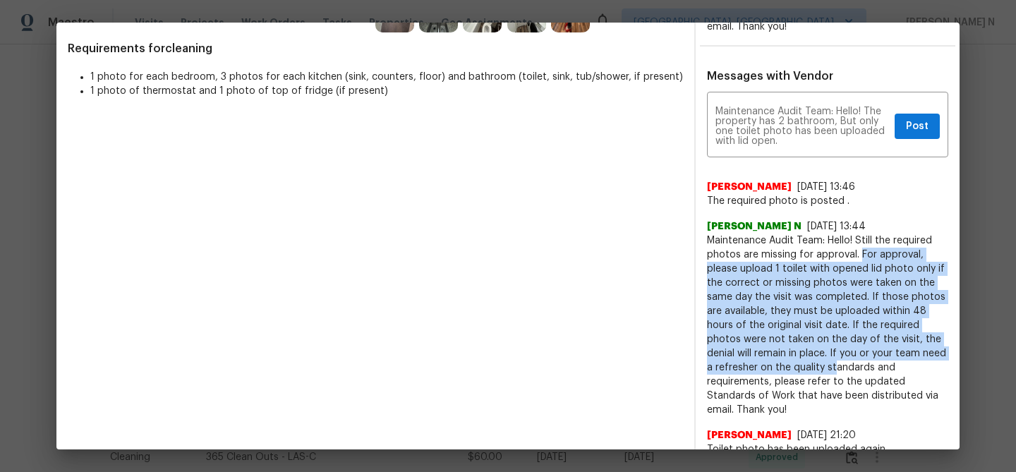
scroll to position [437, 0]
copy span "For approval, please upload 1 toilet with opened lid photo only if the correct …"
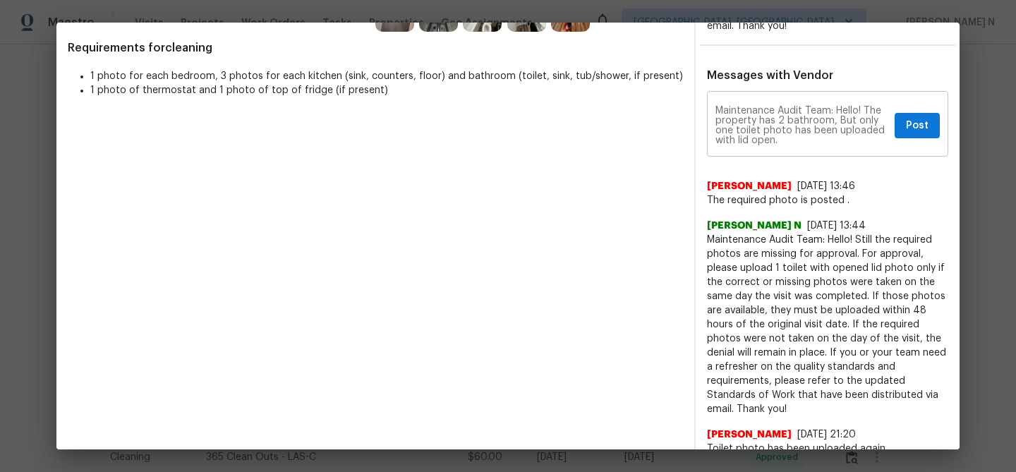
click at [798, 145] on div "Maintenance Audit Team: Hello! The property has 2 bathroom, But only one toilet…" at bounding box center [827, 126] width 241 height 62
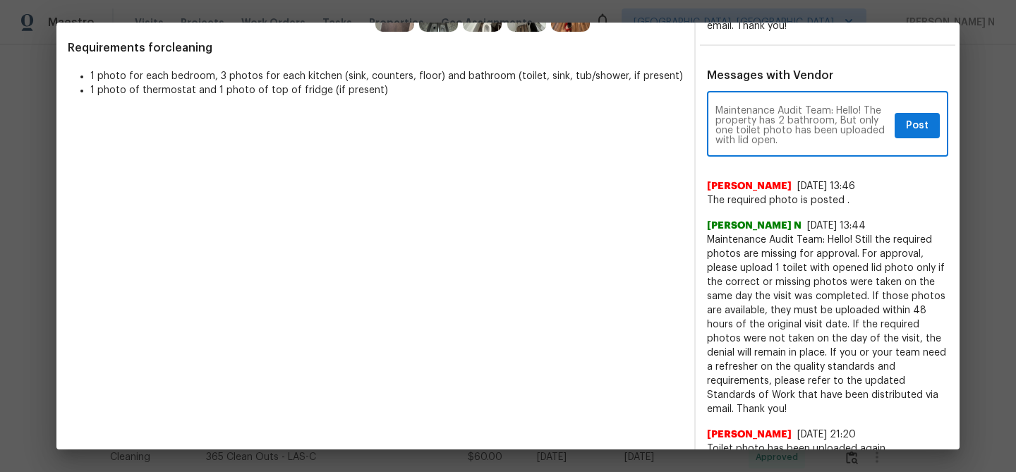
paste textarea "For approval, please upload 1 toilet with opened lid photo only if the correct …"
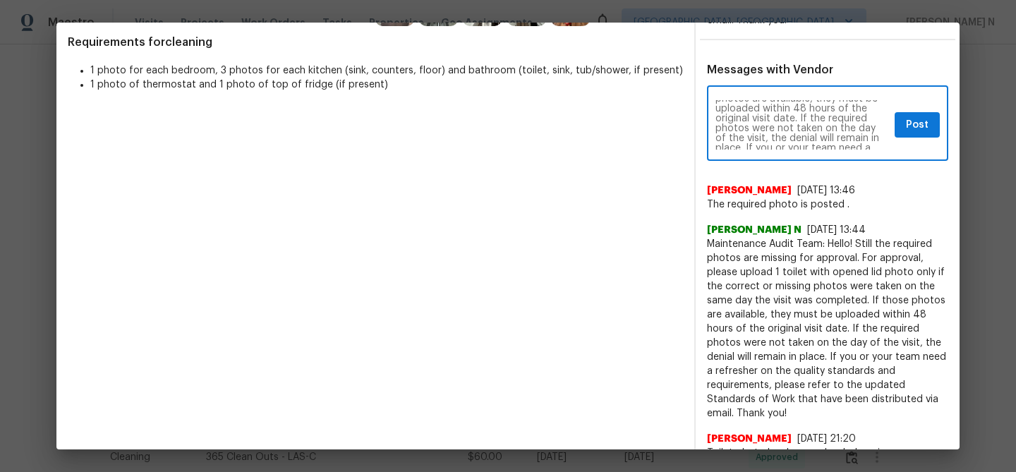
scroll to position [99, 0]
drag, startPoint x: 839, startPoint y: 124, endPoint x: 857, endPoint y: 155, distance: 36.7
click at [857, 155] on div "Maintenance Audit Team: Hello! The property has 2 bathroom, But only one toilet…" at bounding box center [827, 125] width 241 height 72
type textarea "Maintenance Audit Team: Hello! The property has 2 bathroom, But only one toilet…"
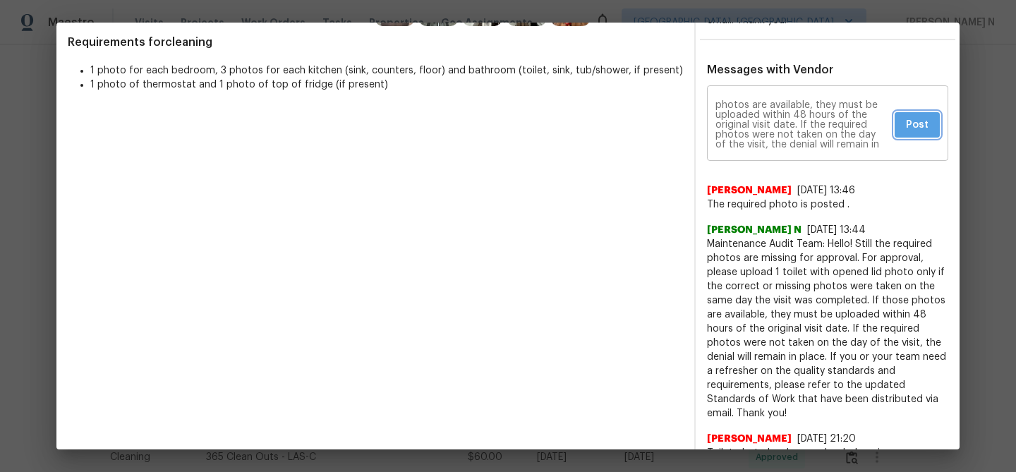
click at [927, 124] on span "Post" at bounding box center [917, 125] width 23 height 18
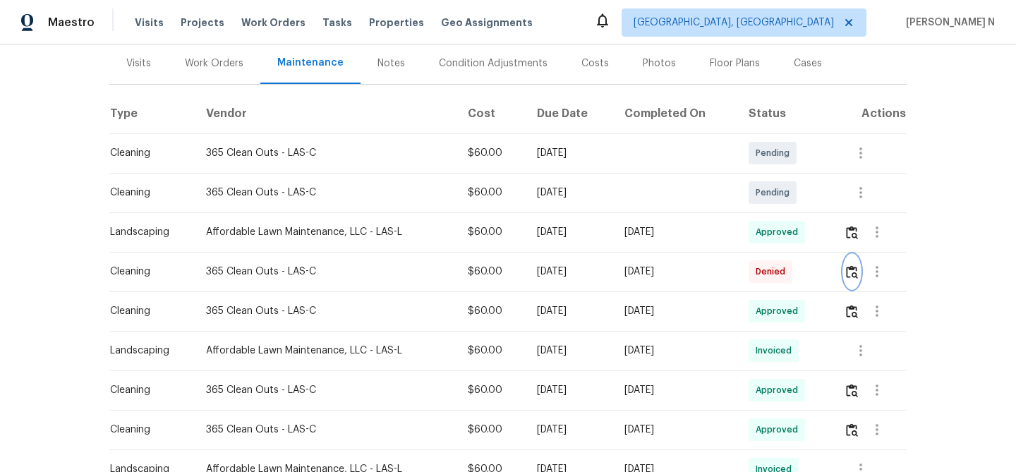
scroll to position [0, 0]
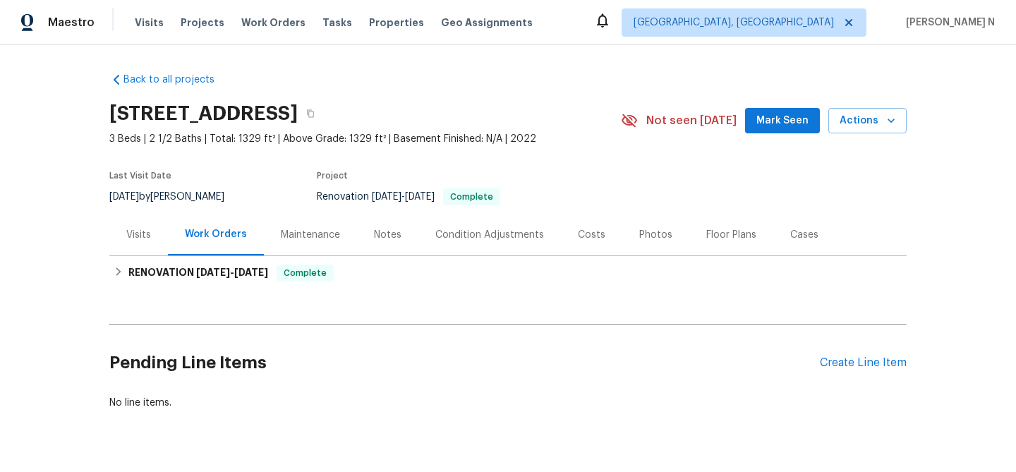
click at [317, 246] on div "Maintenance" at bounding box center [310, 235] width 93 height 42
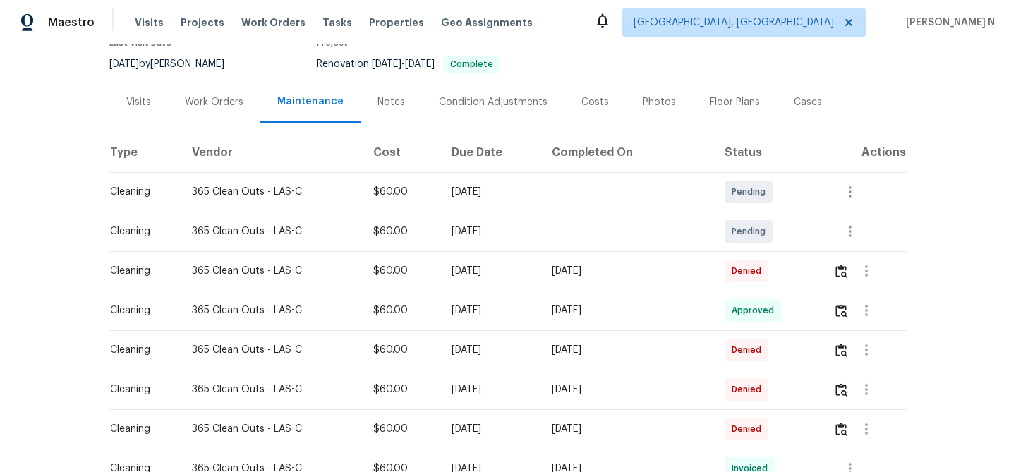
scroll to position [191, 0]
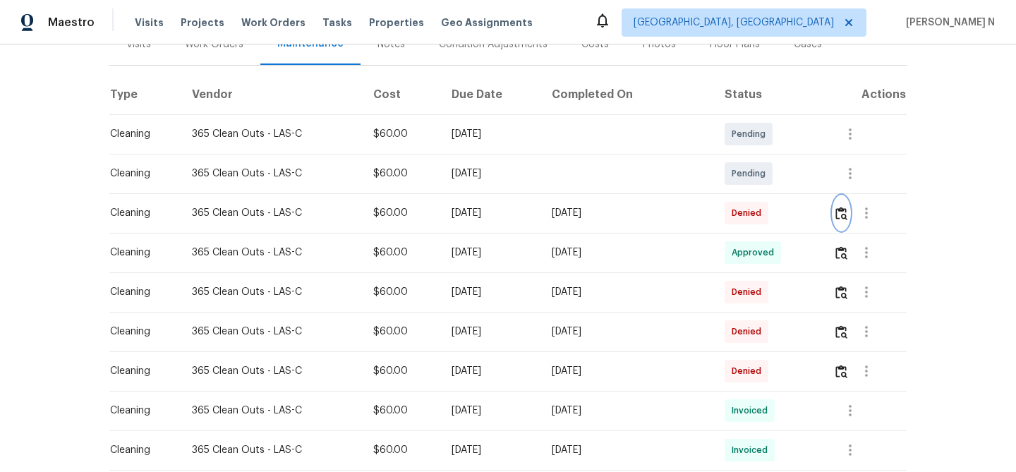
click at [841, 213] on img "button" at bounding box center [842, 213] width 12 height 13
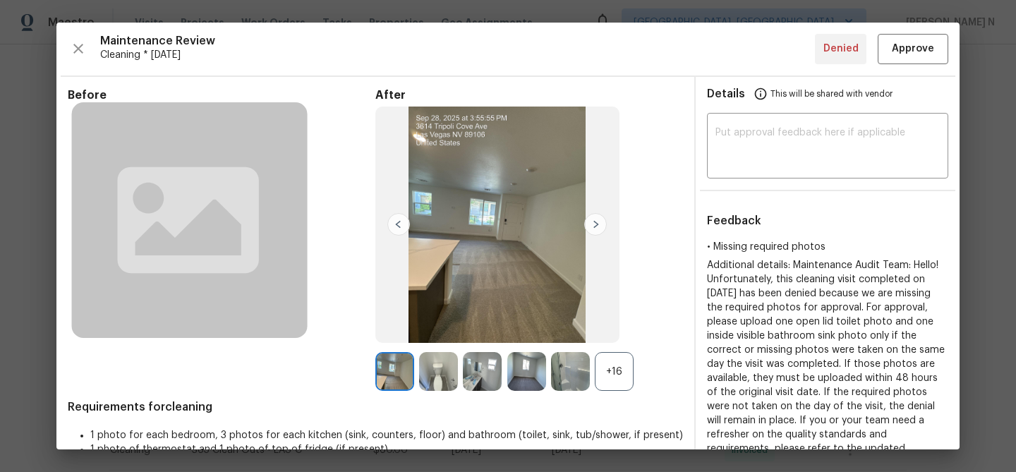
click at [621, 379] on div "+16" at bounding box center [614, 371] width 39 height 39
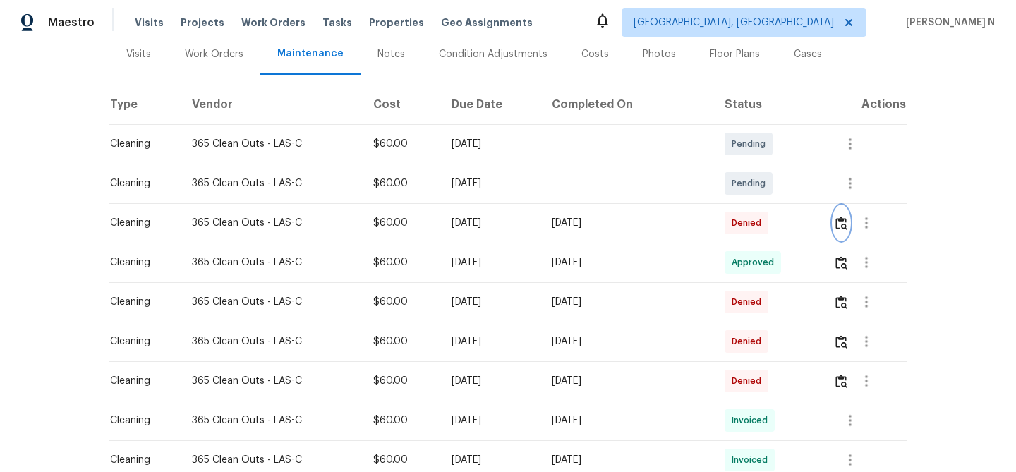
scroll to position [208, 0]
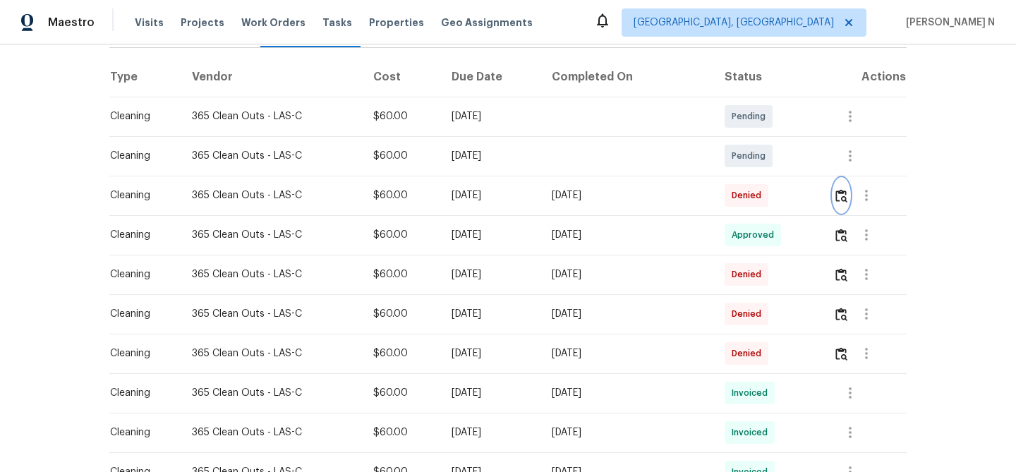
click at [836, 195] on button "button" at bounding box center [842, 196] width 16 height 34
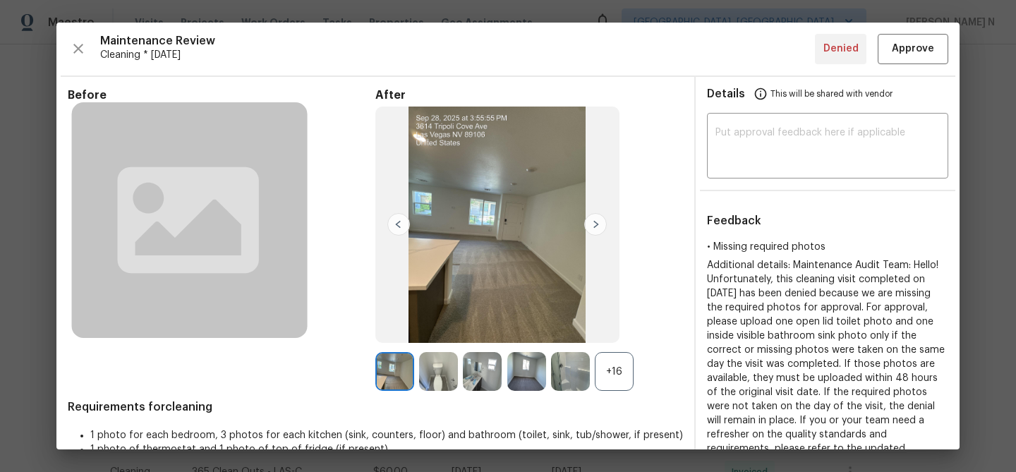
click at [613, 382] on div "+16" at bounding box center [614, 371] width 39 height 39
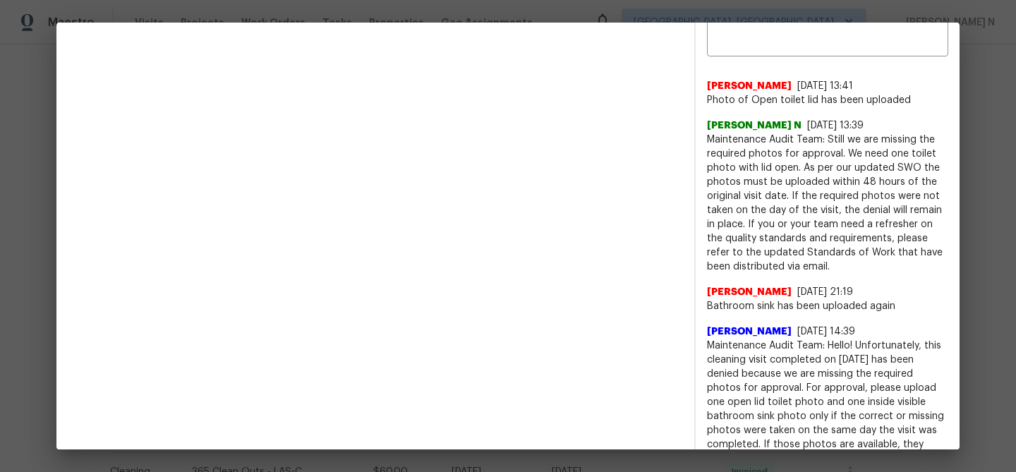
scroll to position [567, 0]
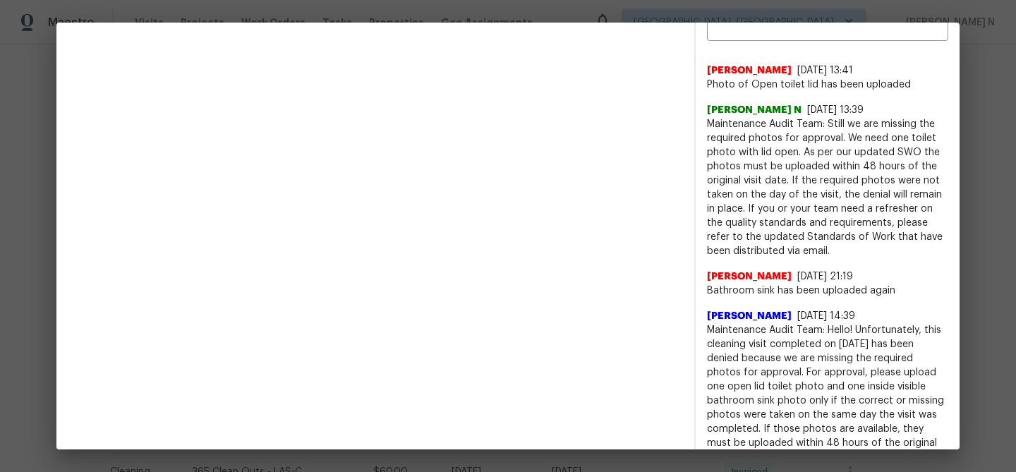
click at [713, 124] on span "Maintenance Audit Team: Still we are missing the required photos for approval. …" at bounding box center [827, 187] width 241 height 141
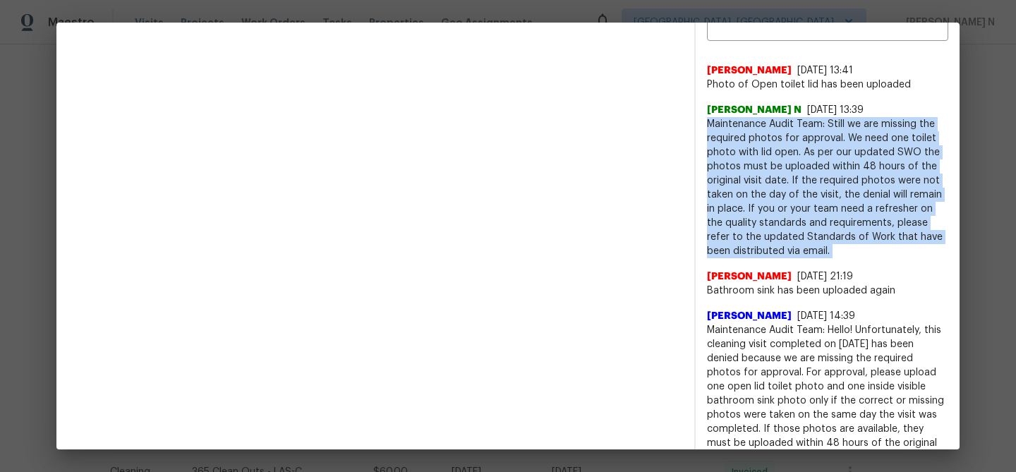
drag, startPoint x: 709, startPoint y: 125, endPoint x: 800, endPoint y: 255, distance: 158.6
copy span "Maintenance Audit Team: Still we are missing the required photos for approval. …"
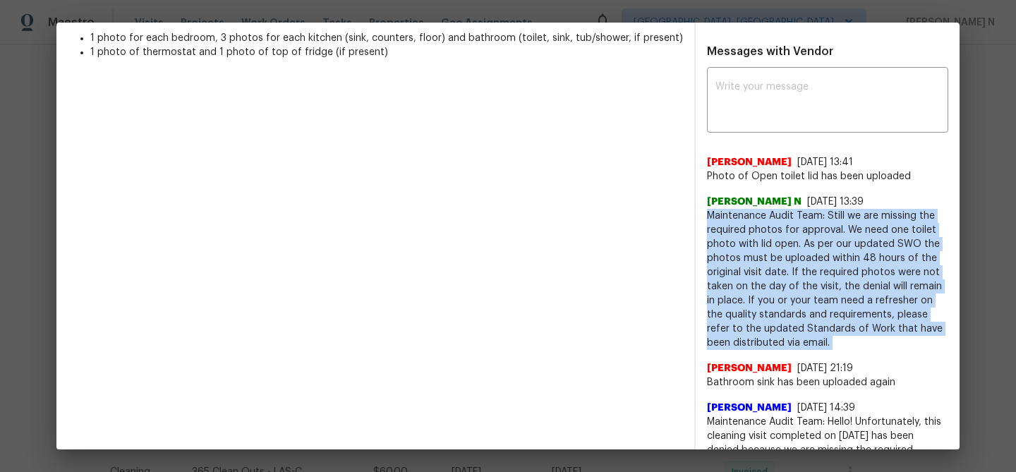
scroll to position [339, 0]
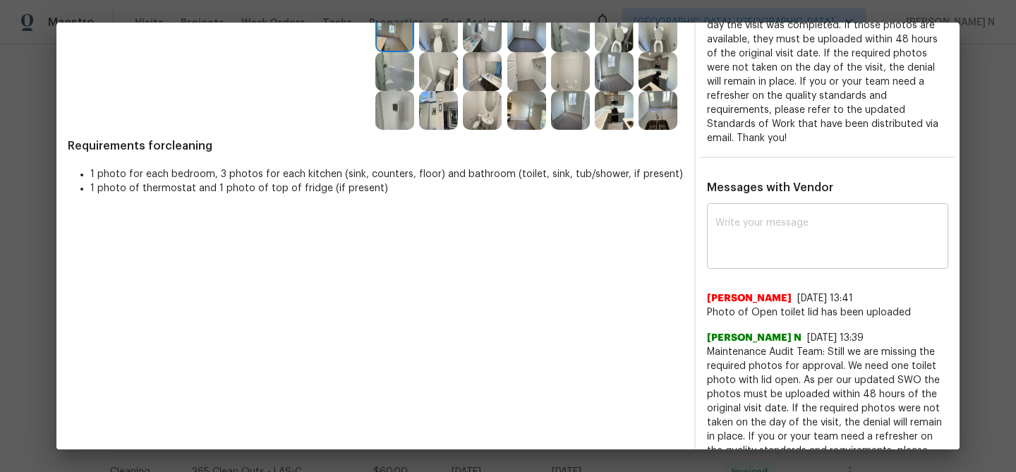
click at [807, 250] on textarea at bounding box center [828, 238] width 224 height 40
paste textarea "Maintenance Audit Team: Still we are missing the required photos for approval. …"
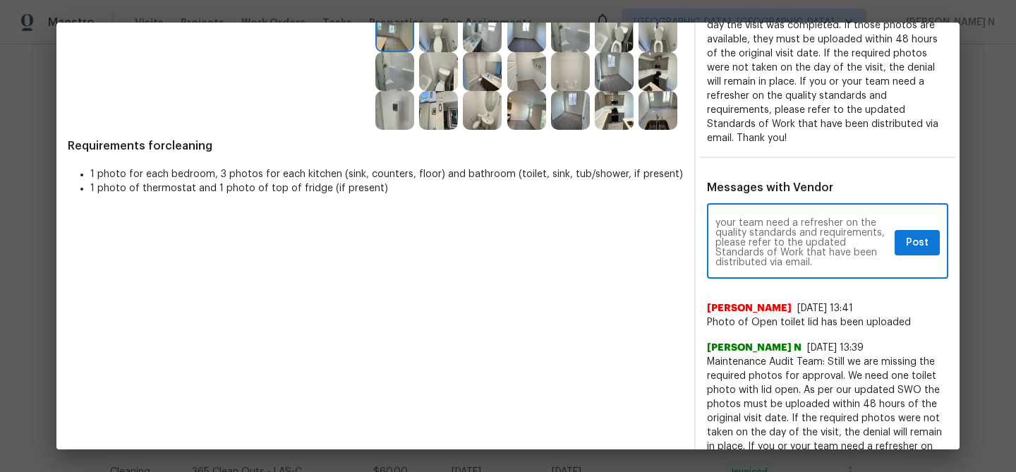
scroll to position [0, 0]
type textarea "Maintenance Audit Team: Still we are missing the required photos for approval. …"
click at [911, 248] on span "Post" at bounding box center [917, 243] width 23 height 18
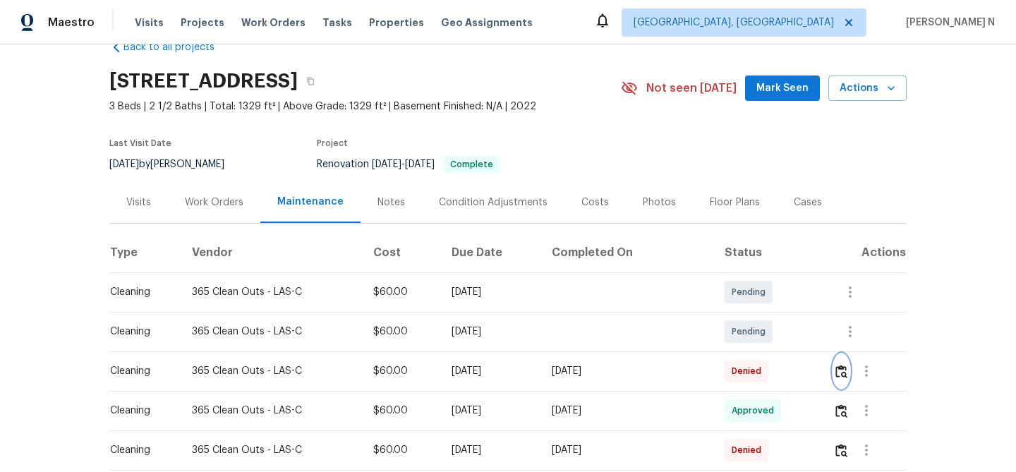
scroll to position [64, 0]
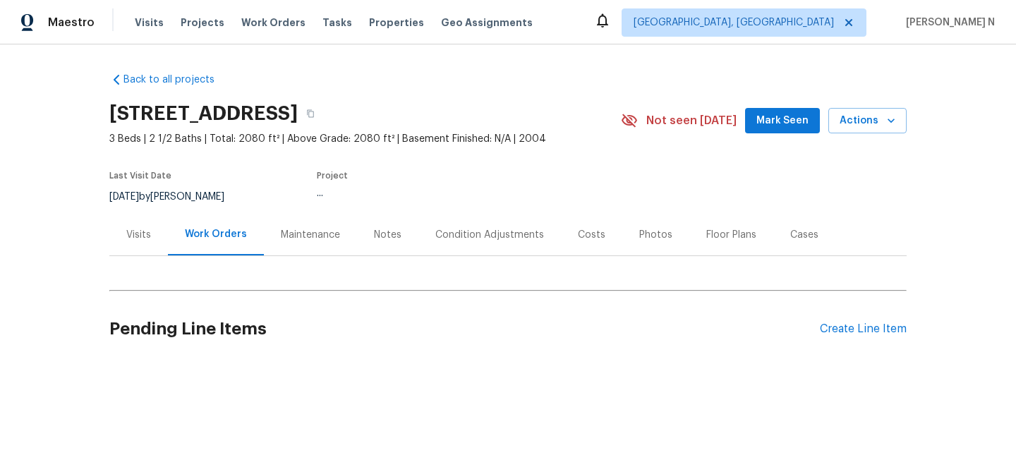
click at [335, 236] on div "Maintenance" at bounding box center [310, 235] width 59 height 14
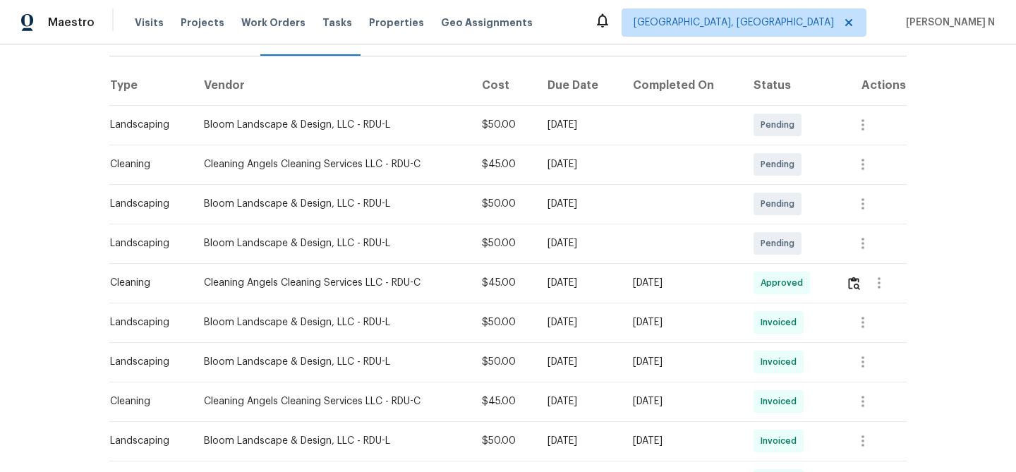
scroll to position [146, 0]
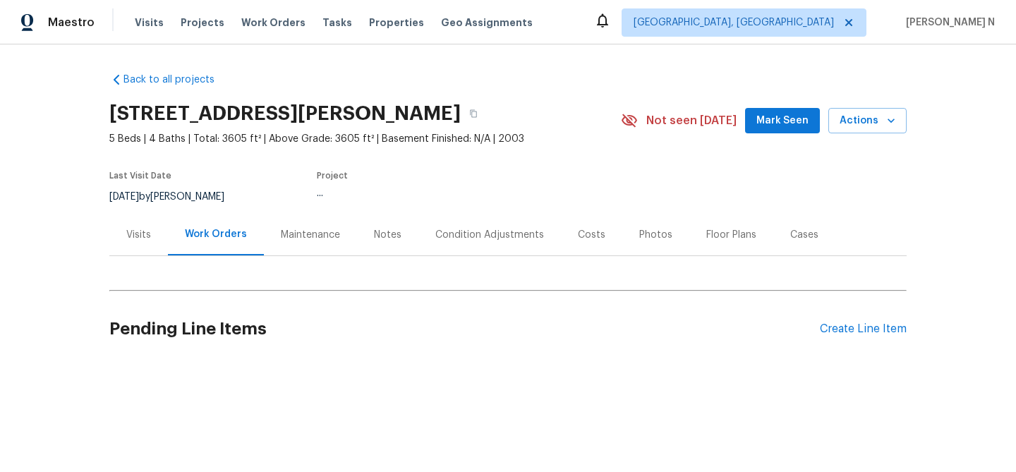
click at [304, 234] on div "Maintenance" at bounding box center [310, 235] width 59 height 14
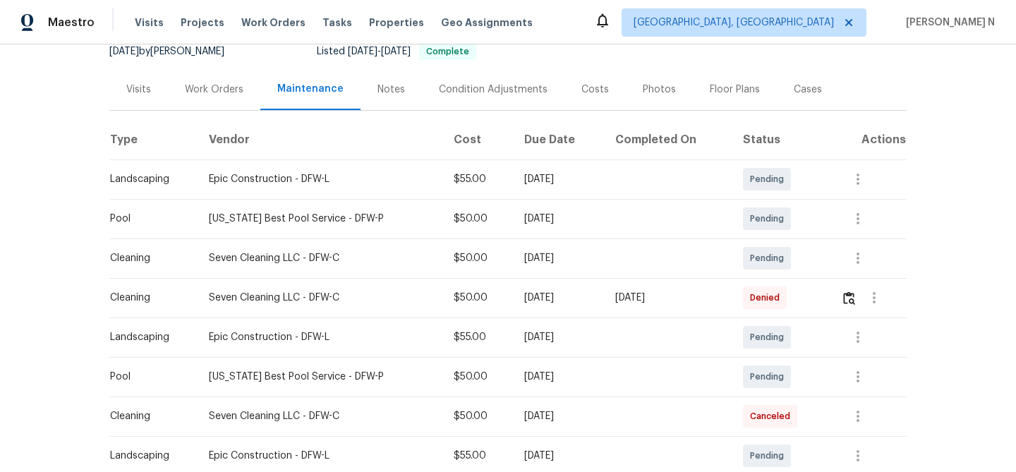
scroll to position [215, 0]
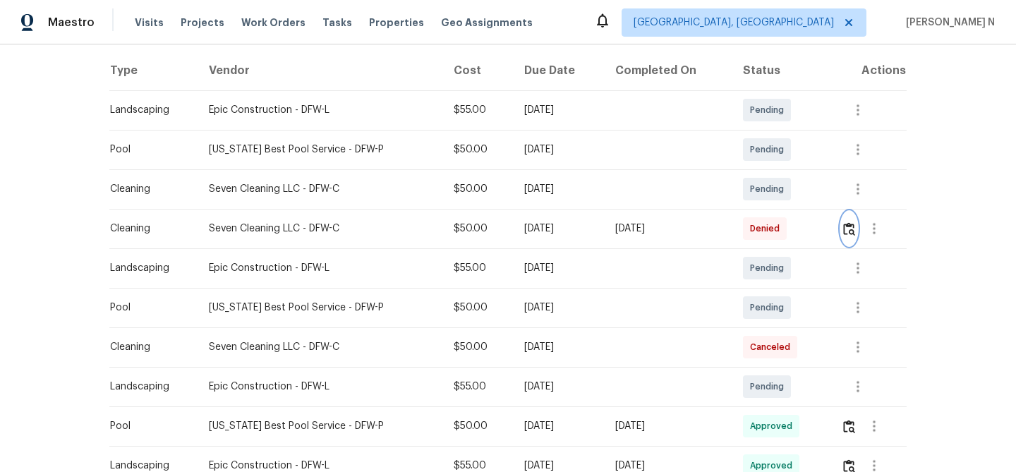
click at [850, 241] on button "button" at bounding box center [849, 229] width 16 height 34
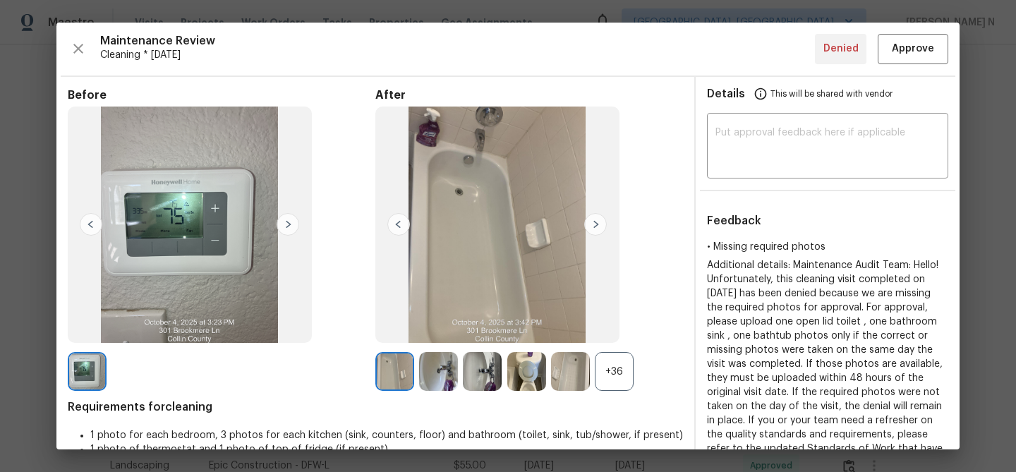
click at [611, 376] on div "+36" at bounding box center [614, 371] width 39 height 39
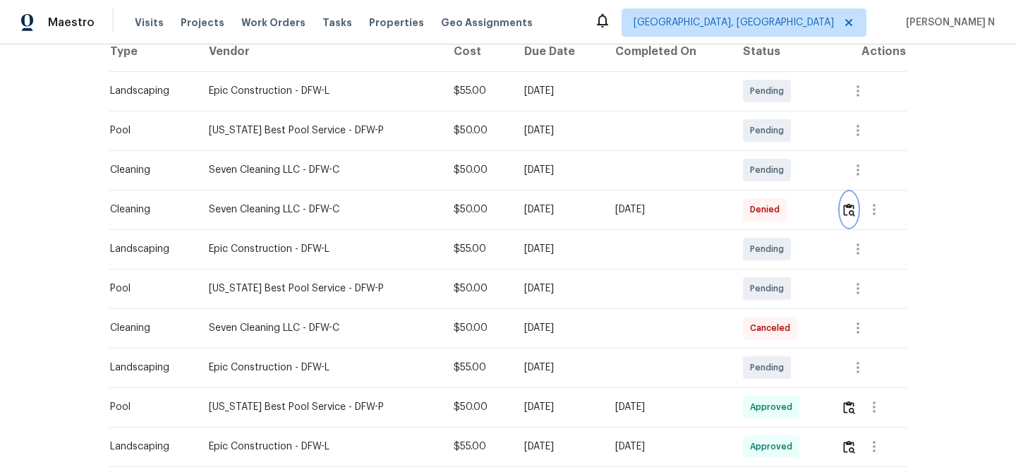
scroll to position [297, 0]
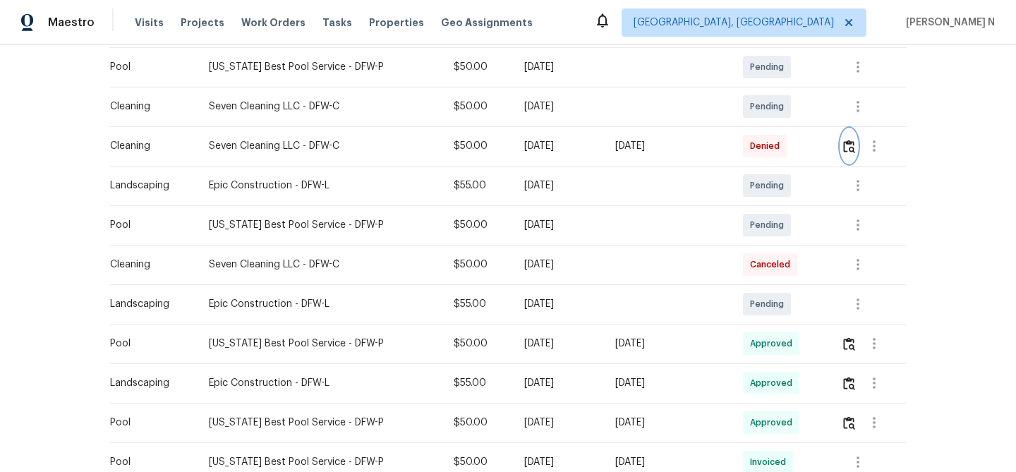
click at [848, 151] on img "button" at bounding box center [849, 146] width 12 height 13
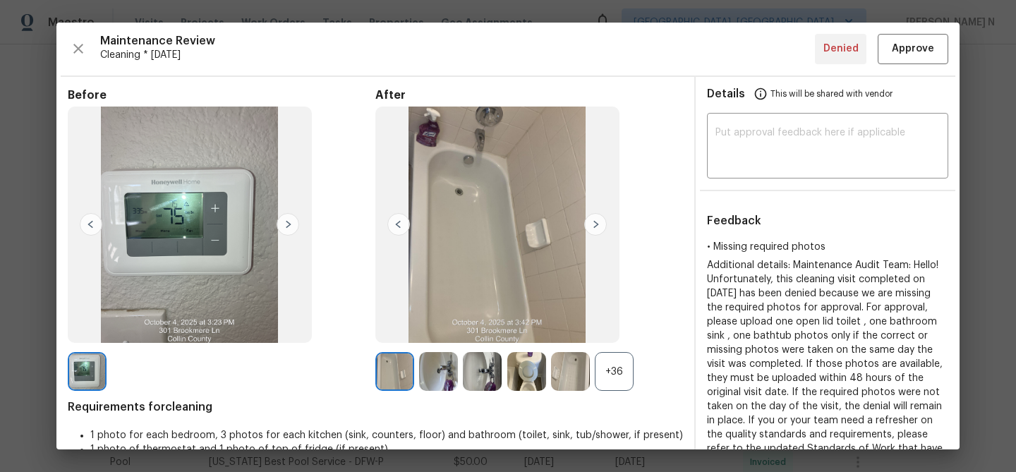
click at [614, 363] on div "+36" at bounding box center [614, 371] width 39 height 39
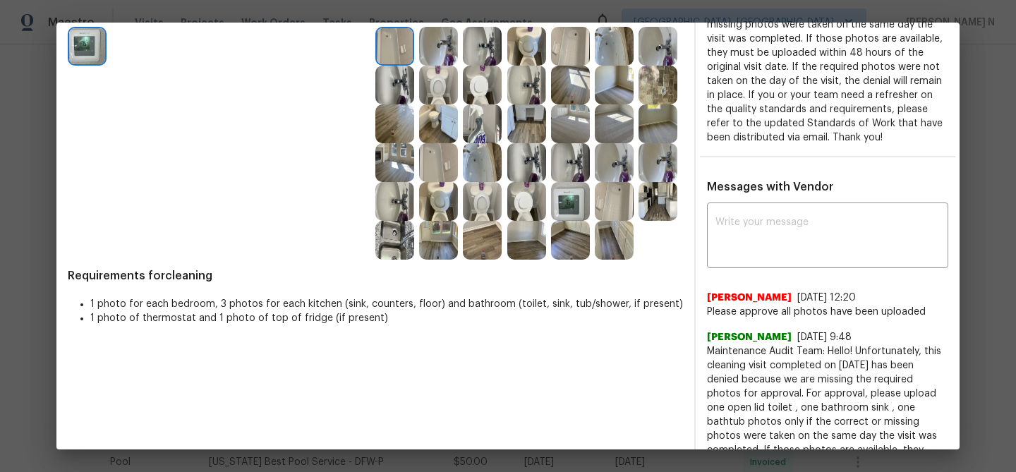
scroll to position [359, 0]
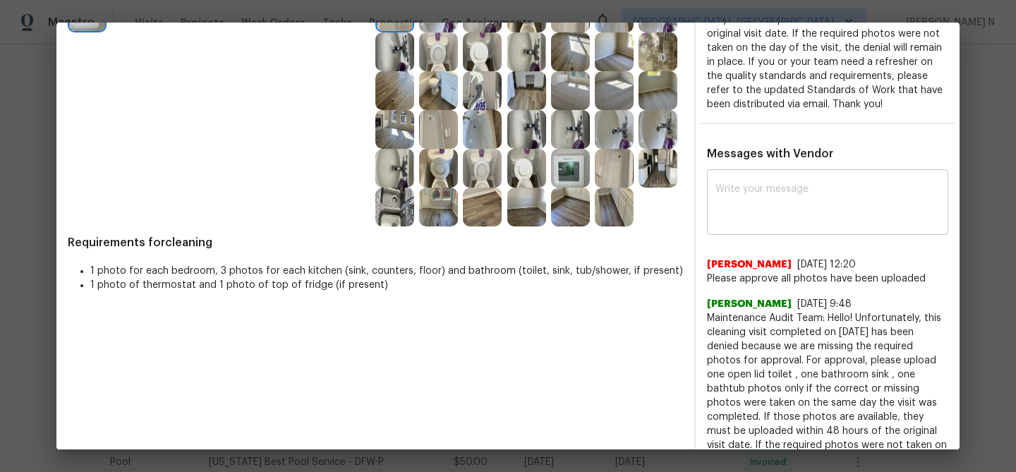
click at [816, 220] on textarea at bounding box center [828, 204] width 224 height 40
paste textarea "Maintenance Audit Team: Hello! Thank you for uploading the photo, after further…"
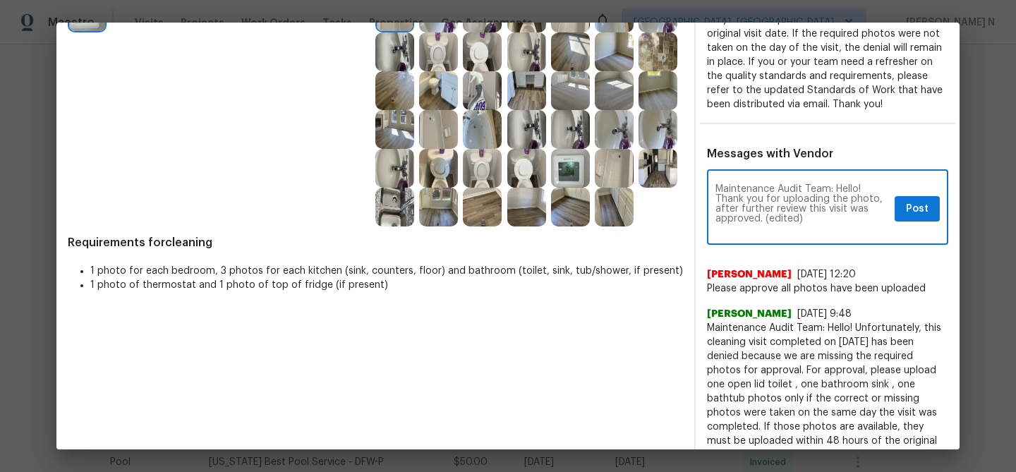
scroll to position [0, 0]
drag, startPoint x: 764, startPoint y: 232, endPoint x: 842, endPoint y: 229, distance: 77.7
click at [840, 231] on textarea "Maintenance Audit Team: Hello! Thank you for uploading the photo, after further…" at bounding box center [803, 208] width 174 height 49
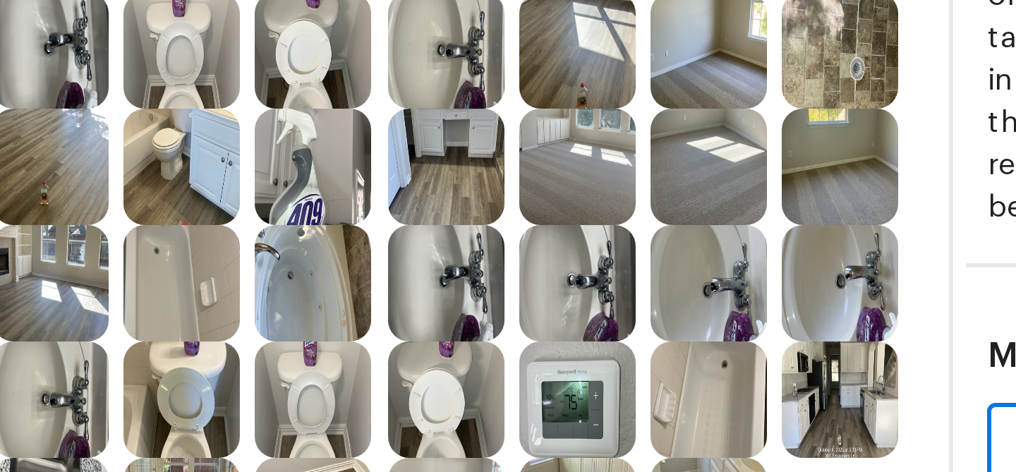
scroll to position [249, 0]
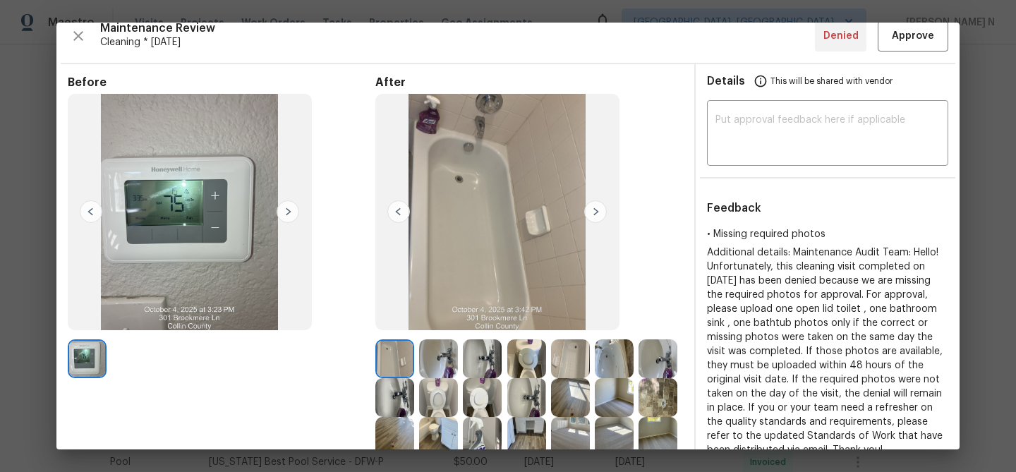
type textarea "Maintenance Audit Team: Hello! Thank you for uploading the photo, after further…"
click at [928, 49] on button "Approve" at bounding box center [913, 36] width 71 height 30
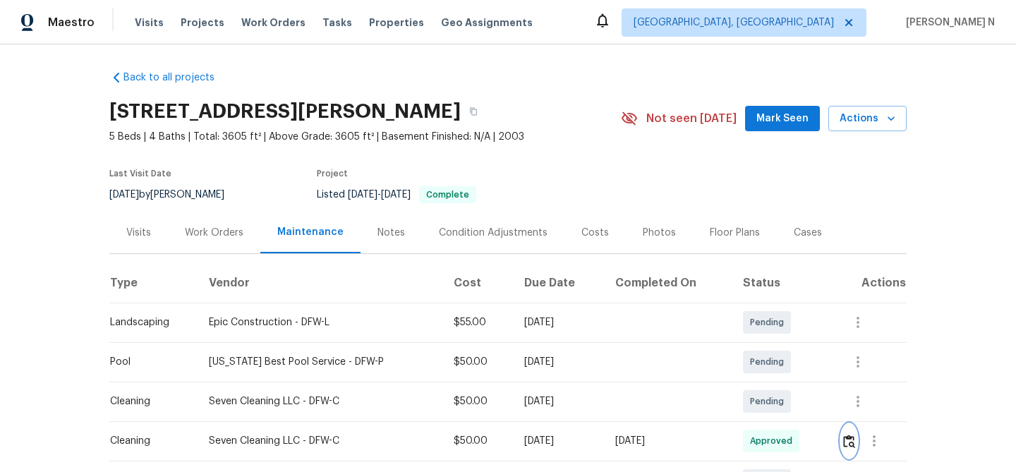
scroll to position [0, 0]
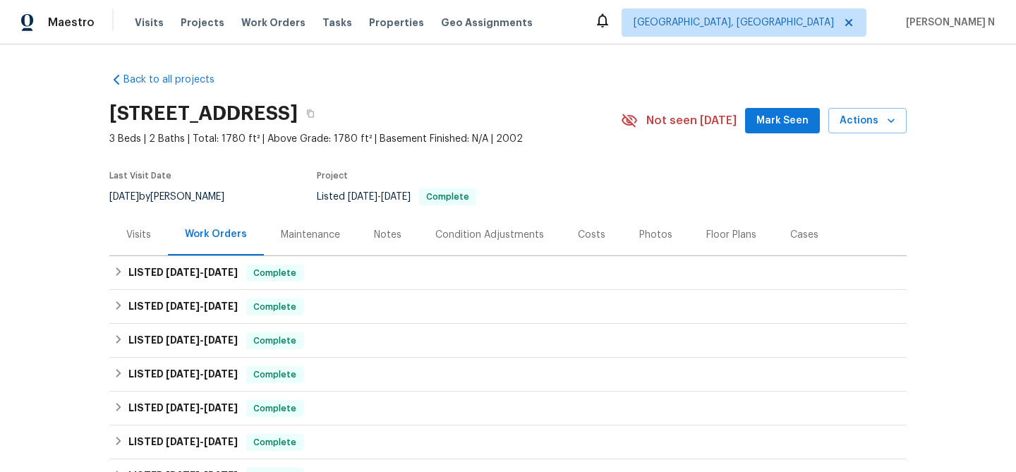
click at [306, 229] on div "Maintenance" at bounding box center [310, 235] width 59 height 14
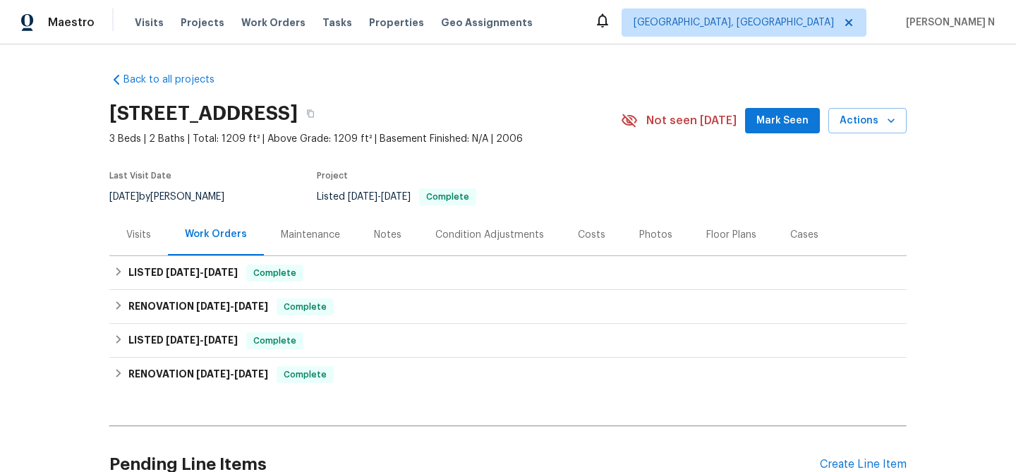
click at [305, 243] on div "Maintenance" at bounding box center [310, 235] width 93 height 42
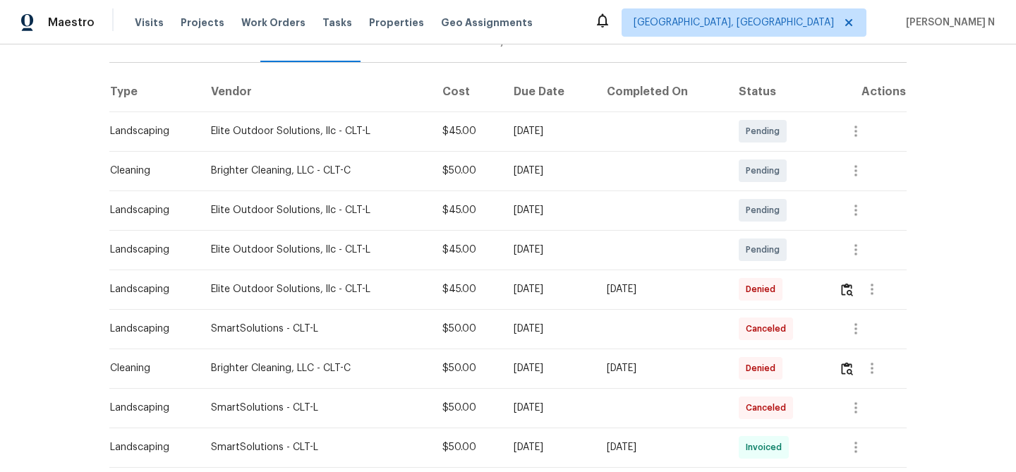
scroll to position [194, 0]
click at [852, 287] on img "button" at bounding box center [847, 288] width 12 height 13
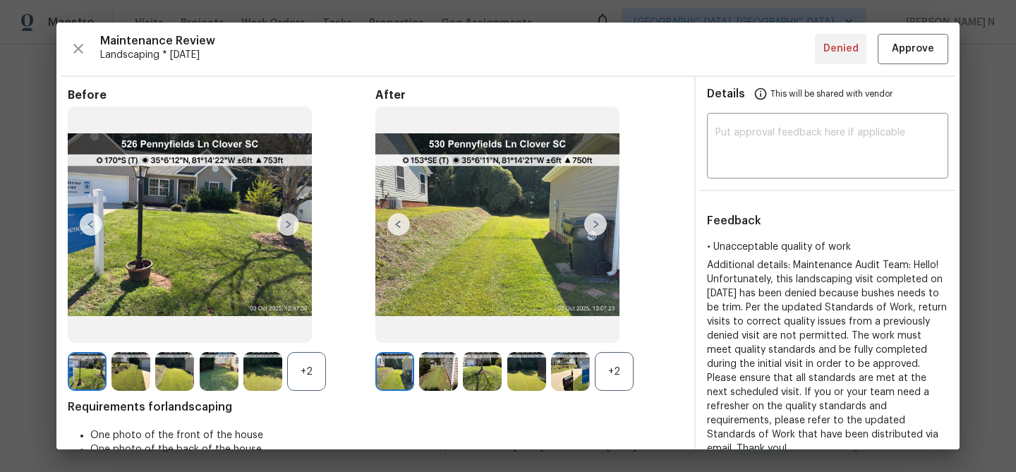
click at [639, 368] on div "+2" at bounding box center [530, 371] width 308 height 39
click at [628, 374] on div "+2" at bounding box center [614, 371] width 39 height 39
click at [305, 383] on div "+2" at bounding box center [306, 371] width 39 height 39
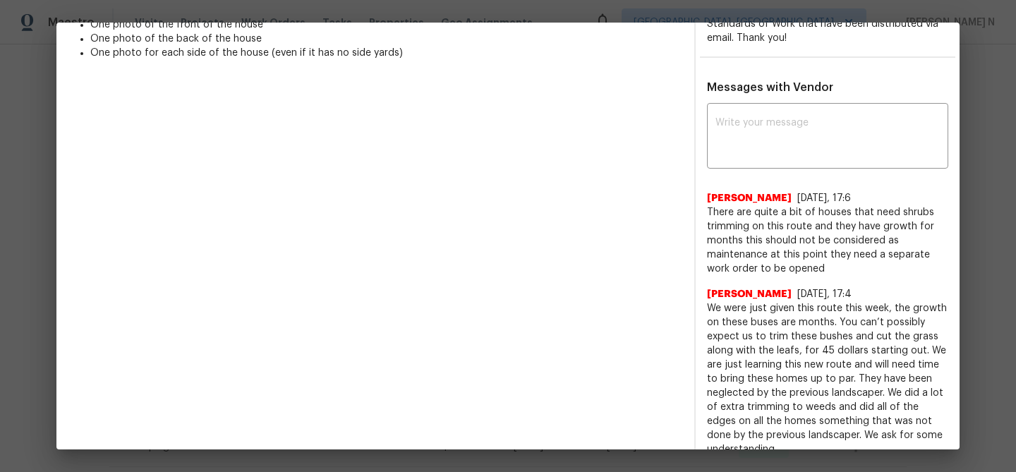
scroll to position [400, 0]
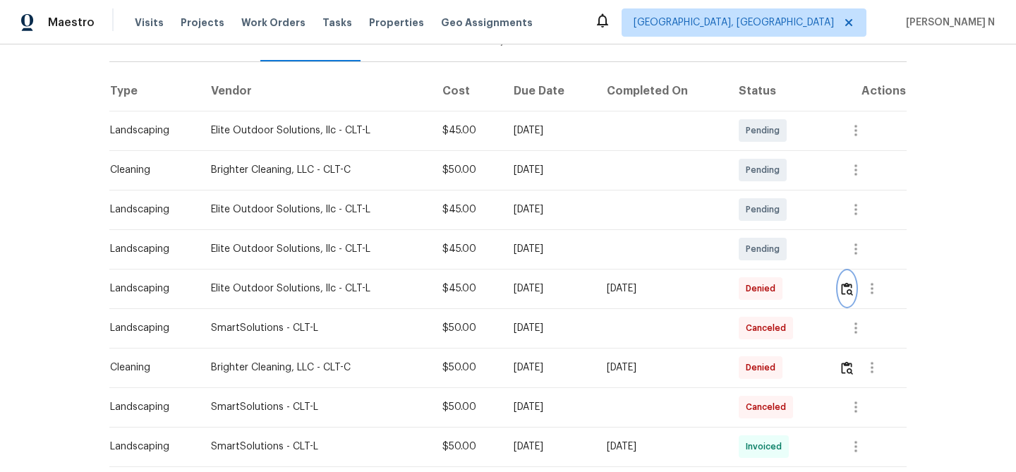
click at [852, 284] on img "button" at bounding box center [847, 288] width 12 height 13
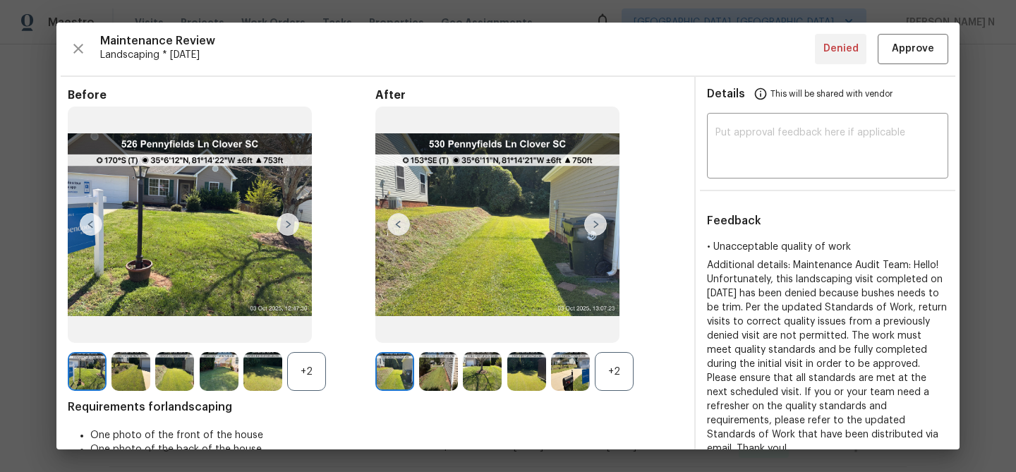
scroll to position [5, 0]
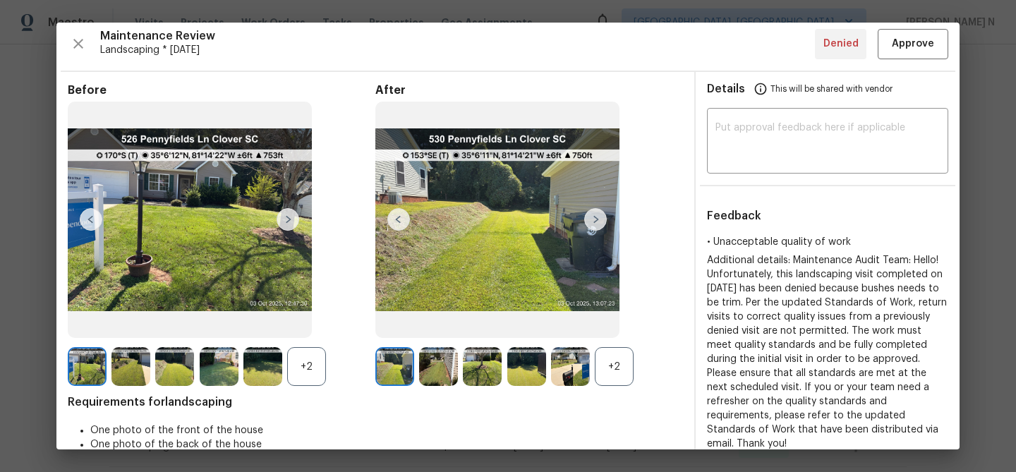
click at [306, 365] on div "+2" at bounding box center [306, 366] width 39 height 39
click at [414, 365] on div at bounding box center [398, 366] width 44 height 39
click at [437, 364] on img at bounding box center [438, 366] width 39 height 39
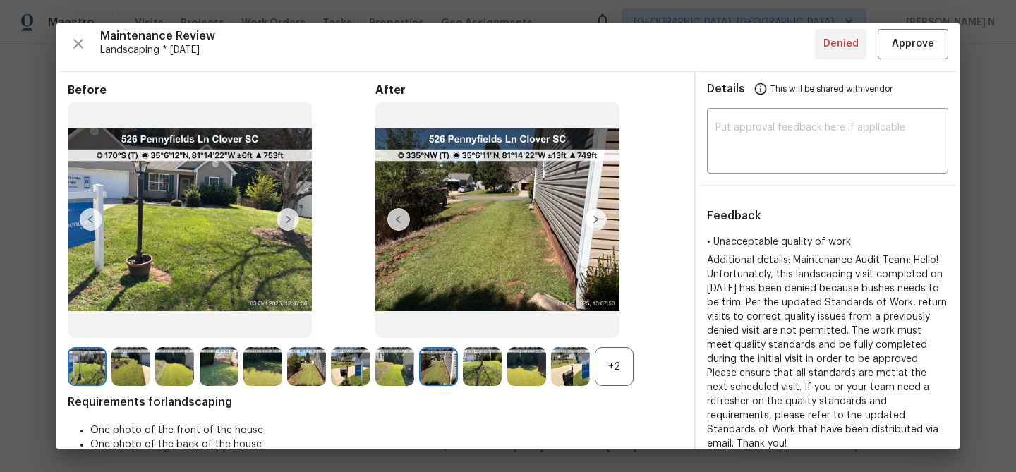
click at [483, 377] on img at bounding box center [482, 366] width 39 height 39
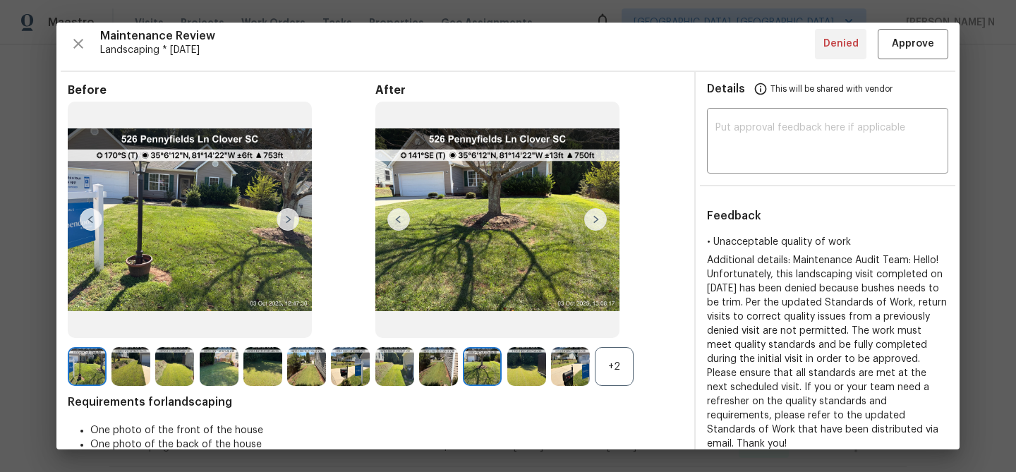
click at [519, 364] on img at bounding box center [526, 366] width 39 height 39
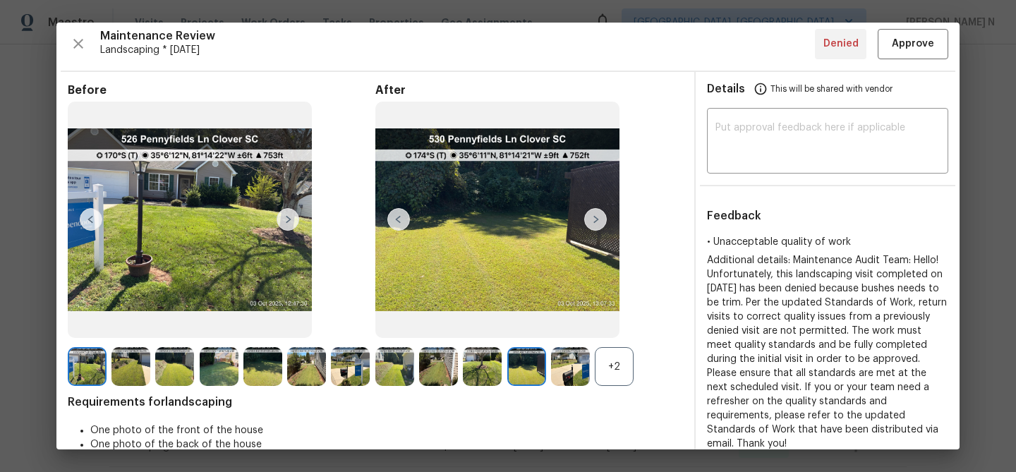
click at [608, 373] on div "+2" at bounding box center [614, 366] width 39 height 39
click at [525, 359] on img at bounding box center [526, 366] width 39 height 39
click at [659, 357] on img at bounding box center [658, 366] width 39 height 39
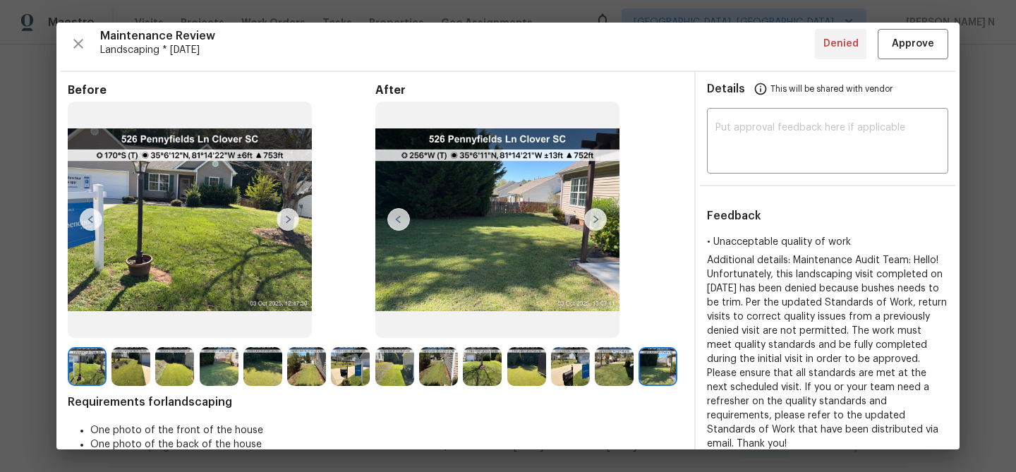
click at [604, 377] on img at bounding box center [614, 366] width 39 height 39
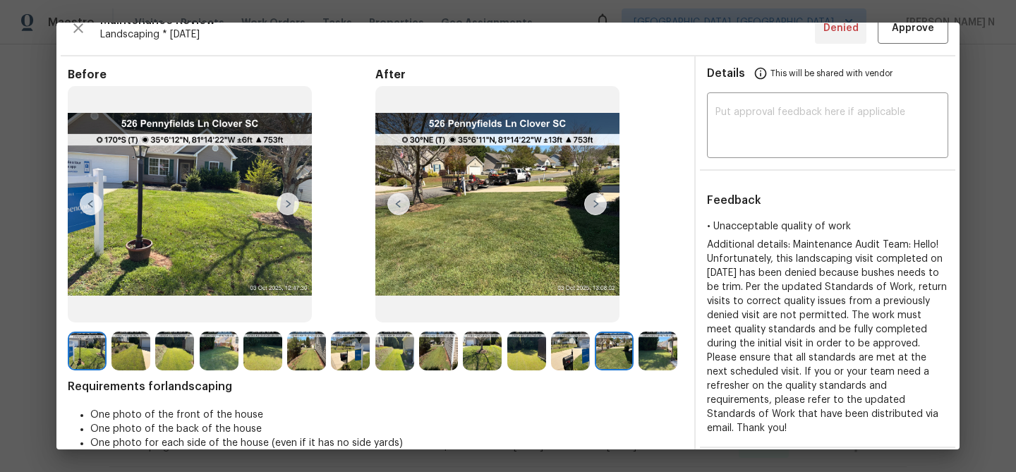
scroll to position [14, 0]
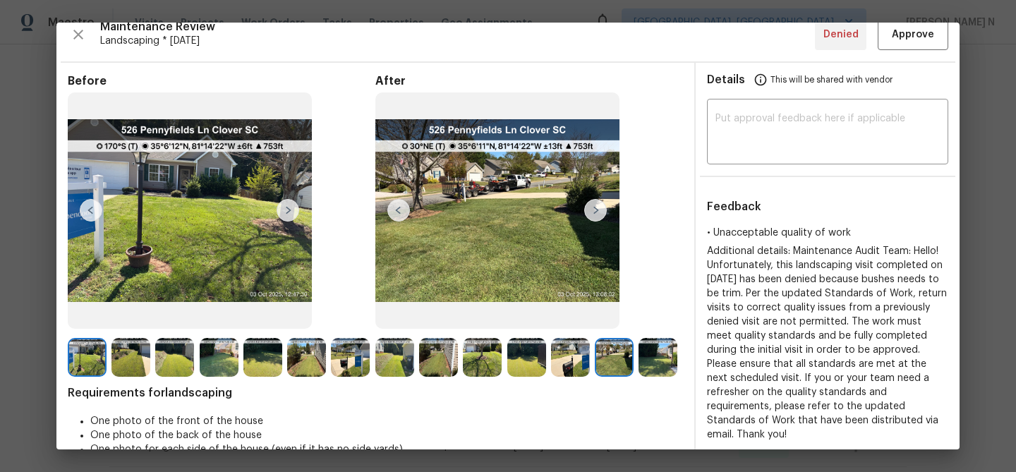
click at [515, 353] on img at bounding box center [526, 357] width 39 height 39
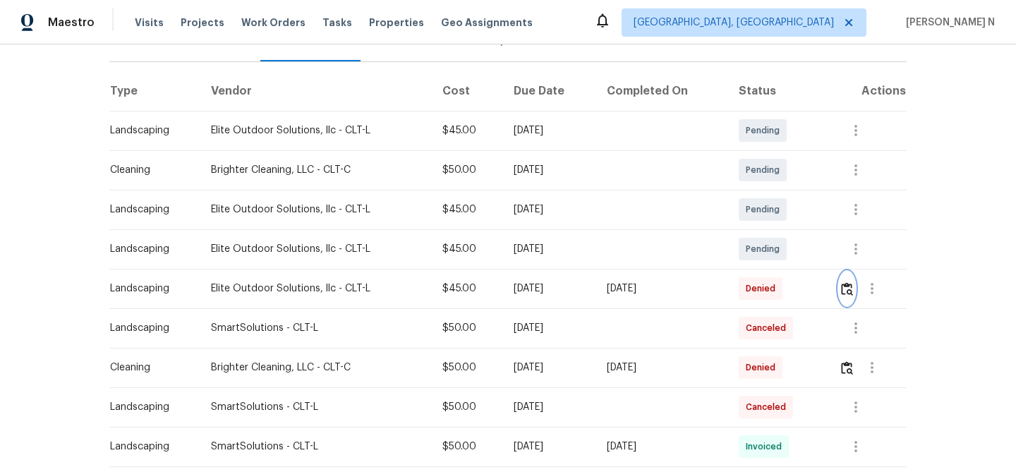
scroll to position [0, 0]
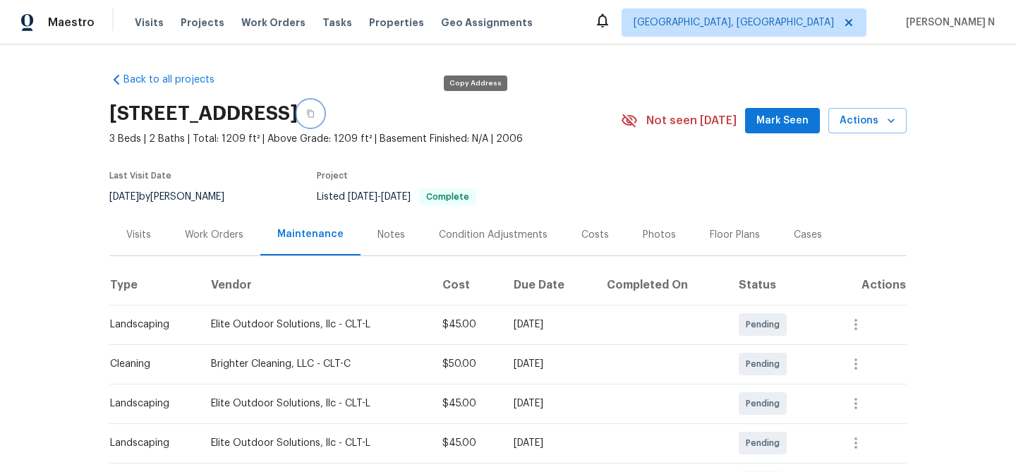
click at [323, 120] on button "button" at bounding box center [310, 113] width 25 height 25
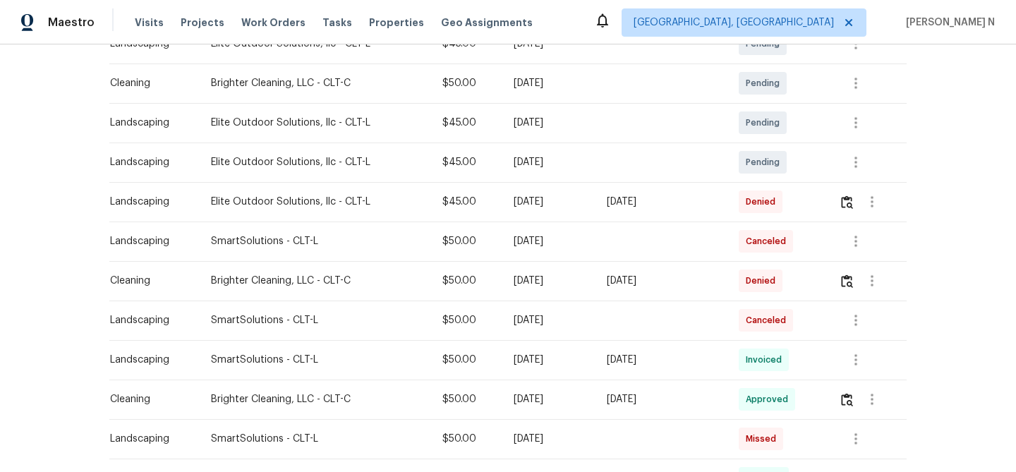
scroll to position [308, 0]
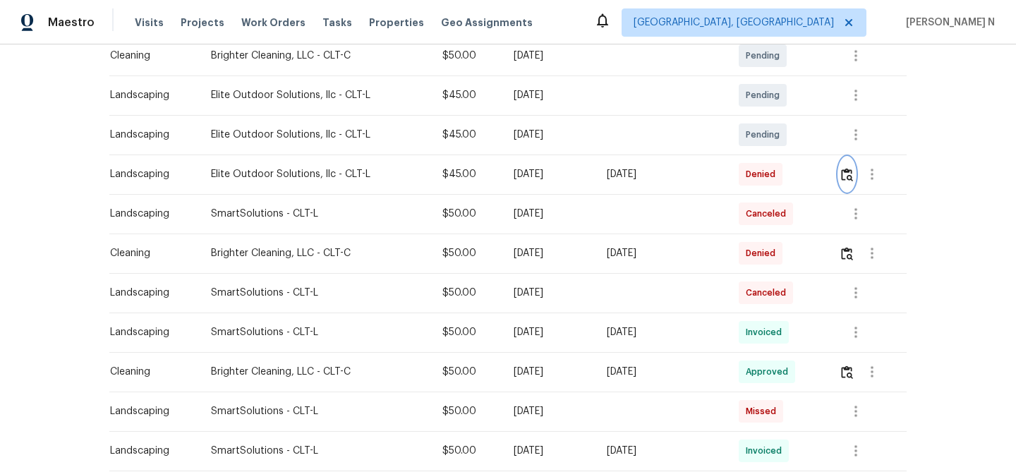
click at [848, 184] on button "button" at bounding box center [847, 174] width 16 height 34
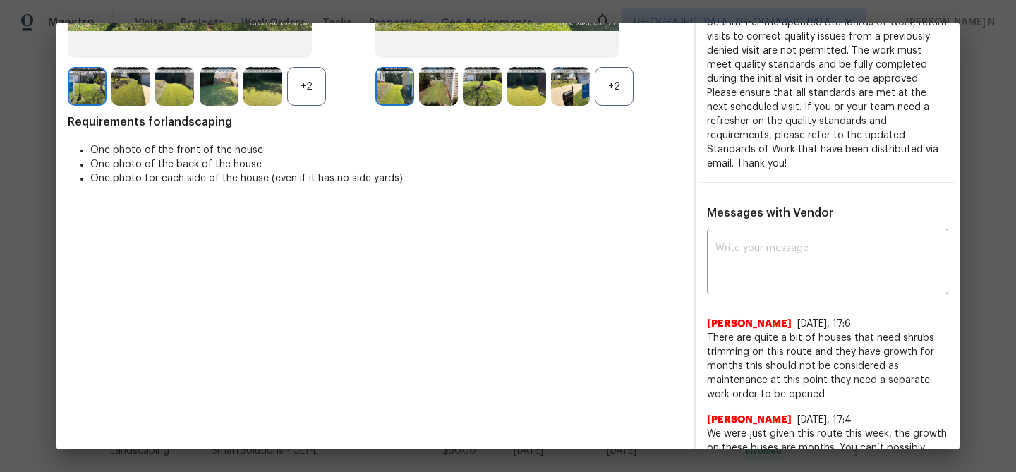
scroll to position [318, 0]
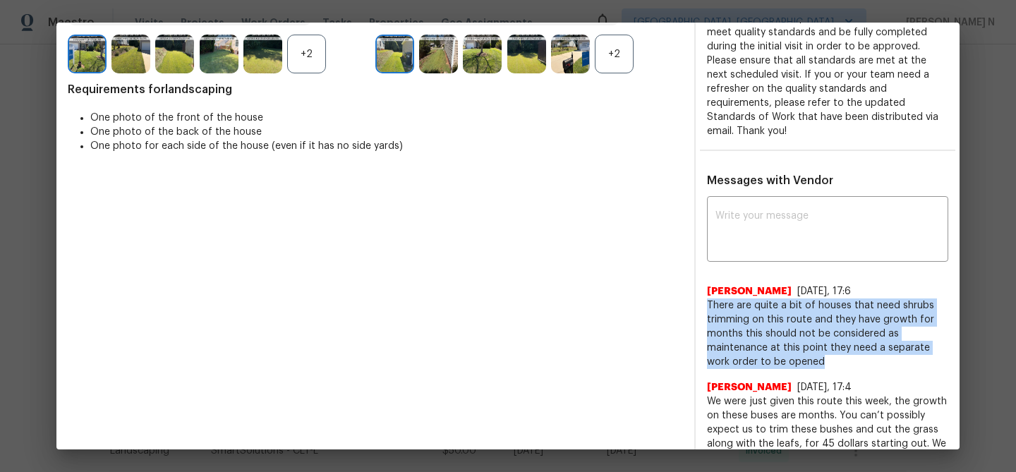
drag, startPoint x: 709, startPoint y: 289, endPoint x: 845, endPoint y: 346, distance: 146.8
click at [845, 346] on span "There are quite a bit of houses that need shrubs trimming on this route and the…" at bounding box center [827, 334] width 241 height 71
copy span "There are quite a bit of houses that need shrubs trimming on this route and the…"
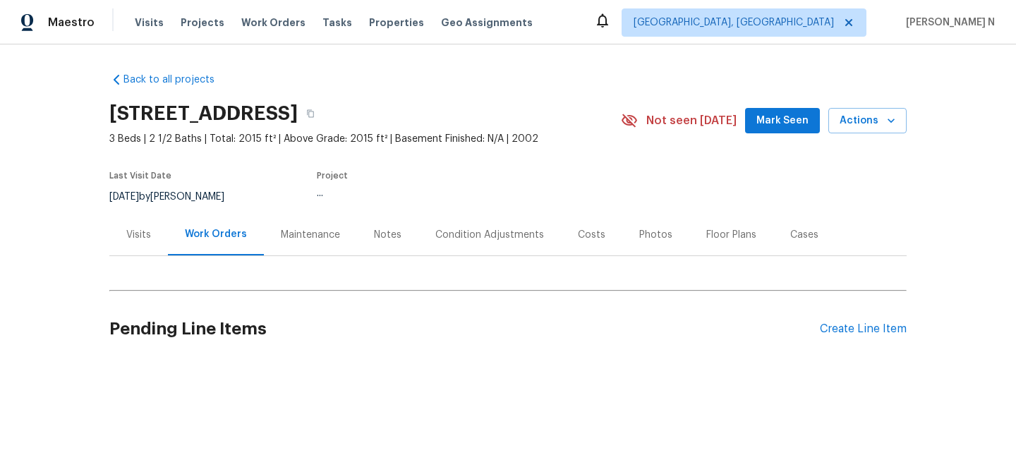
click at [311, 242] on div "Maintenance" at bounding box center [310, 235] width 93 height 42
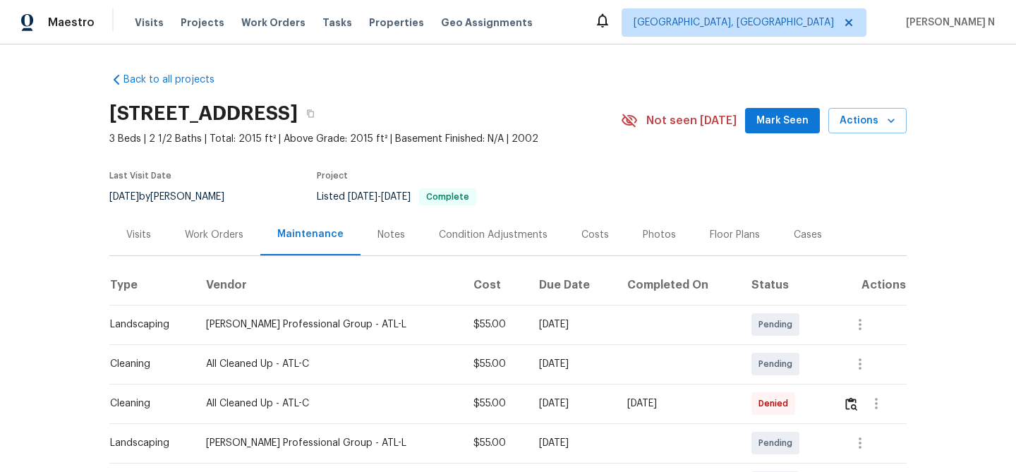
scroll to position [97, 0]
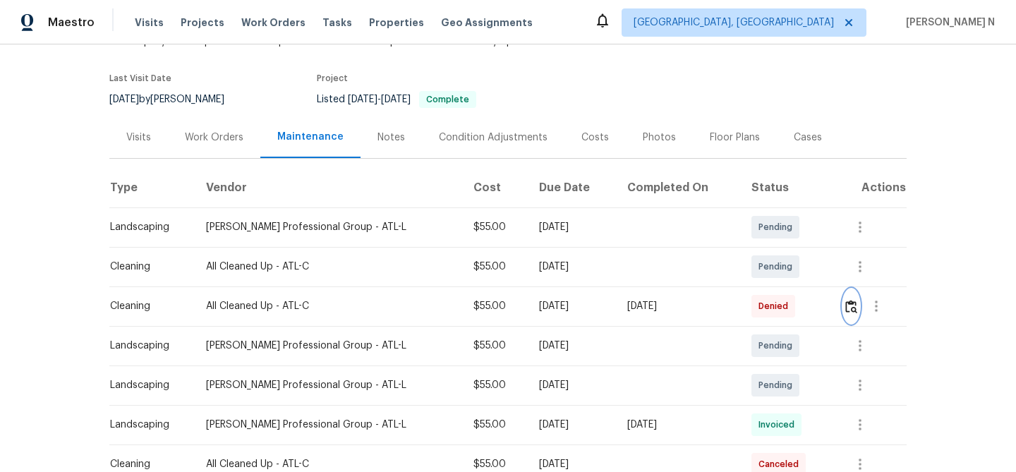
click at [853, 308] on img "button" at bounding box center [852, 306] width 12 height 13
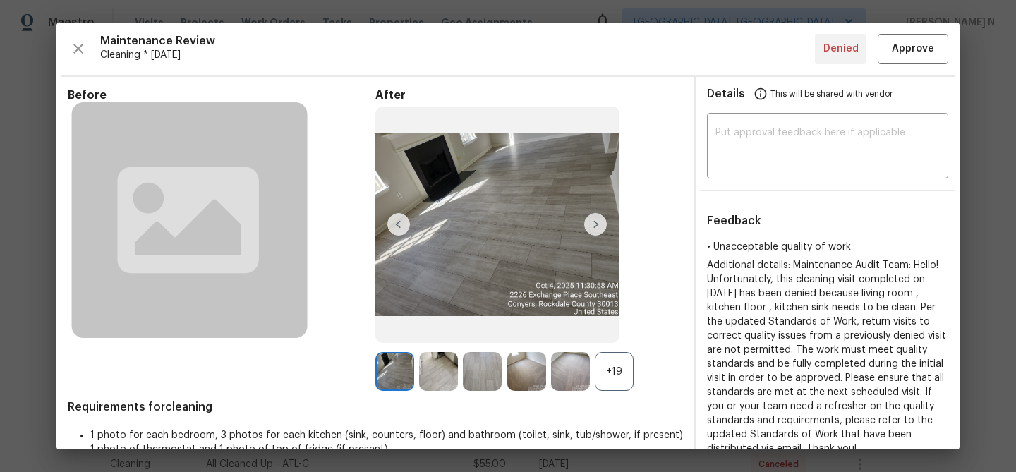
click at [608, 377] on div "+19" at bounding box center [614, 371] width 39 height 39
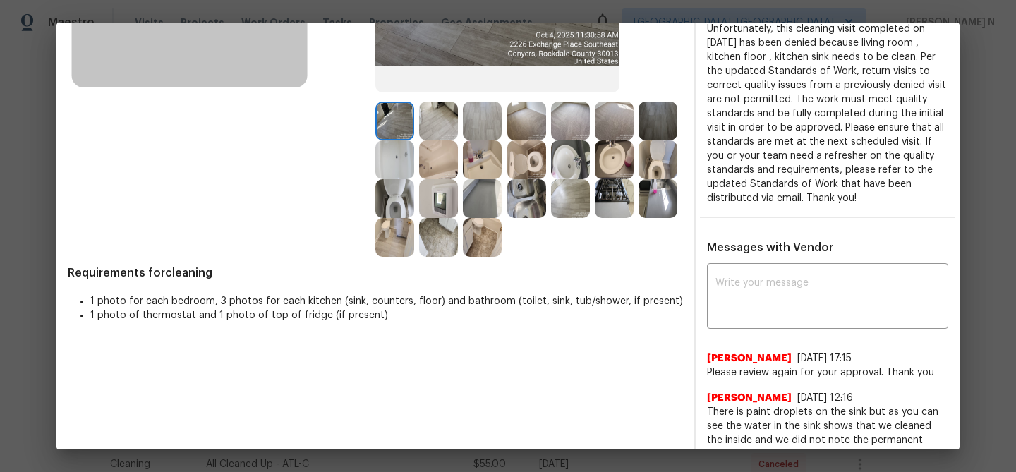
scroll to position [258, 0]
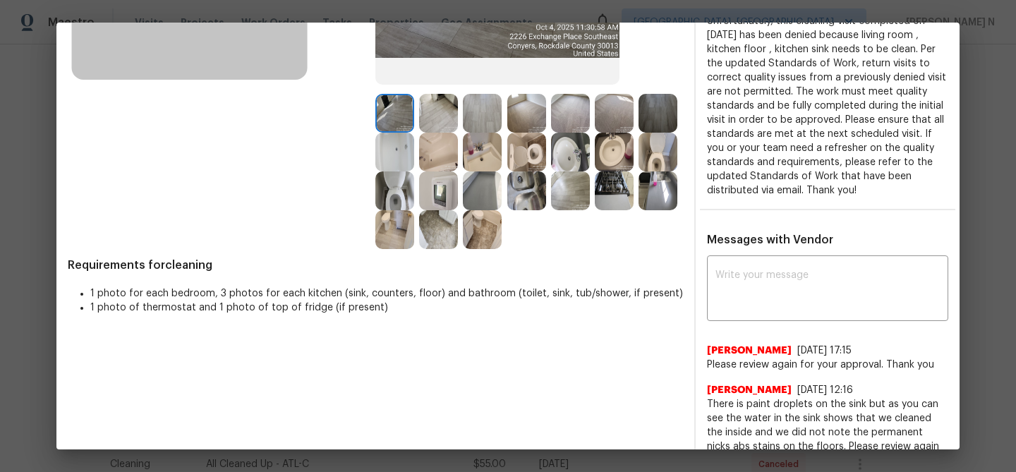
click at [528, 206] on img at bounding box center [526, 191] width 39 height 39
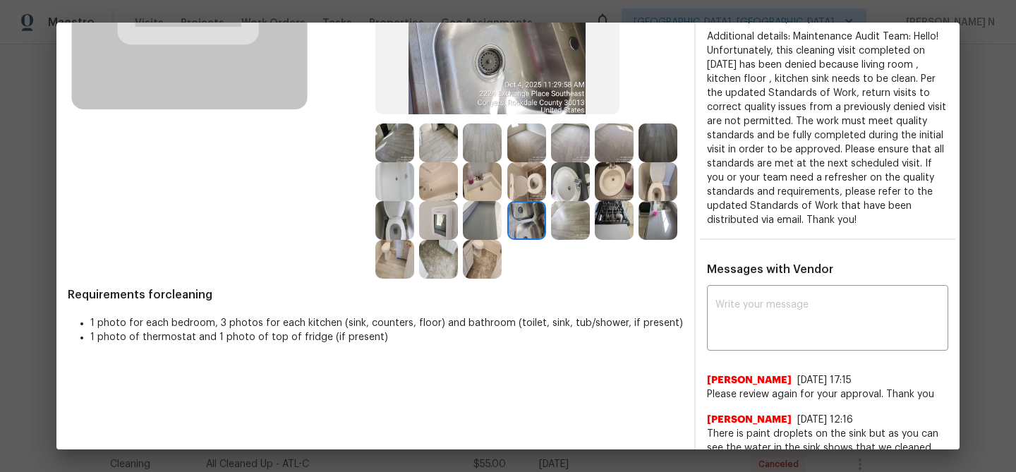
scroll to position [203, 0]
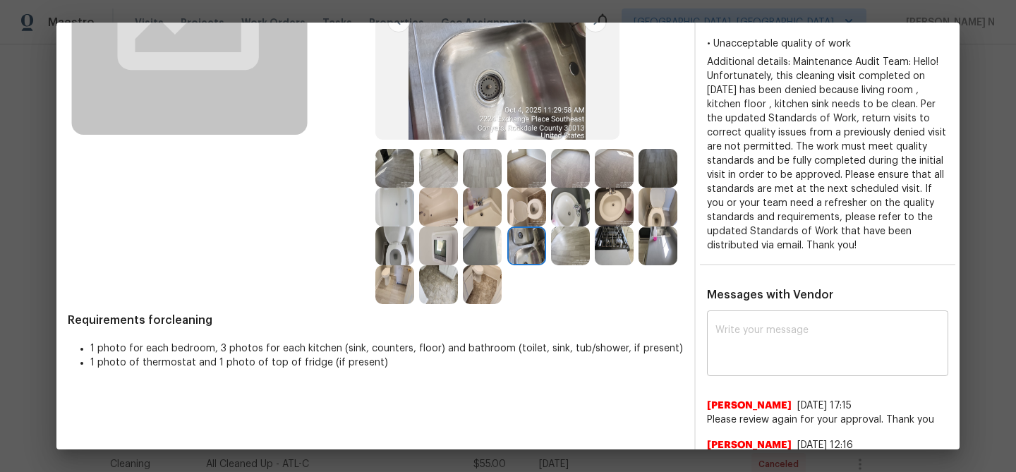
click at [813, 361] on textarea at bounding box center [828, 345] width 224 height 40
paste textarea "The visit has been already approved, submitting as solved."
type textarea "The visit has been already approved, submitting as solved."
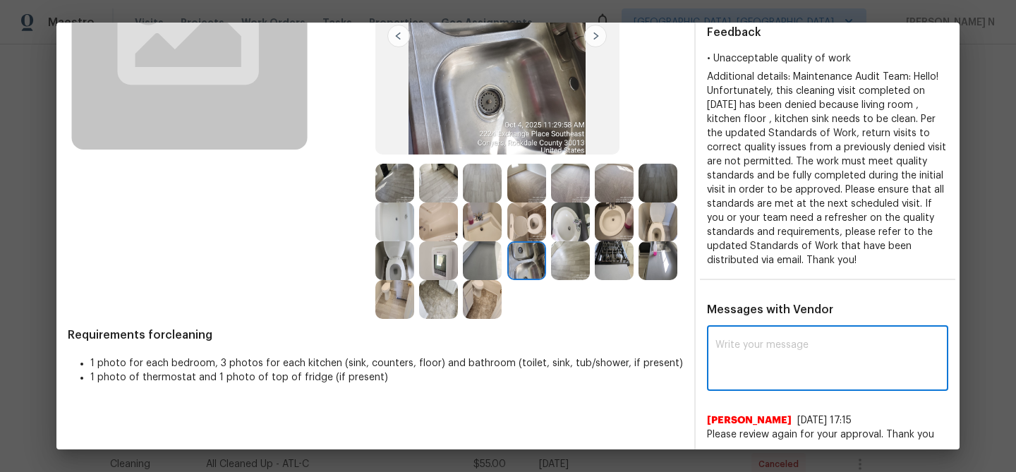
scroll to position [287, 0]
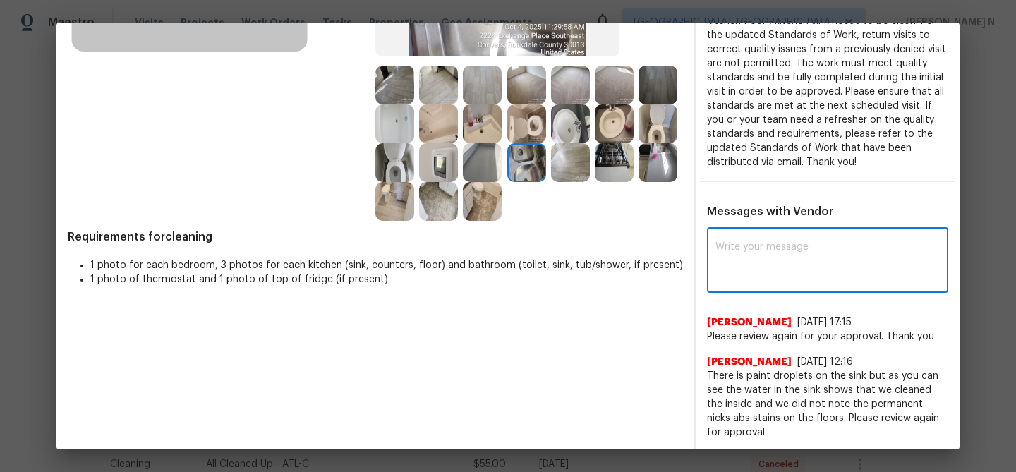
click at [829, 263] on textarea at bounding box center [828, 262] width 224 height 40
paste textarea "Maintenance Audit Team: Hello! Thank you for the feedback after further review …"
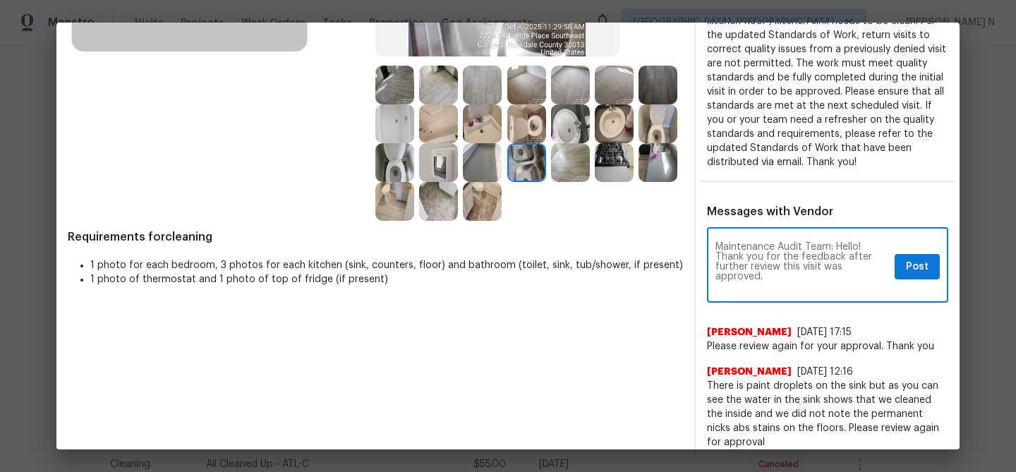
scroll to position [0, 0]
type textarea "Maintenance Audit Team: Hello! Thank you for the feedback after further review …"
click at [931, 260] on button "Post" at bounding box center [917, 267] width 45 height 26
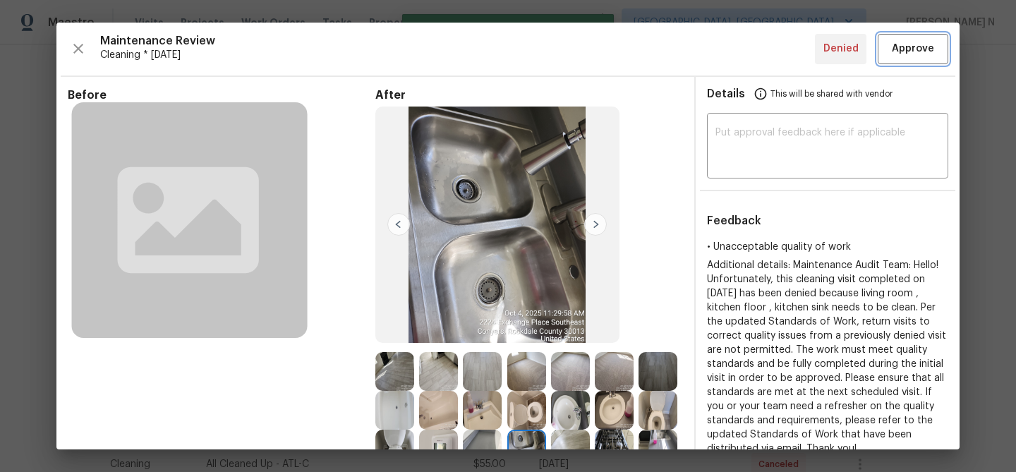
click at [906, 59] on button "Approve" at bounding box center [913, 49] width 71 height 30
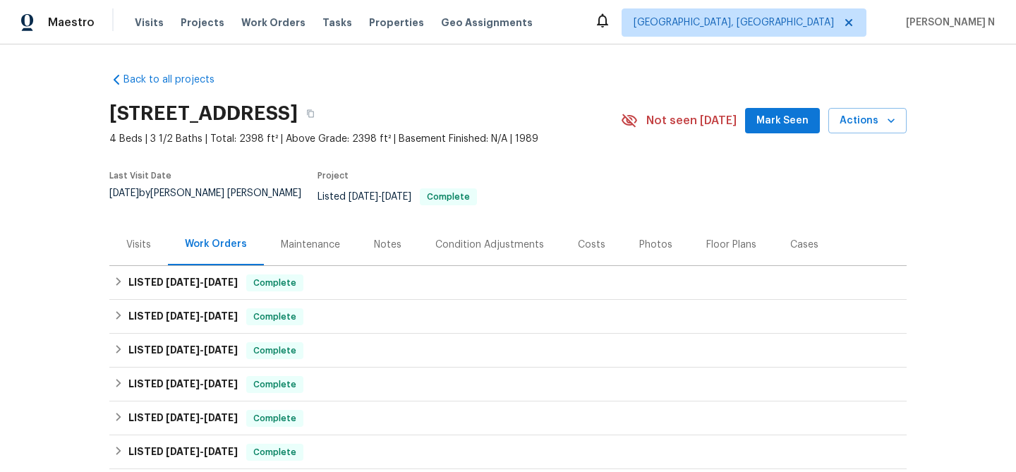
click at [294, 238] on div "Maintenance" at bounding box center [310, 245] width 59 height 14
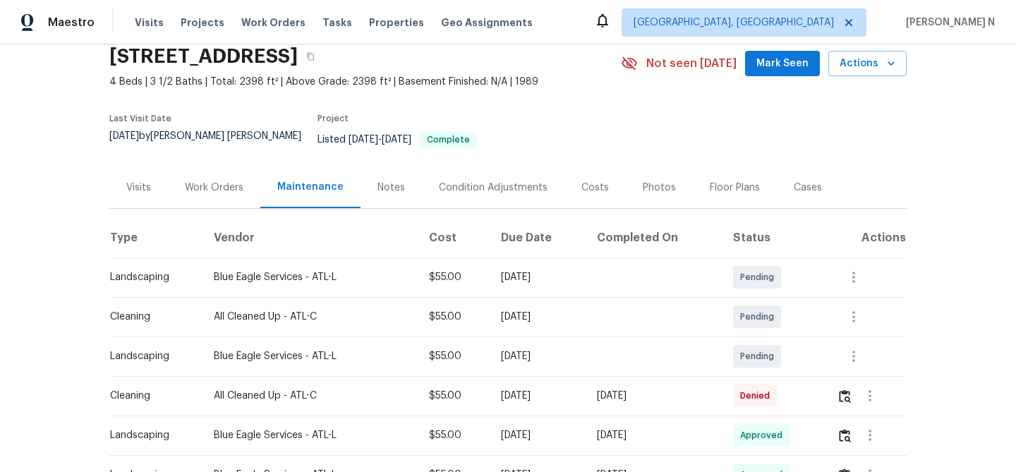
scroll to position [136, 0]
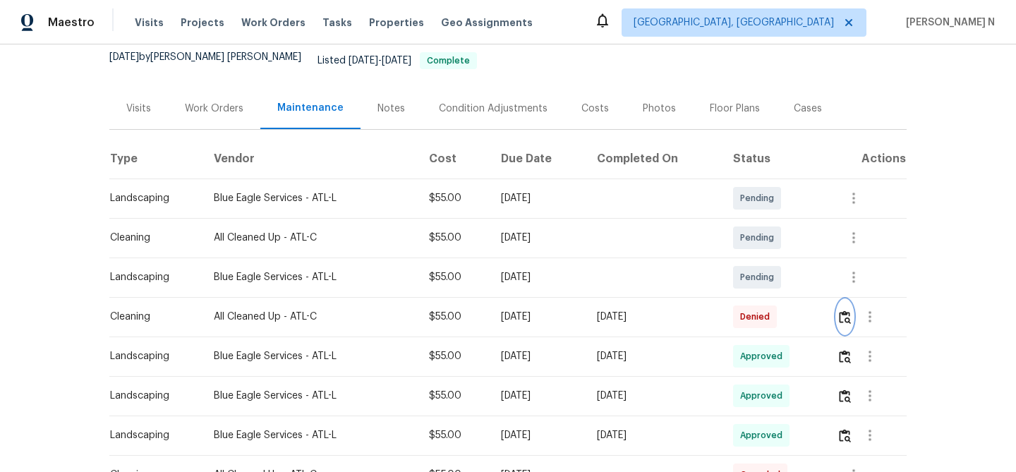
click at [848, 311] on img "button" at bounding box center [845, 317] width 12 height 13
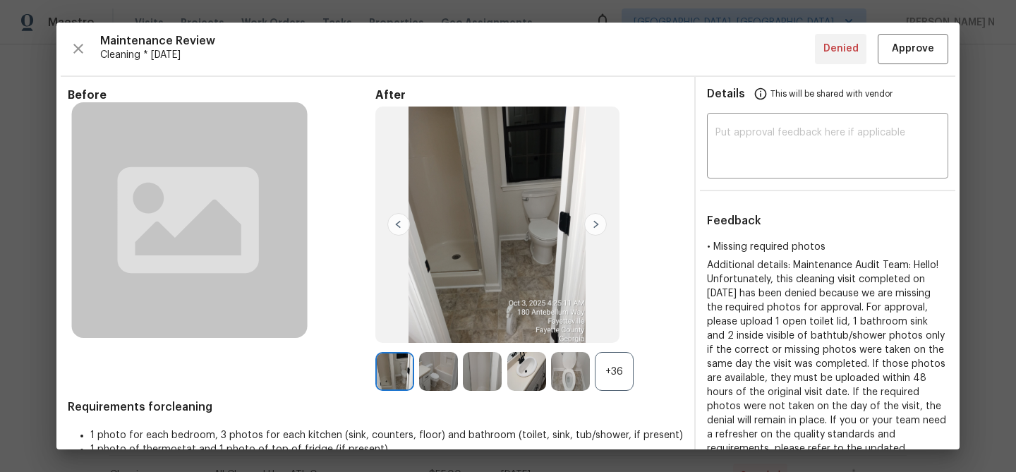
click at [614, 367] on div "+36" at bounding box center [614, 371] width 39 height 39
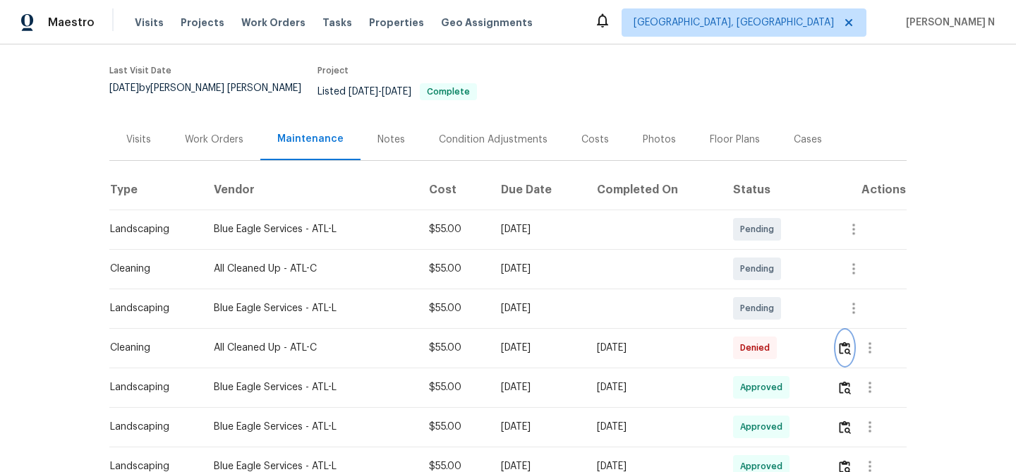
scroll to position [114, 0]
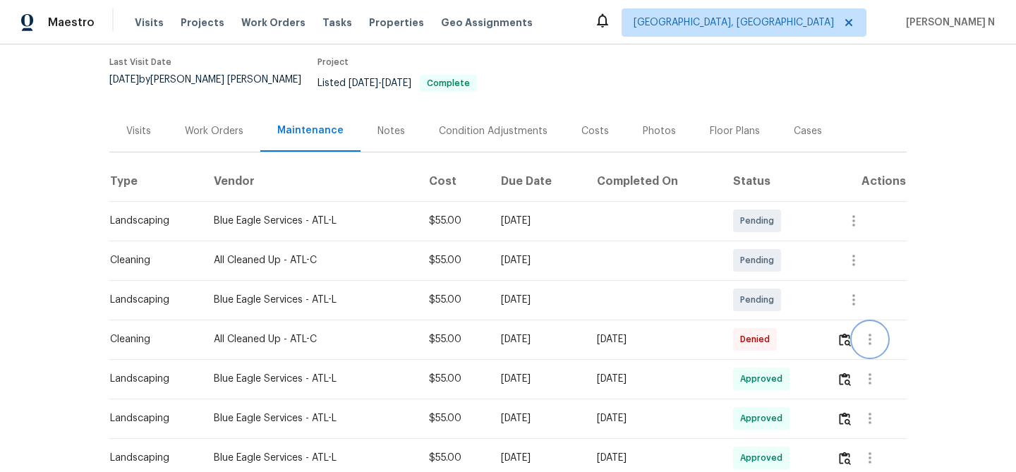
click at [859, 331] on button "button" at bounding box center [870, 340] width 34 height 34
click at [853, 331] on div at bounding box center [508, 236] width 1016 height 472
click at [851, 333] on img "button" at bounding box center [845, 339] width 12 height 13
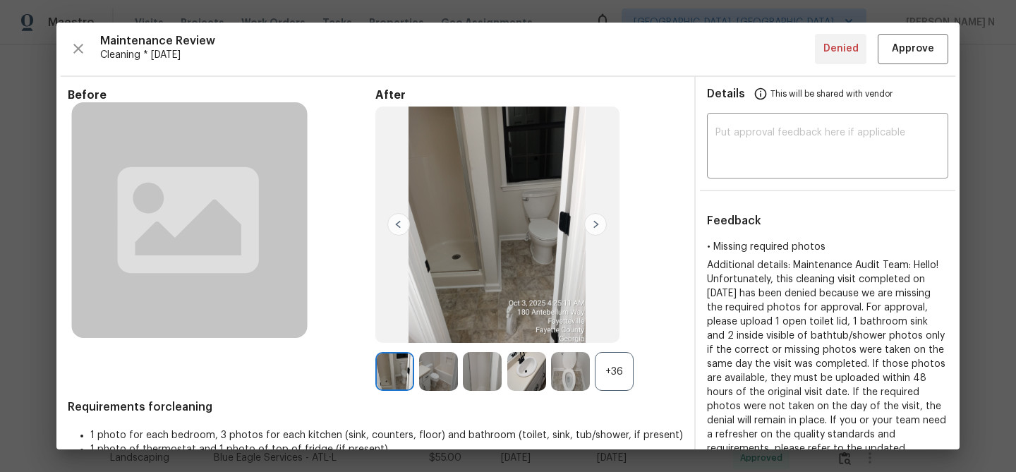
click at [629, 369] on div "+36" at bounding box center [614, 371] width 39 height 39
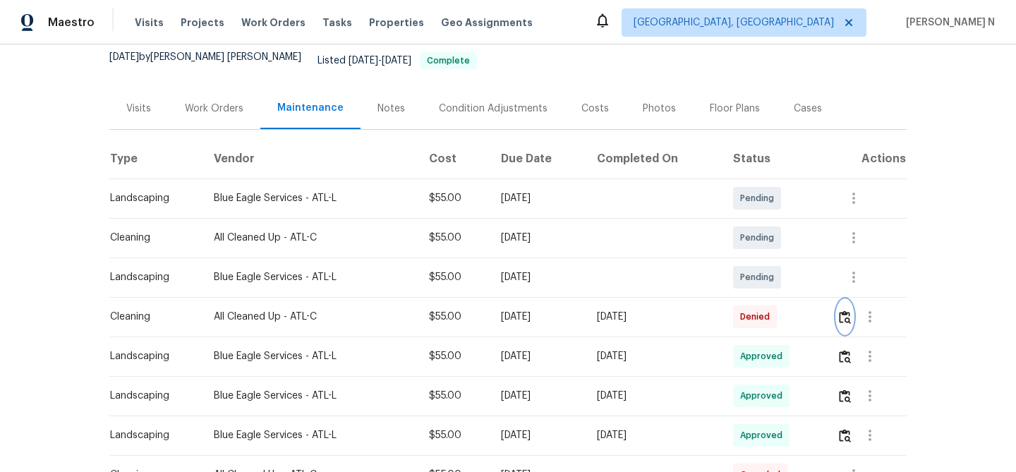
scroll to position [186, 0]
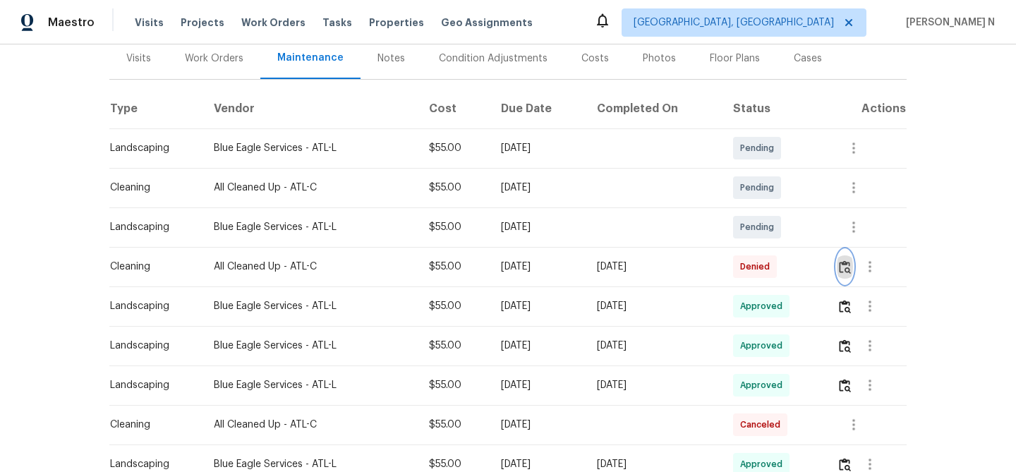
click at [851, 263] on img "button" at bounding box center [845, 266] width 12 height 13
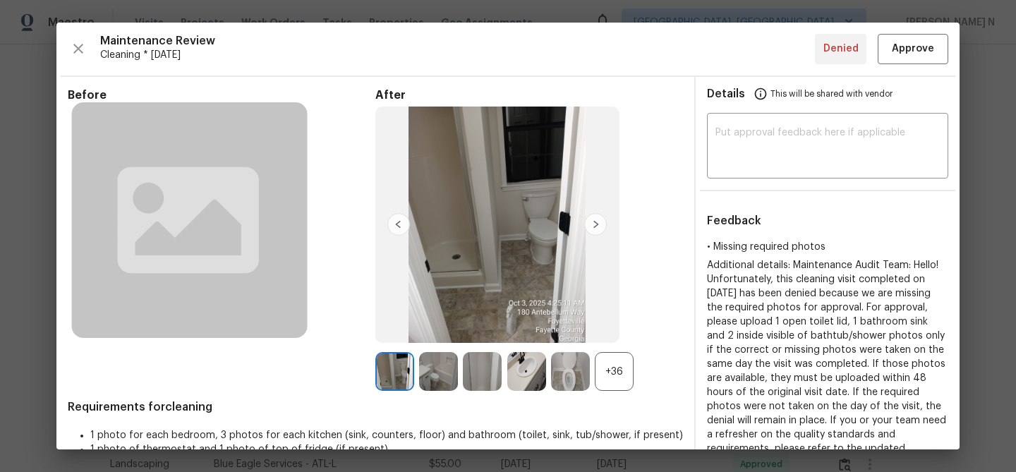
click at [627, 368] on div "+36" at bounding box center [614, 371] width 39 height 39
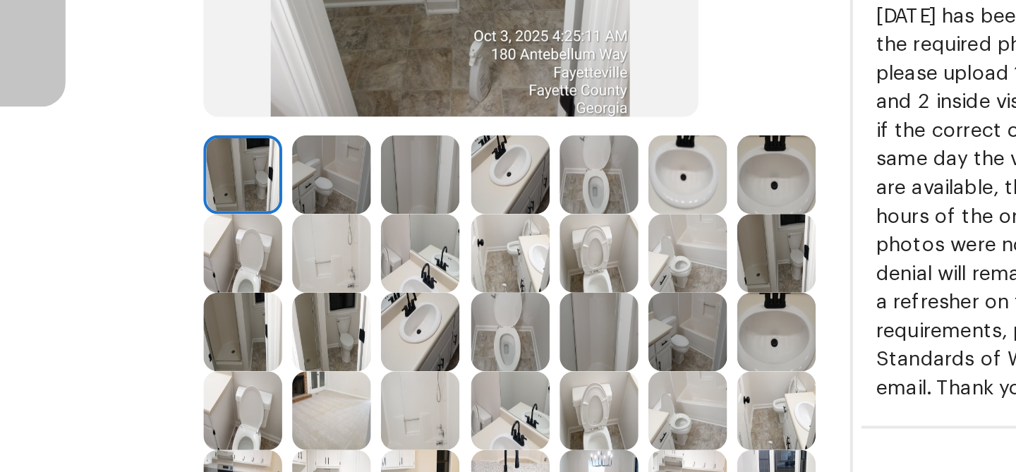
scroll to position [192, 0]
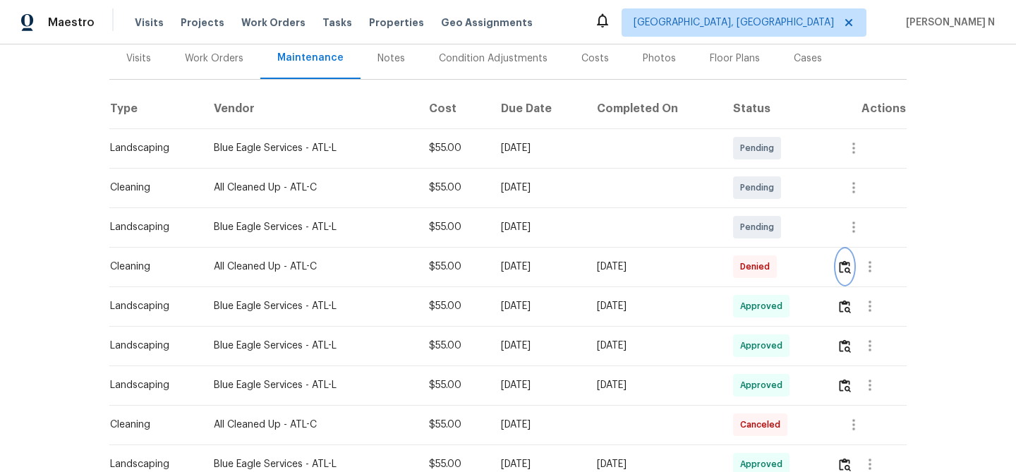
click at [842, 261] on button "button" at bounding box center [845, 267] width 16 height 34
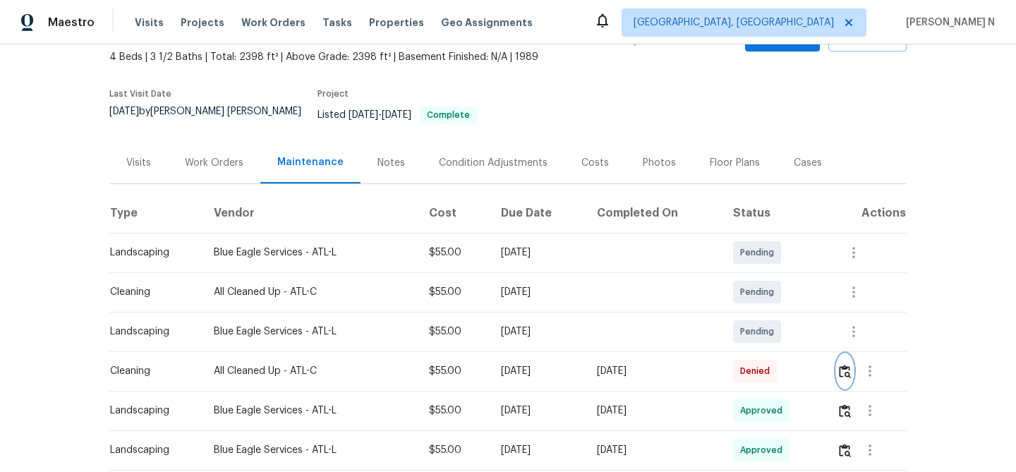
scroll to position [45, 0]
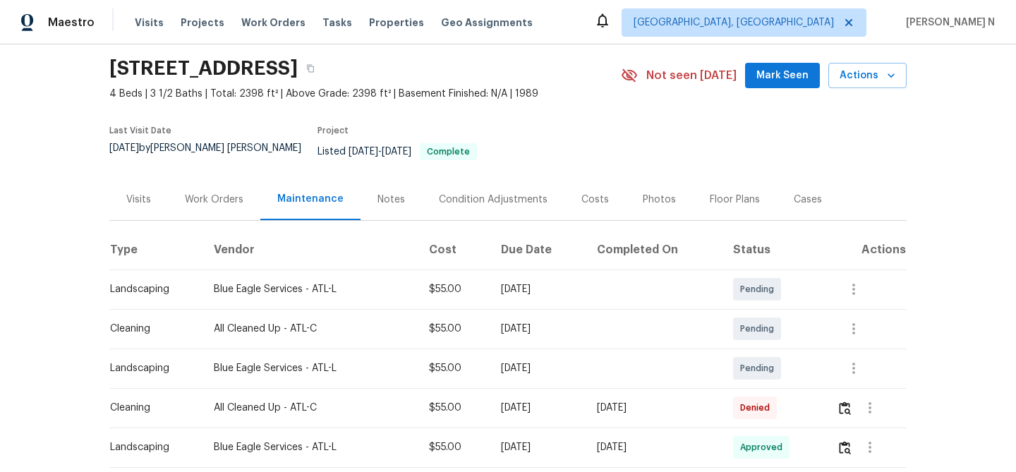
click at [840, 397] on td at bounding box center [866, 408] width 81 height 40
click at [834, 388] on td at bounding box center [866, 408] width 81 height 40
click at [847, 402] on img "button" at bounding box center [845, 408] width 12 height 13
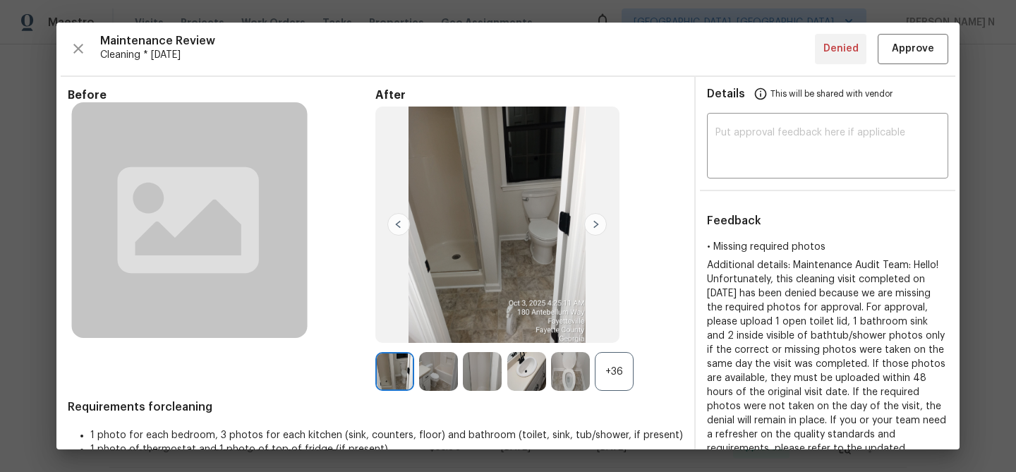
click at [622, 366] on div "+36" at bounding box center [614, 371] width 39 height 39
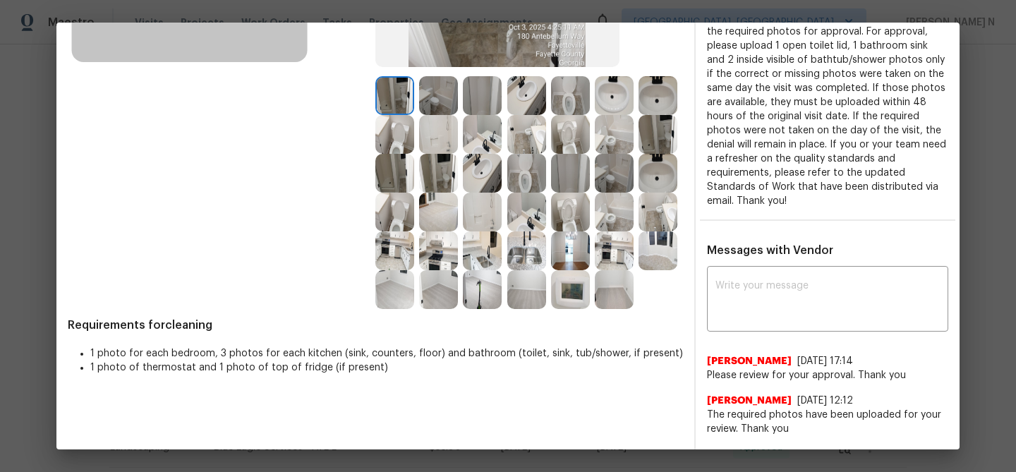
scroll to position [330, 0]
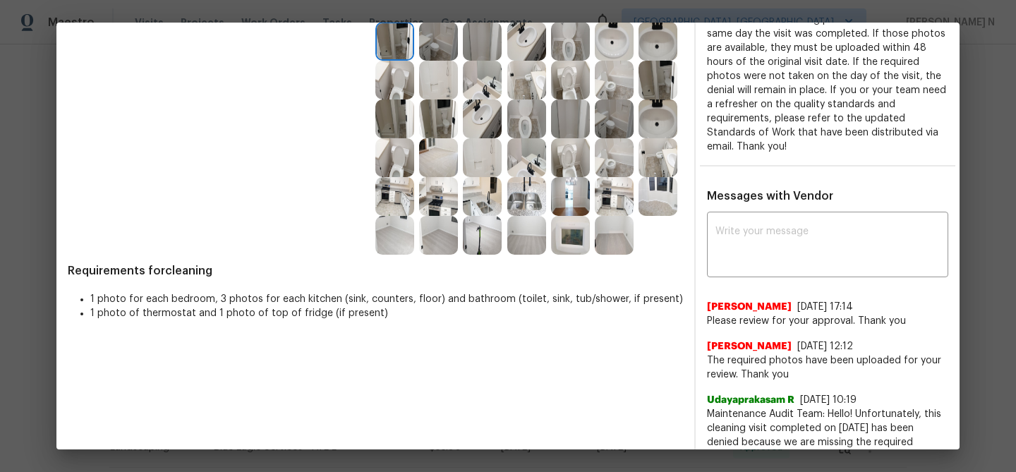
click at [548, 174] on div at bounding box center [529, 157] width 44 height 39
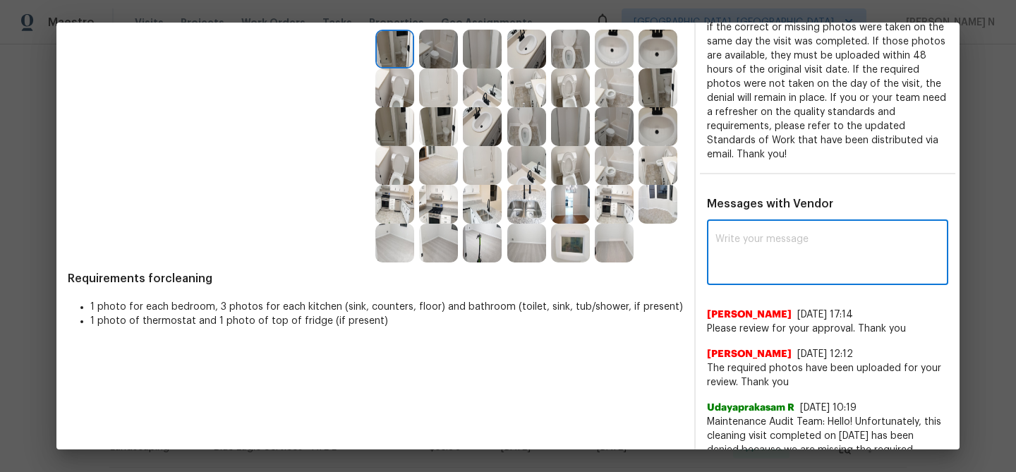
click at [776, 272] on textarea at bounding box center [828, 254] width 224 height 40
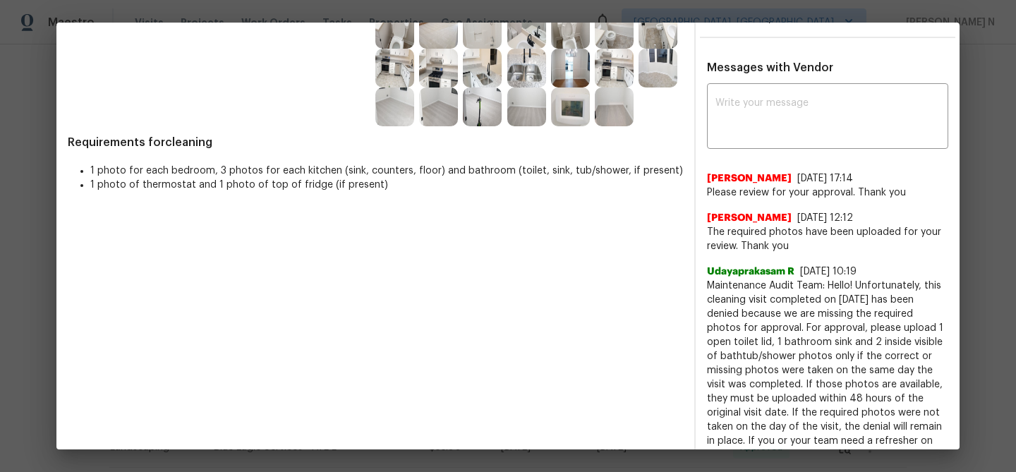
click at [748, 287] on span "Maintenance Audit Team: Hello! Unfortunately, this cleaning visit completed on …" at bounding box center [827, 385] width 241 height 212
click at [762, 96] on div "x ​" at bounding box center [827, 118] width 241 height 62
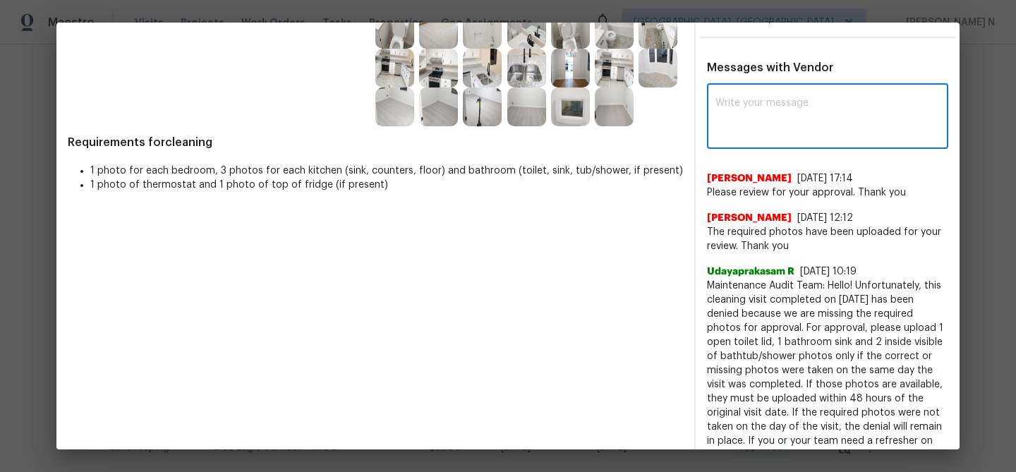
paste textarea "Maintenance Audit Team: Hello! Thank you for uploading the photo, after further…"
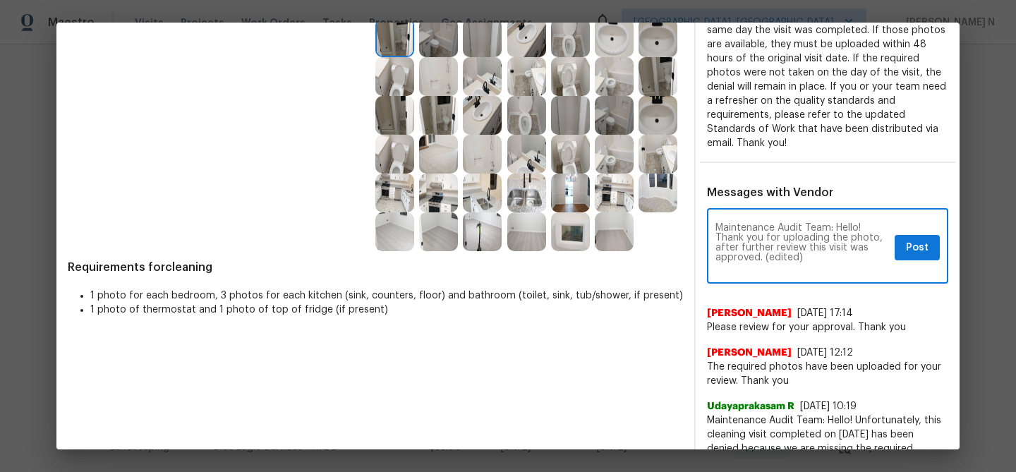
scroll to position [335, 0]
click at [799, 255] on textarea "Maintenance Audit Team: Hello! Thank you for uploading the photo, after further…" at bounding box center [803, 246] width 174 height 49
paste textarea "Maintenance Audit Team: Hello! Thank you for uploading the photo, after further…"
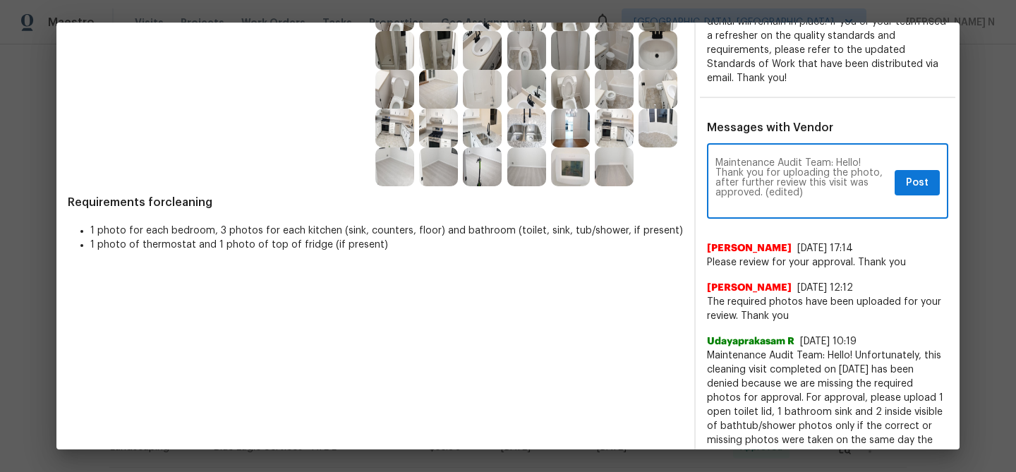
scroll to position [399, 0]
drag, startPoint x: 764, startPoint y: 194, endPoint x: 805, endPoint y: 194, distance: 40.2
click at [805, 194] on textarea "Maintenance Audit Team: Hello! Thank you for uploading the photo, after further…" at bounding box center [803, 181] width 174 height 49
type textarea "Maintenance Audit Team: Hello! Thank you for uploading the photo, after further…"
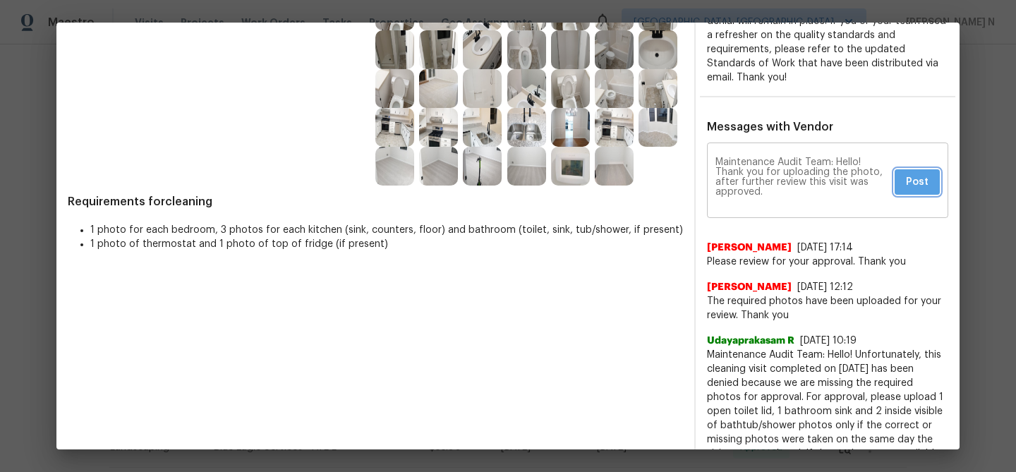
click at [916, 189] on span "Post" at bounding box center [917, 183] width 23 height 18
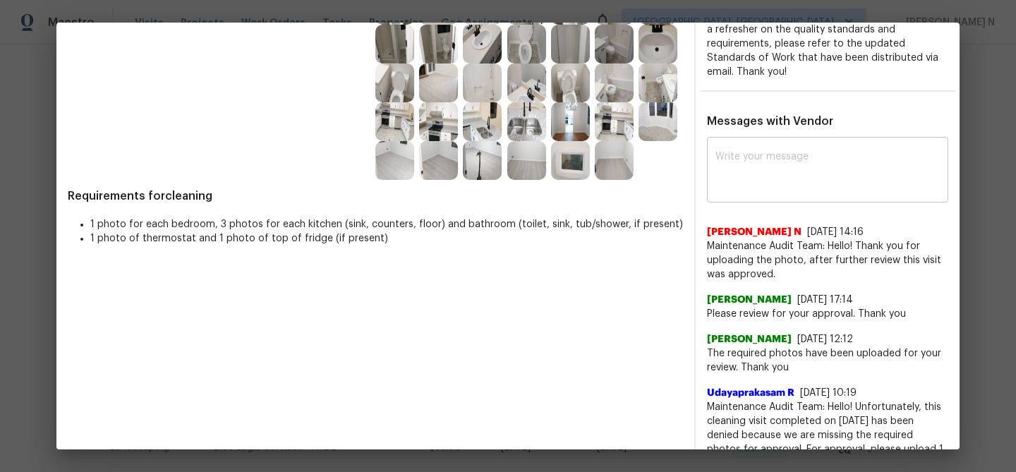
scroll to position [0, 0]
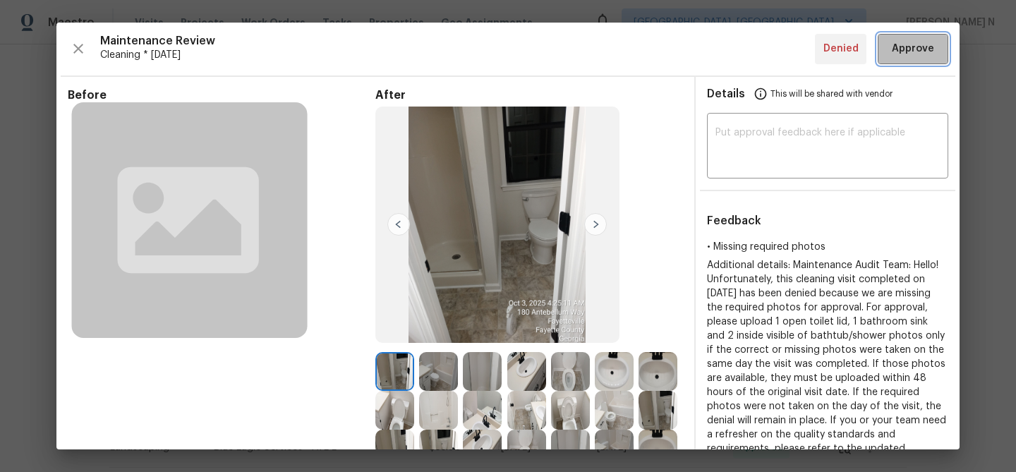
click at [920, 42] on span "Approve" at bounding box center [913, 49] width 42 height 18
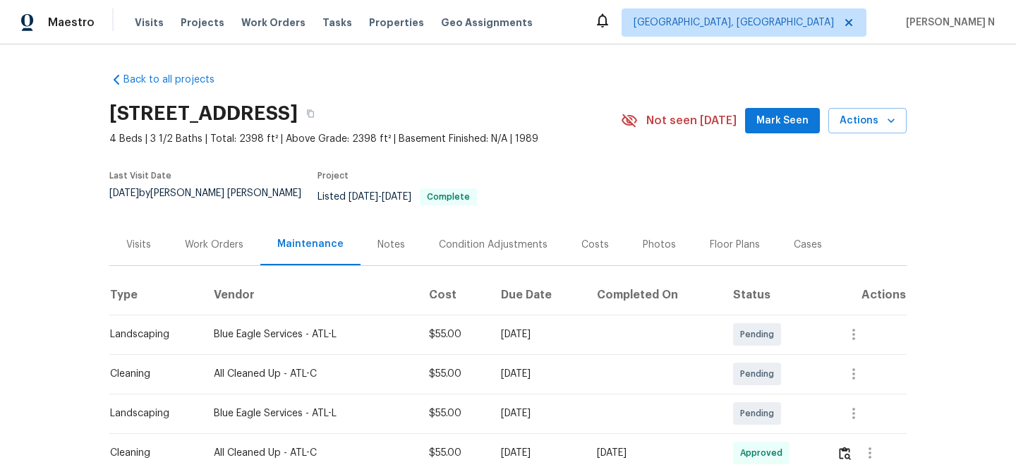
click at [586, 211] on div "Last Visit Date 9/23/2025 by Marcos Ricardo Resendiz Project Listed 9/8/2025 - …" at bounding box center [348, 193] width 479 height 61
click at [323, 122] on button "button" at bounding box center [310, 113] width 25 height 25
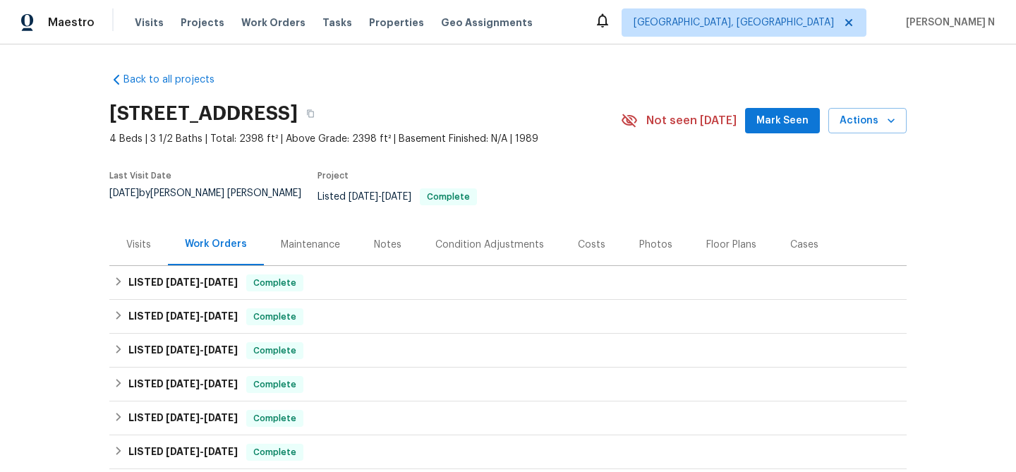
click at [300, 238] on div "Maintenance" at bounding box center [310, 245] width 59 height 14
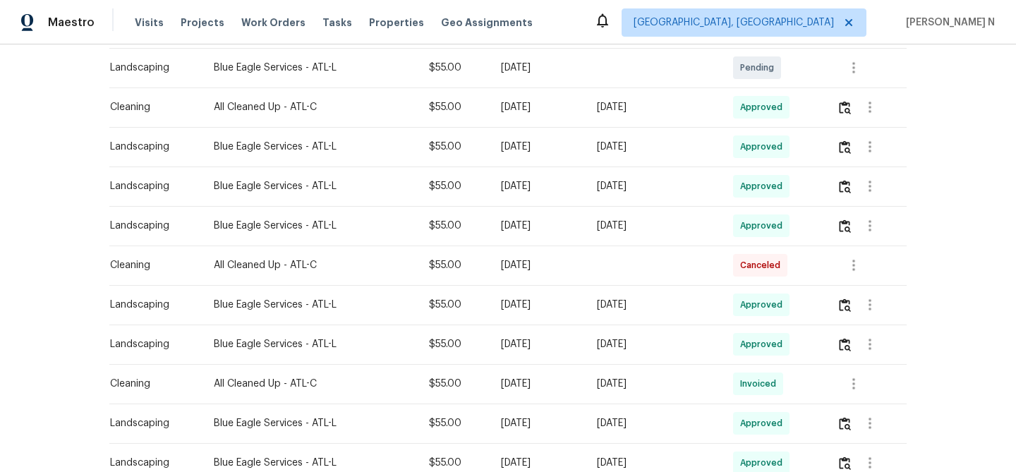
scroll to position [361, 0]
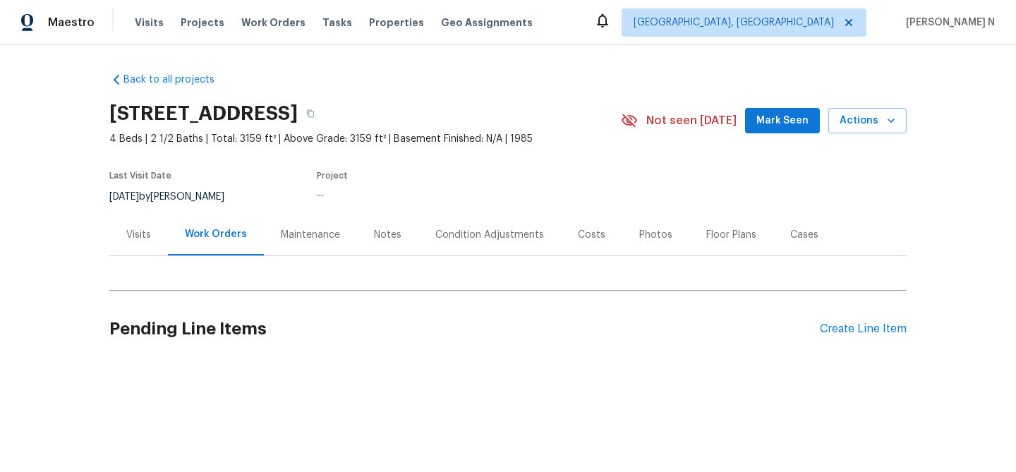
click at [325, 234] on div "Maintenance" at bounding box center [310, 235] width 59 height 14
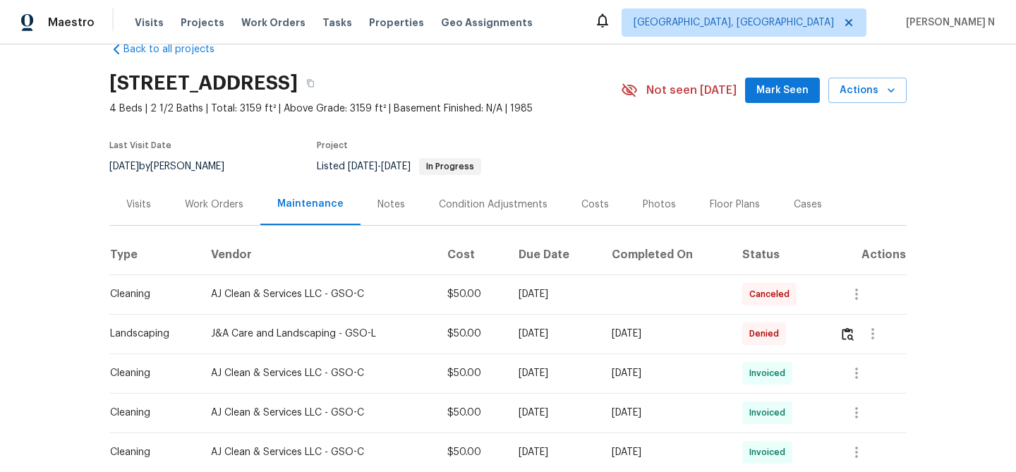
scroll to position [59, 0]
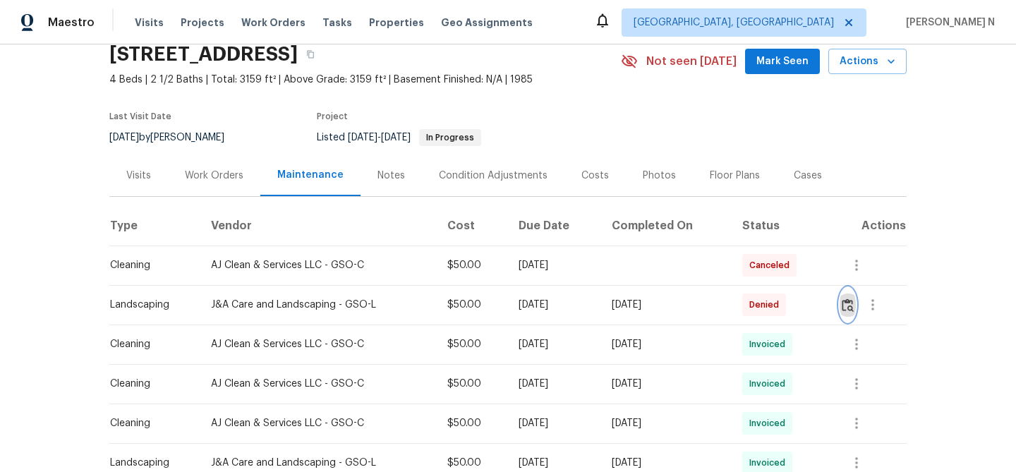
click at [845, 300] on img "button" at bounding box center [848, 305] width 12 height 13
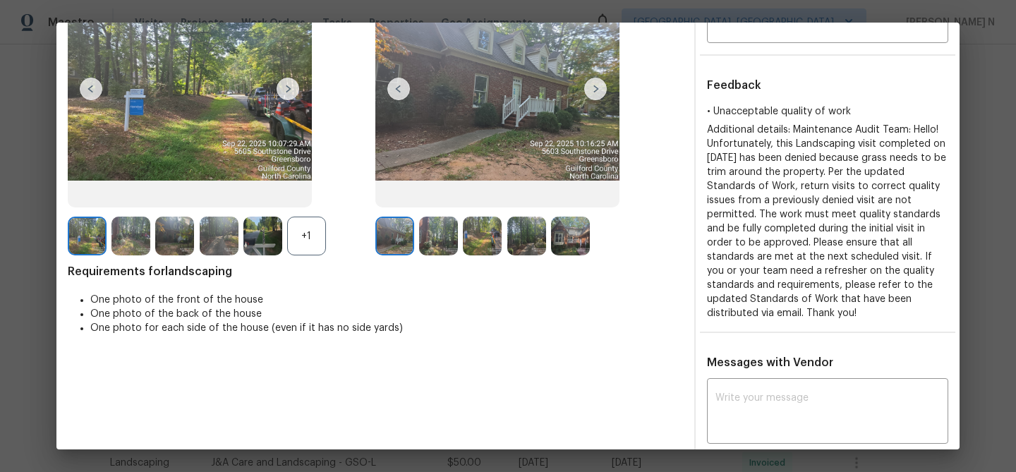
scroll to position [98, 0]
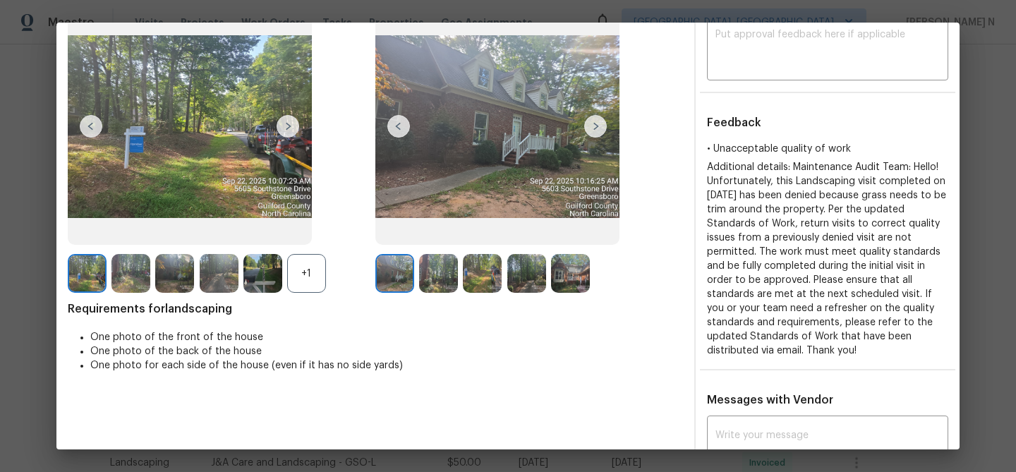
click at [455, 284] on img at bounding box center [438, 273] width 39 height 39
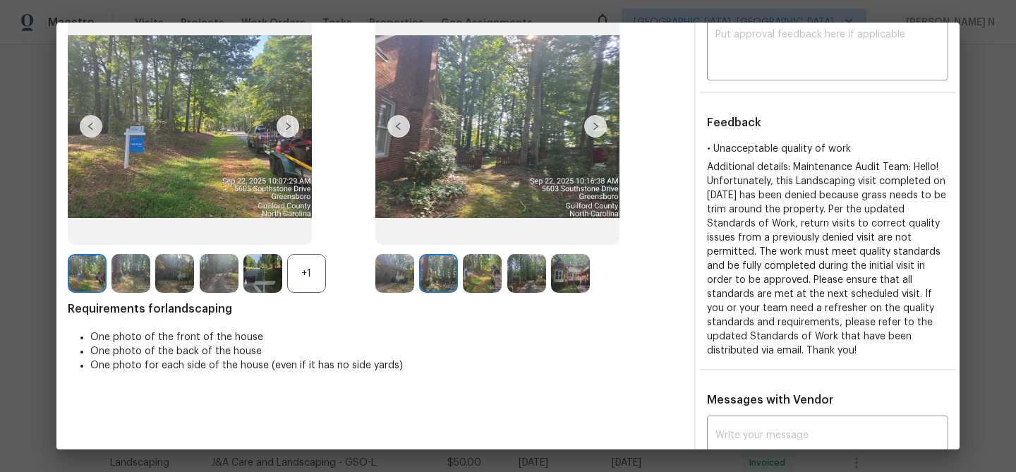
click at [489, 279] on img at bounding box center [482, 273] width 39 height 39
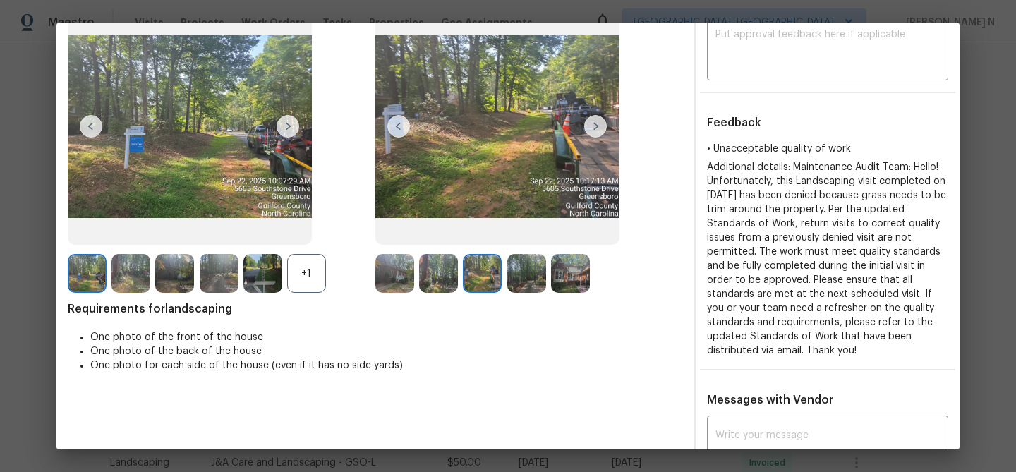
click at [526, 273] on img at bounding box center [526, 273] width 39 height 39
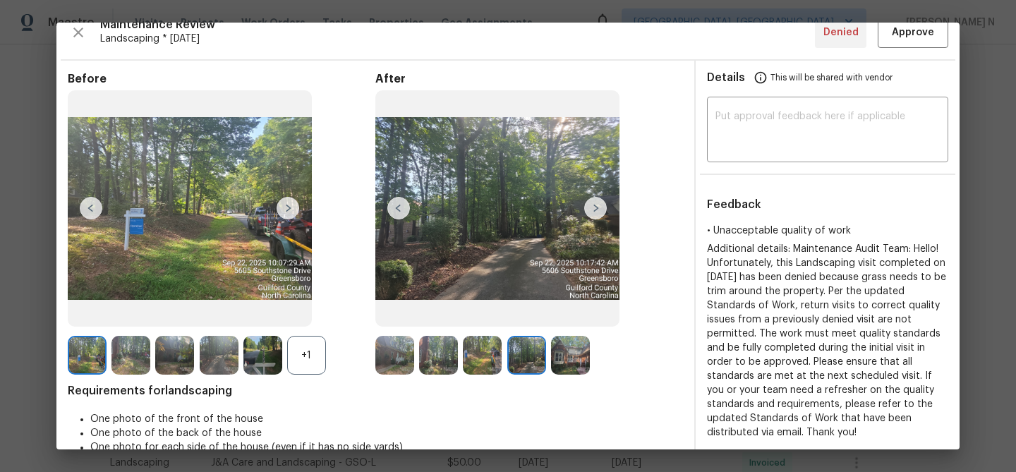
scroll to position [0, 0]
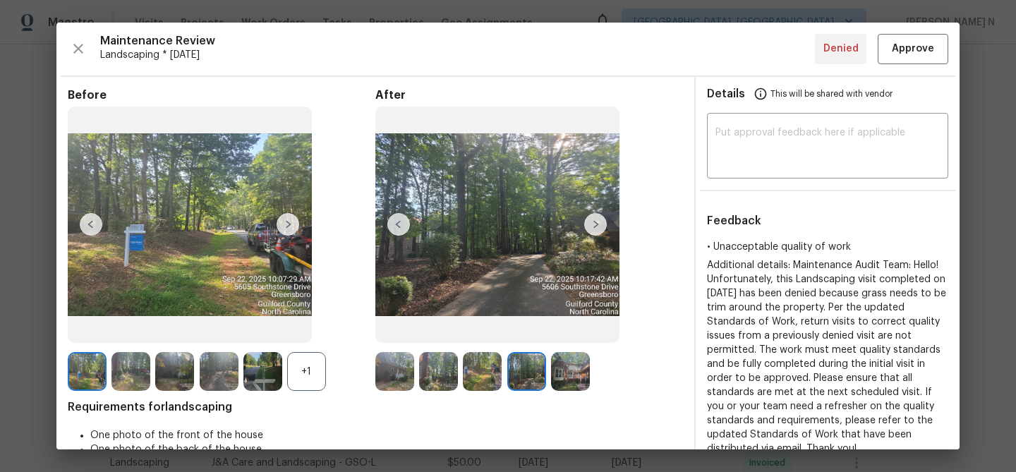
click at [534, 370] on img at bounding box center [526, 371] width 39 height 39
click at [556, 376] on img at bounding box center [570, 371] width 39 height 39
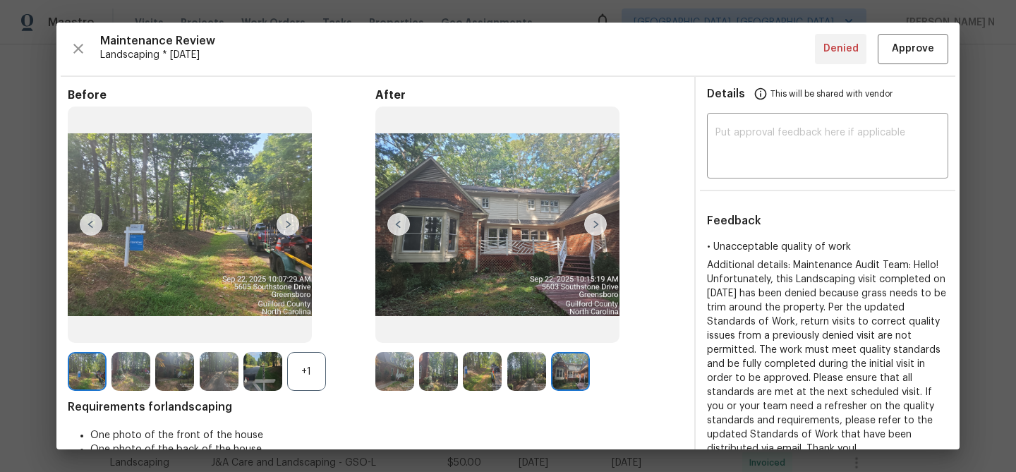
click at [567, 371] on img at bounding box center [570, 371] width 39 height 39
click at [925, 40] on span "Approve" at bounding box center [913, 49] width 42 height 18
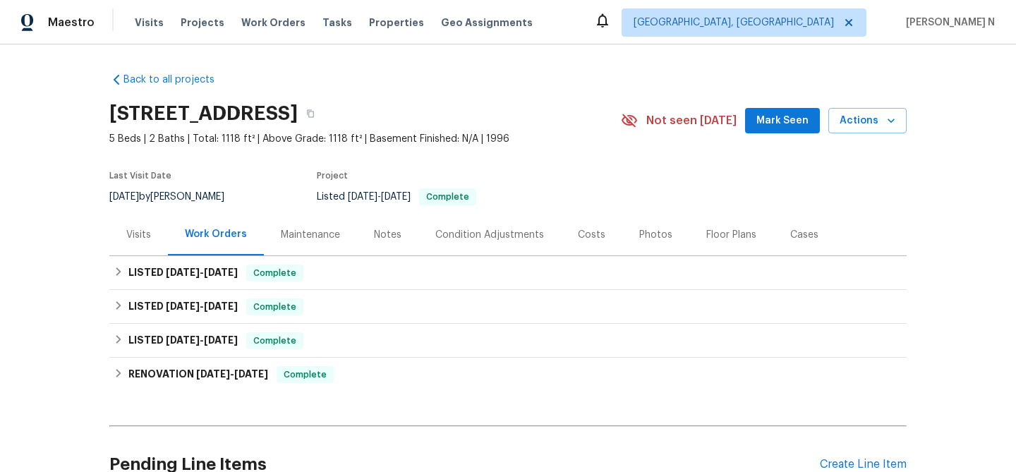
click at [311, 223] on div "Maintenance" at bounding box center [310, 235] width 93 height 42
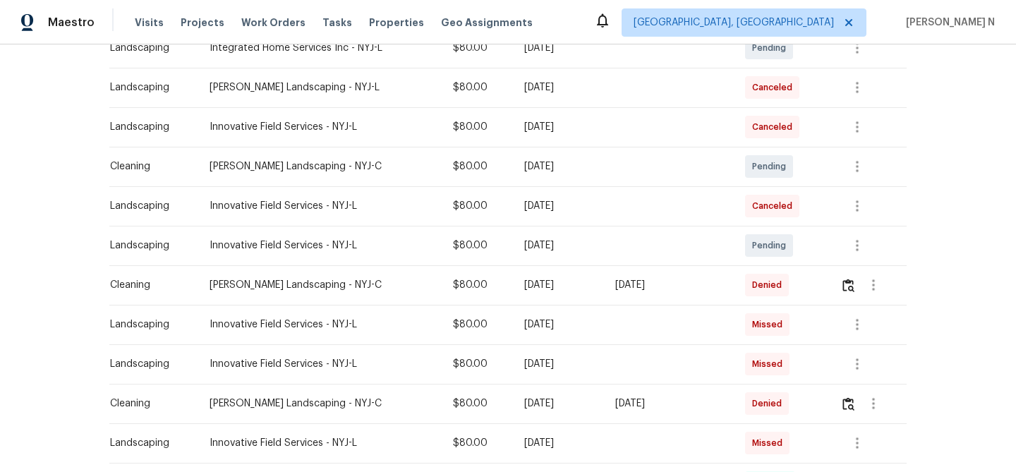
scroll to position [323, 0]
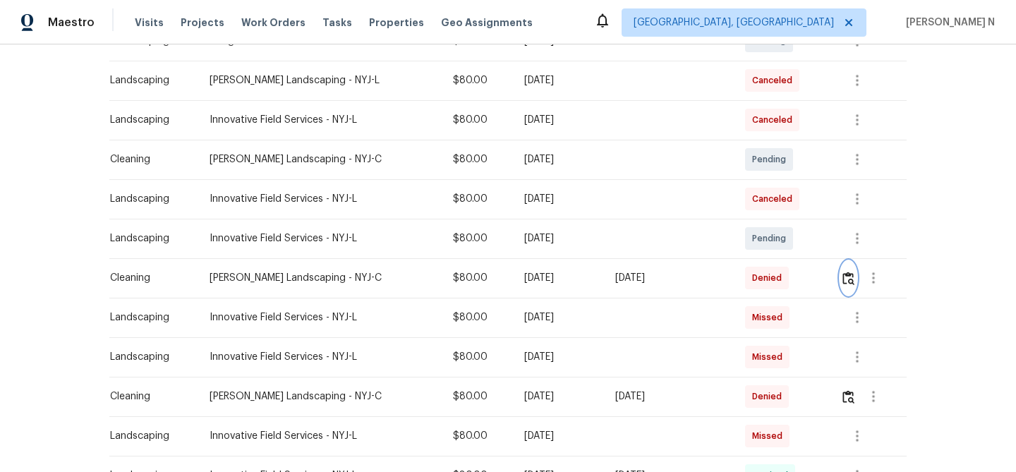
click at [851, 288] on button "button" at bounding box center [849, 278] width 16 height 34
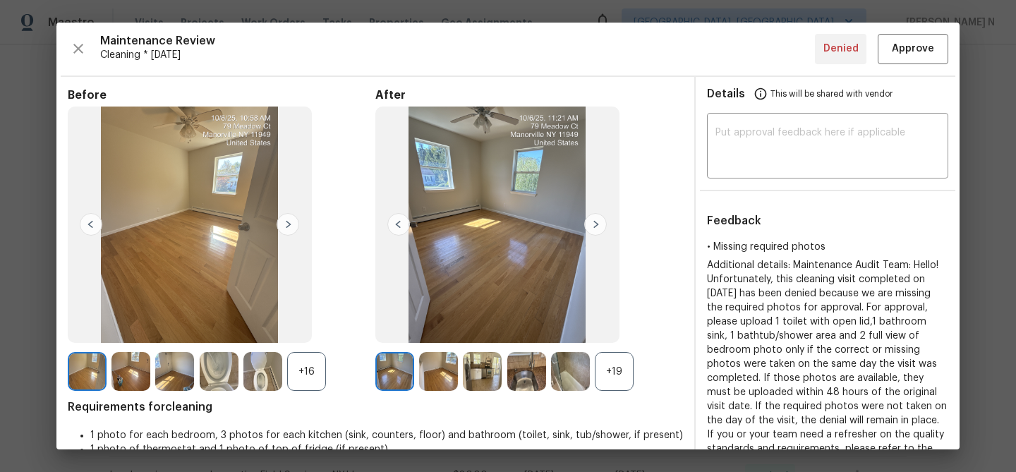
click at [624, 373] on div "+19" at bounding box center [614, 371] width 39 height 39
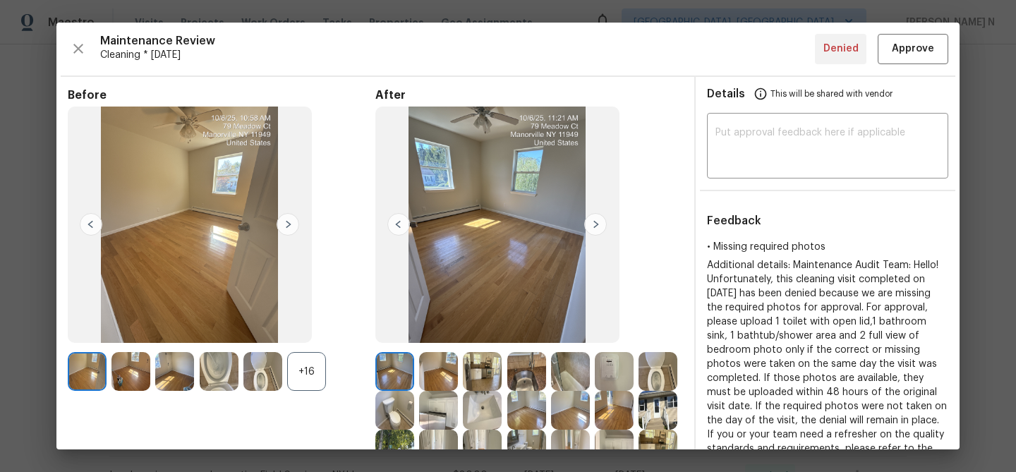
click at [316, 374] on div "+16" at bounding box center [306, 371] width 39 height 39
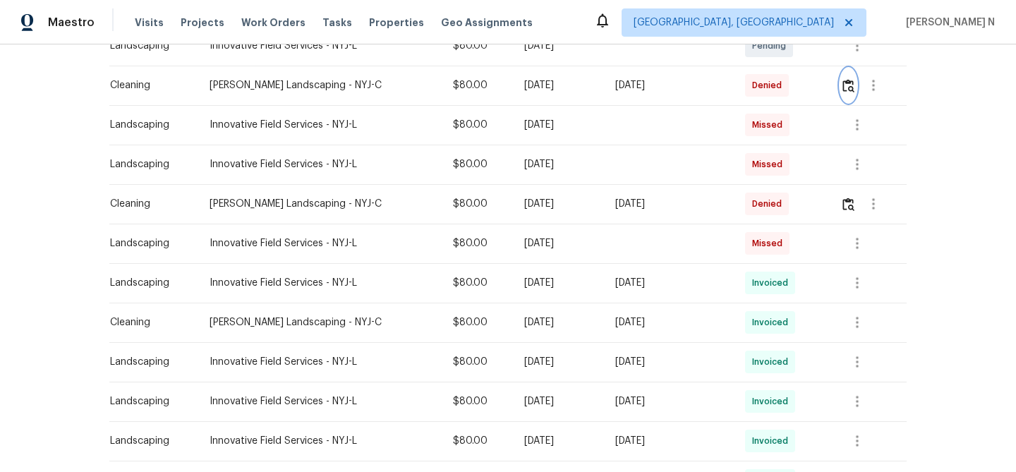
scroll to position [491, 0]
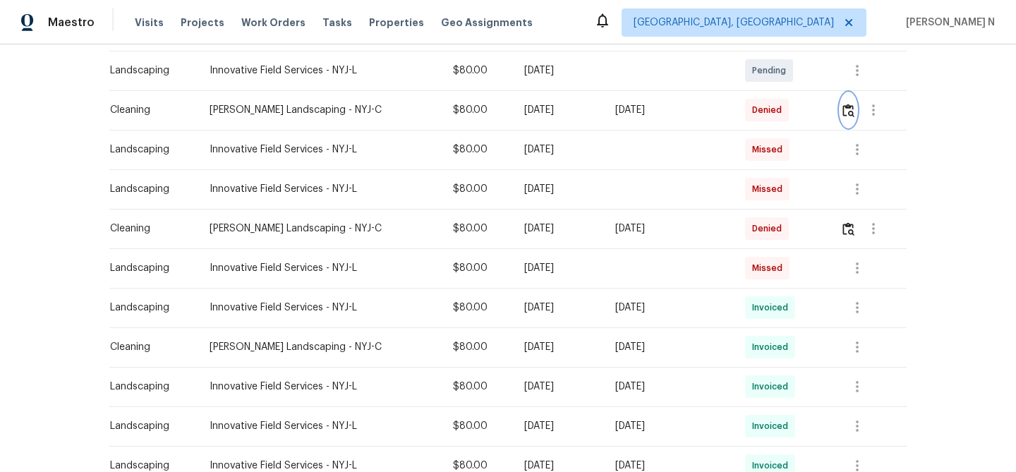
click at [853, 115] on img "button" at bounding box center [849, 110] width 12 height 13
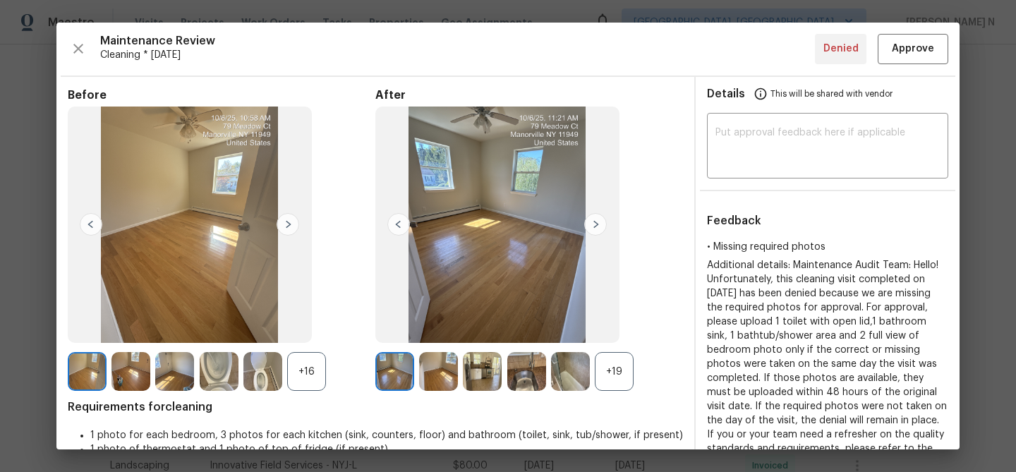
click at [613, 346] on div "After +19" at bounding box center [530, 240] width 308 height 304
click at [613, 365] on div "+19" at bounding box center [614, 371] width 39 height 39
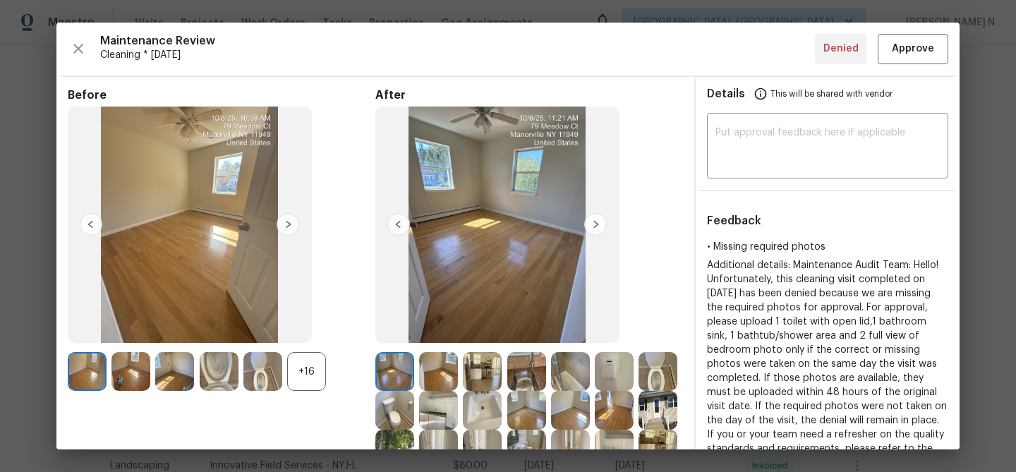
click at [314, 384] on div "+16" at bounding box center [306, 371] width 39 height 39
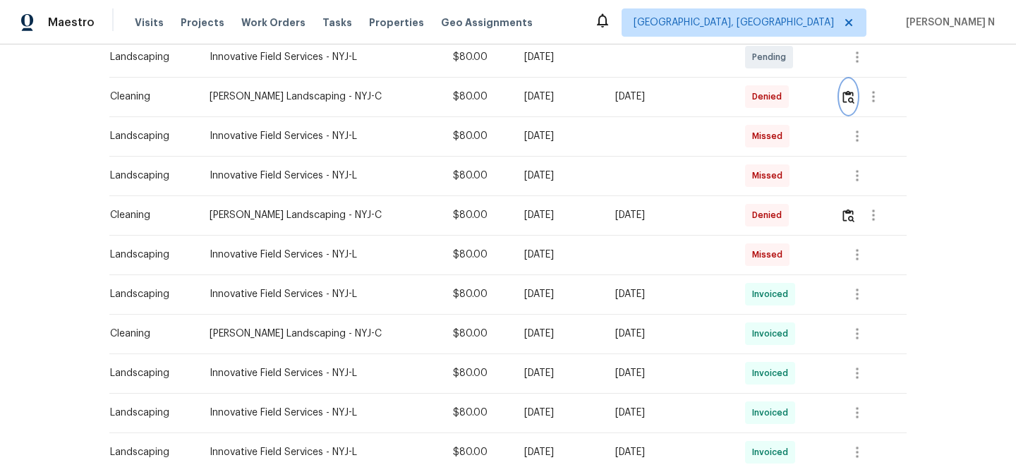
scroll to position [475, 0]
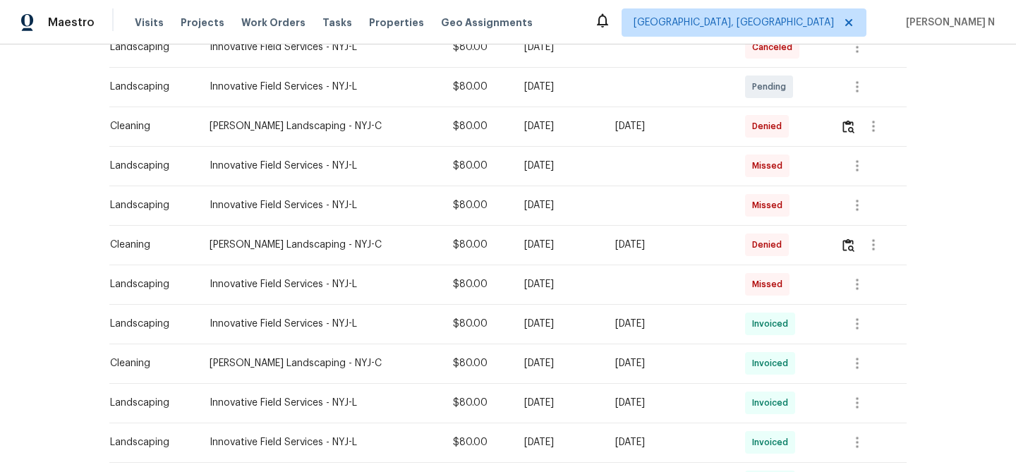
click at [843, 125] on td at bounding box center [868, 127] width 78 height 40
click at [849, 128] on img "button" at bounding box center [849, 126] width 12 height 13
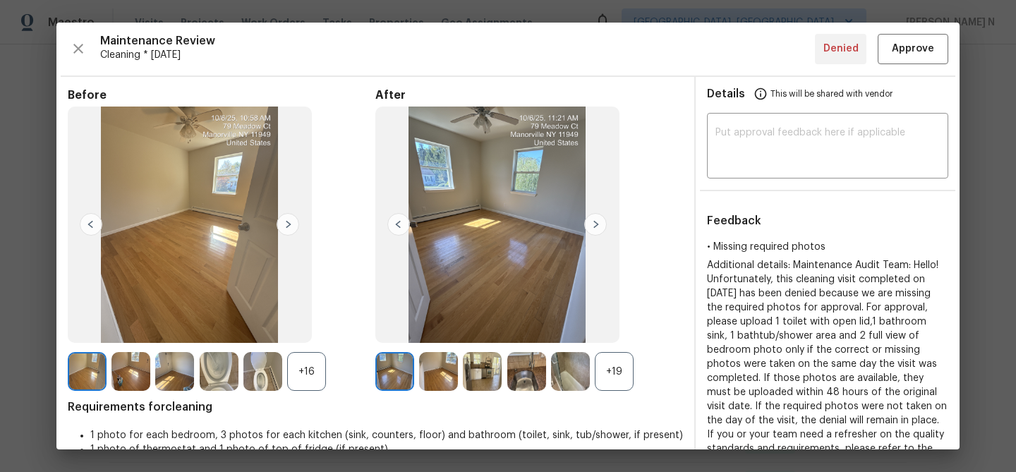
click at [601, 389] on div "+19" at bounding box center [614, 371] width 39 height 39
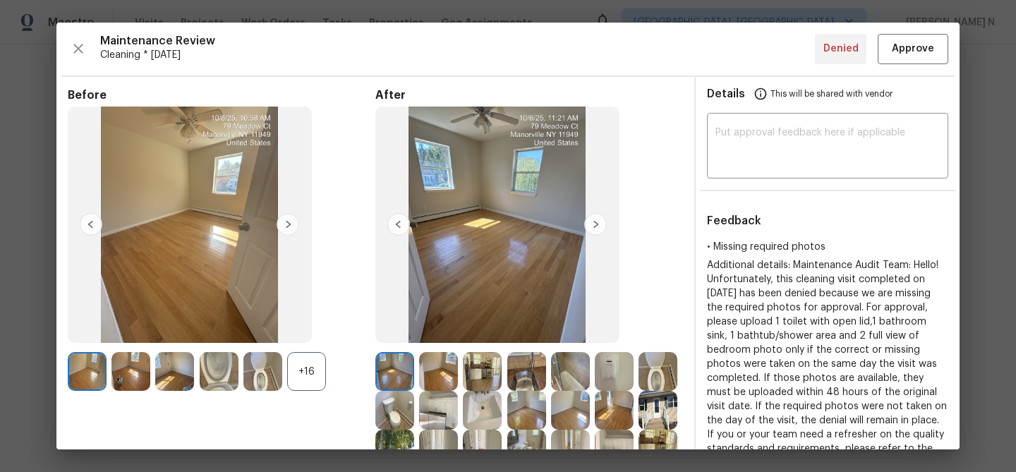
click at [309, 371] on div "+16" at bounding box center [306, 371] width 39 height 39
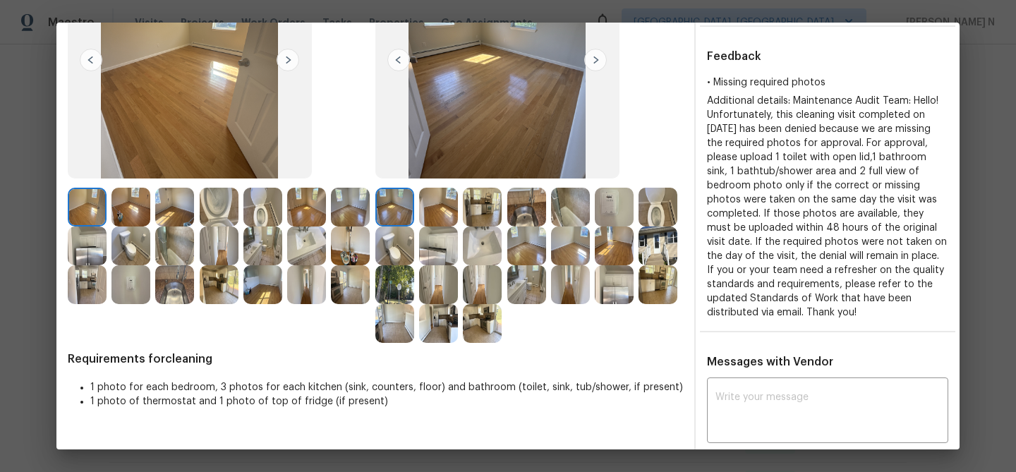
scroll to position [174, 0]
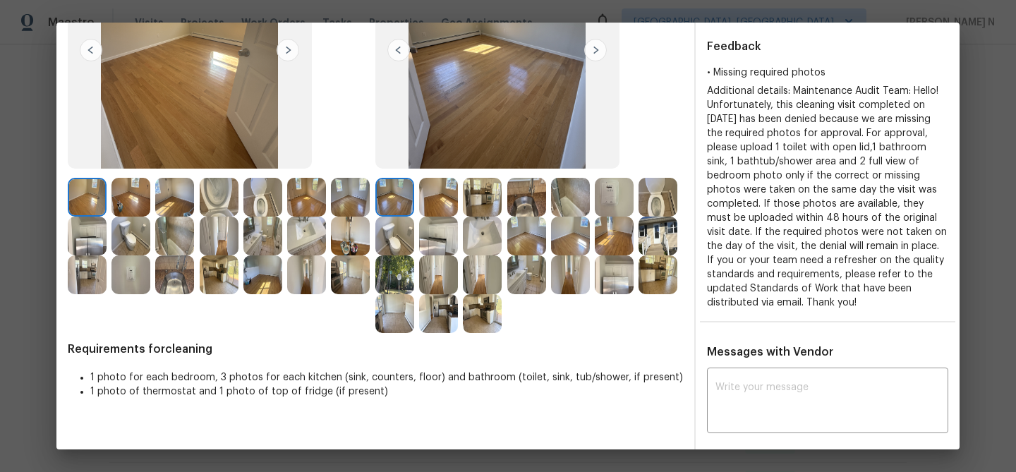
click at [486, 309] on img at bounding box center [482, 313] width 39 height 39
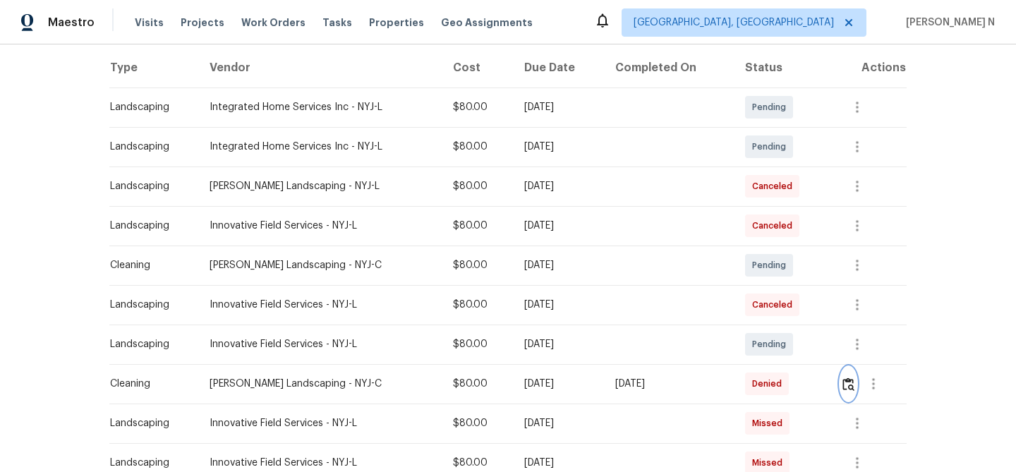
scroll to position [254, 0]
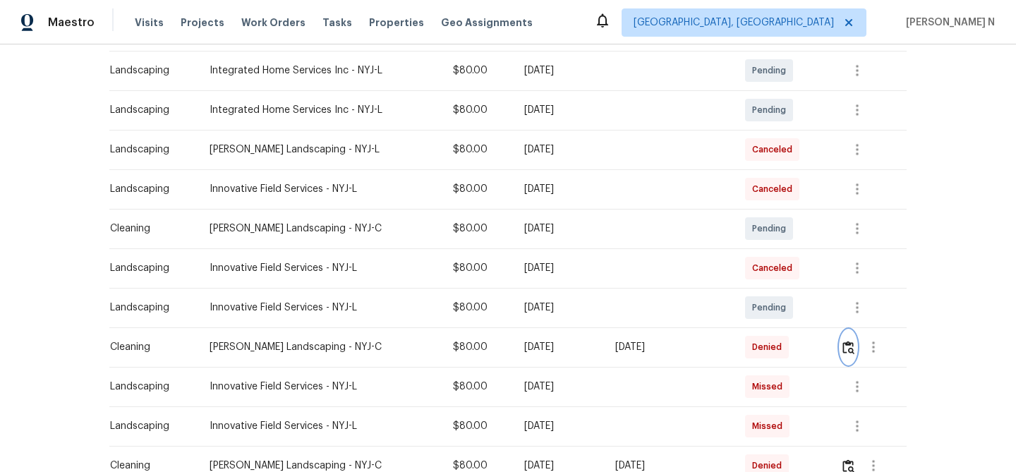
click at [851, 345] on img "button" at bounding box center [849, 347] width 12 height 13
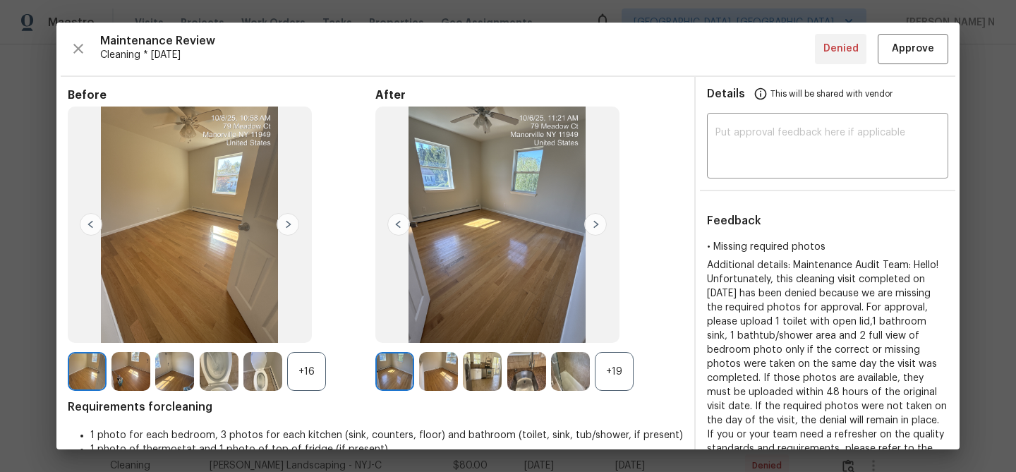
click at [596, 371] on div "+19" at bounding box center [614, 371] width 39 height 39
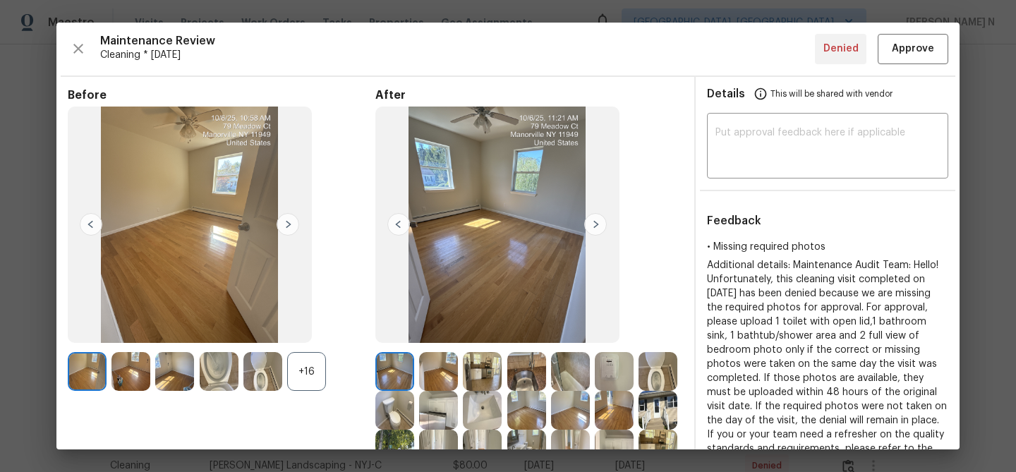
click at [310, 366] on div "+16" at bounding box center [306, 371] width 39 height 39
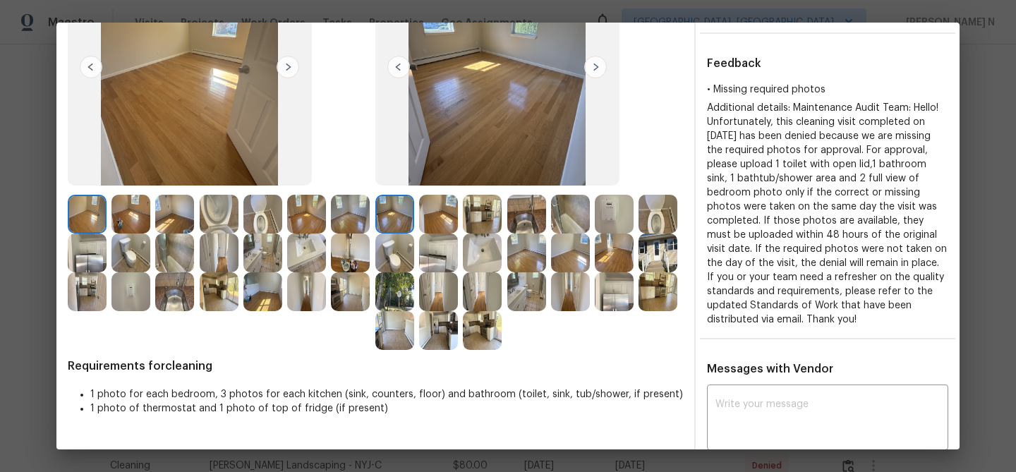
scroll to position [138, 0]
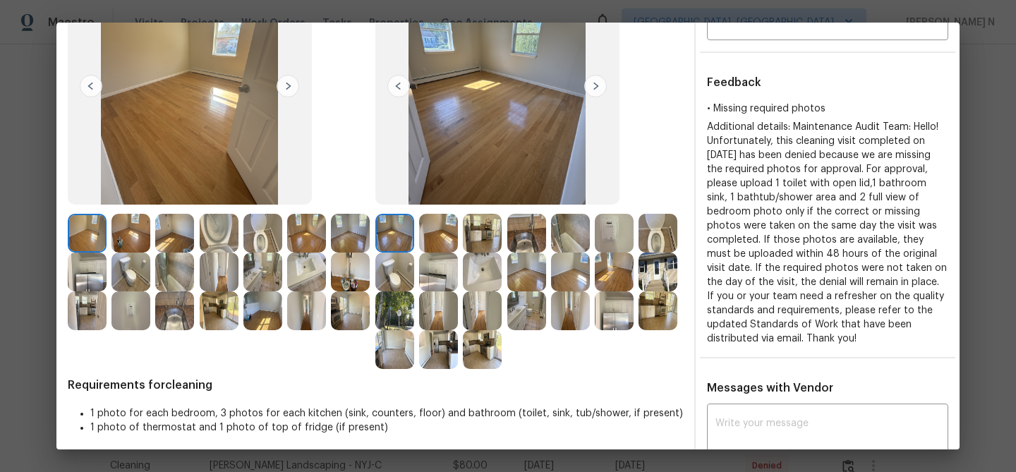
click at [505, 345] on div at bounding box center [485, 349] width 44 height 39
click at [481, 347] on img at bounding box center [482, 349] width 39 height 39
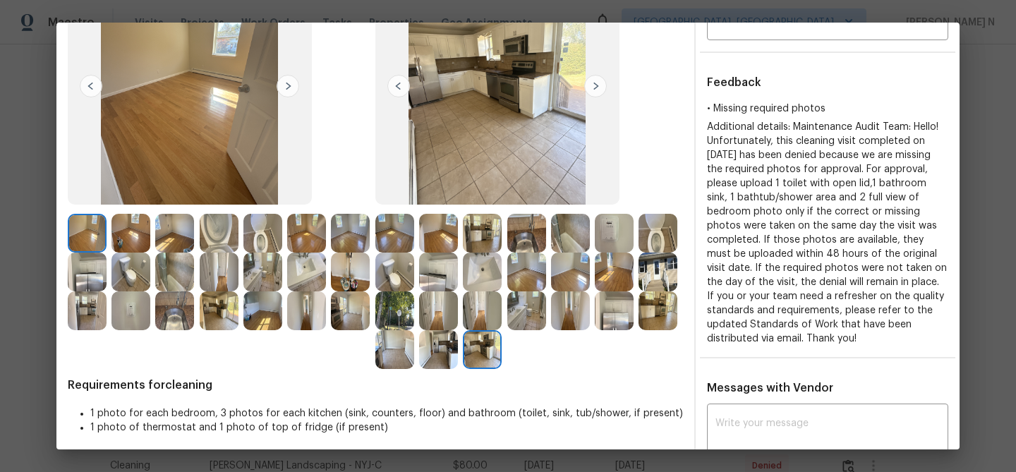
scroll to position [80, 0]
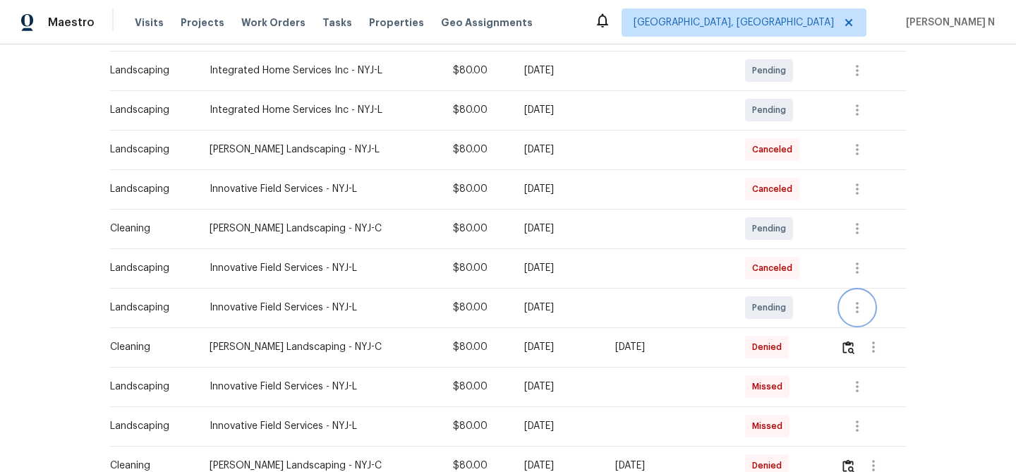
click at [846, 303] on button "button" at bounding box center [858, 308] width 34 height 34
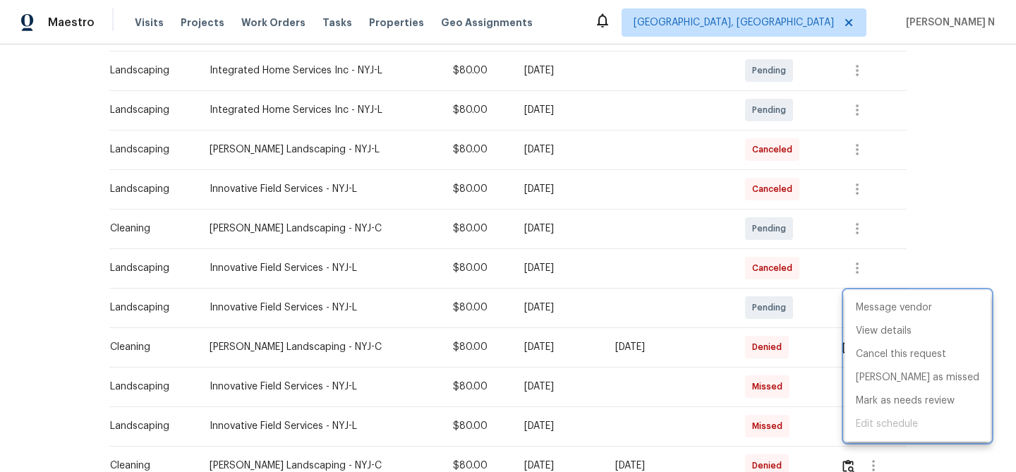
click at [928, 254] on div at bounding box center [508, 236] width 1016 height 472
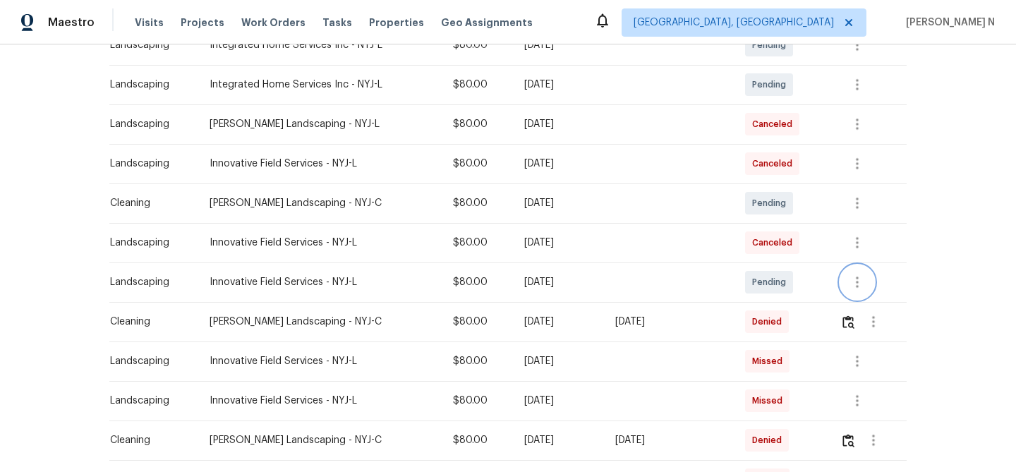
scroll to position [304, 0]
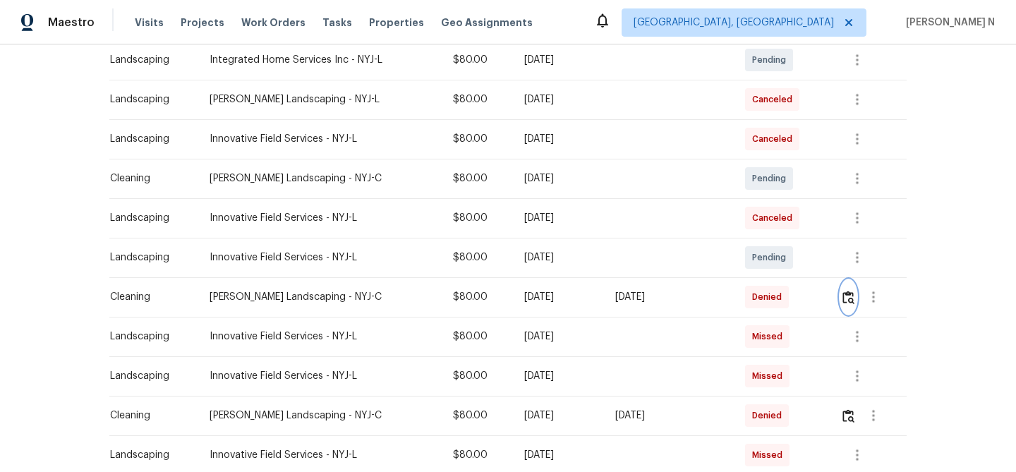
click at [853, 299] on img "button" at bounding box center [849, 297] width 12 height 13
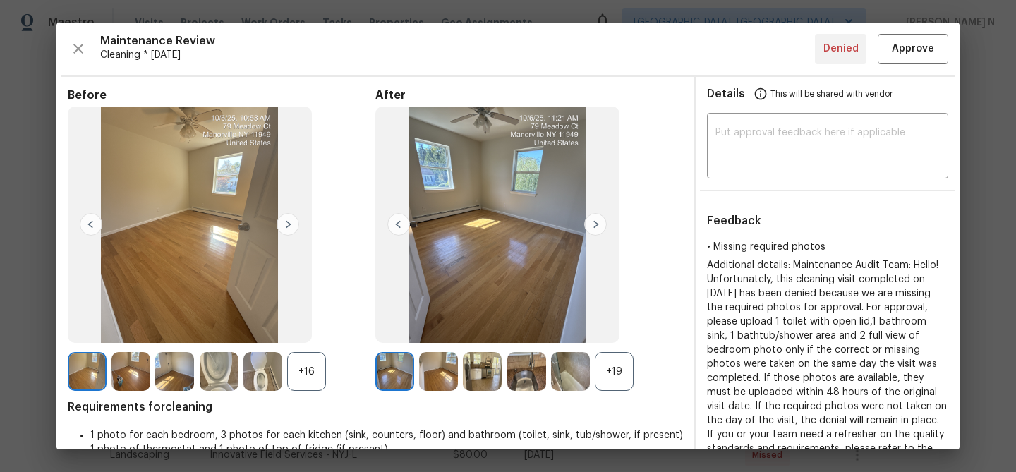
click at [614, 357] on div "+19" at bounding box center [614, 371] width 39 height 39
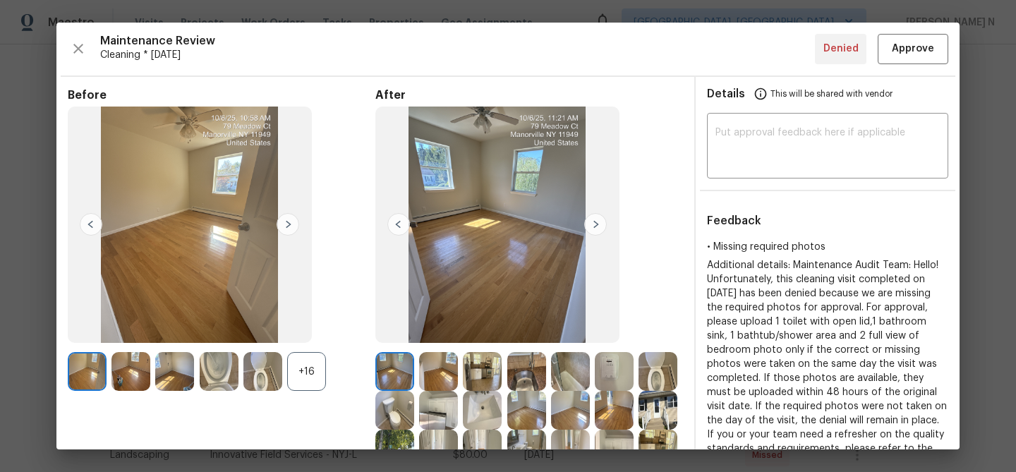
click at [301, 373] on div "+16" at bounding box center [306, 371] width 39 height 39
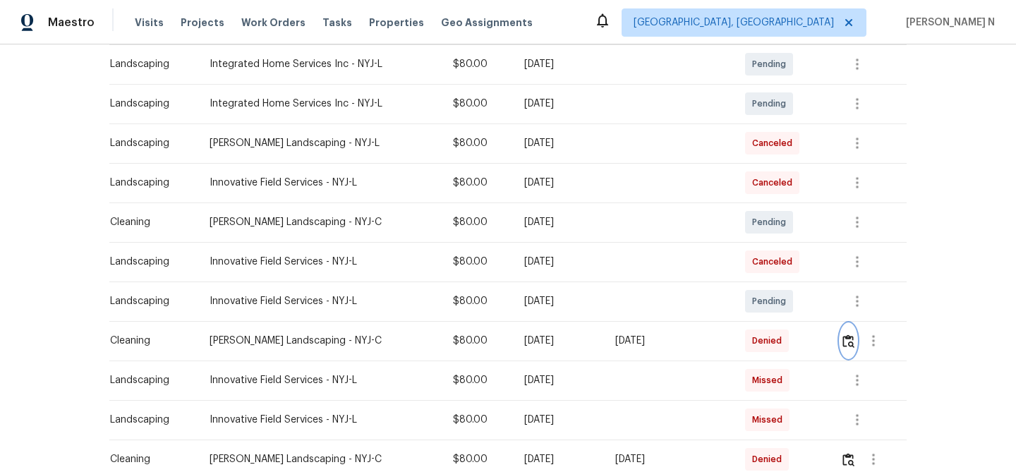
scroll to position [296, 0]
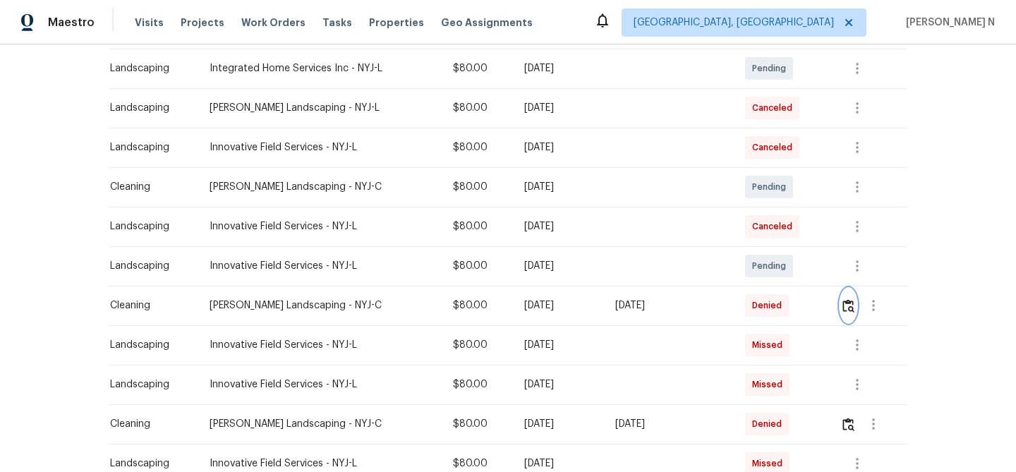
click at [851, 305] on img "button" at bounding box center [849, 305] width 12 height 13
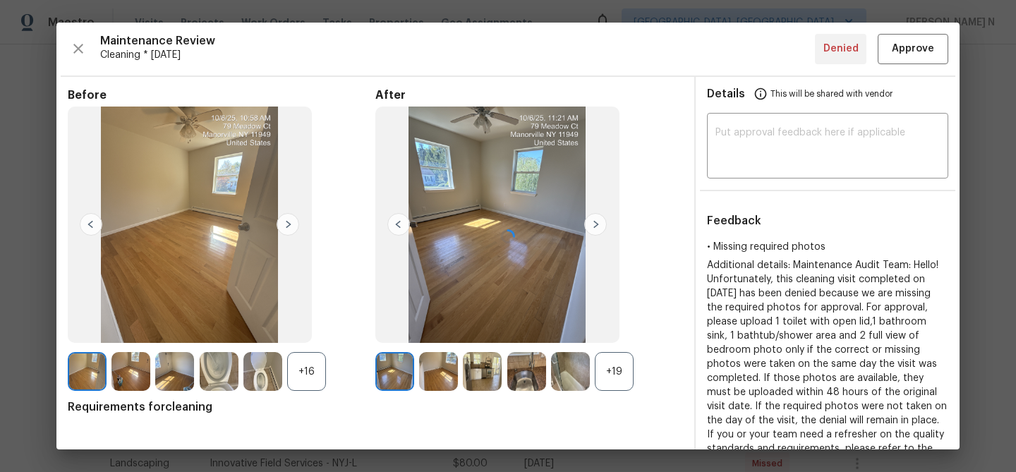
click at [606, 375] on div at bounding box center [507, 236] width 903 height 427
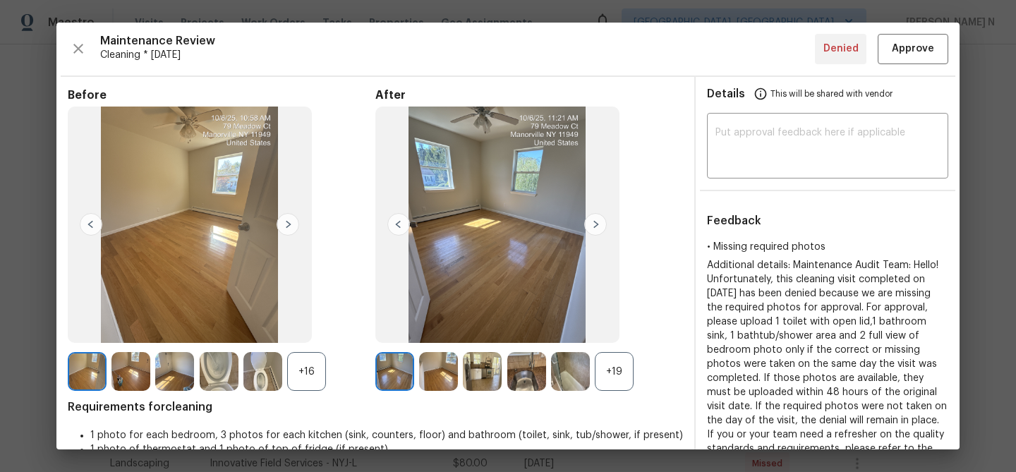
click at [311, 374] on div "+16" at bounding box center [306, 371] width 39 height 39
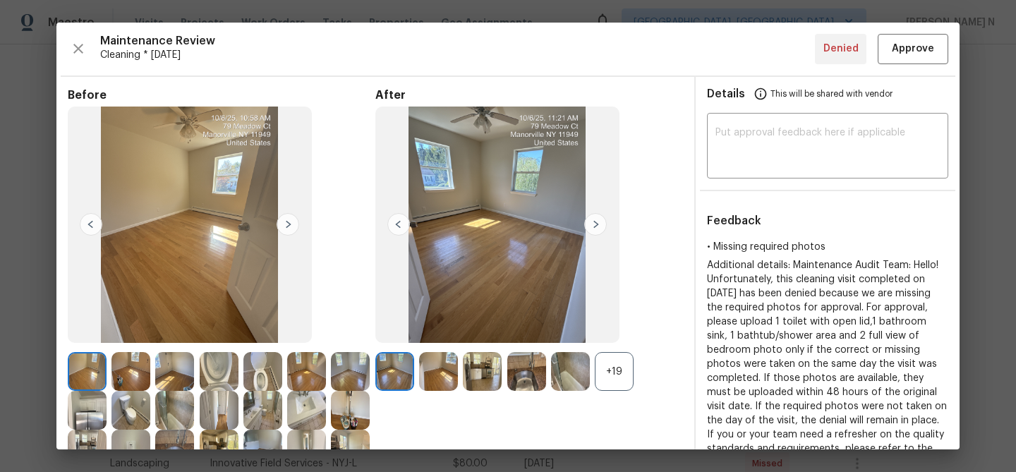
click at [625, 374] on div "+19" at bounding box center [614, 371] width 39 height 39
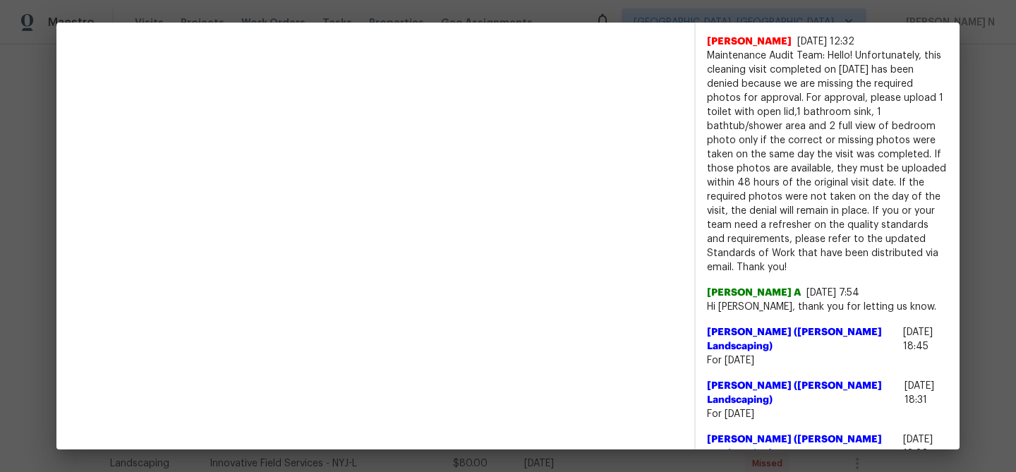
scroll to position [599, 0]
